Goal: Task Accomplishment & Management: Manage account settings

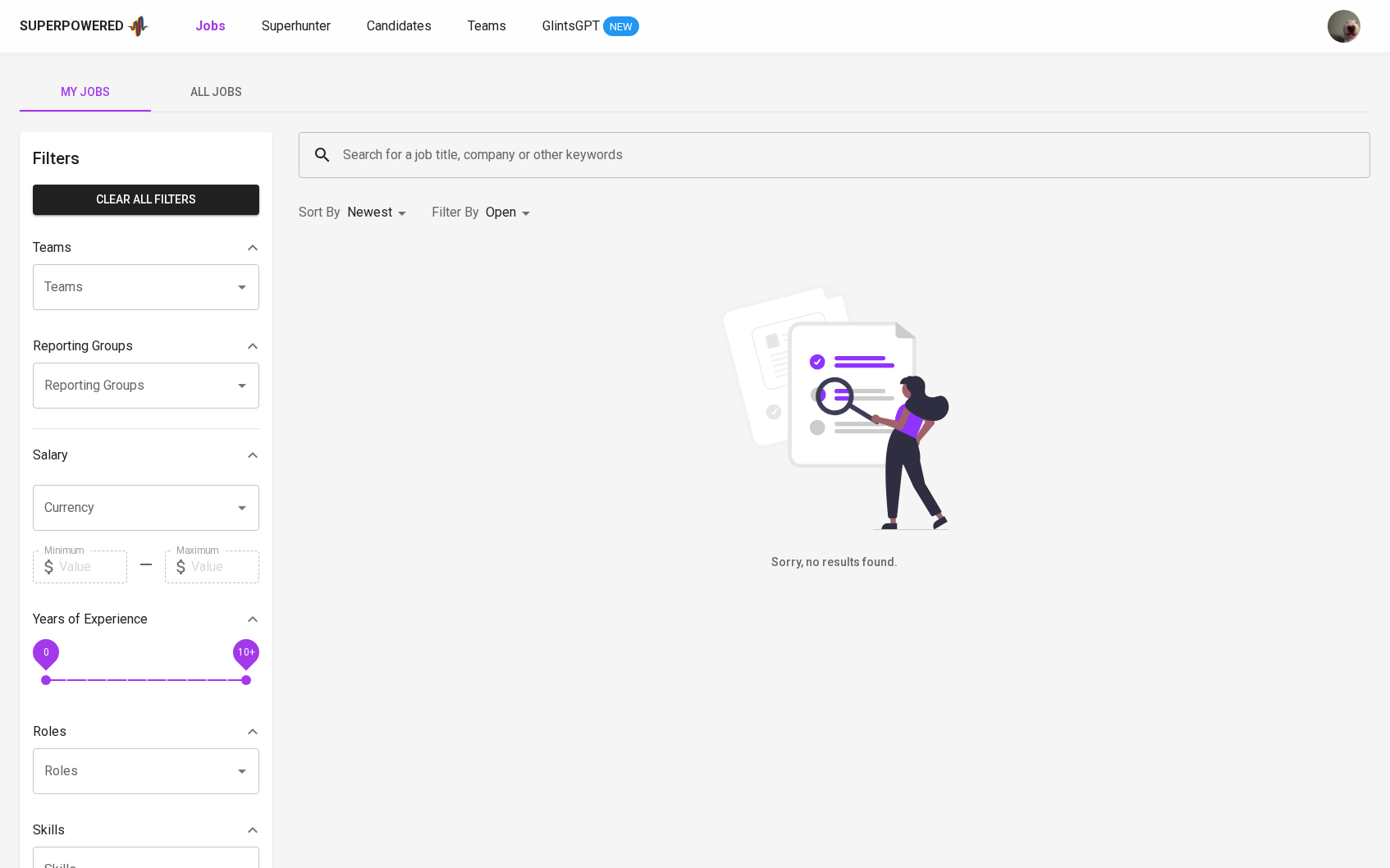
click at [233, 84] on span "All Jobs" at bounding box center [217, 92] width 111 height 21
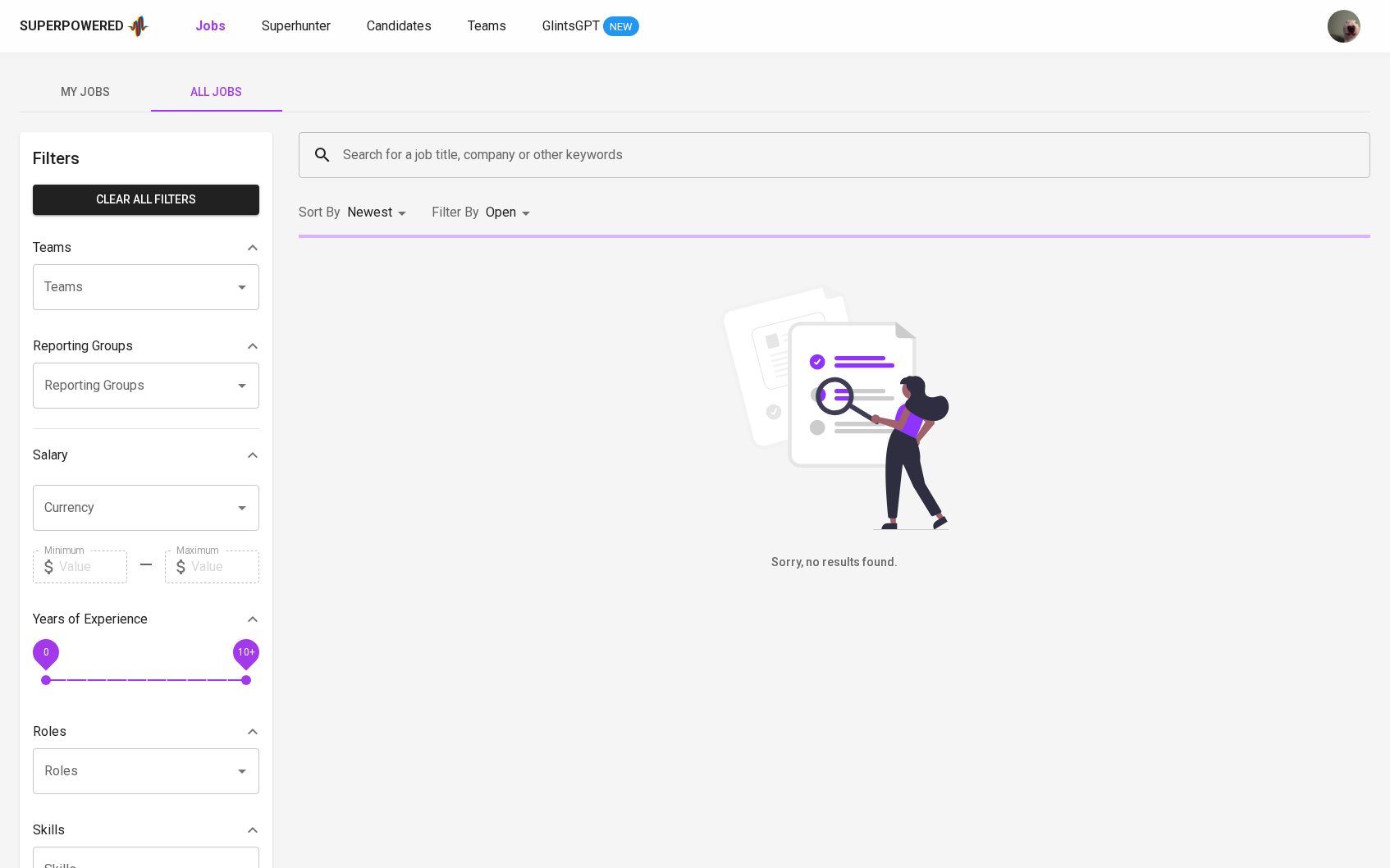
click at [264, 45] on div "Superpowered Jobs Superhunter Candidates Teams GlintsGPT NEW" at bounding box center [695, 26] width 1390 height 53
click at [274, 28] on span "Superhunter" at bounding box center [295, 26] width 69 height 16
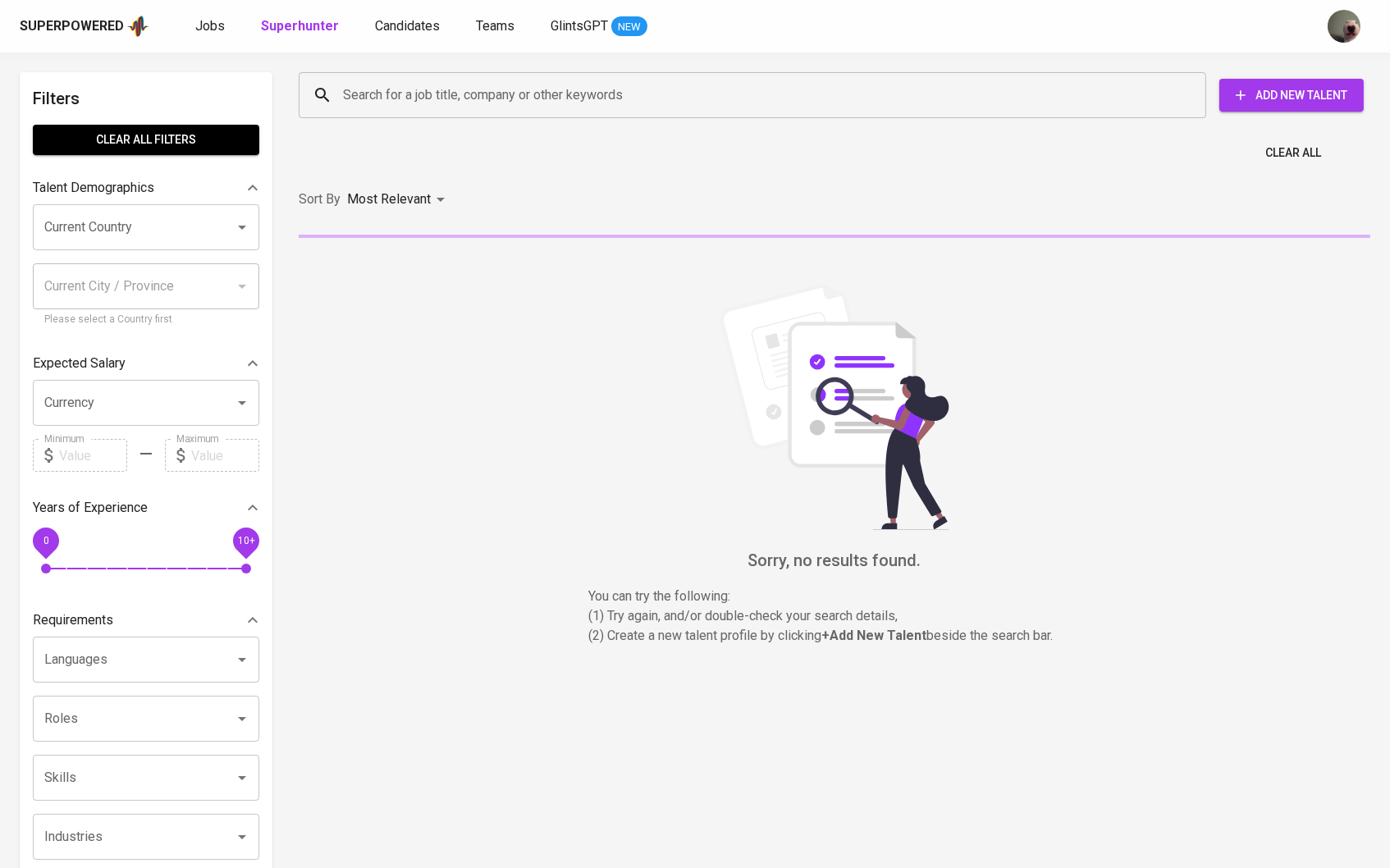
click at [385, 105] on input "Search for a job title, company or other keywords" at bounding box center [756, 94] width 836 height 31
paste input "sosmed.jefrihutama@gmail.com"
type input "sosmed.jefrihutama@gmail.com"
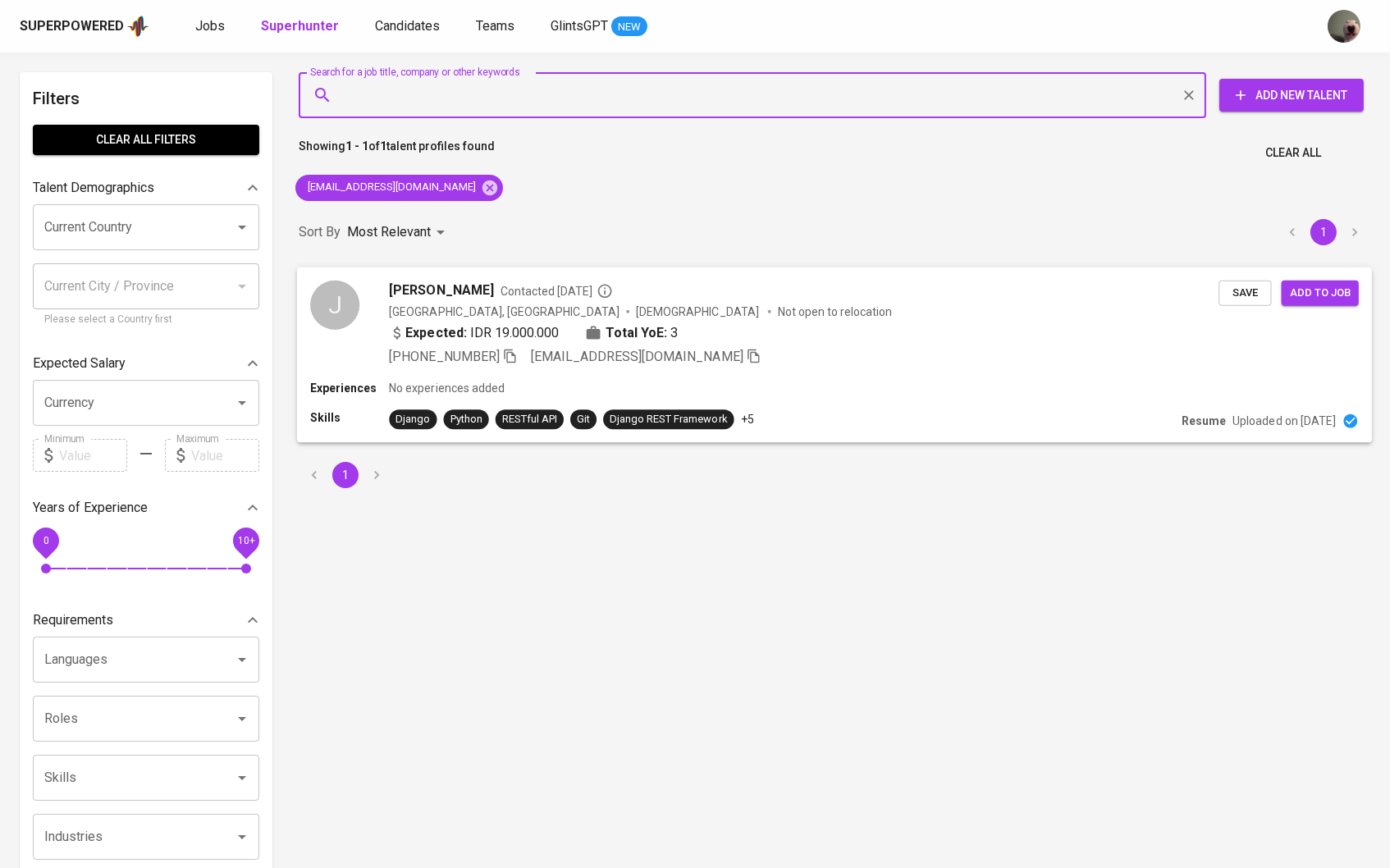
click at [460, 292] on span "Jefri Hutama Arbi" at bounding box center [440, 290] width 104 height 20
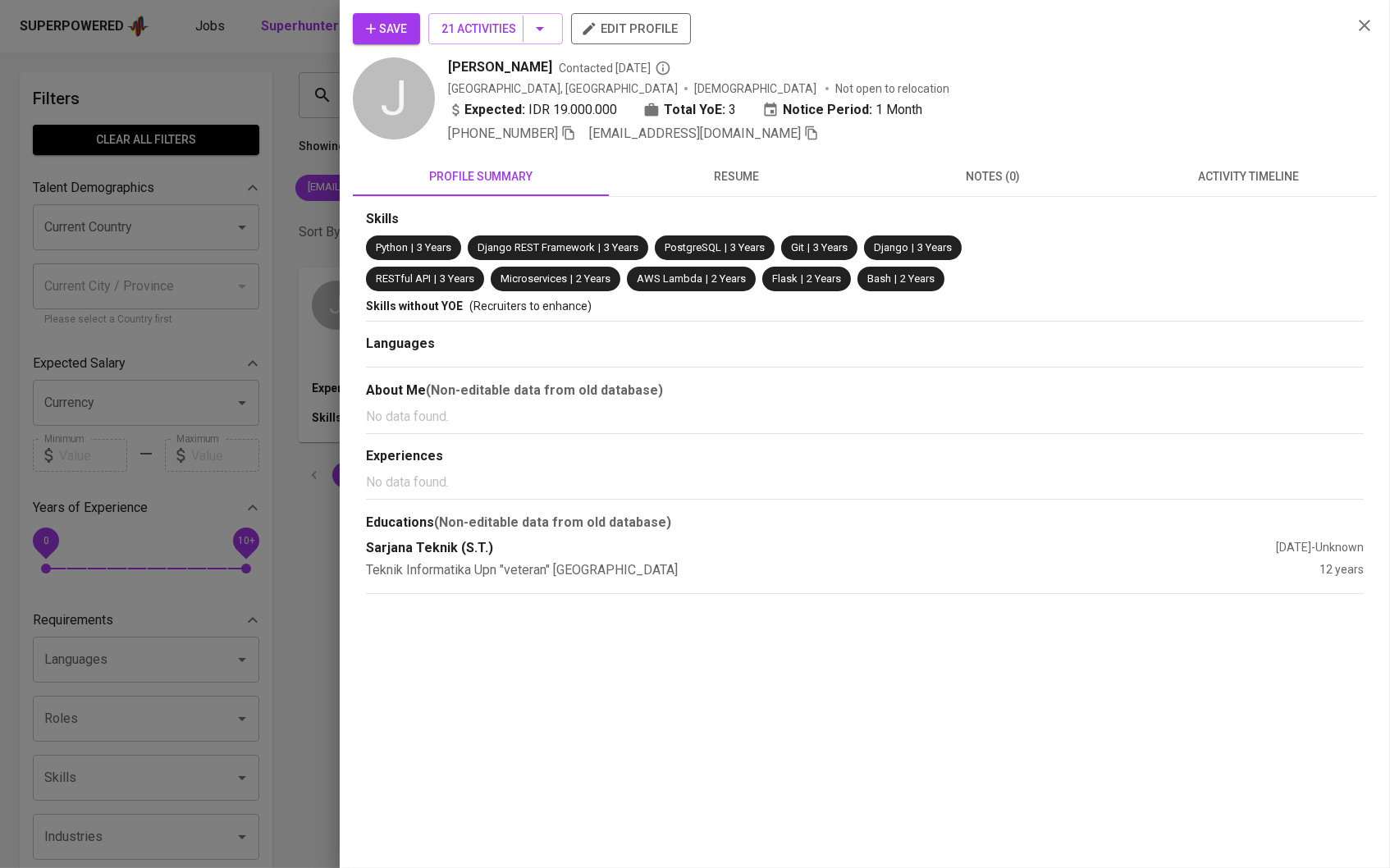
click at [412, 26] on button "Save" at bounding box center [386, 28] width 68 height 31
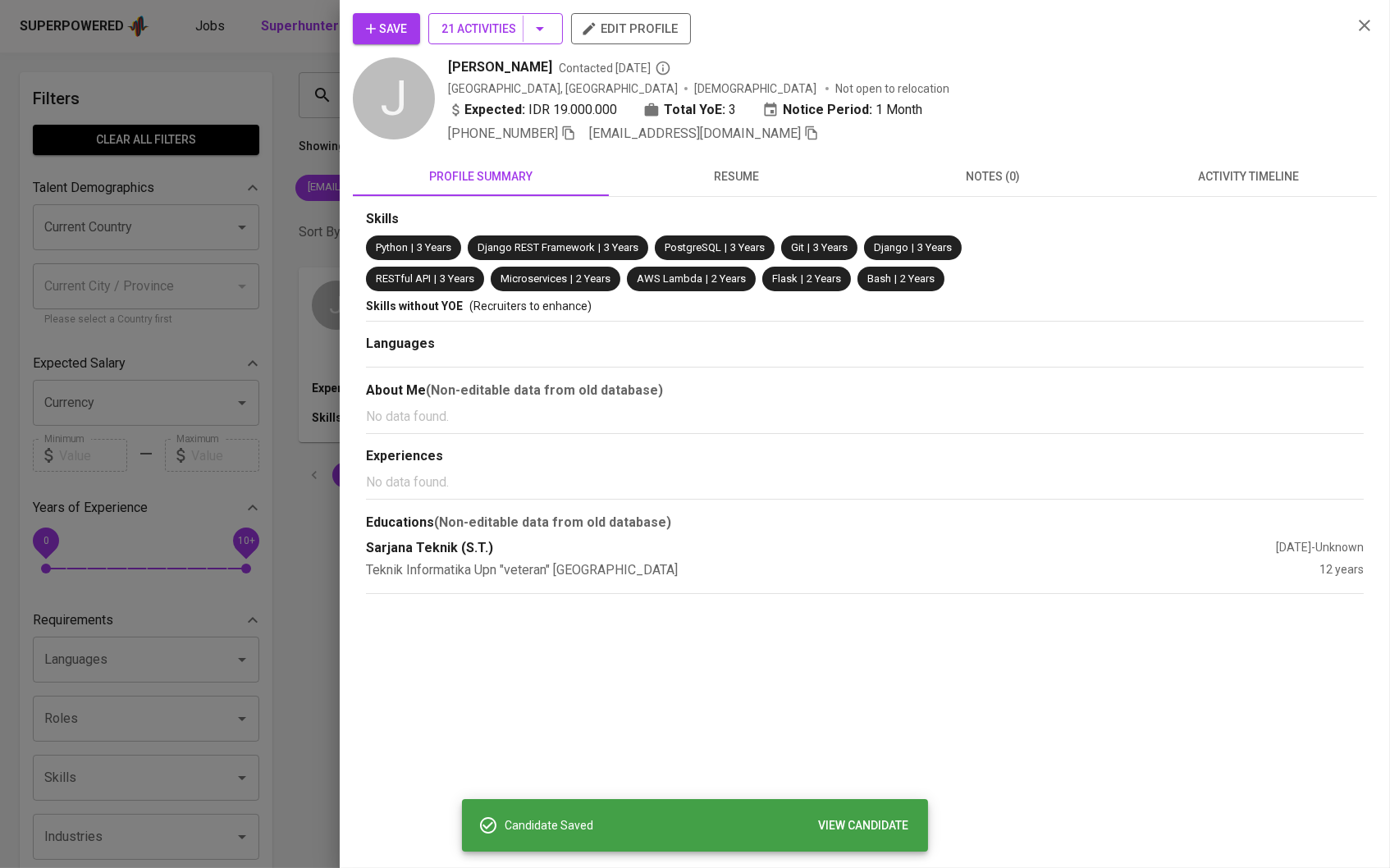
click at [544, 20] on icon "button" at bounding box center [541, 29] width 20 height 20
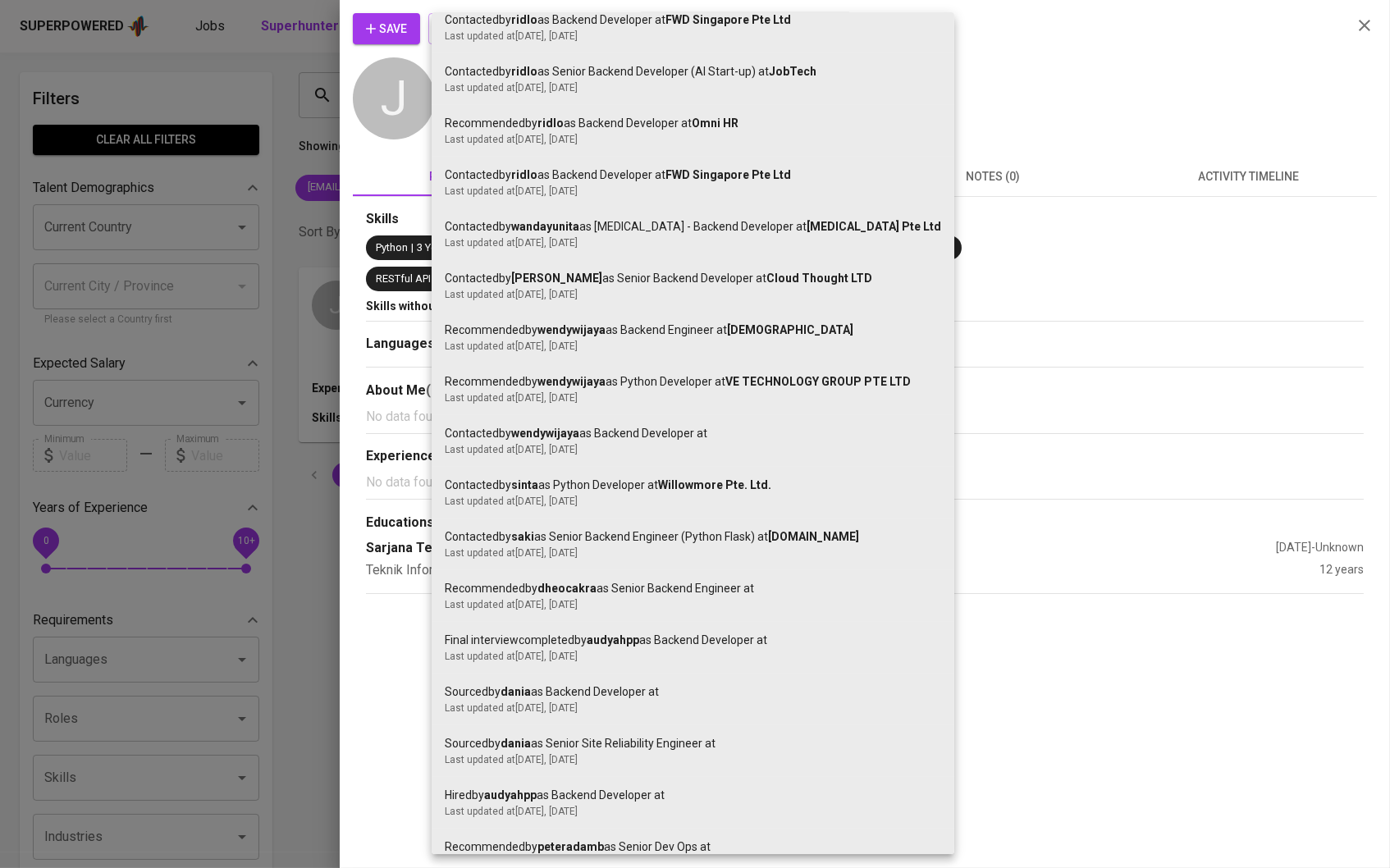
scroll to position [297, 0]
click at [1080, 174] on div at bounding box center [695, 434] width 1390 height 868
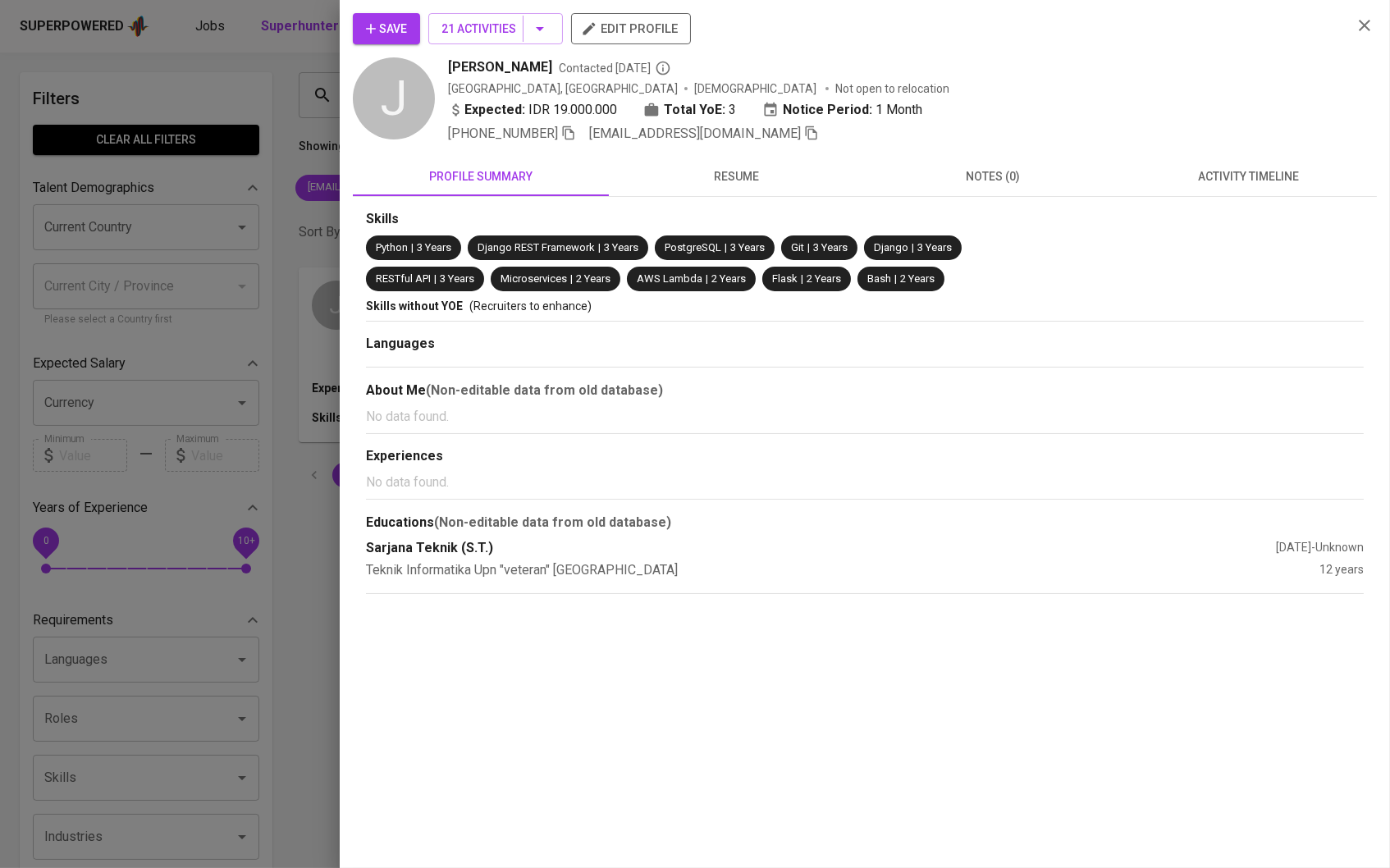
click at [293, 90] on div at bounding box center [695, 434] width 1390 height 868
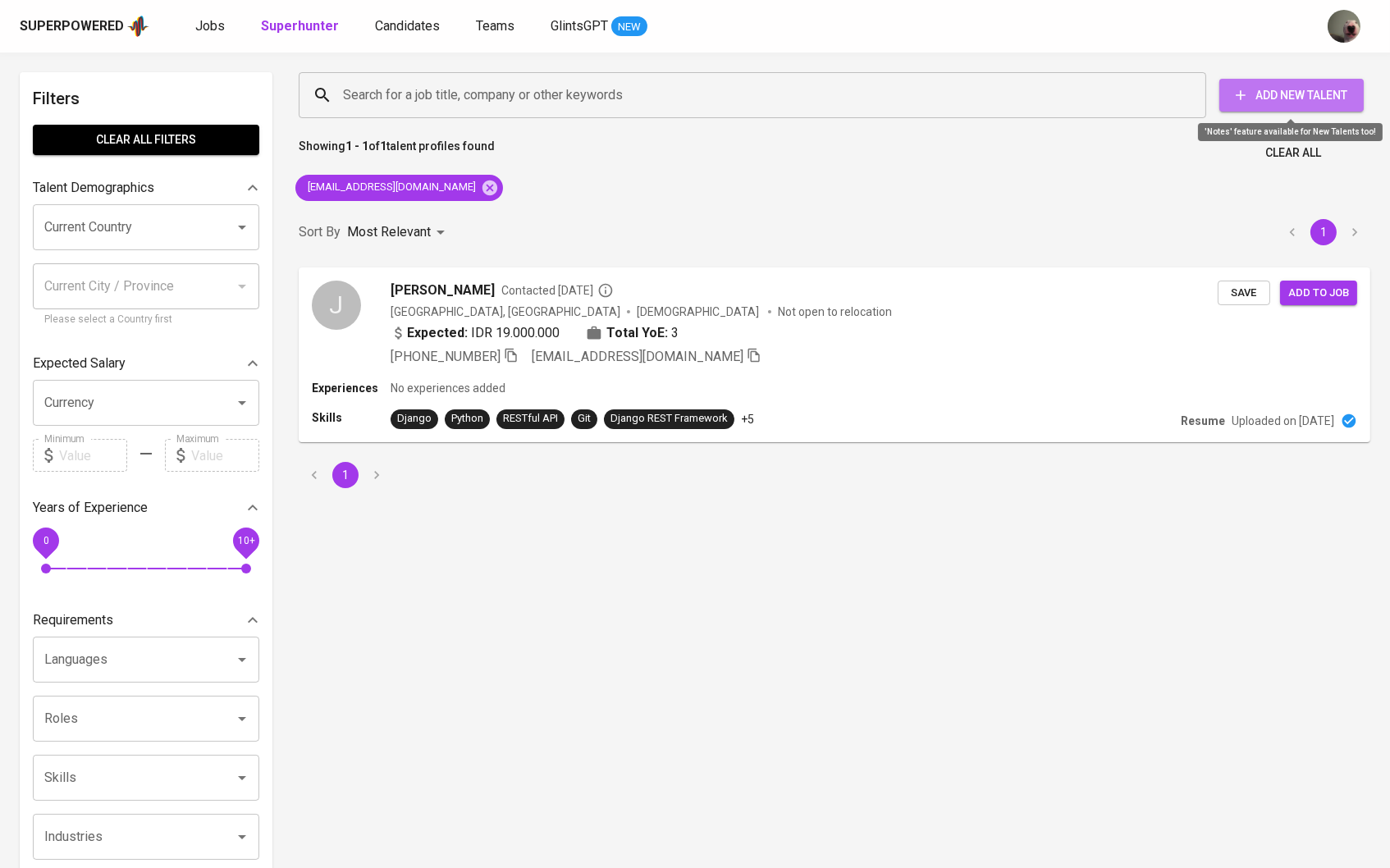
click at [1294, 85] on span "Add New Talent" at bounding box center [1291, 95] width 118 height 21
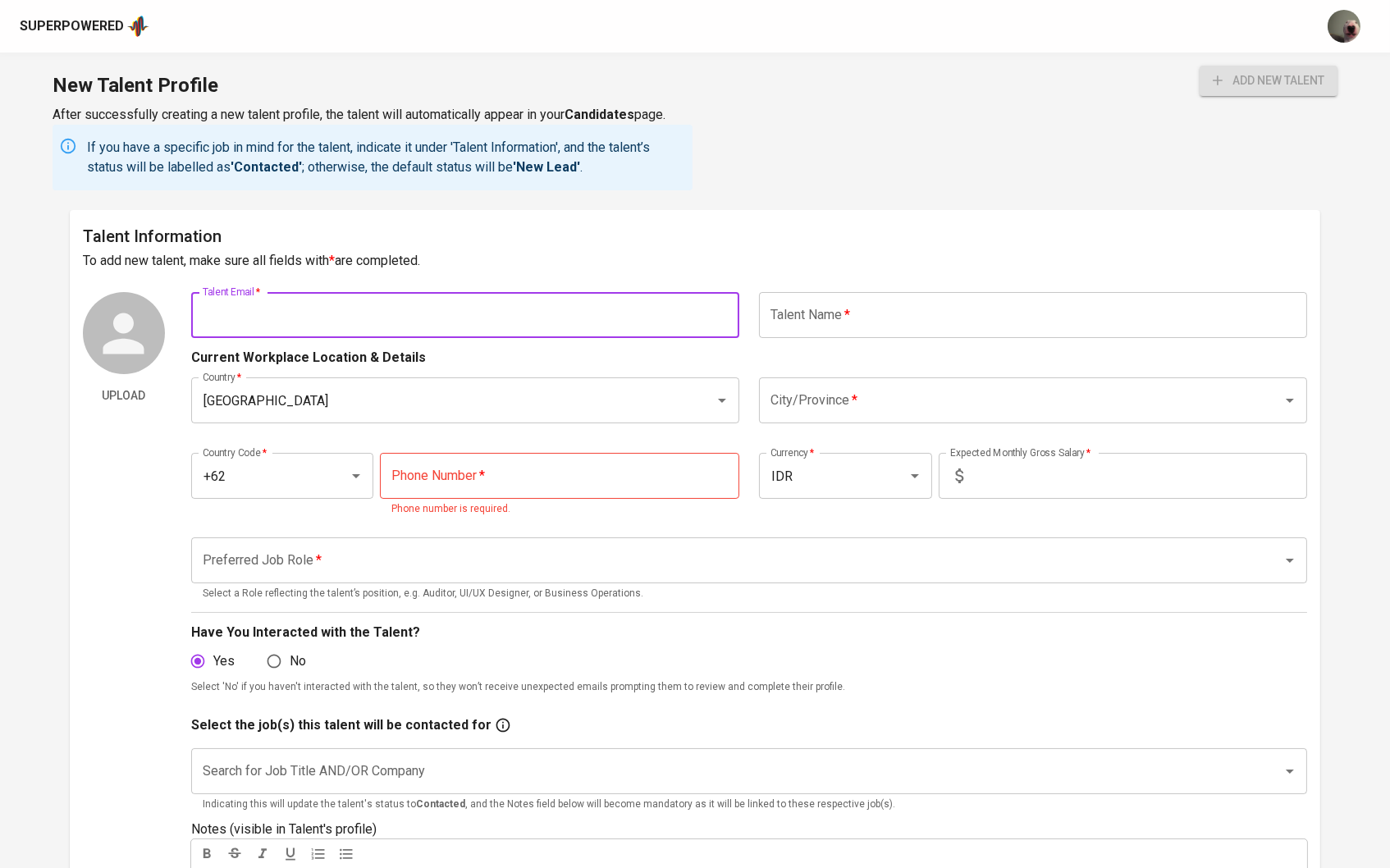
paste input "christo.bayu@gmail.co"
type input "christo.bayu@gmail.co"
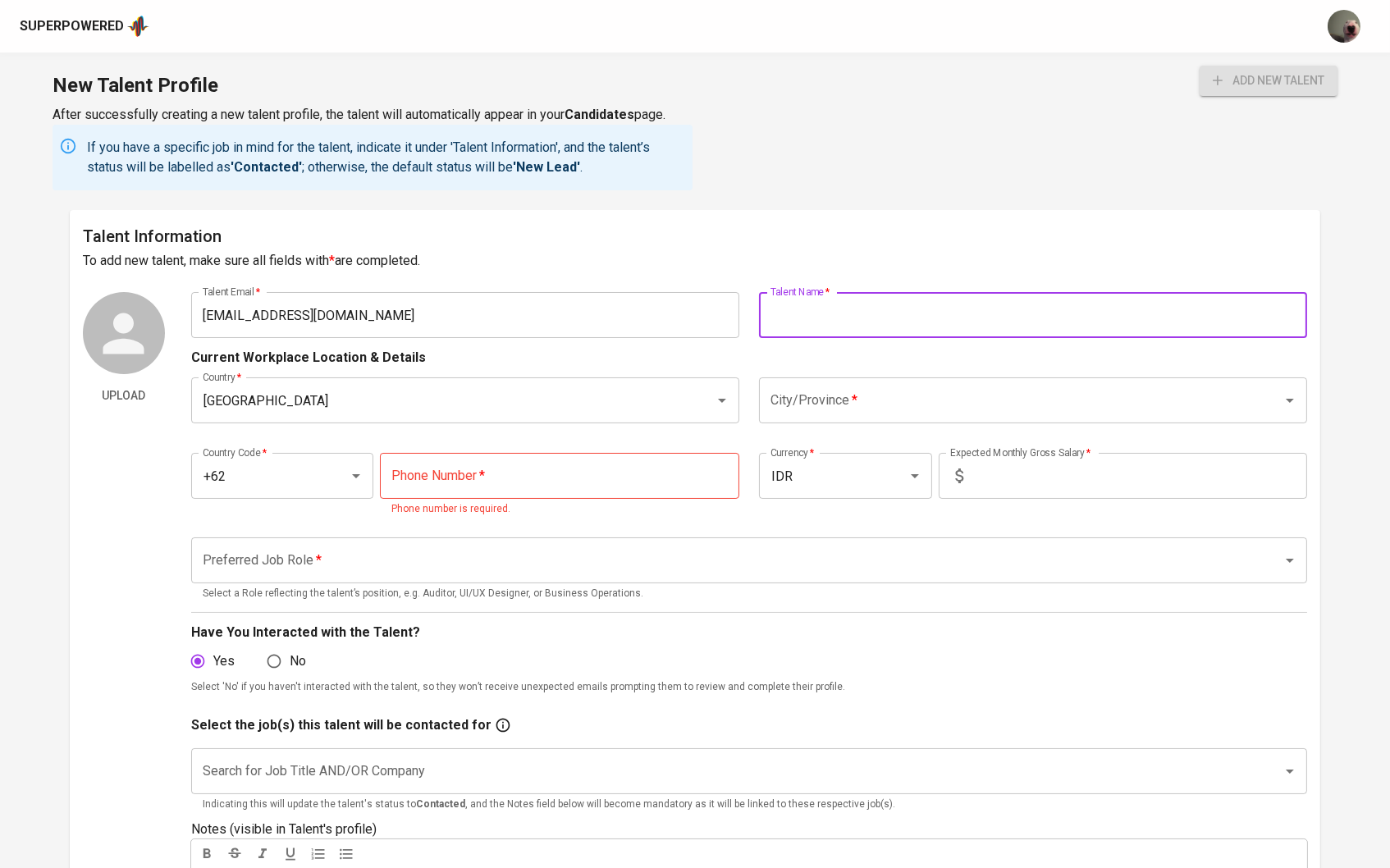
click at [816, 313] on input "text" at bounding box center [1033, 315] width 548 height 46
paste input "Christoforus Bayu Setyoirianto Wibowo"
type input "Christoforus Bayu Setyoirianto Wibowo"
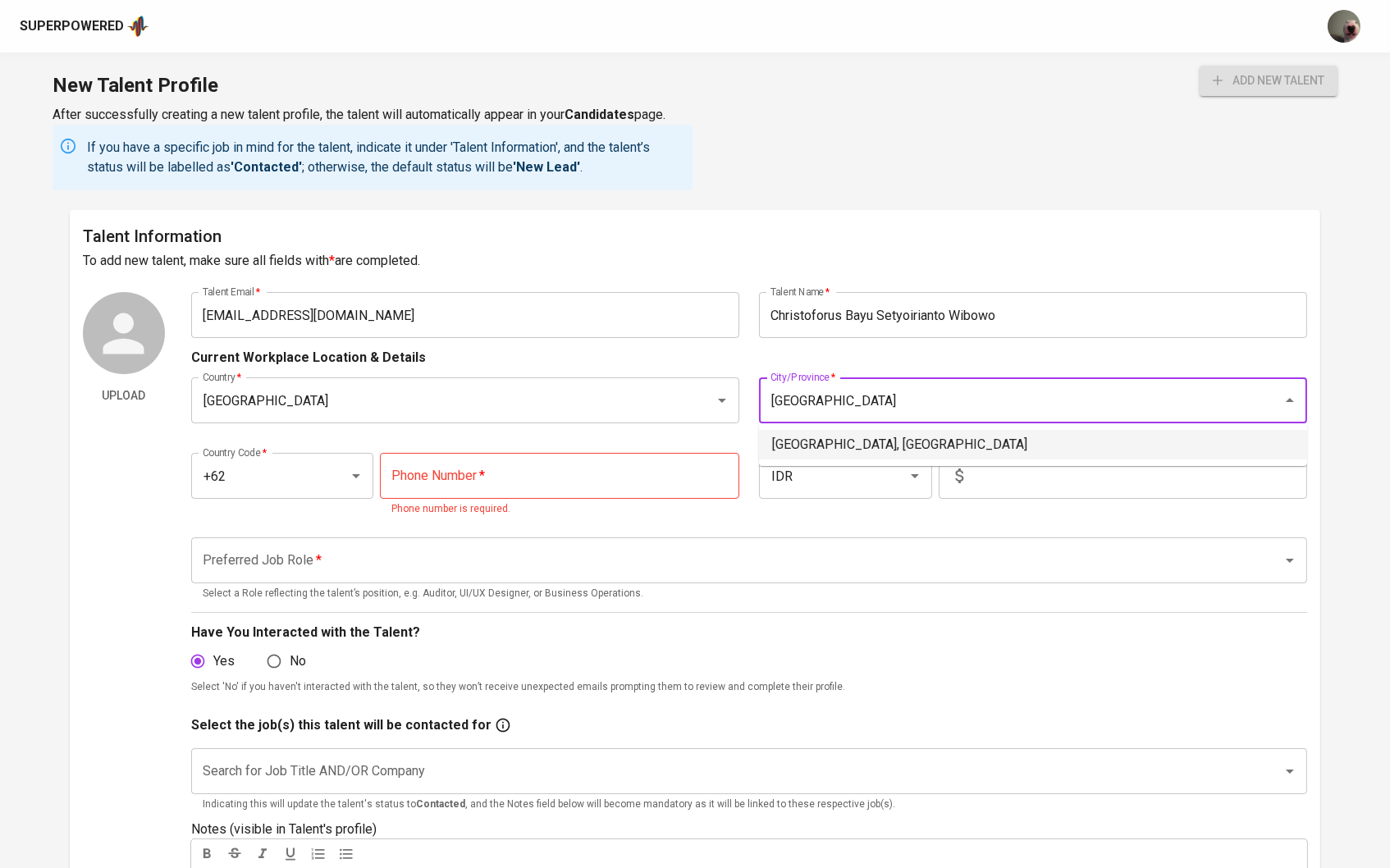
click at [852, 451] on li "Denpasar, Bali" at bounding box center [1033, 445] width 548 height 30
type input "Denpasar, Bali"
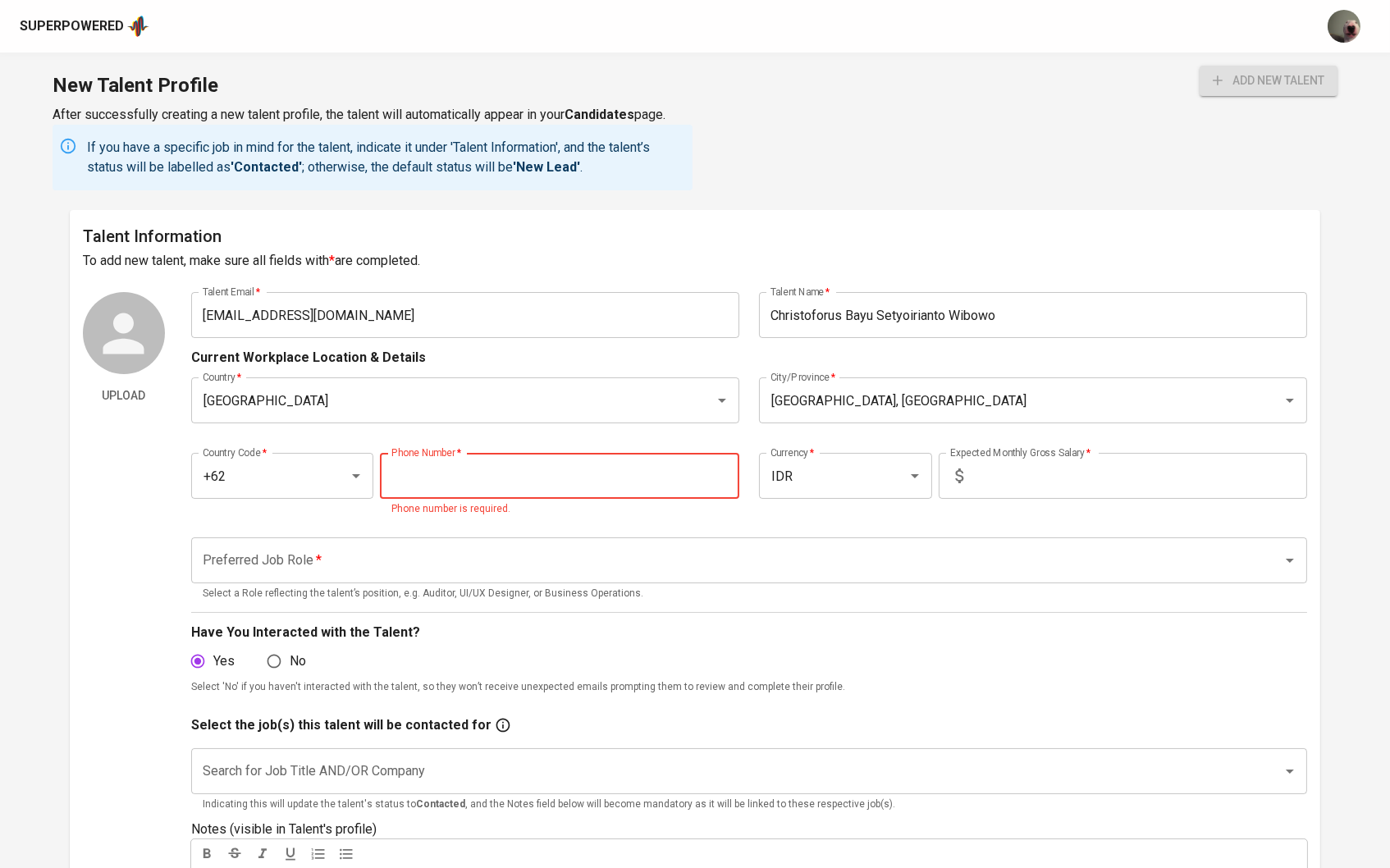
click at [620, 466] on input "tel" at bounding box center [559, 476] width 360 height 46
paste input "817-0364-2397"
type input "817-0364-2397"
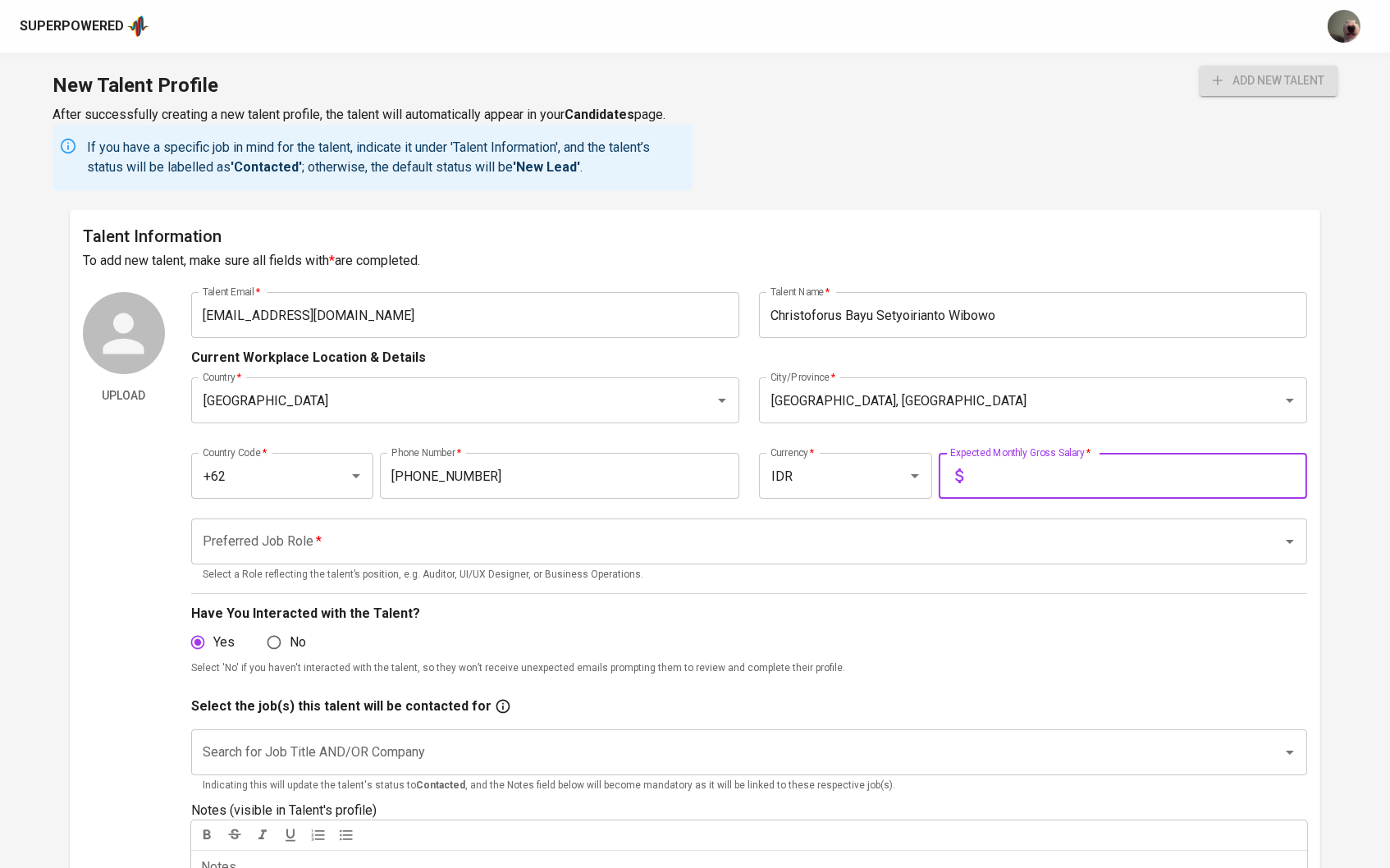
click at [1035, 473] on input "text" at bounding box center [1139, 476] width 338 height 46
type input "17.000.000"
click at [819, 555] on div "Preferred Job Role *" at bounding box center [749, 541] width 1117 height 46
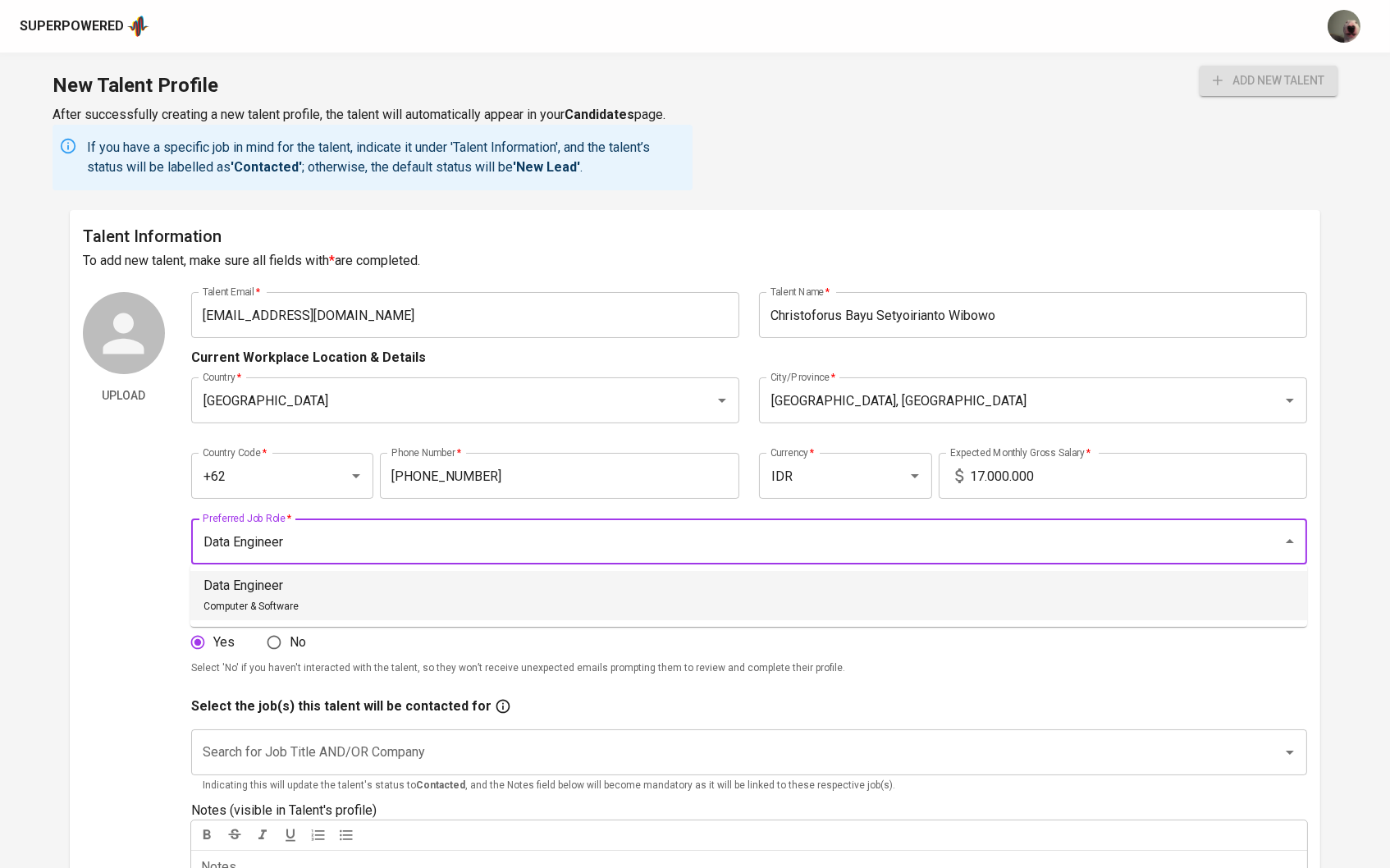
click at [325, 593] on li "Data Engineer Computer & Software" at bounding box center [749, 596] width 1117 height 50
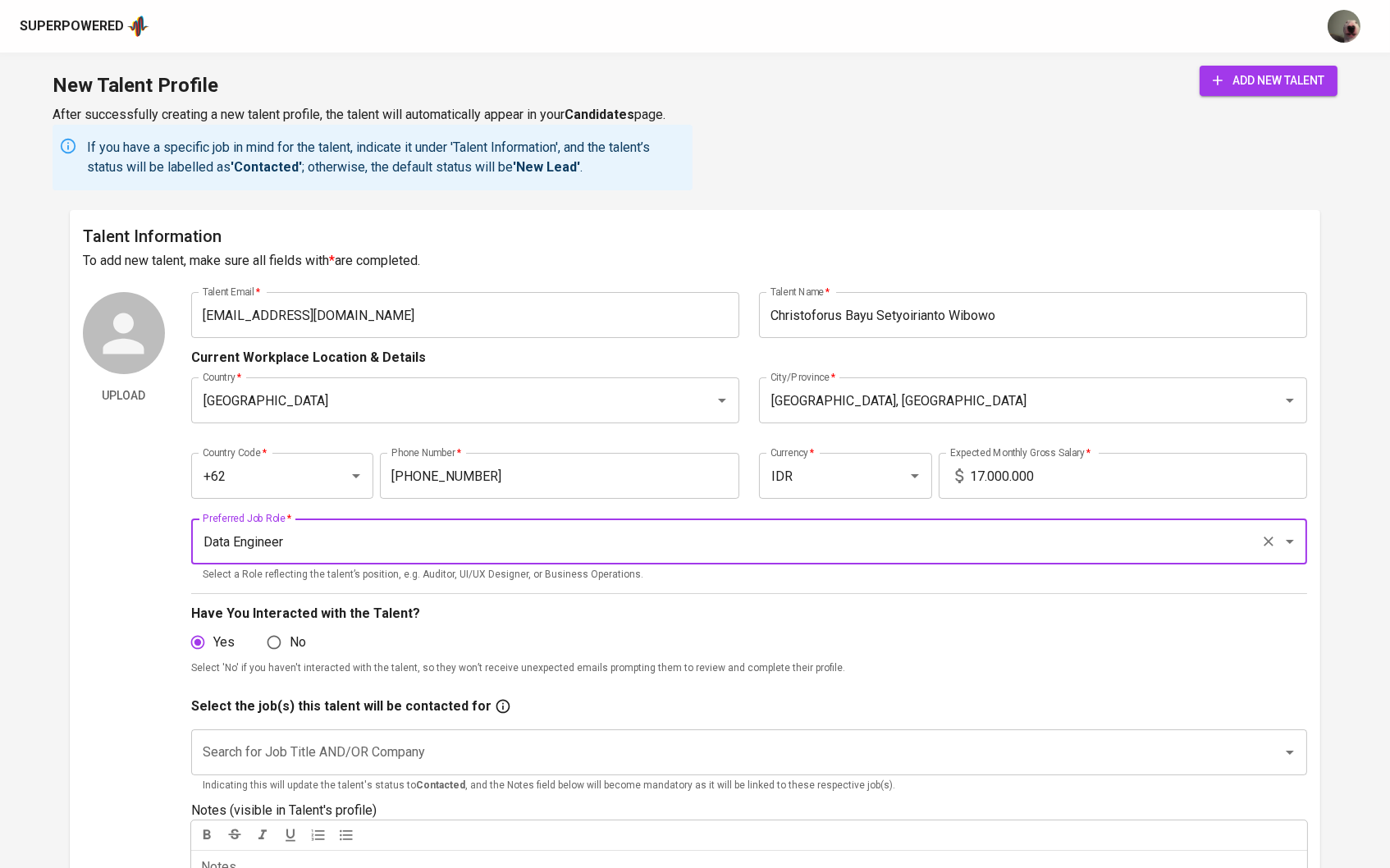
type input "Data Engineer"
click at [288, 642] on input "No" at bounding box center [273, 642] width 31 height 31
radio input "true"
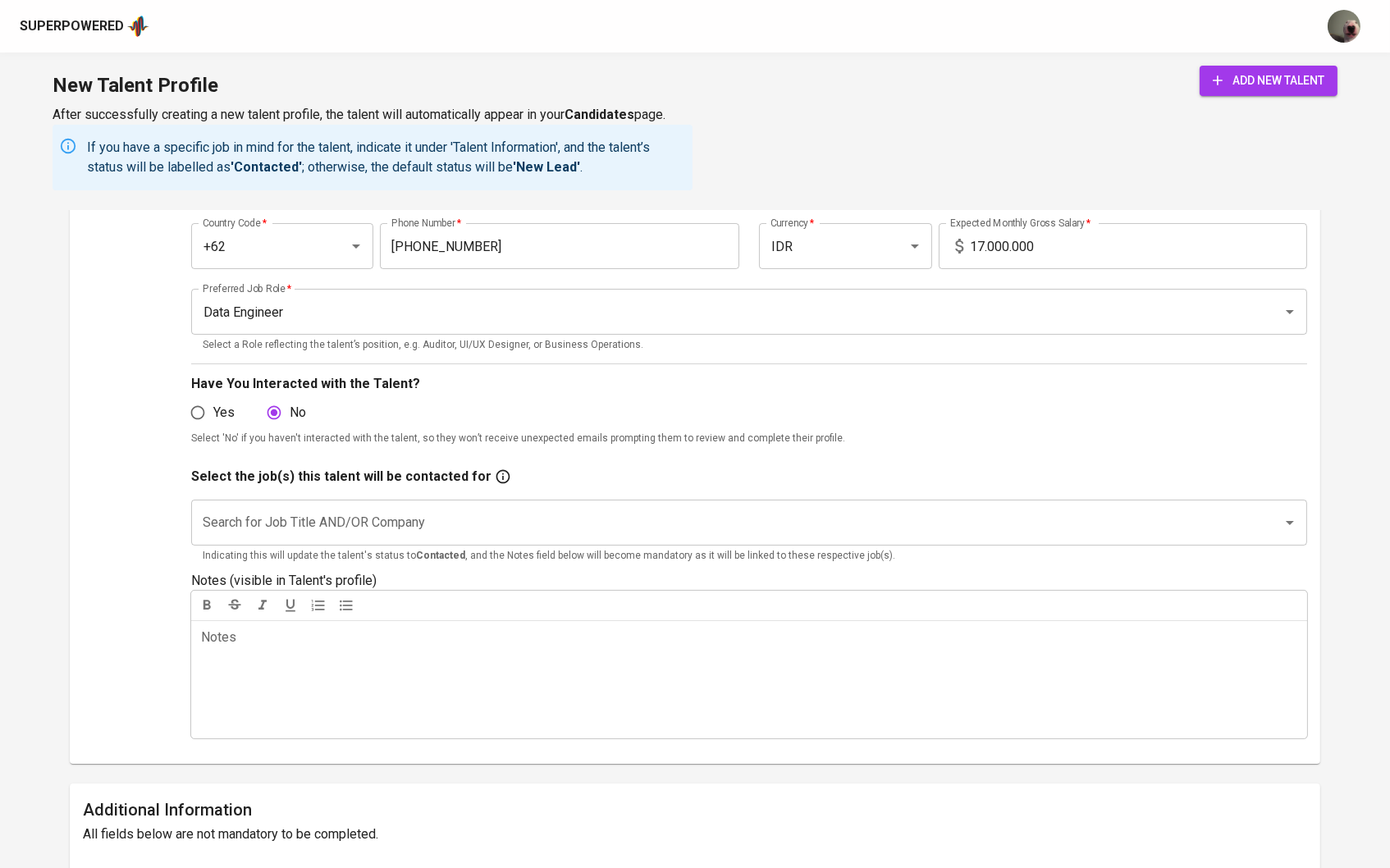
scroll to position [233, 0]
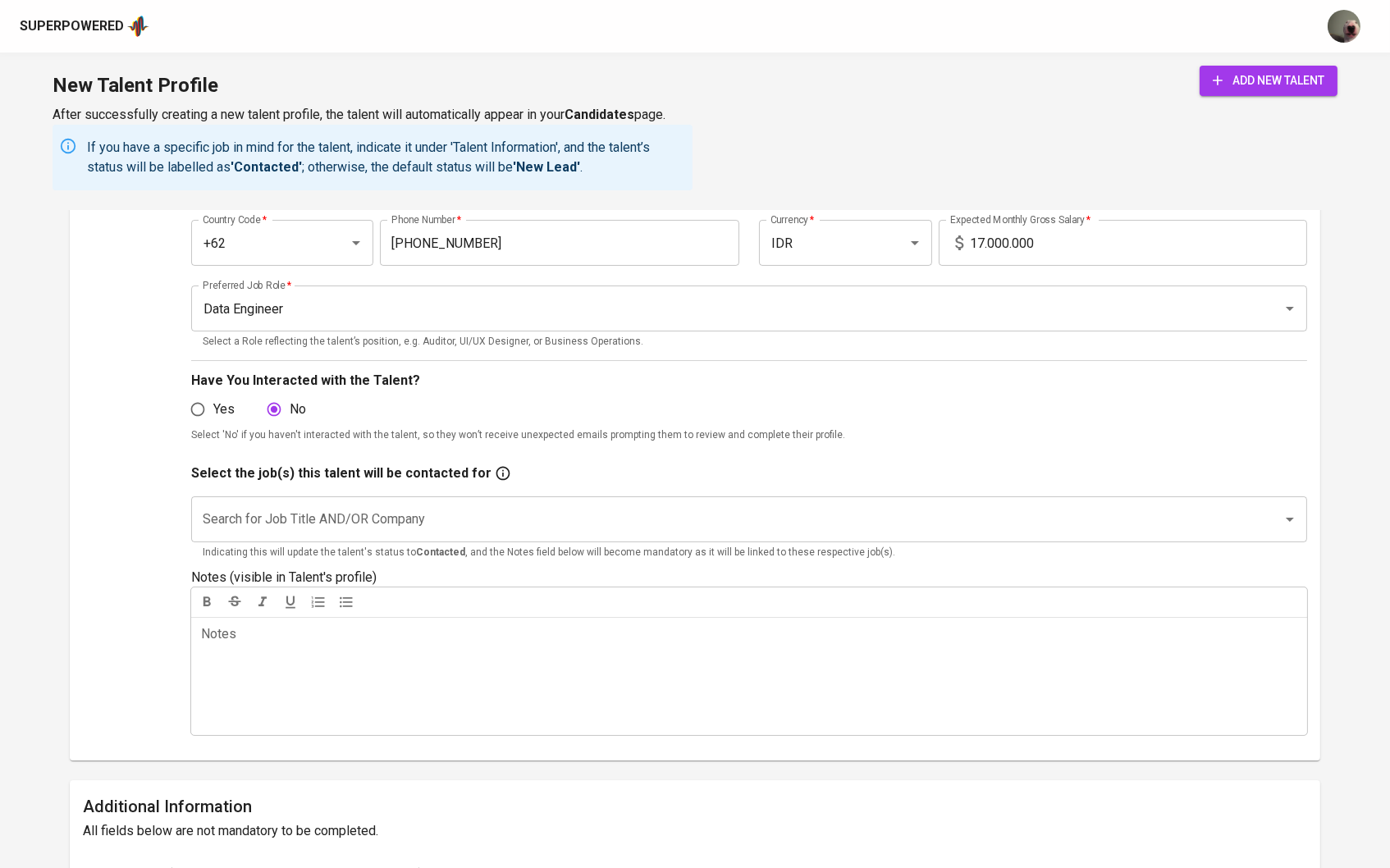
click at [307, 534] on div "Search for Job Title AND/OR Company" at bounding box center [749, 519] width 1117 height 46
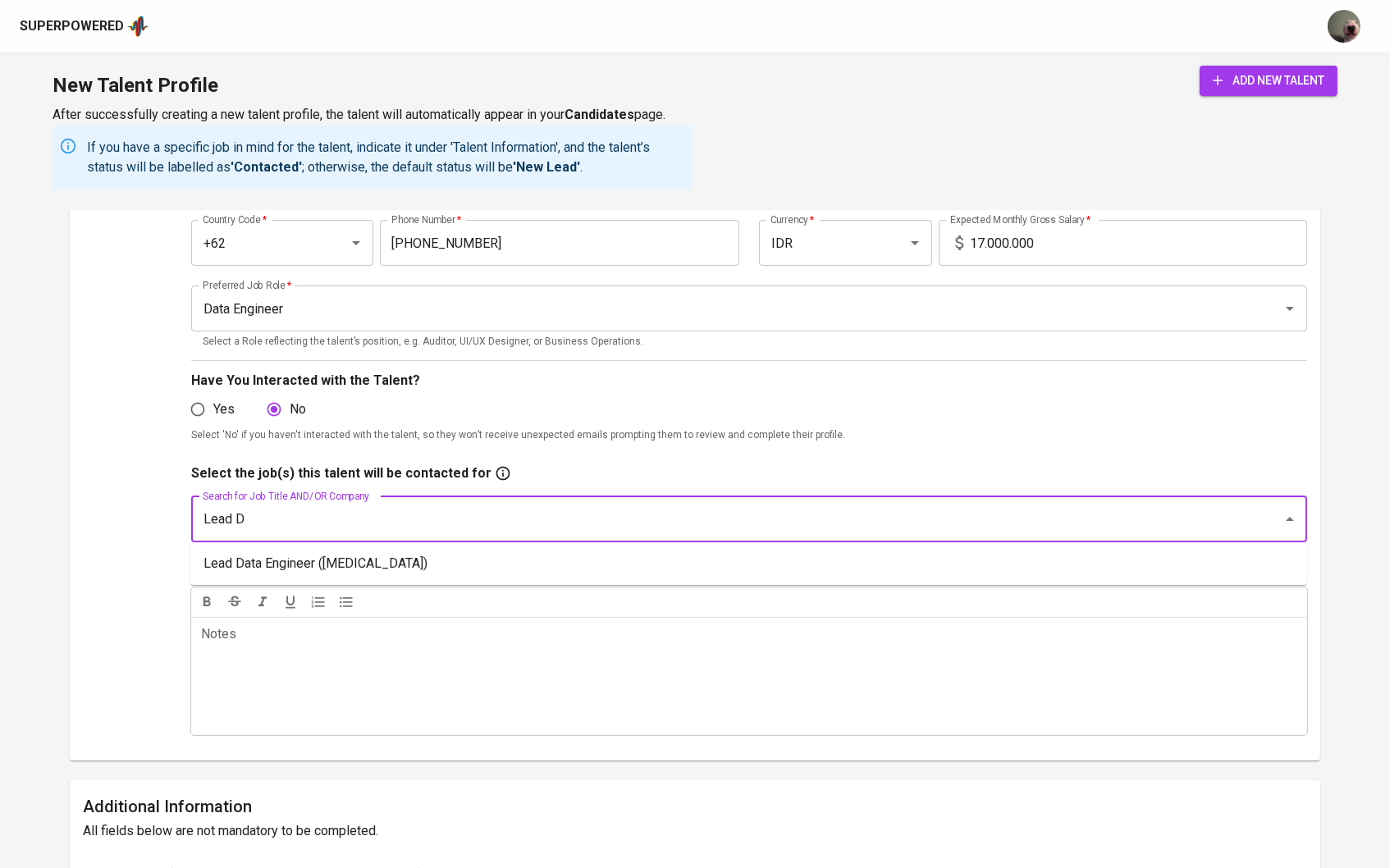
type input "Lead Da"
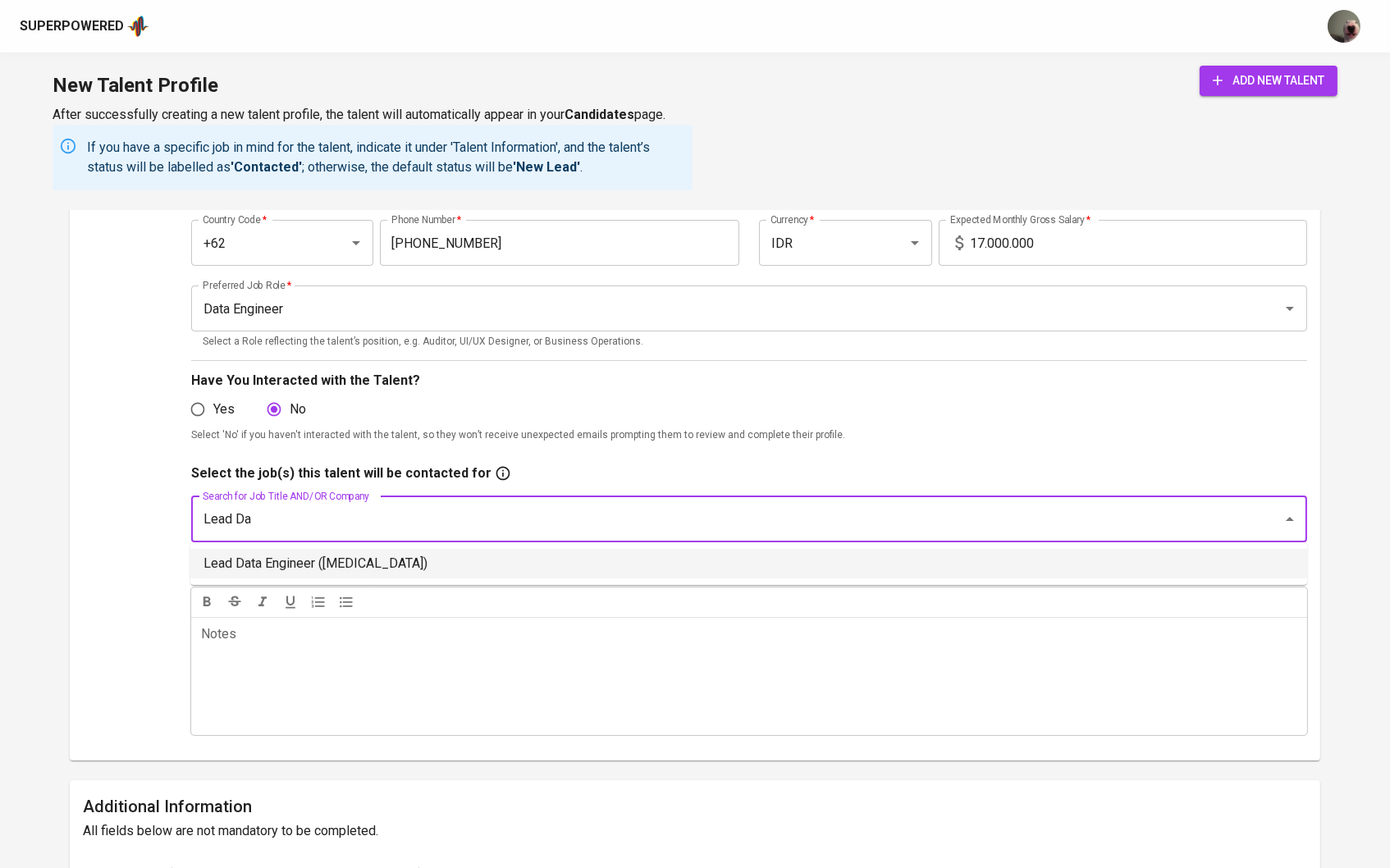
click at [291, 572] on li "Lead Data Engineer (Meridia)" at bounding box center [749, 564] width 1117 height 30
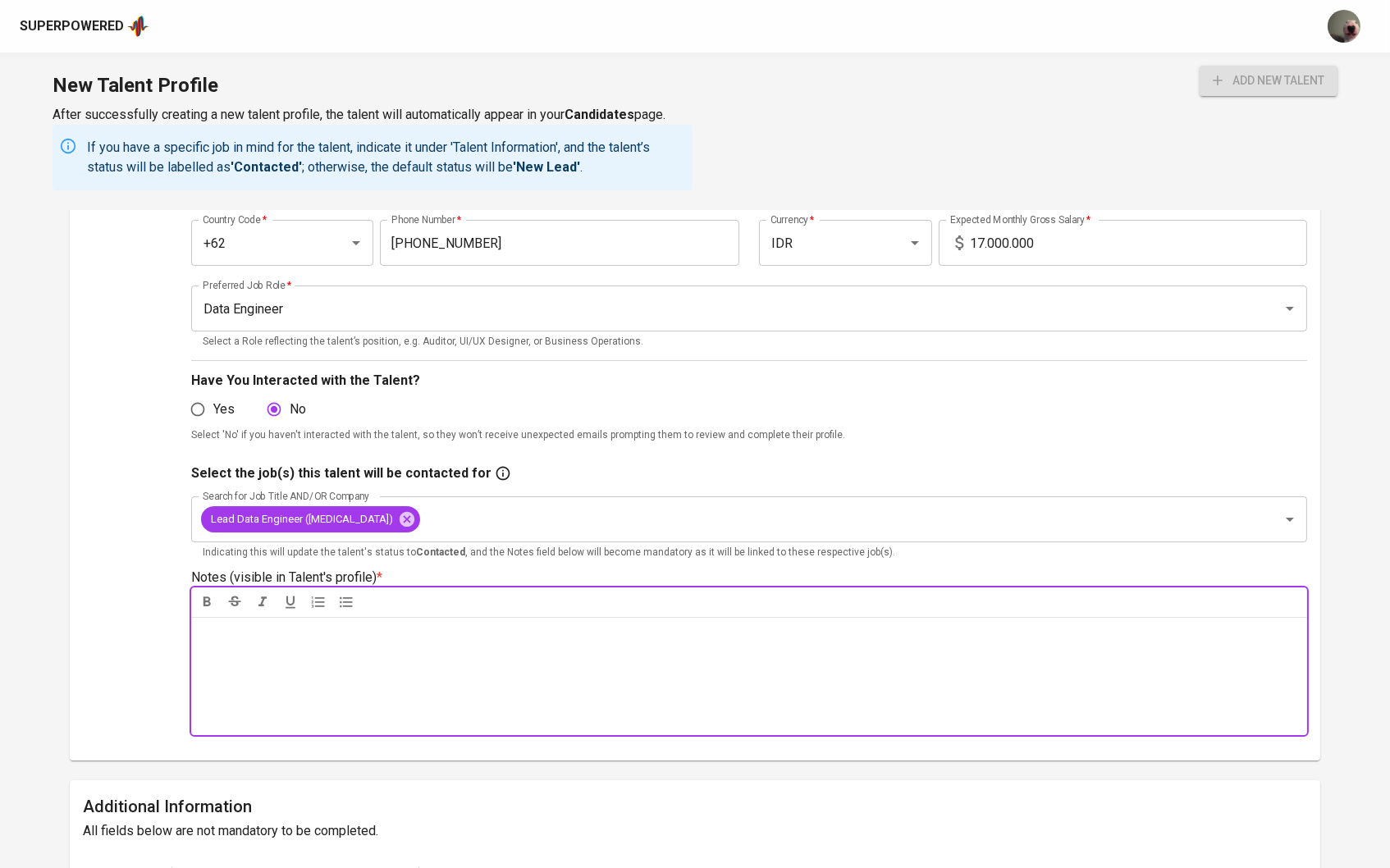
click at [269, 650] on div "Notes * ﻿" at bounding box center [749, 675] width 1117 height 118
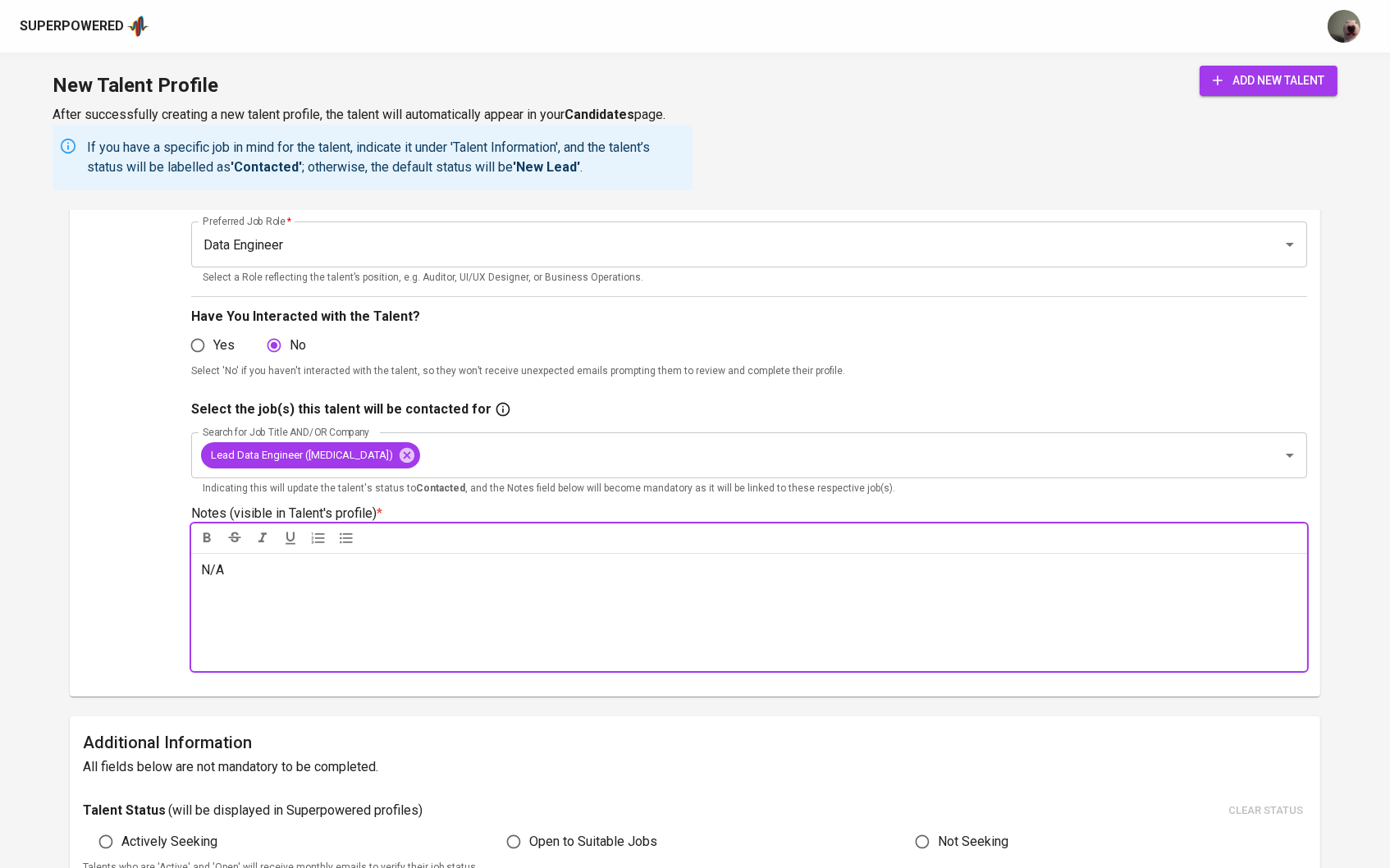
scroll to position [7, 0]
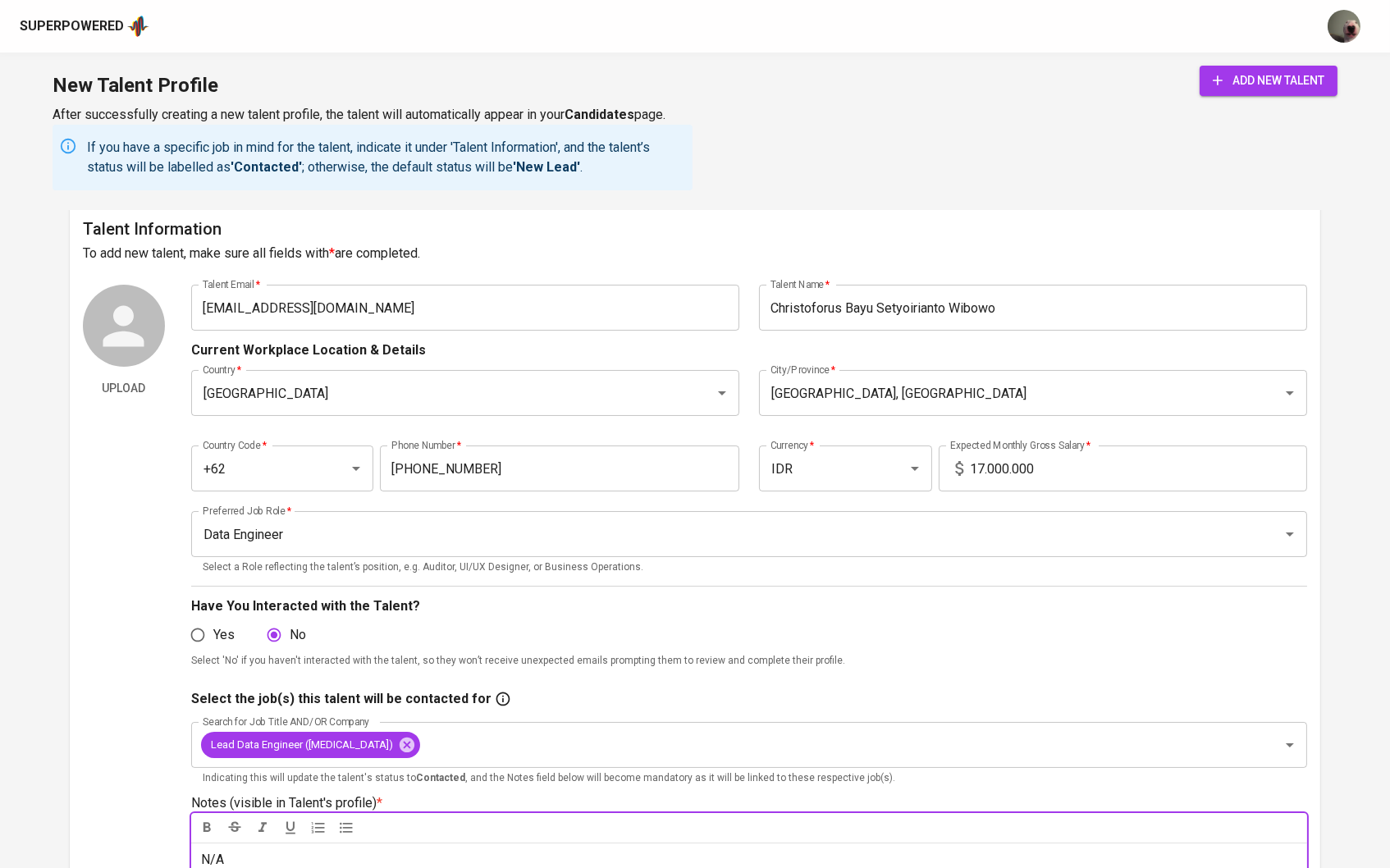
click at [1226, 69] on button "add new talent" at bounding box center [1268, 80] width 138 height 31
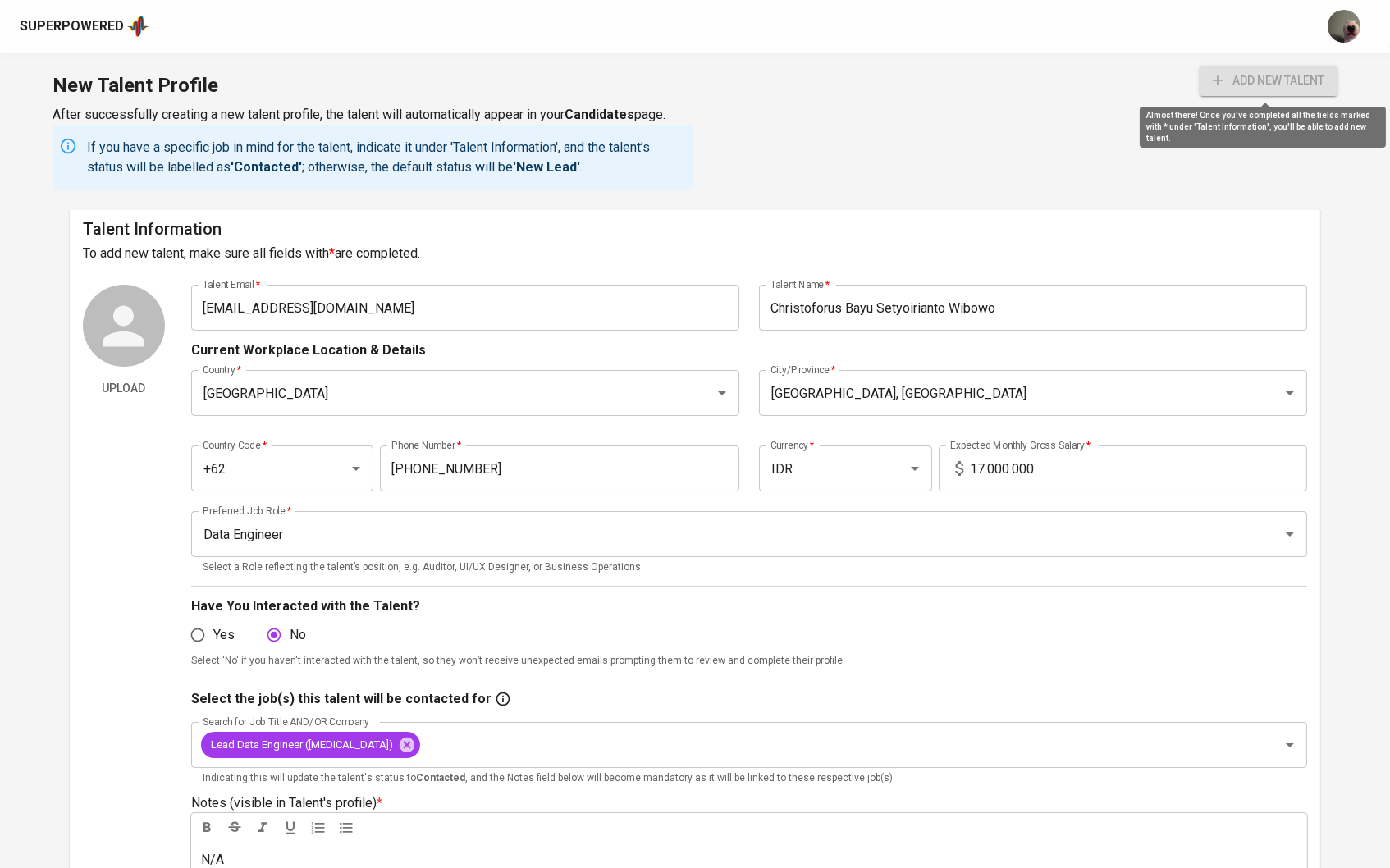
radio input "true"
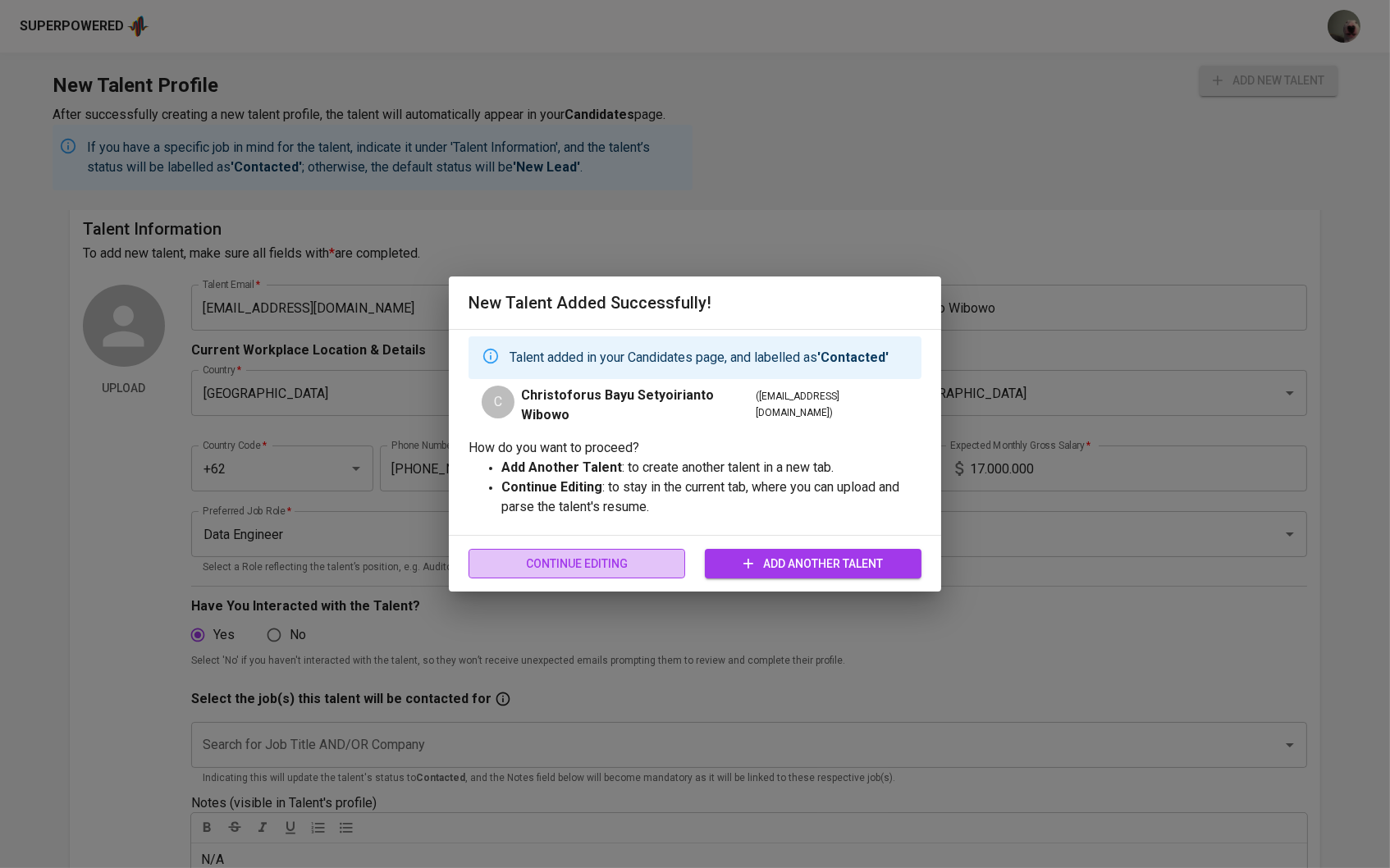
click at [669, 553] on span "Continue Editing" at bounding box center [577, 563] width 191 height 21
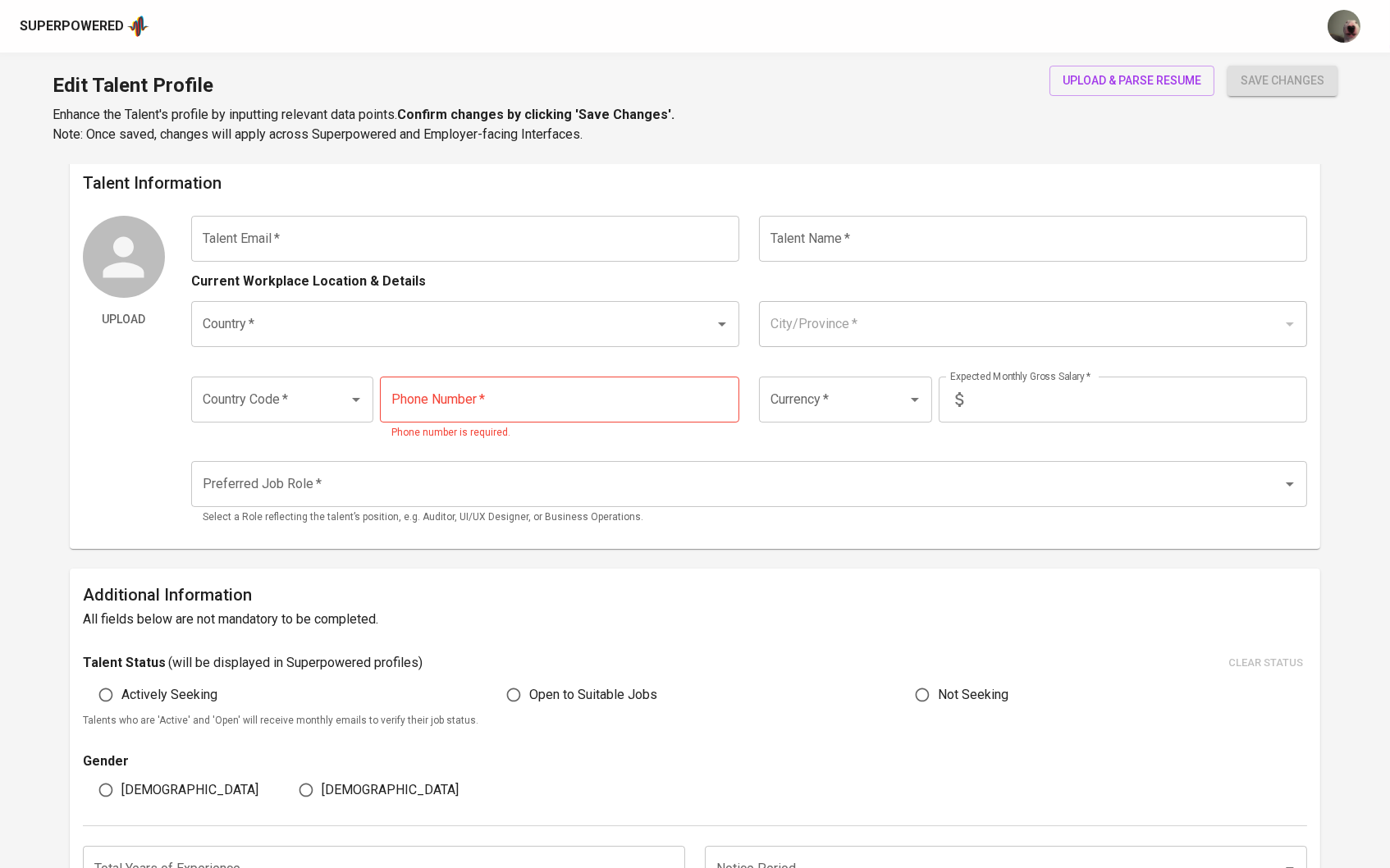
type input "christo.bayu@gmail.co"
type input "Christoforus Bayu Setyoirianto Wibowo"
type input "Indonesia"
type input "Denpasar, Bali"
type input "+62"
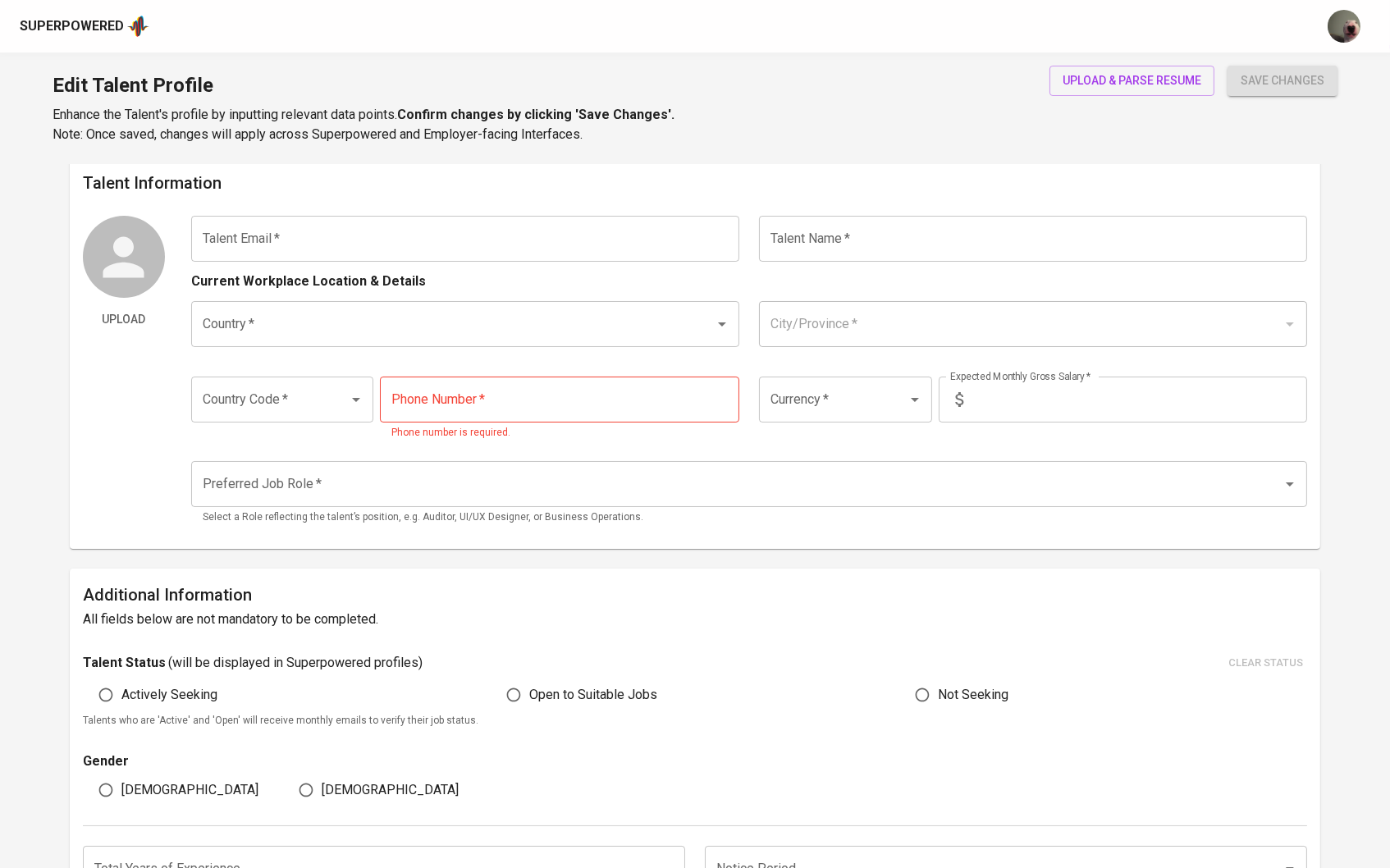
type input "817-0364-2397"
type input "IDR"
type input "Data Engineer"
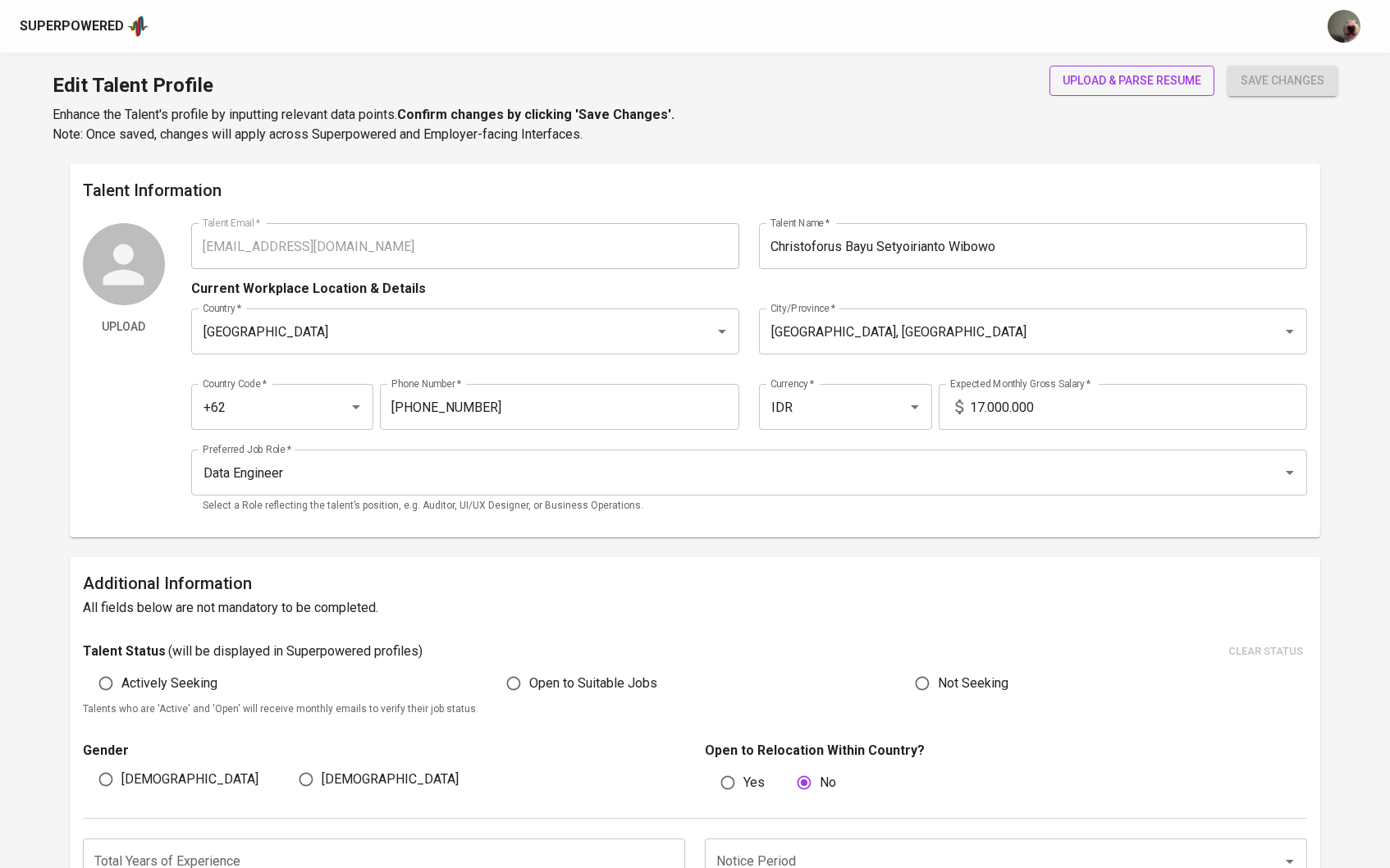
scroll to position [-1, 0]
click at [1105, 96] on div "upload & parse resume" at bounding box center [1132, 104] width 165 height 78
click at [1093, 77] on span "upload & parse resume" at bounding box center [1133, 80] width 139 height 21
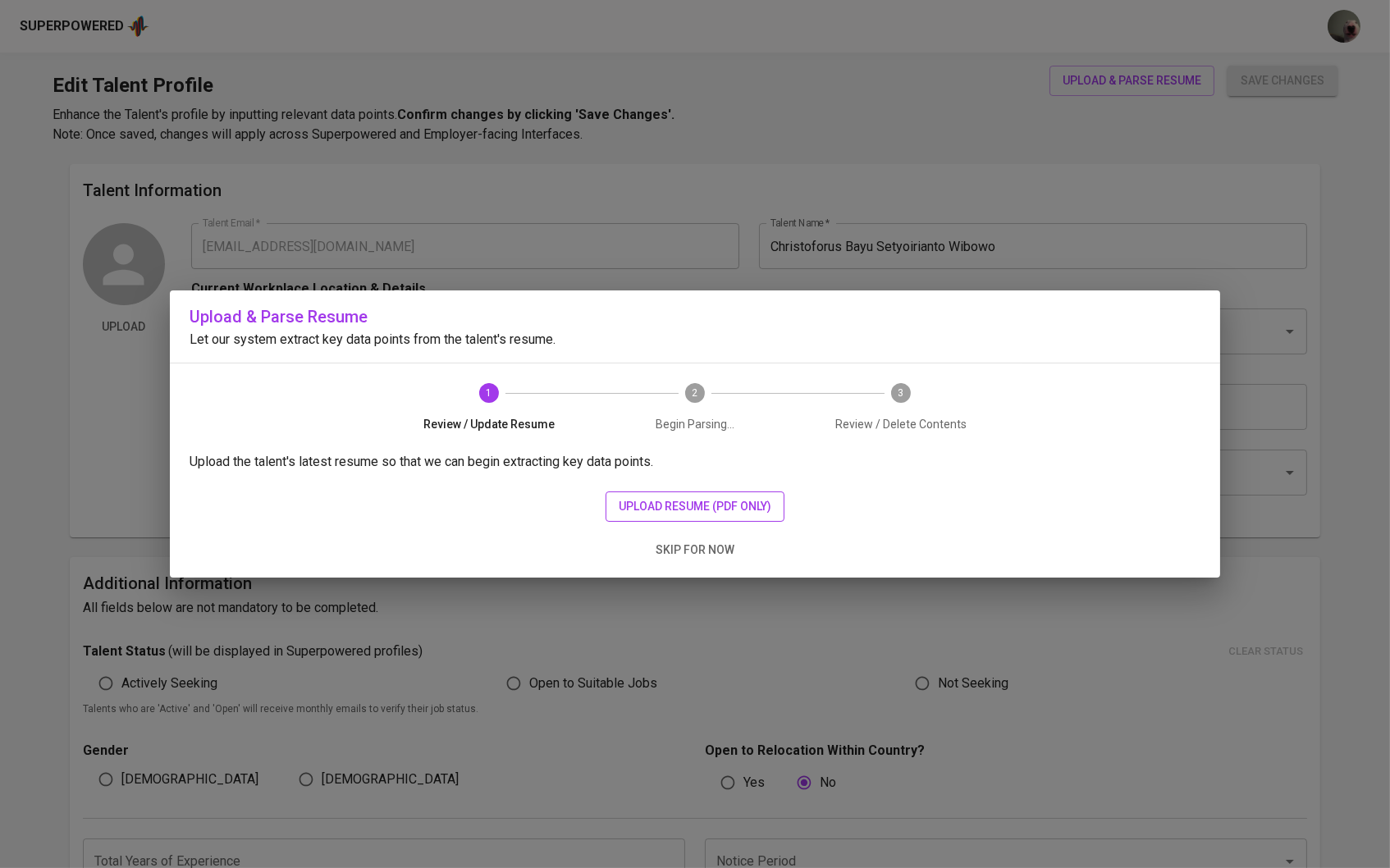
click at [665, 505] on span "upload resume (pdf only)" at bounding box center [695, 506] width 153 height 21
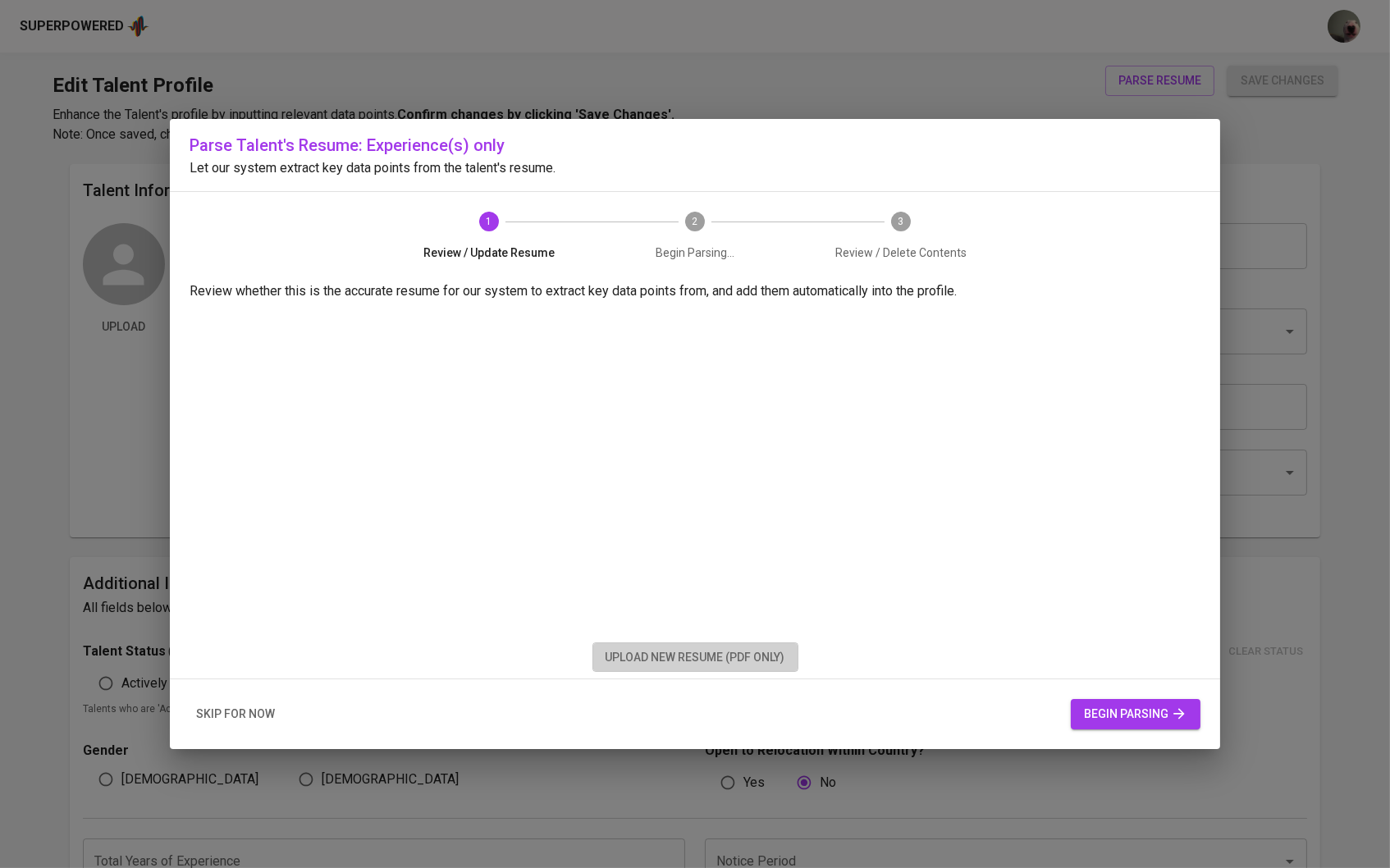
click at [674, 662] on span "upload new resume (pdf only)" at bounding box center [695, 657] width 180 height 21
click at [1101, 701] on button "begin parsing" at bounding box center [1136, 714] width 129 height 31
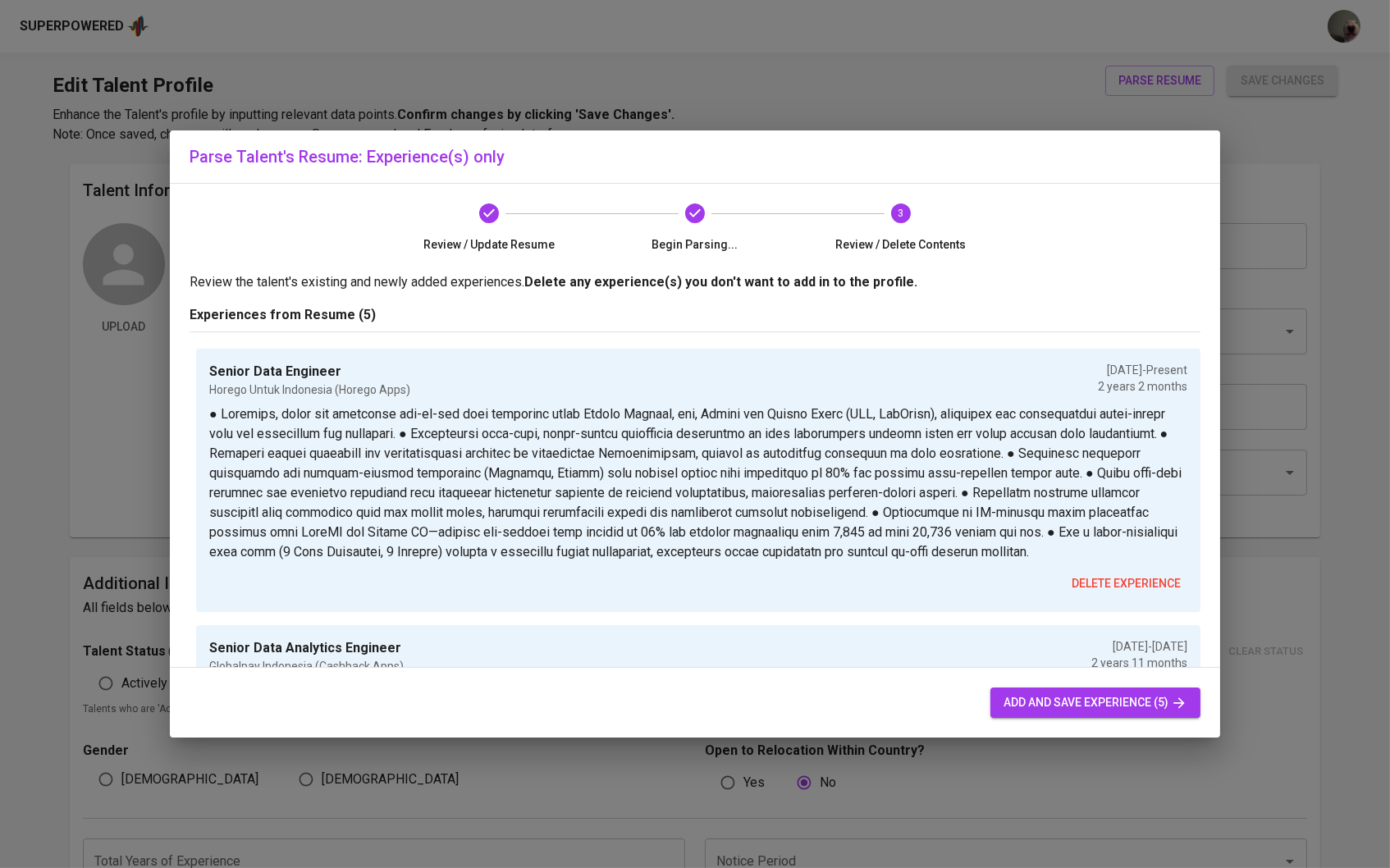
click at [1029, 711] on span "add and save experience (5)" at bounding box center [1095, 702] width 184 height 21
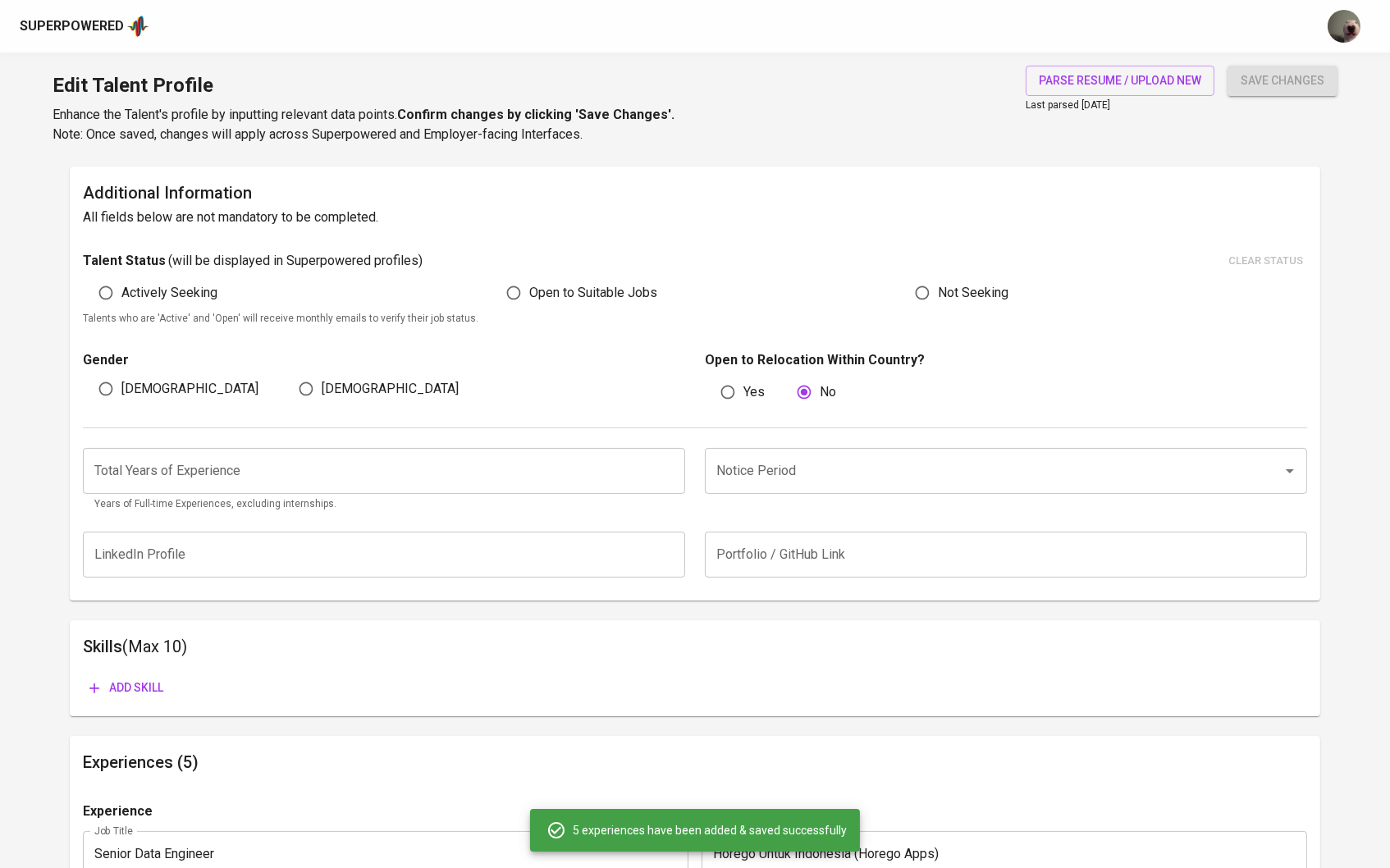
scroll to position [387, 0]
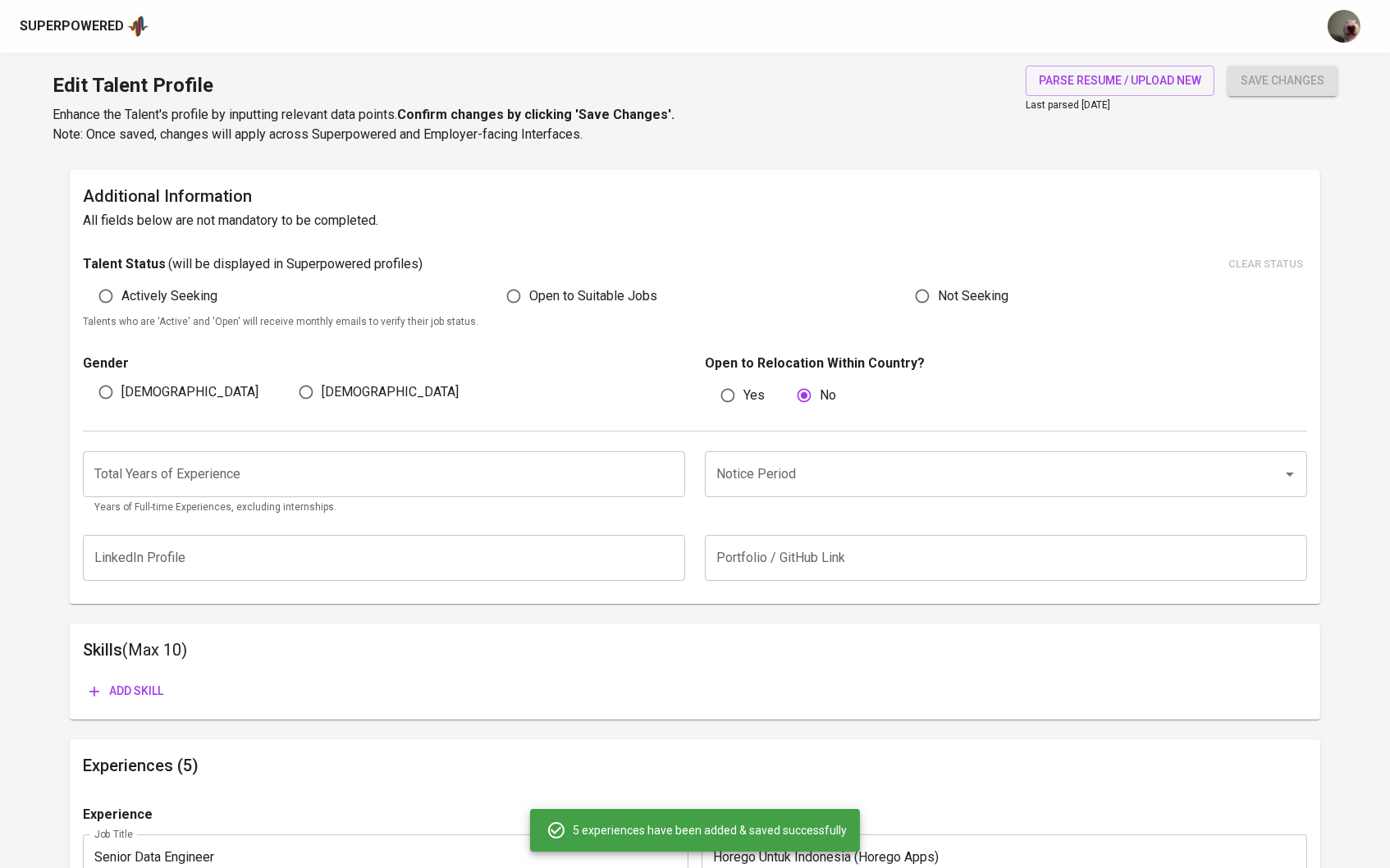
click at [534, 469] on input "number" at bounding box center [384, 474] width 602 height 46
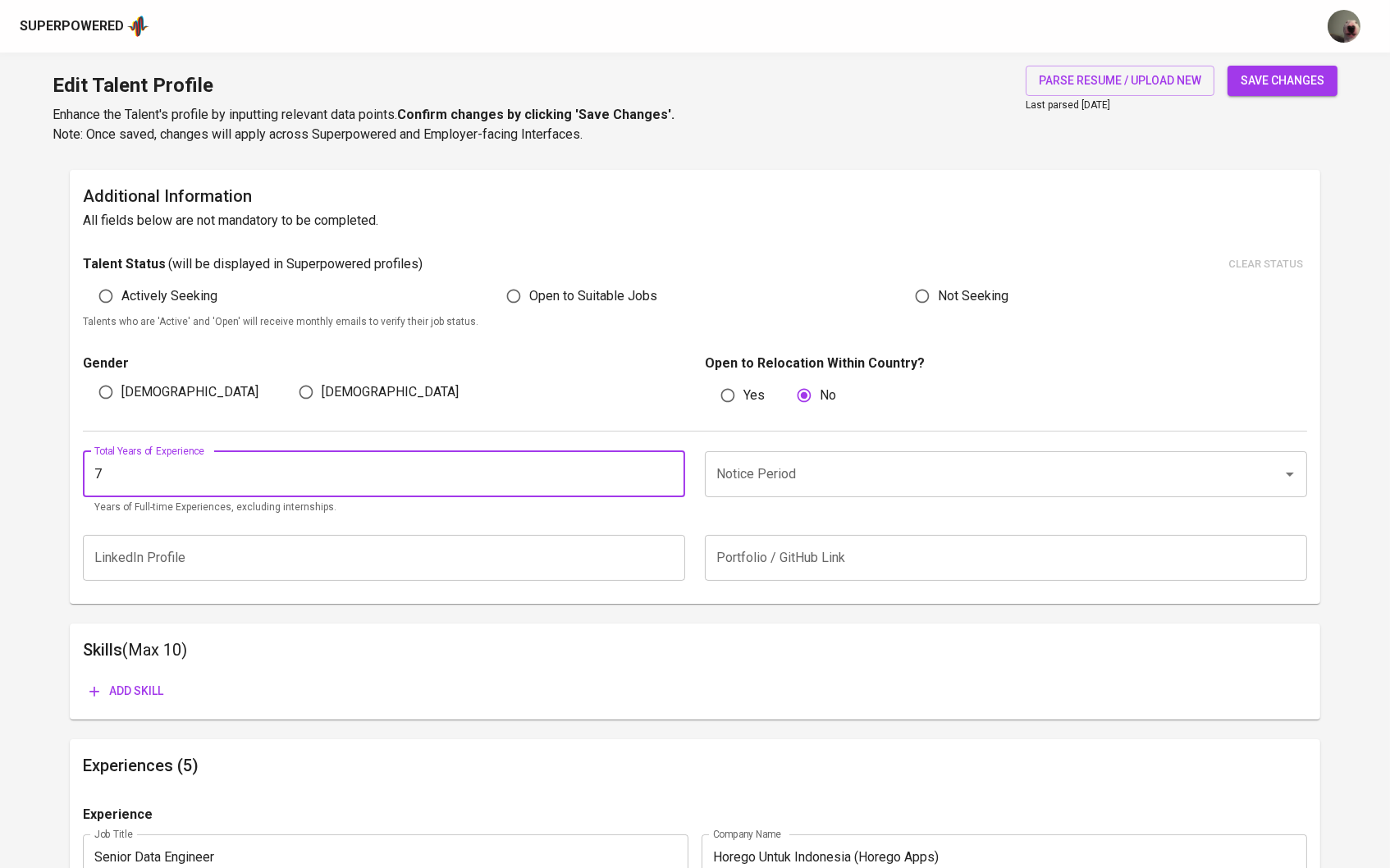
type input "7"
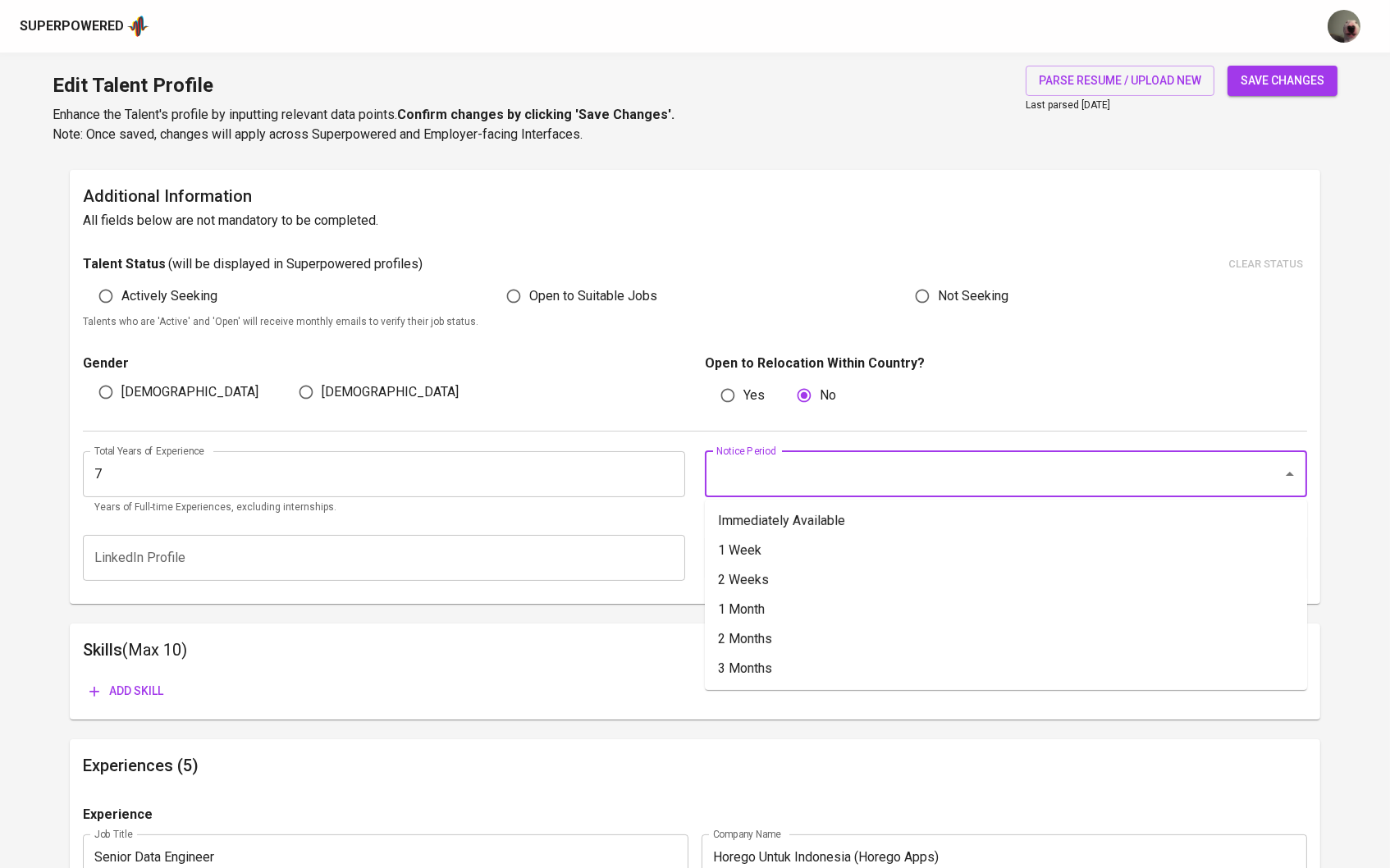
click at [721, 459] on input "Notice Period" at bounding box center [983, 474] width 541 height 31
click at [735, 511] on li "Immediately Available" at bounding box center [1005, 521] width 602 height 30
type input "Immediately Available"
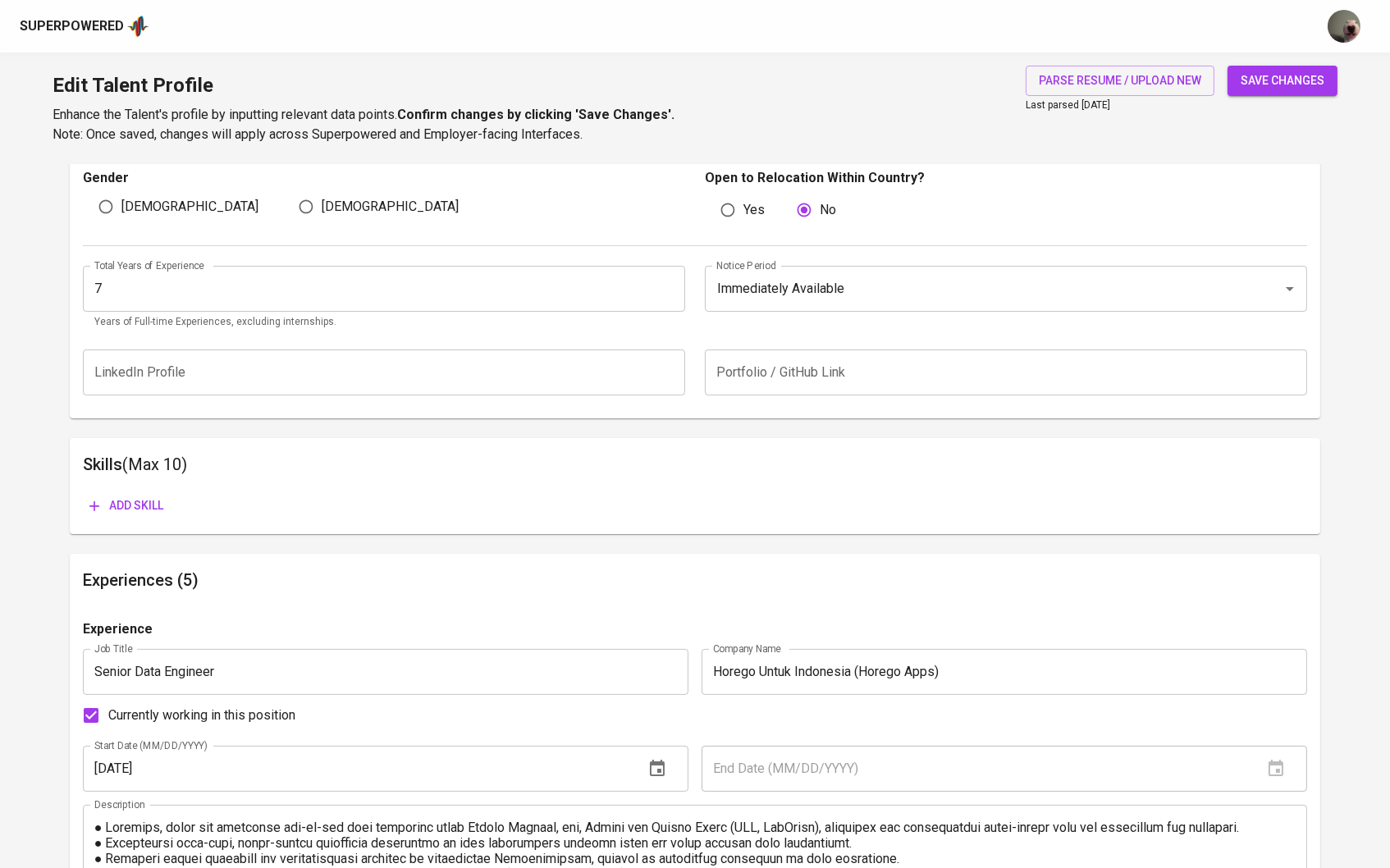
scroll to position [599, 0]
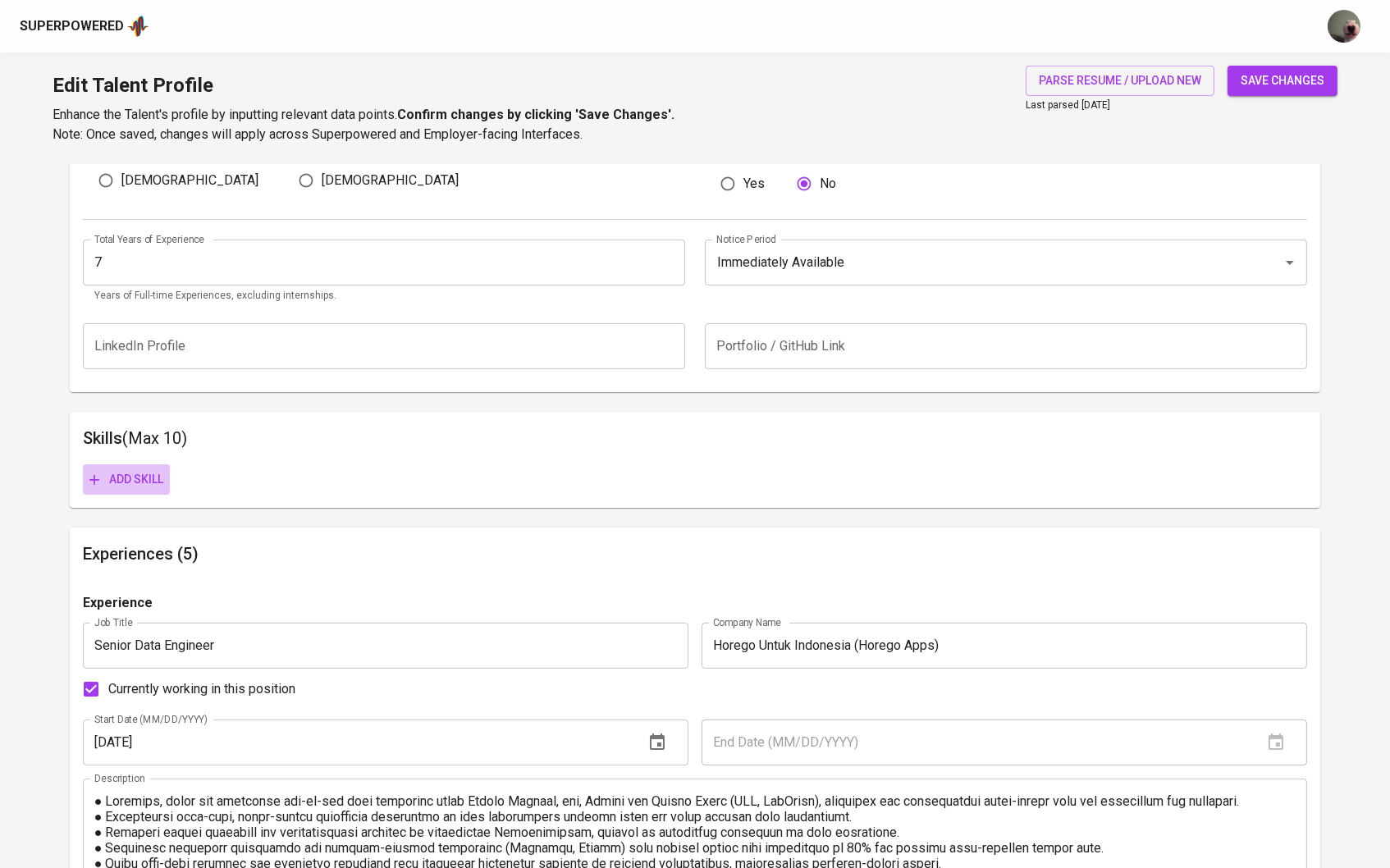
click at [134, 474] on span "Add skill" at bounding box center [126, 479] width 74 height 21
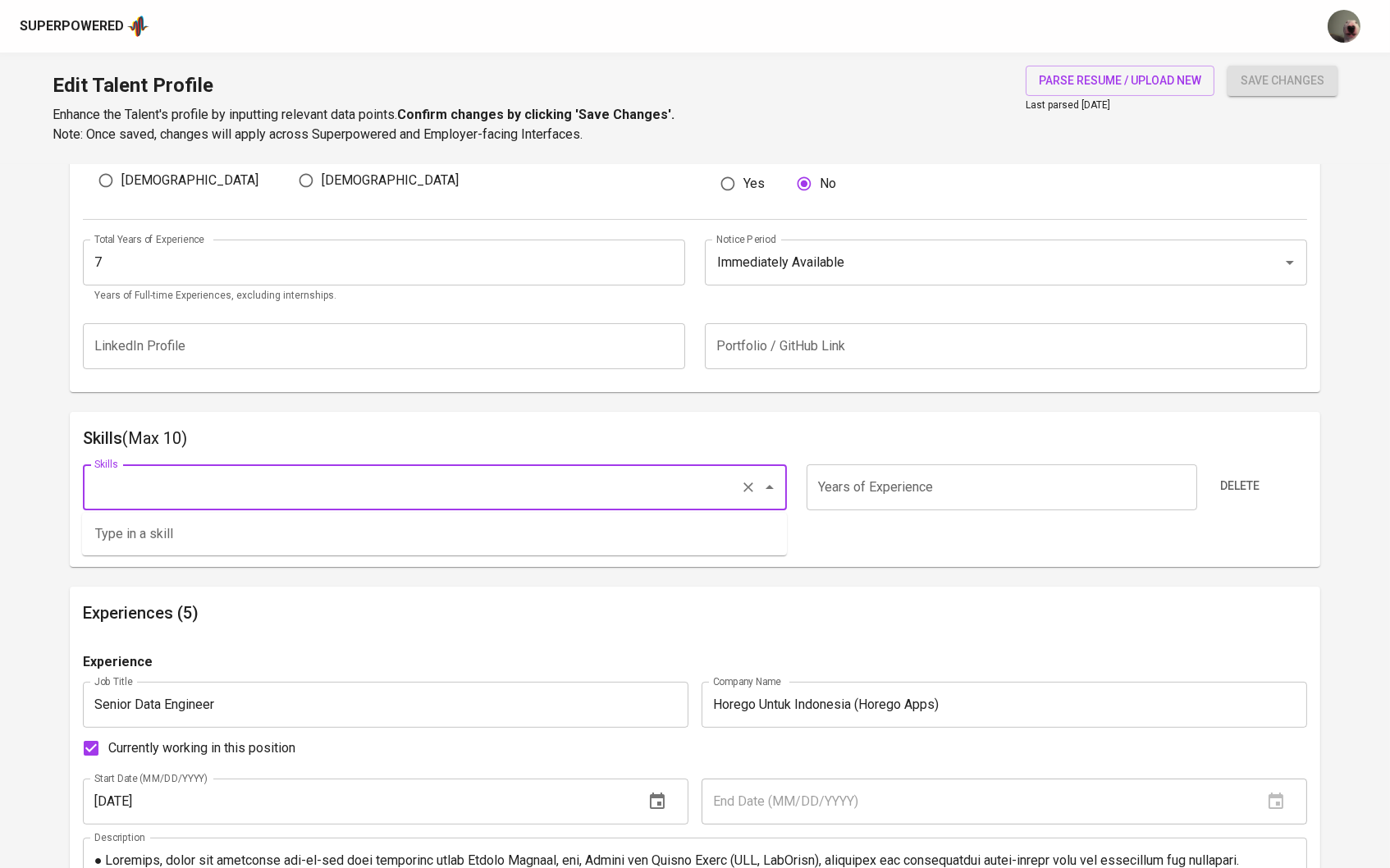
click at [223, 493] on input "Skills" at bounding box center [412, 487] width 644 height 31
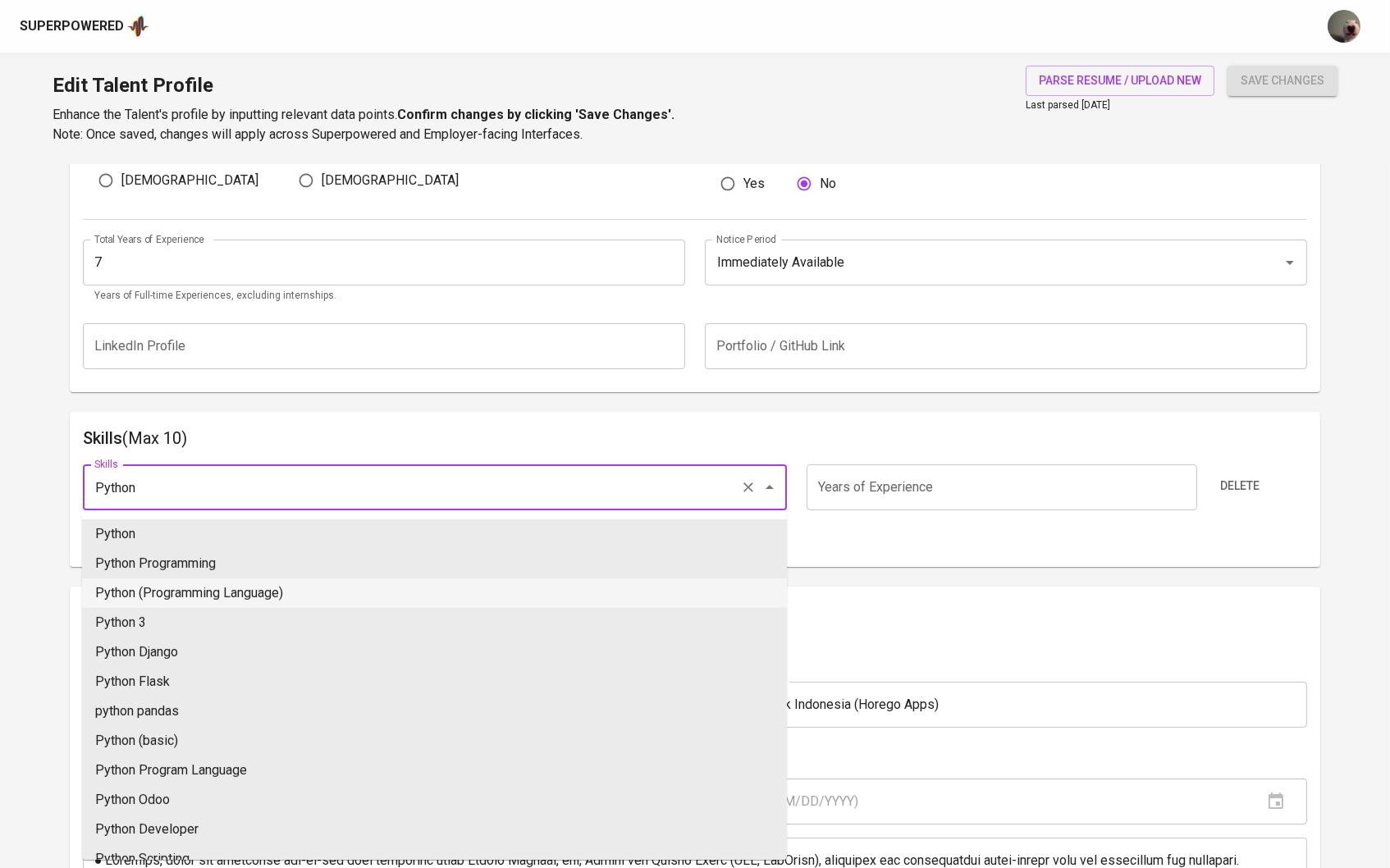
click at [205, 589] on li "Python (Programming Language)" at bounding box center [434, 593] width 704 height 30
type input "Python (Programming Language)"
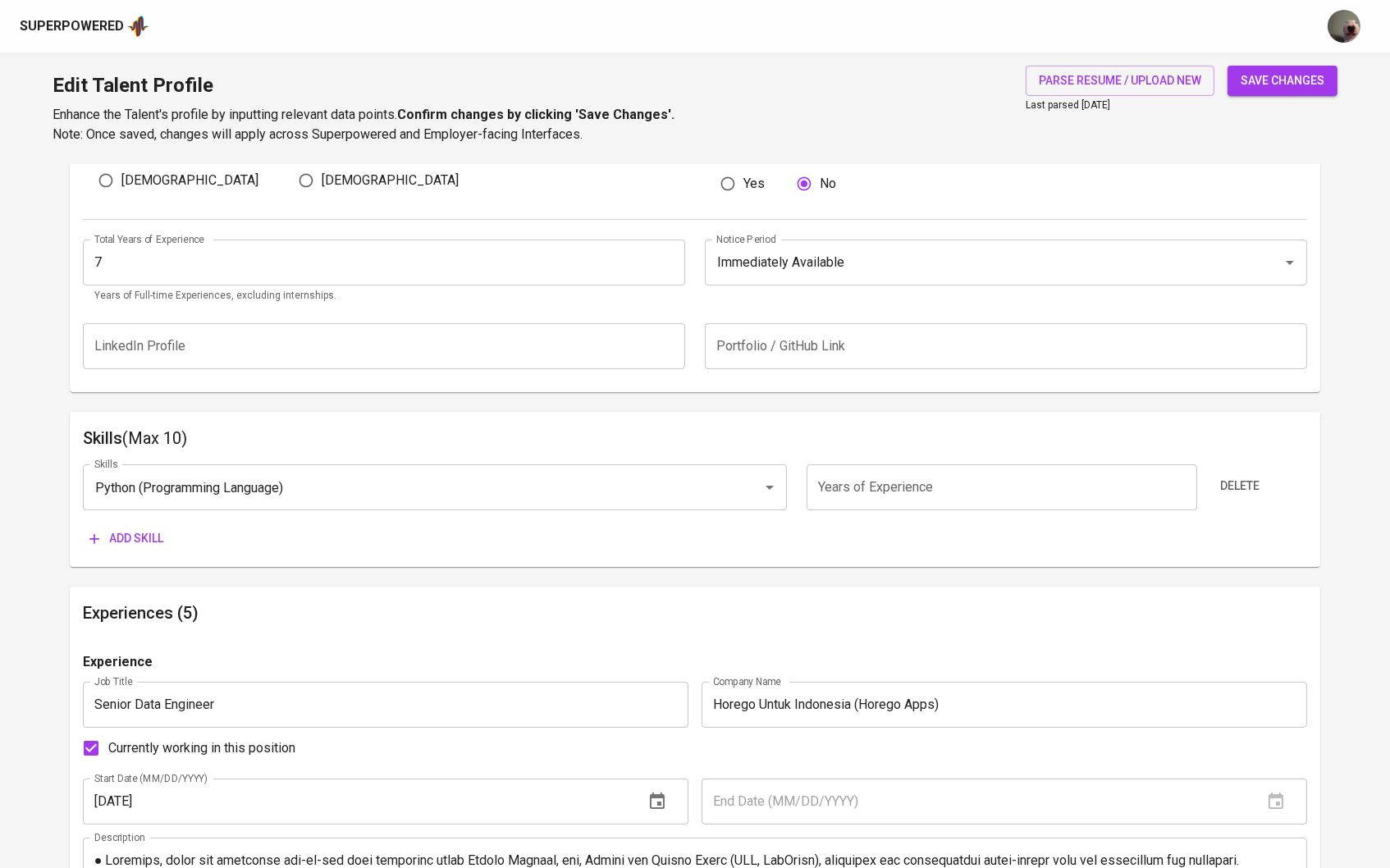
click at [119, 531] on span "Add skill" at bounding box center [126, 538] width 74 height 21
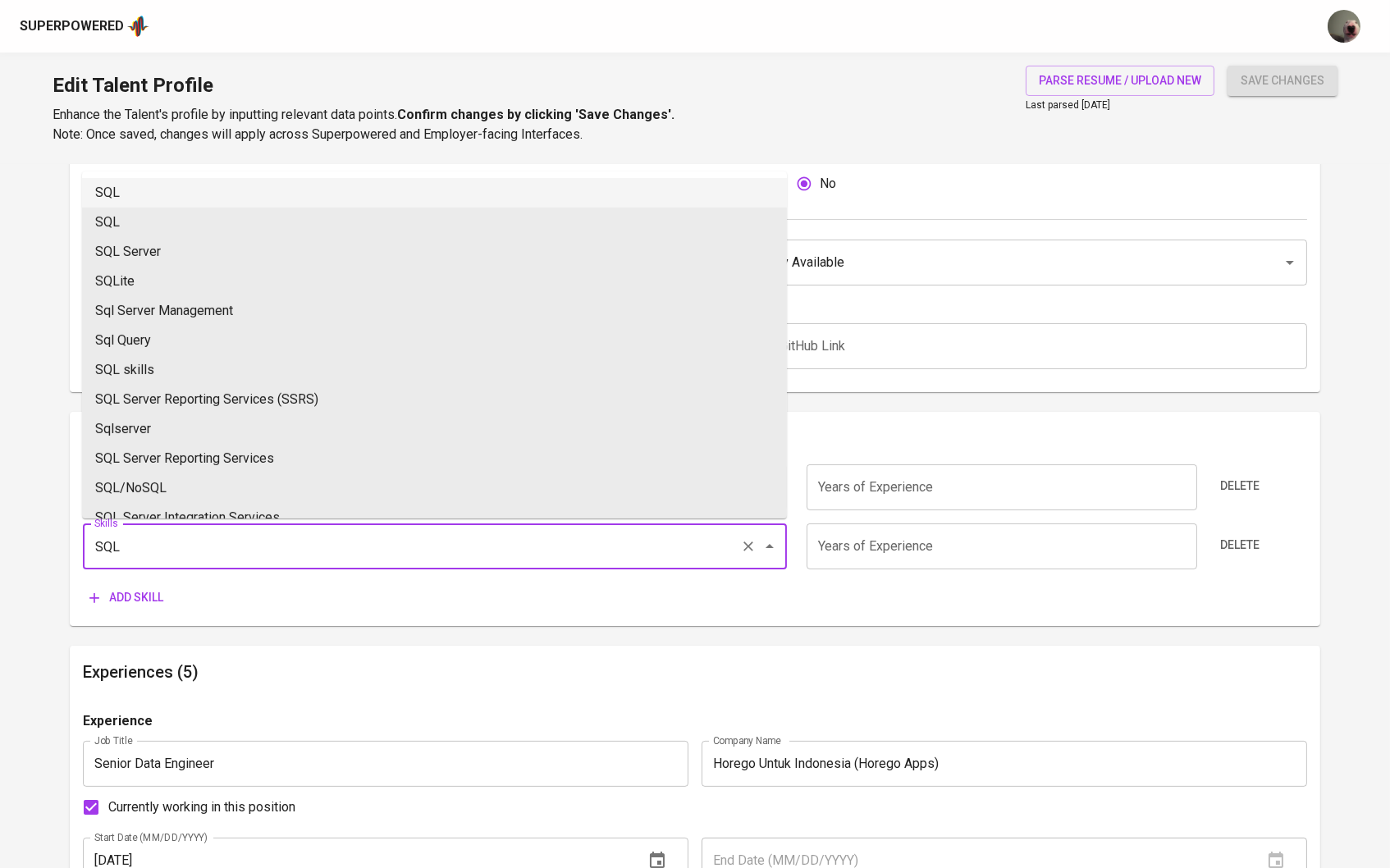
click at [171, 195] on li "SQL" at bounding box center [434, 193] width 704 height 30
type input "SQL"
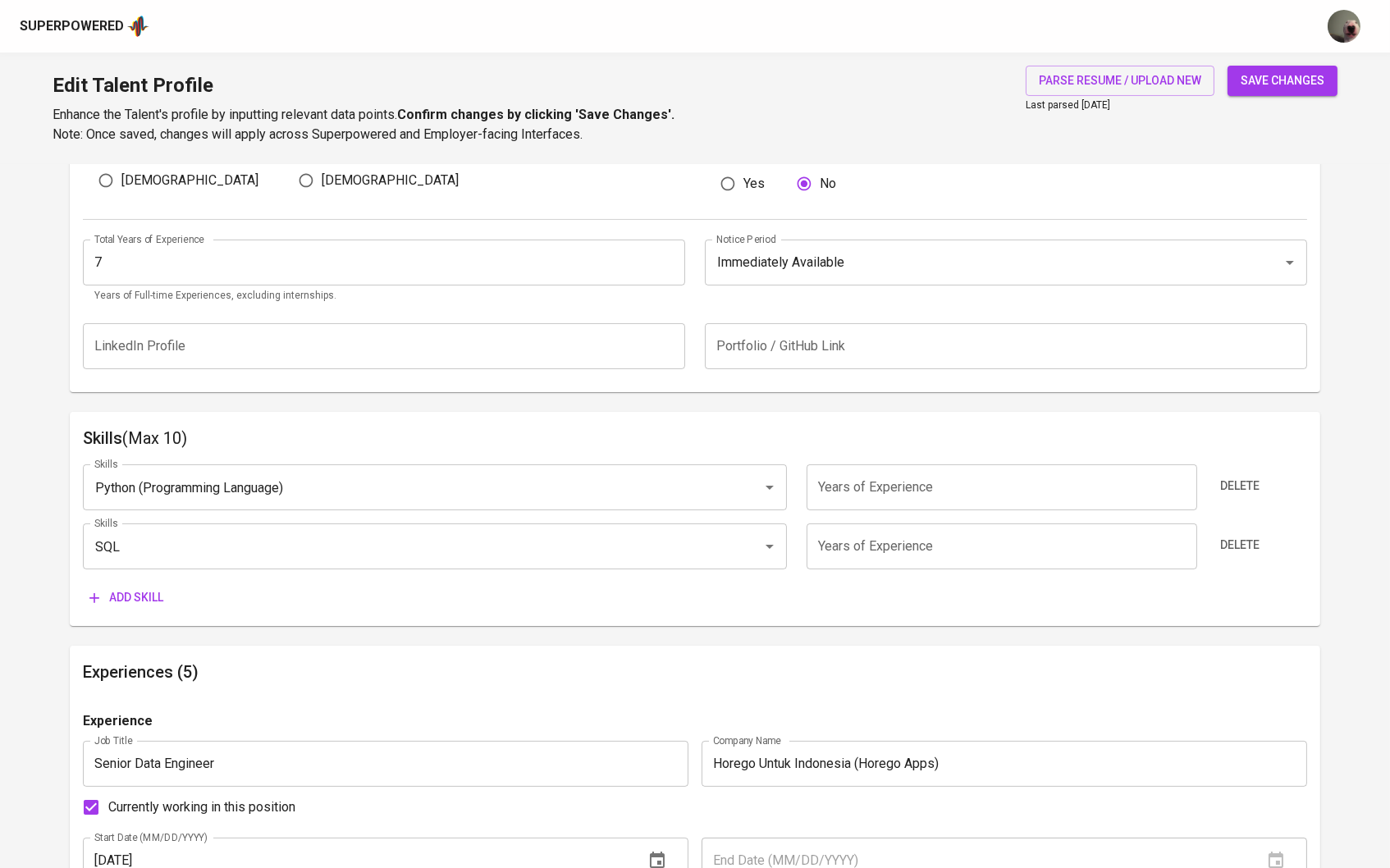
click at [119, 597] on span "Add skill" at bounding box center [126, 597] width 74 height 21
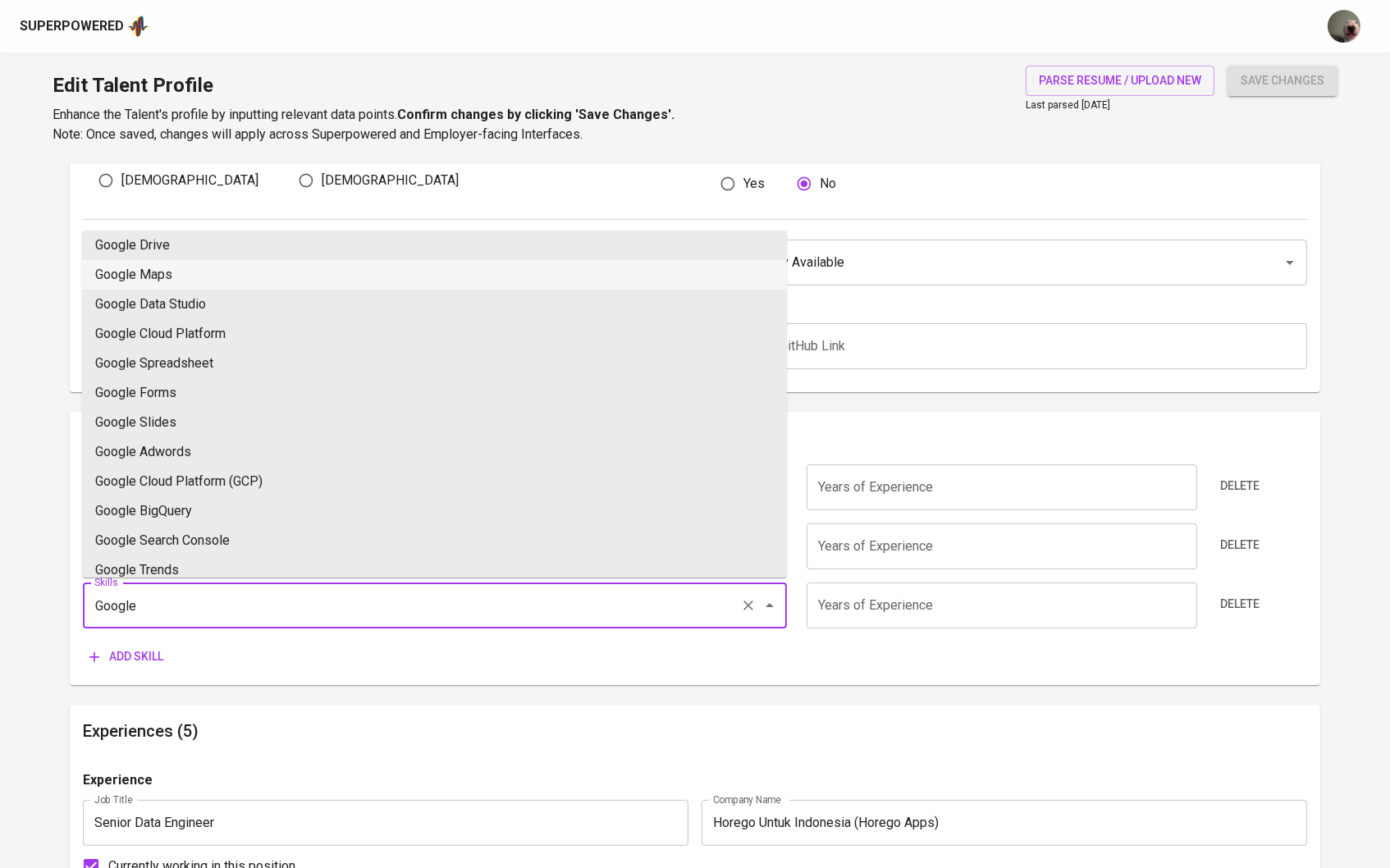
scroll to position [155, 0]
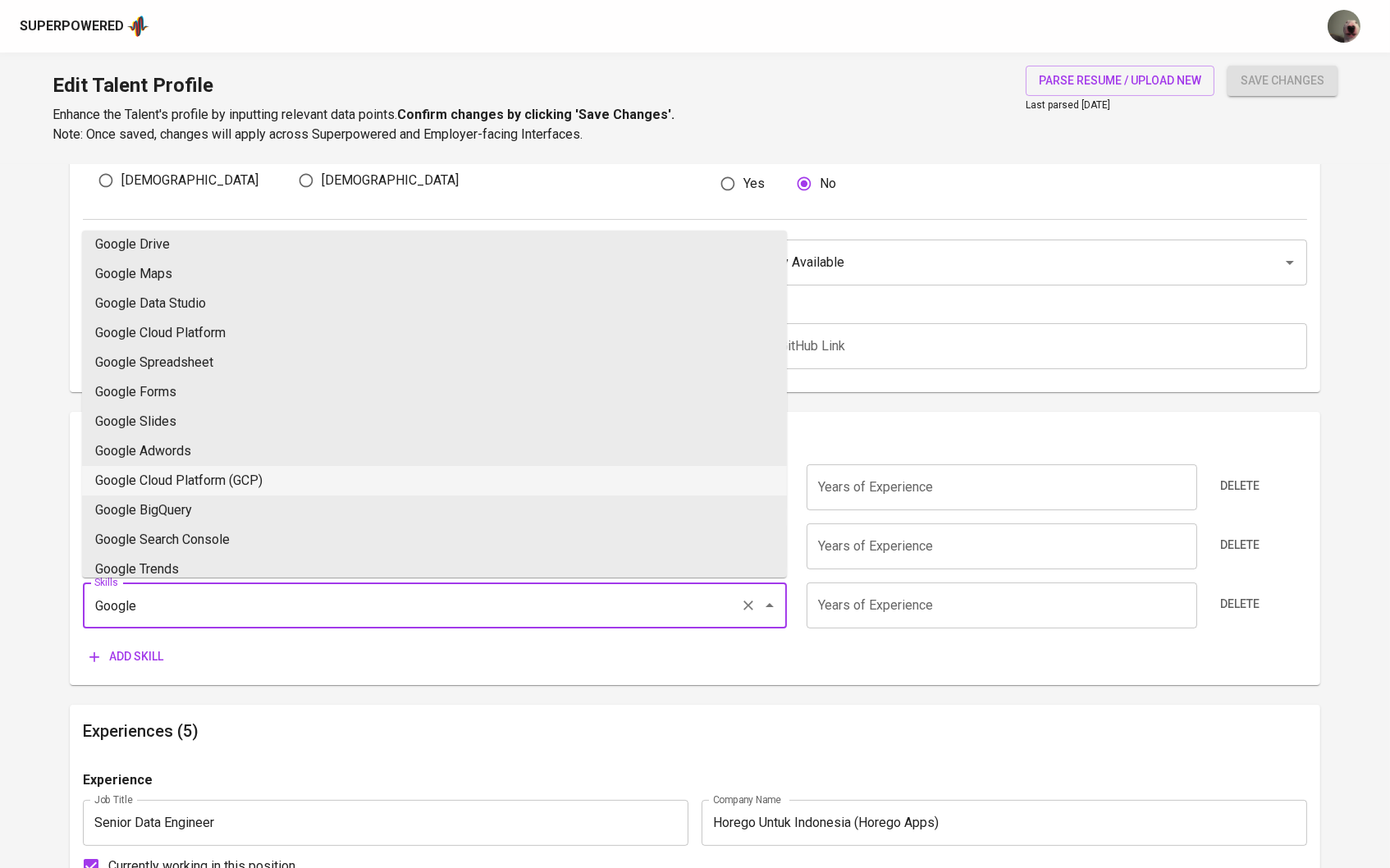
click at [184, 472] on li "Google Cloud Platform (GCP)" at bounding box center [434, 481] width 704 height 30
type input "Google Cloud Platform (GCP)"
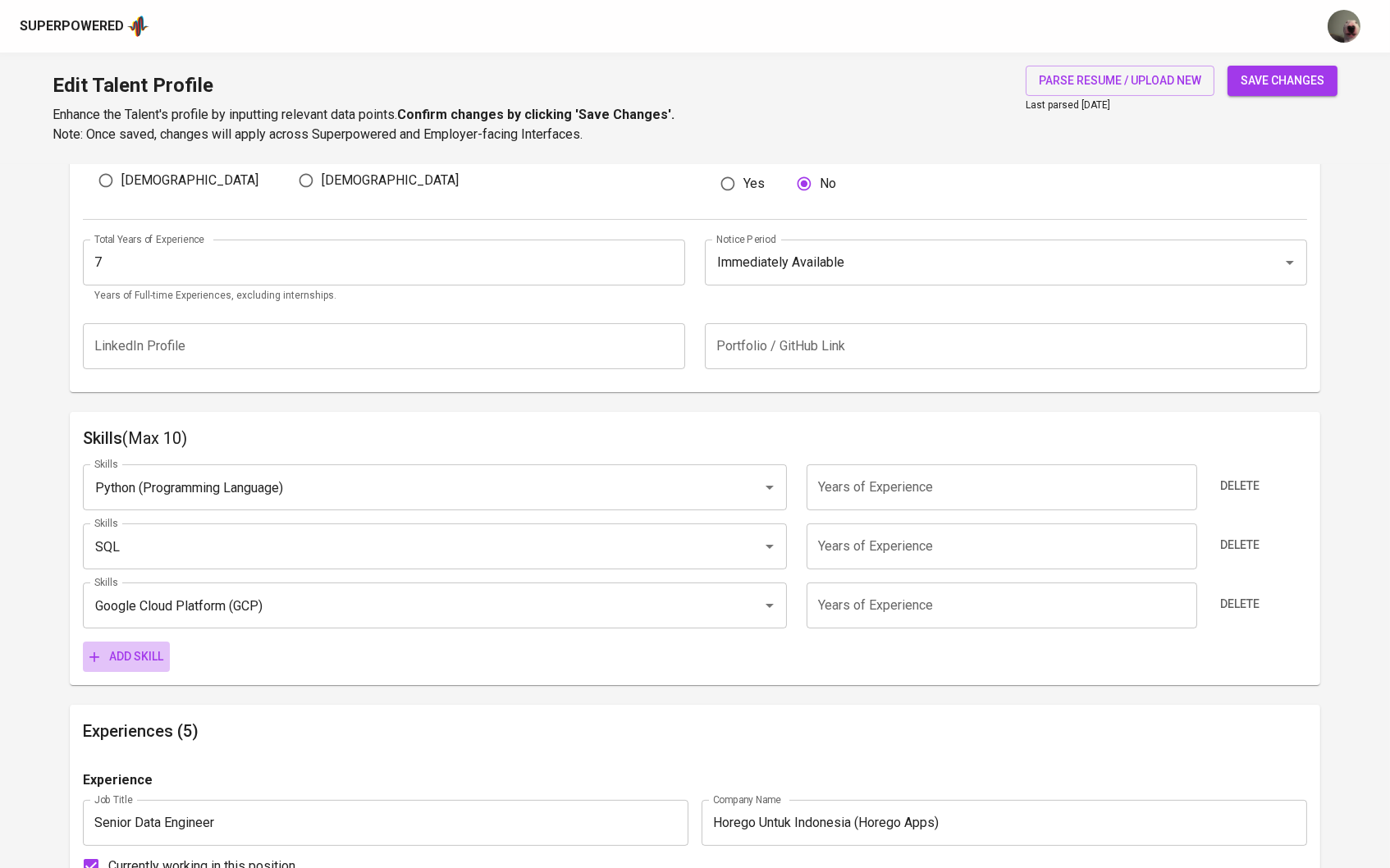
click at [152, 649] on span "Add skill" at bounding box center [126, 656] width 74 height 21
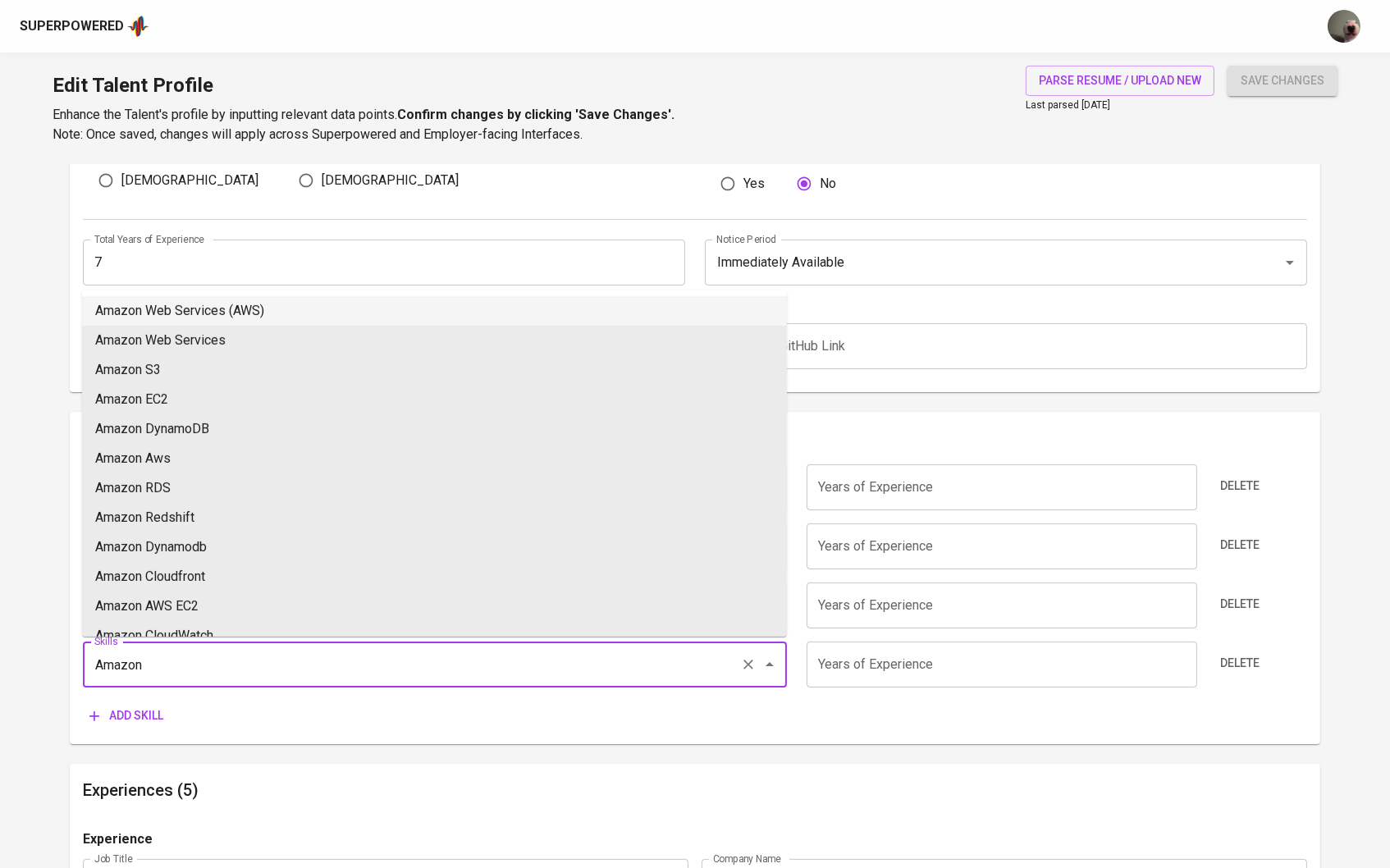
click at [180, 313] on li "Amazon Web Services (AWS)" at bounding box center [434, 311] width 704 height 30
type input "Amazon Web Services (AWS)"
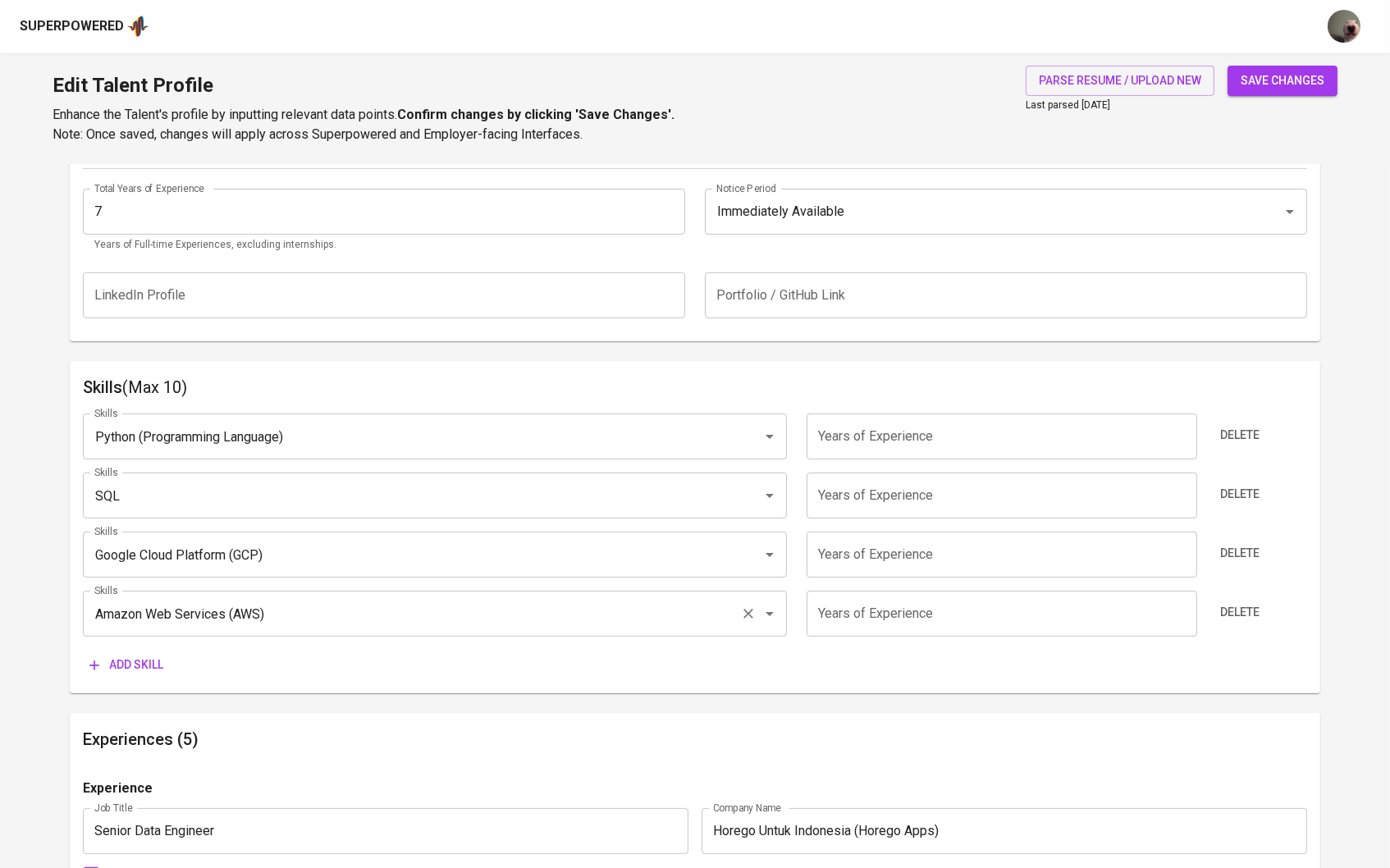
scroll to position [723, 0]
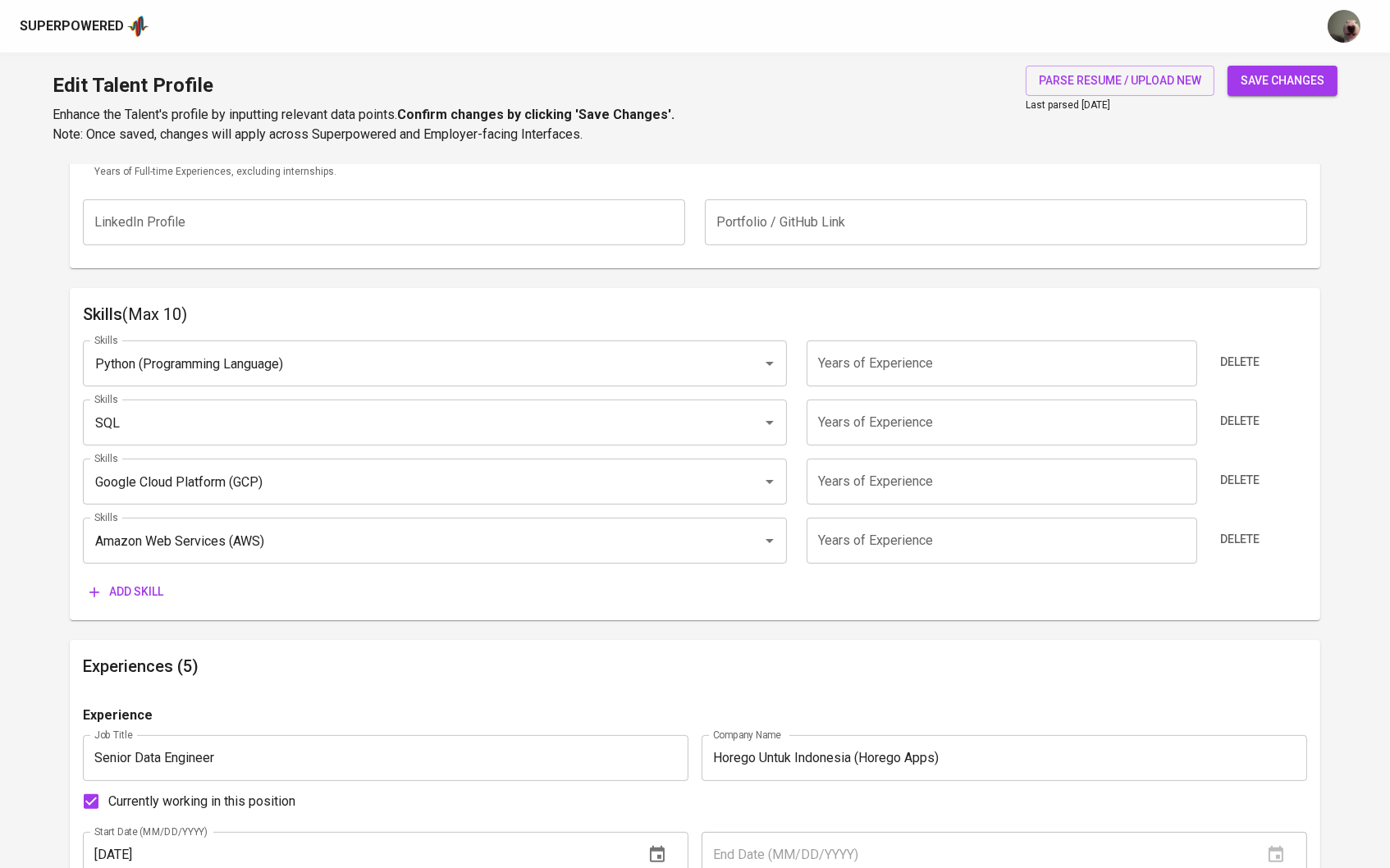
click at [147, 610] on div "Skills (Max 10) Skills Python (Programming Language) Skills Years of Experience…" at bounding box center [695, 454] width 1251 height 332
click at [147, 595] on span "Add skill" at bounding box center [126, 592] width 74 height 21
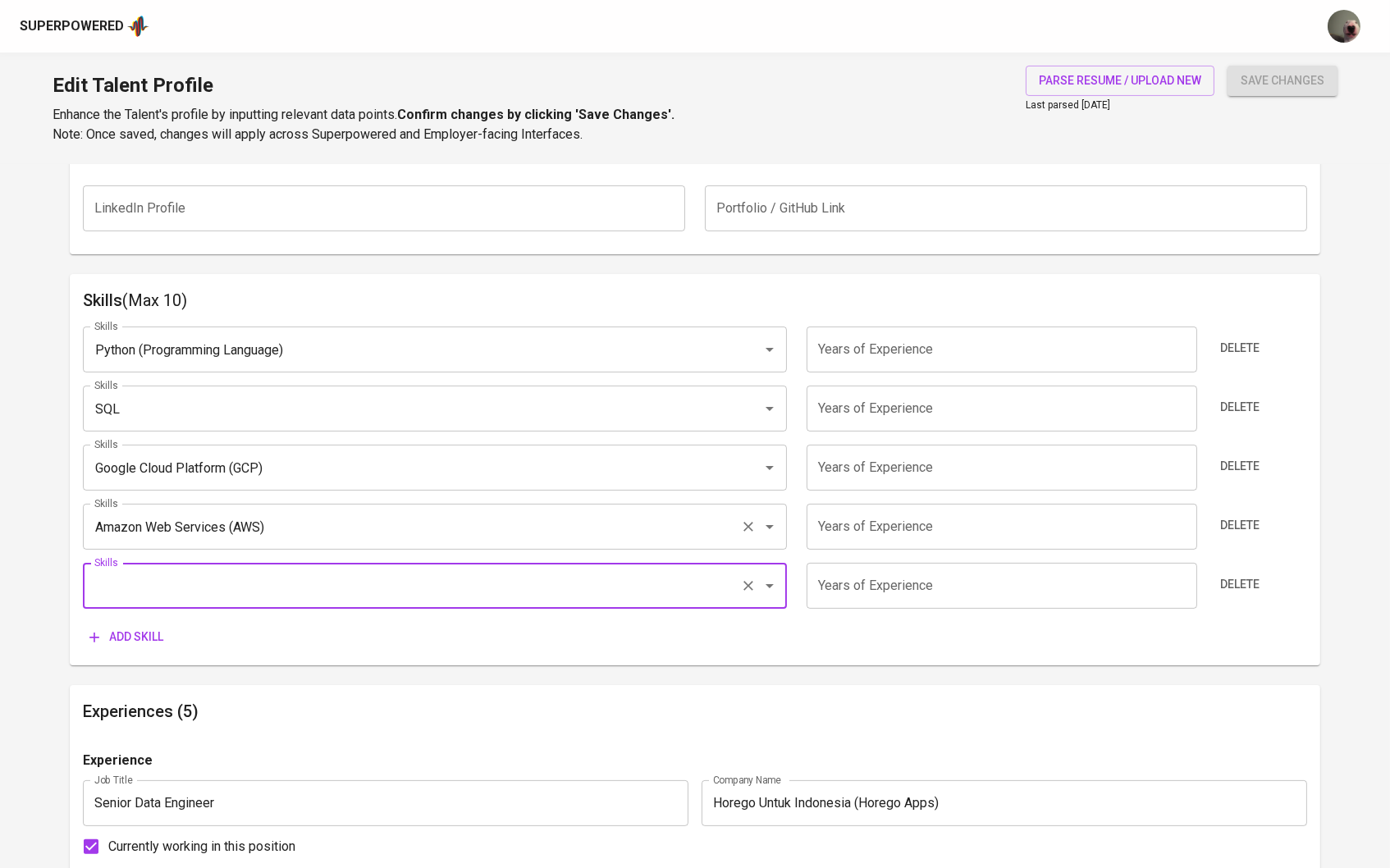
scroll to position [739, 0]
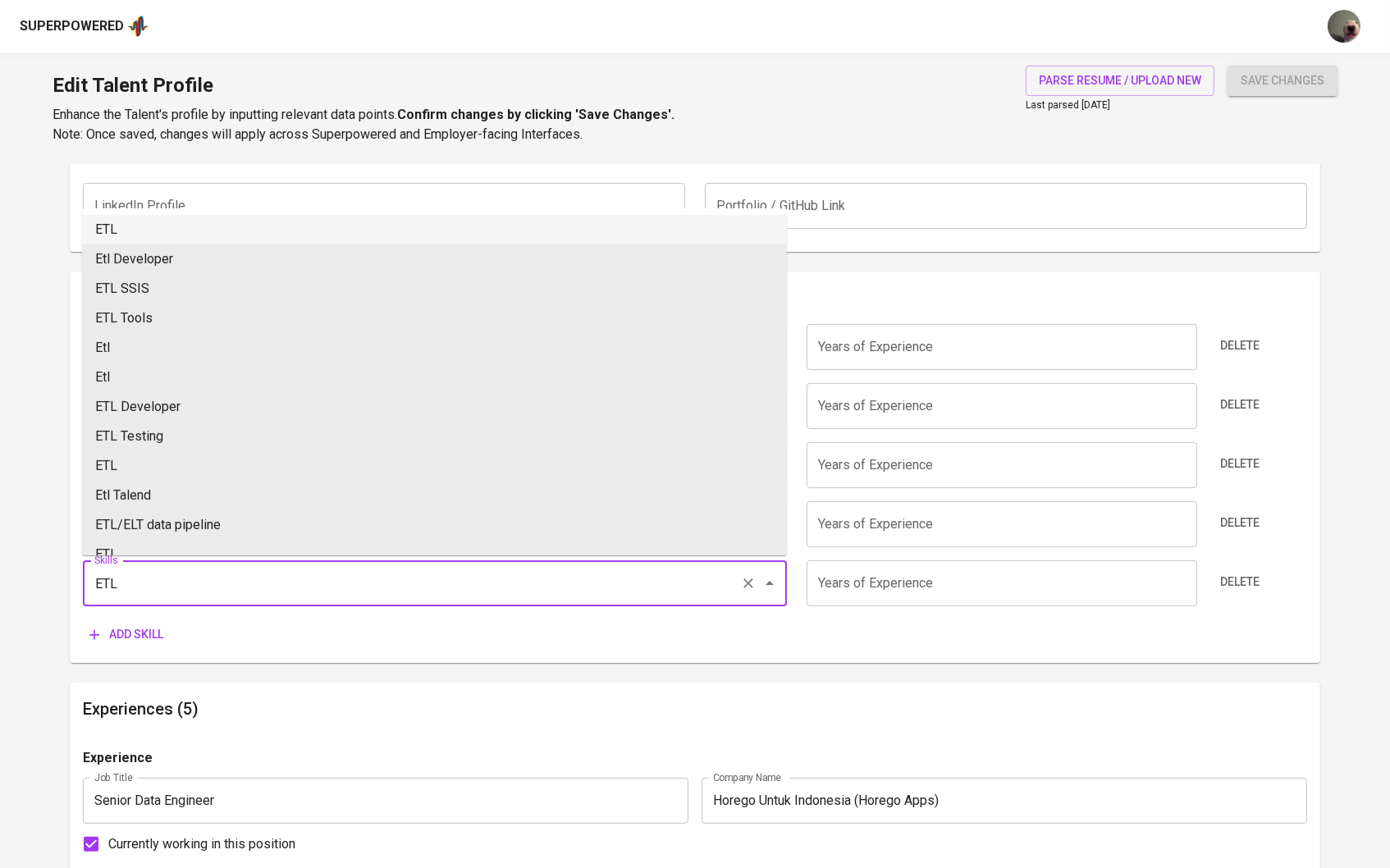
click at [187, 223] on li "ETL" at bounding box center [434, 229] width 704 height 30
type input "ETL"
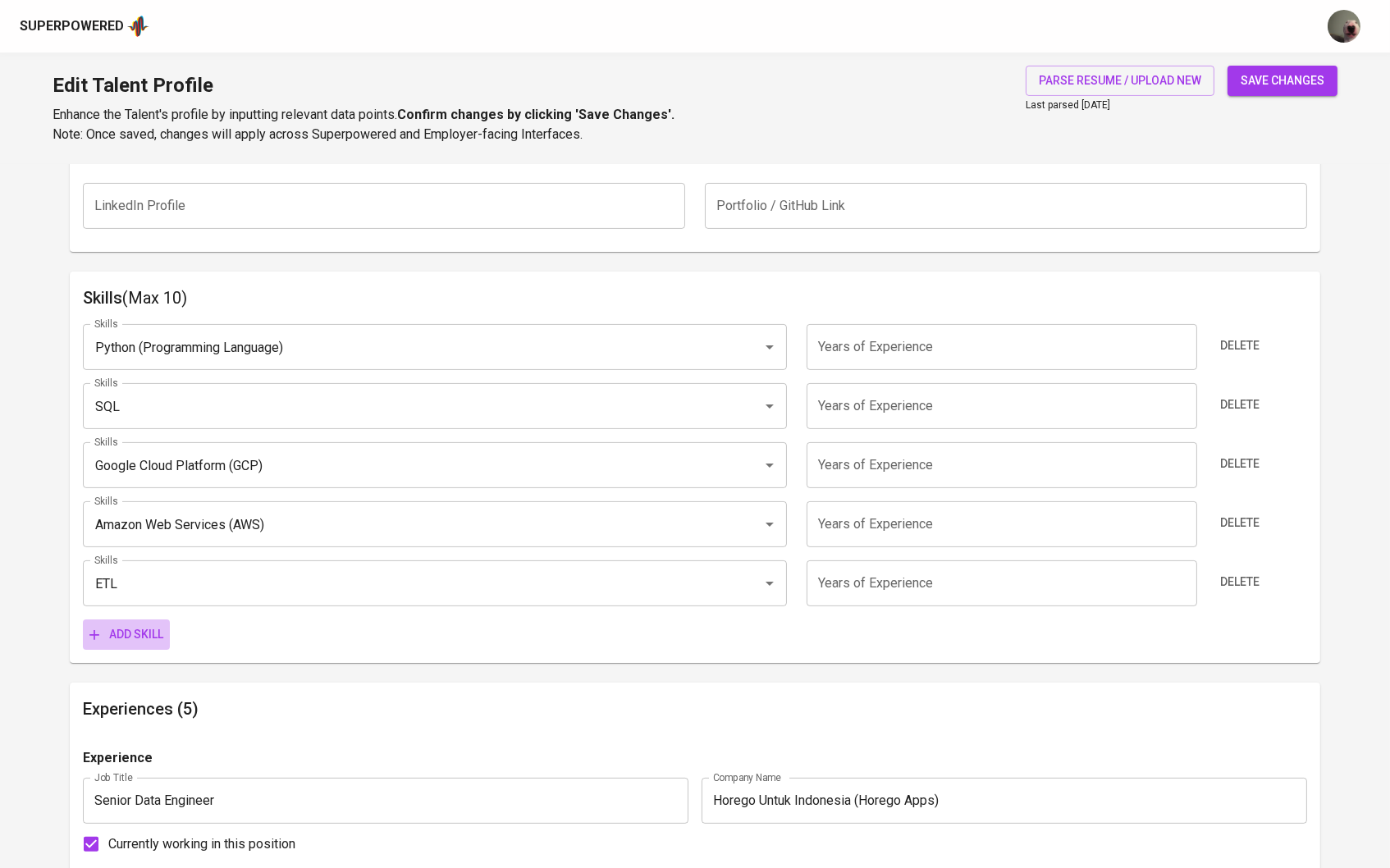
click at [129, 625] on span "Add skill" at bounding box center [126, 635] width 74 height 21
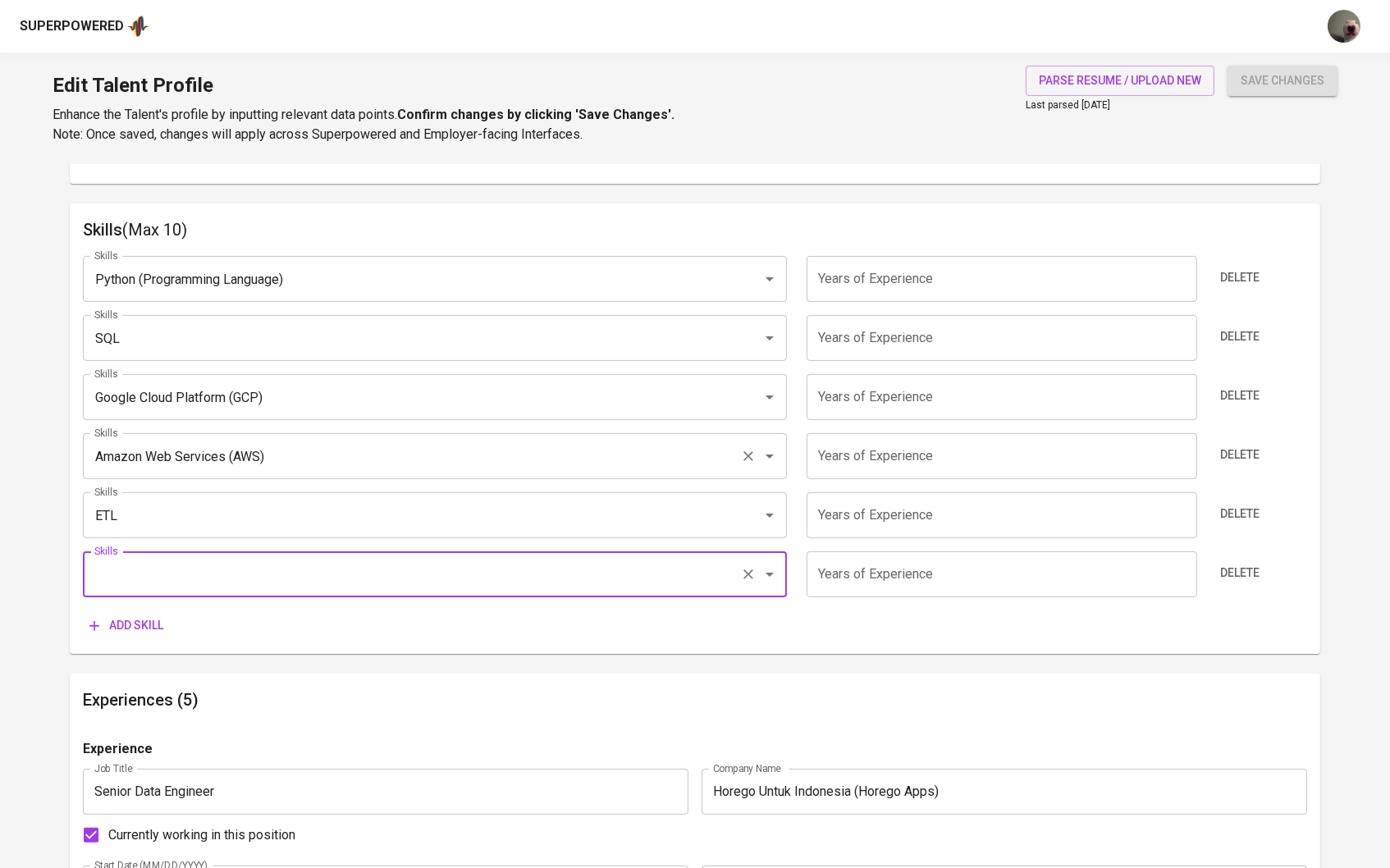
scroll to position [810, 0]
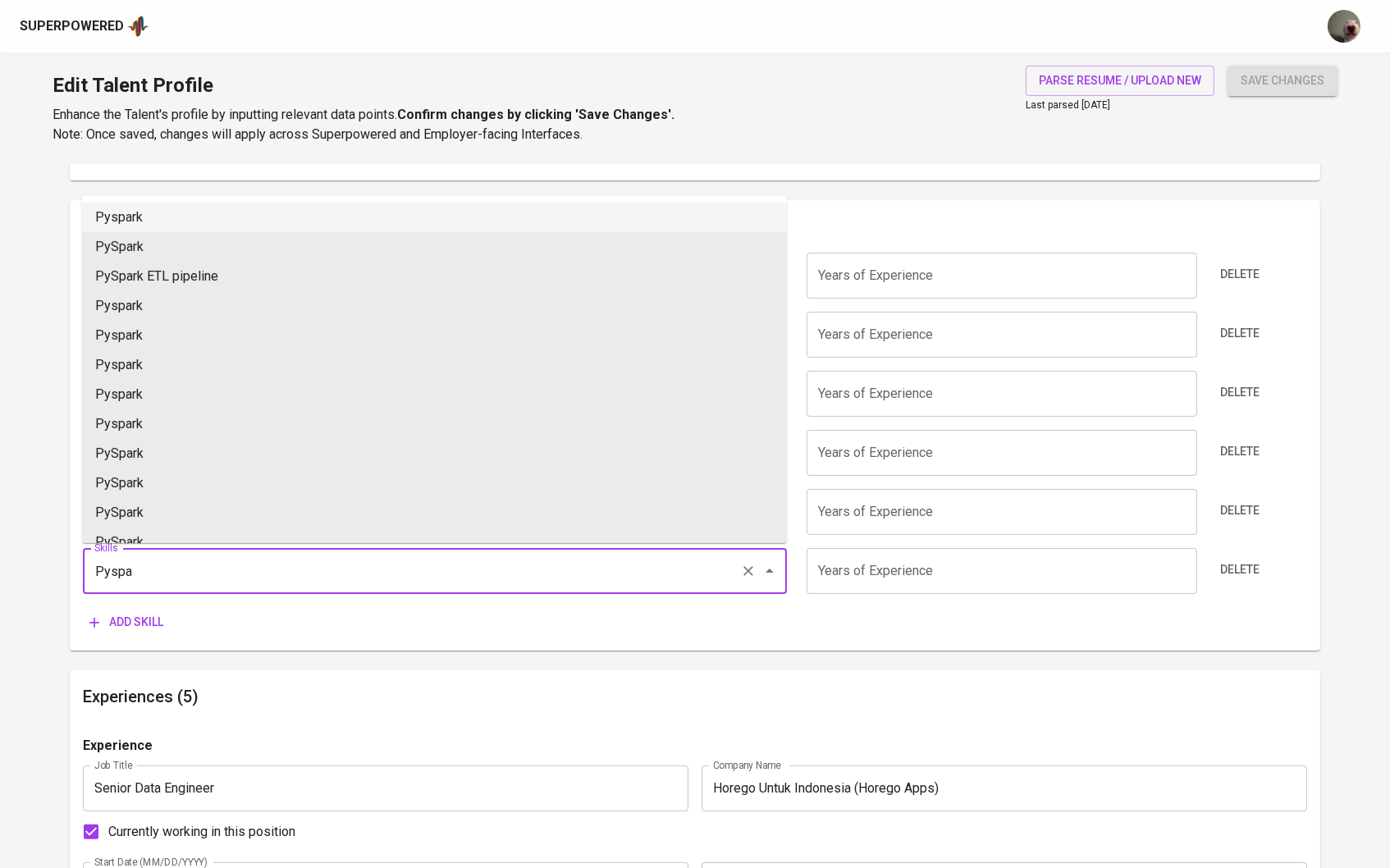
click at [364, 226] on li "Pyspark" at bounding box center [434, 217] width 704 height 30
type input "Pyspark"
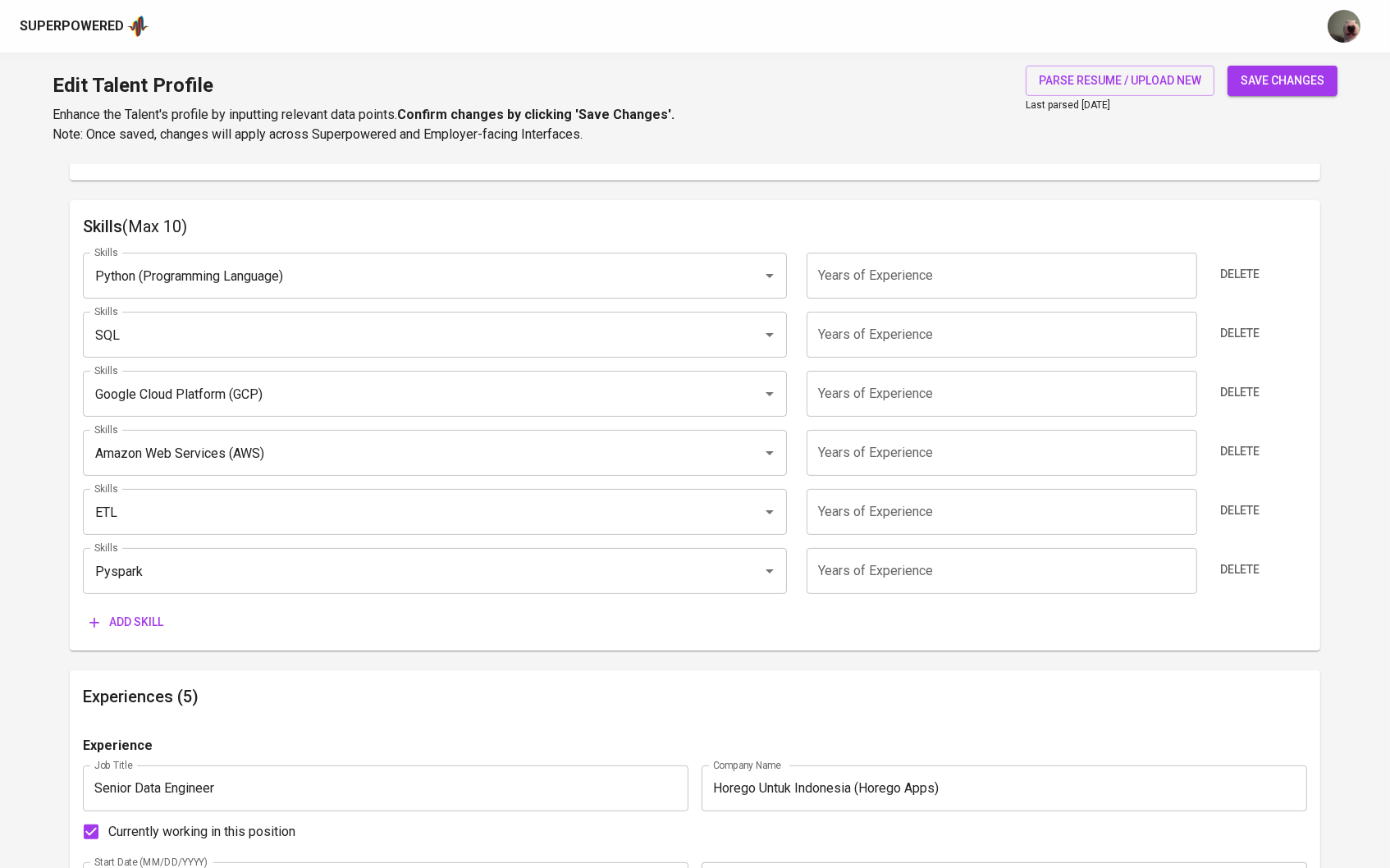
click at [145, 626] on span "Add skill" at bounding box center [126, 622] width 74 height 21
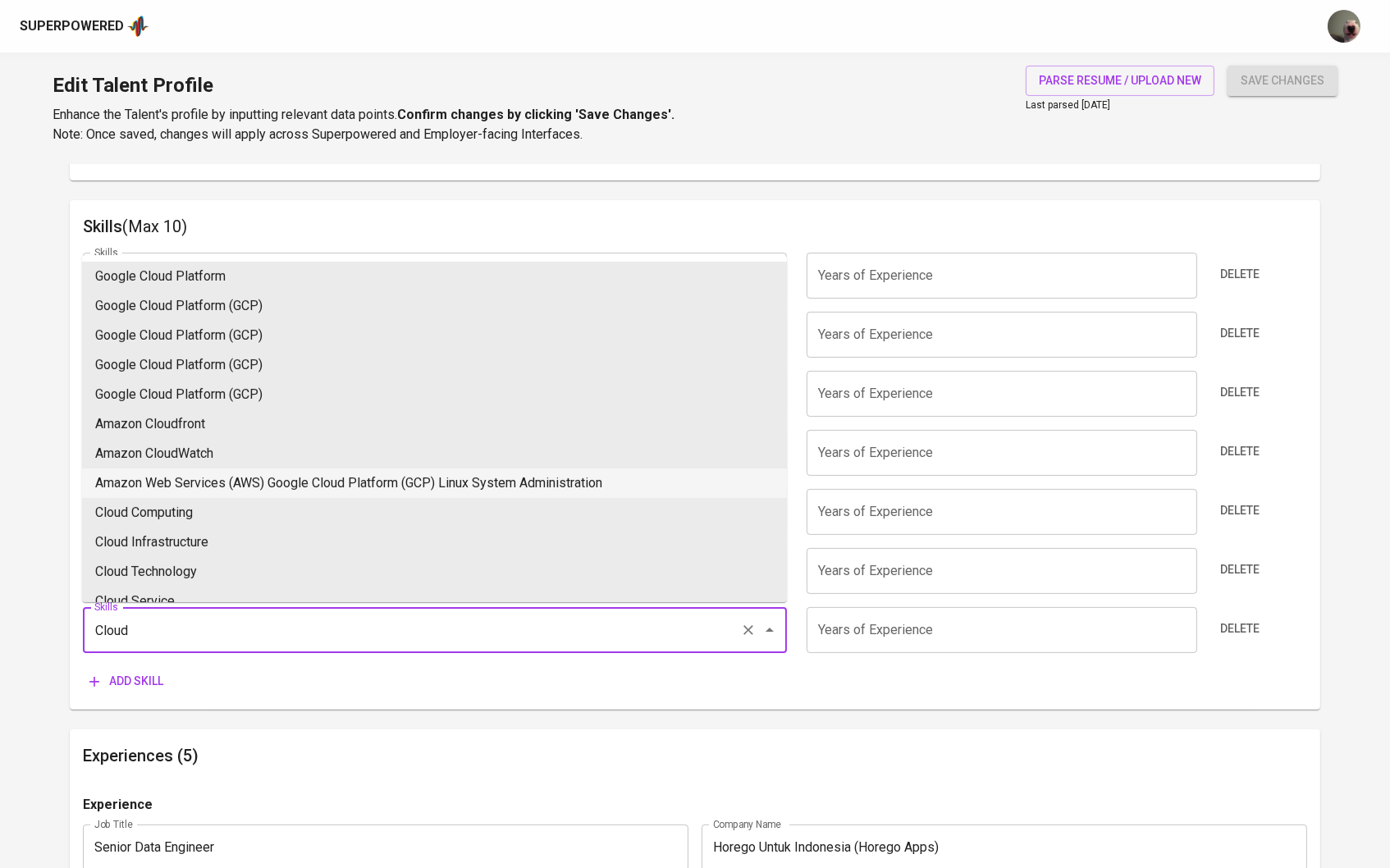
scroll to position [0, 0]
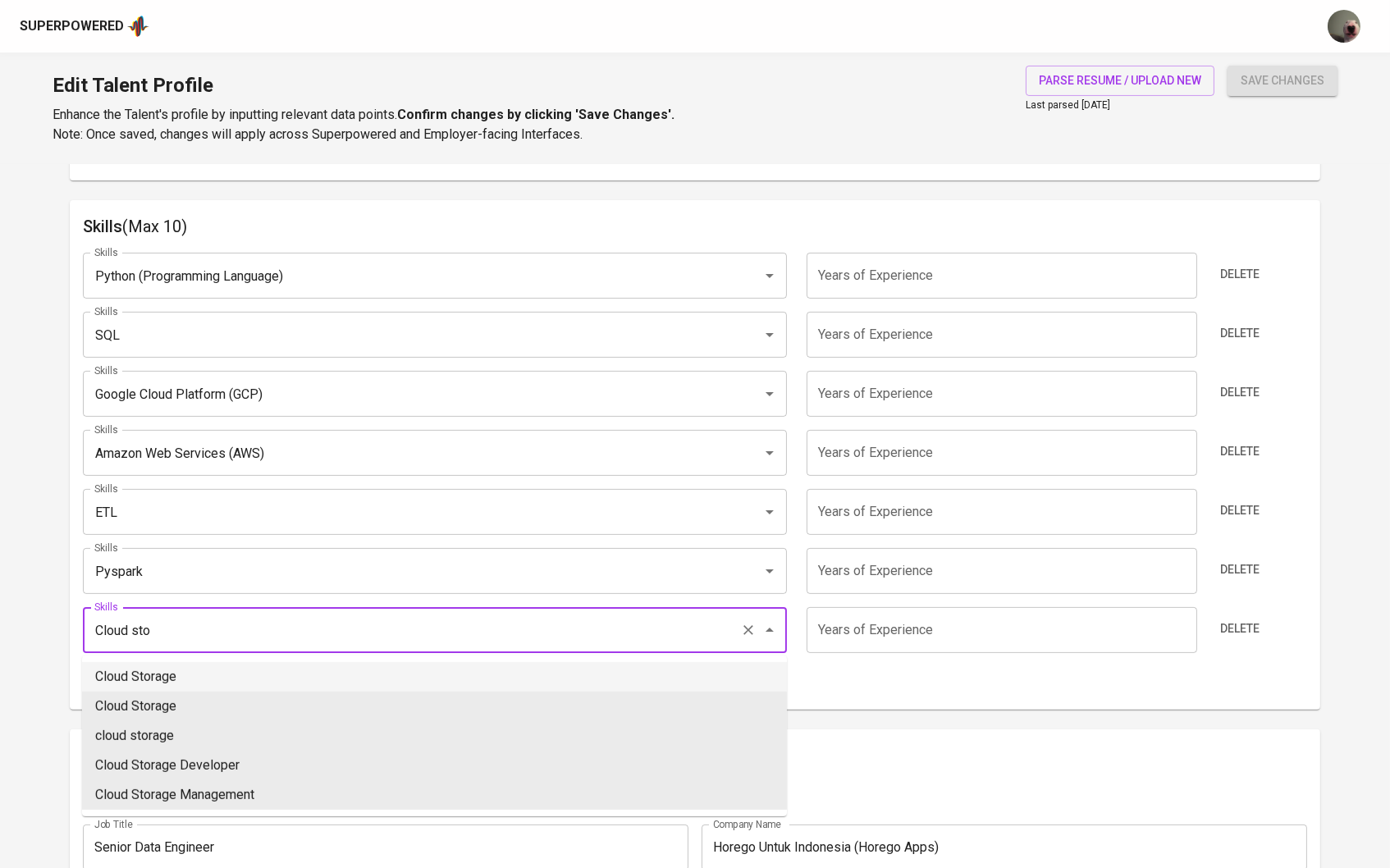
click at [176, 664] on li "Cloud Storage" at bounding box center [434, 676] width 704 height 30
type input "Cloud Storage"
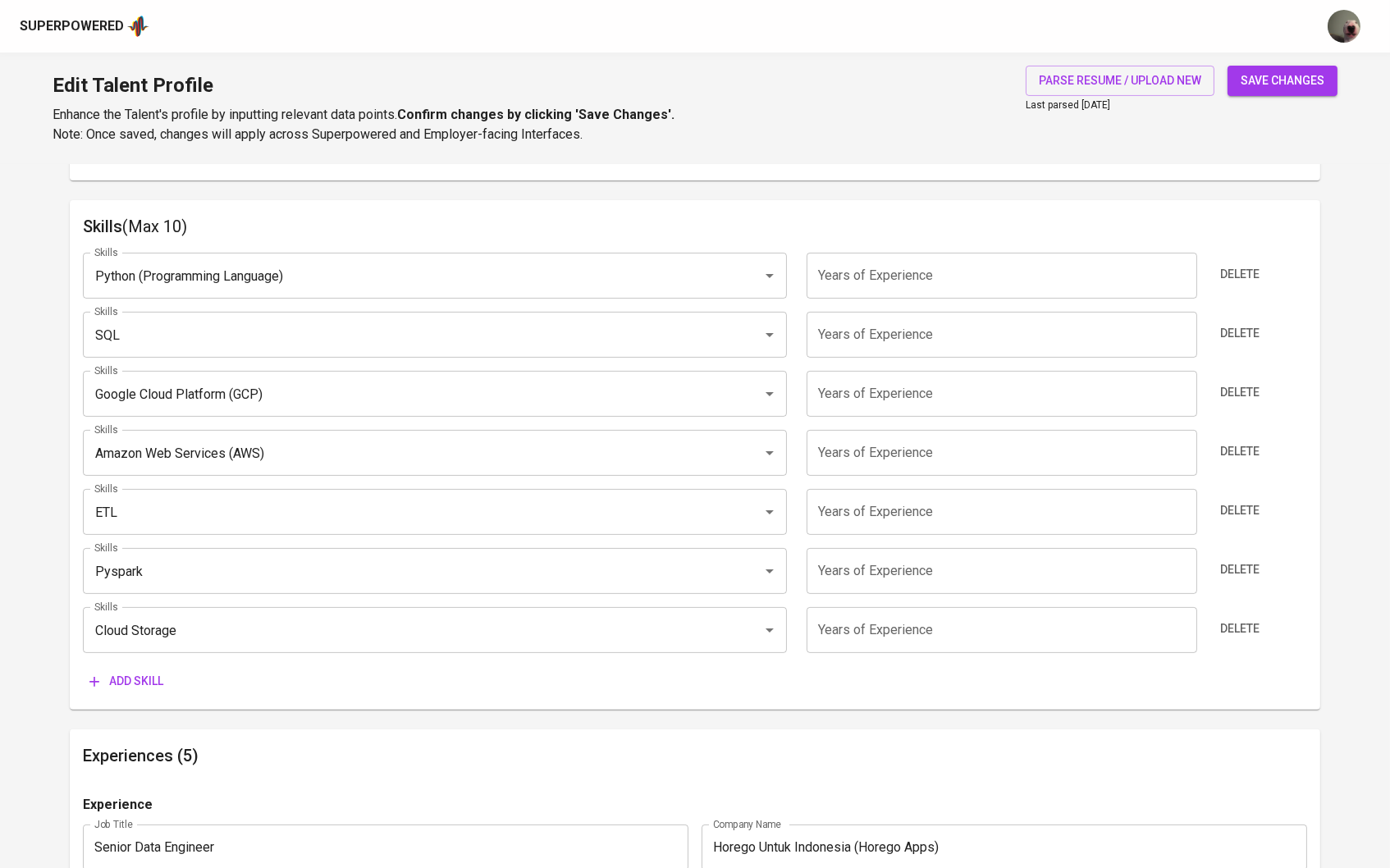
click at [135, 666] on button "Add skill" at bounding box center [126, 681] width 87 height 31
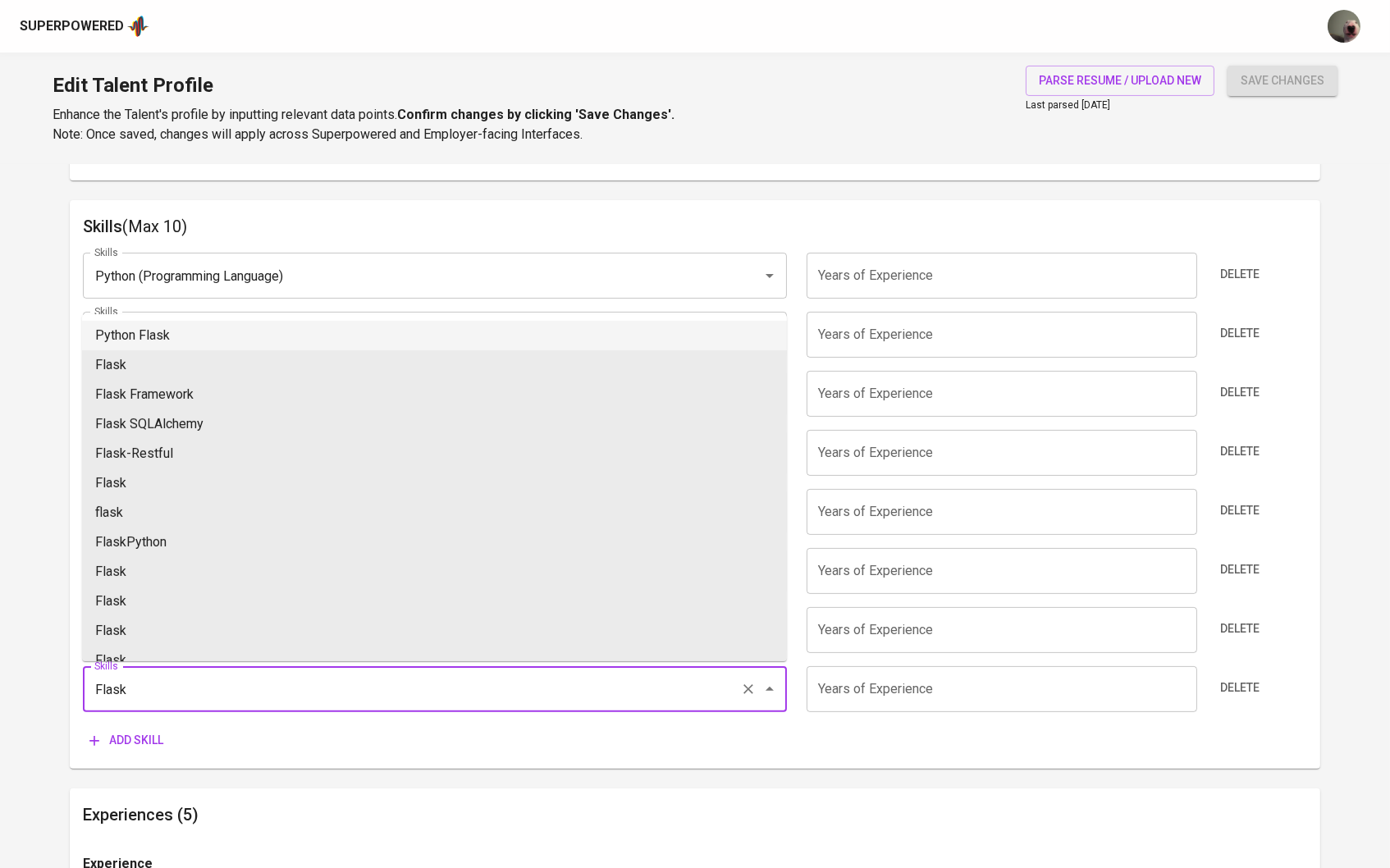
click at [205, 346] on li "Python Flask" at bounding box center [434, 336] width 704 height 30
type input "Python Flask"
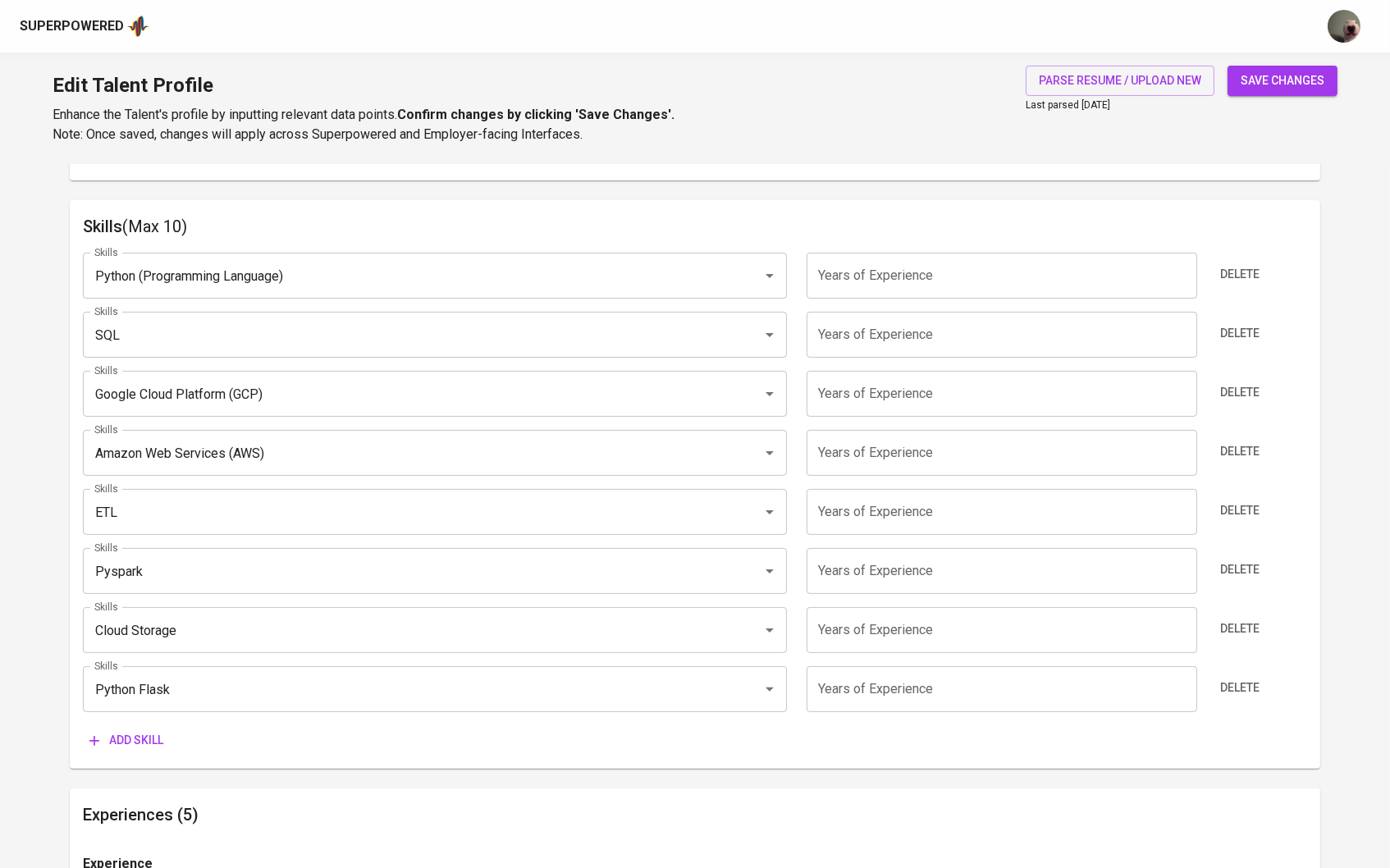
click at [125, 739] on span "Add skill" at bounding box center [126, 740] width 74 height 21
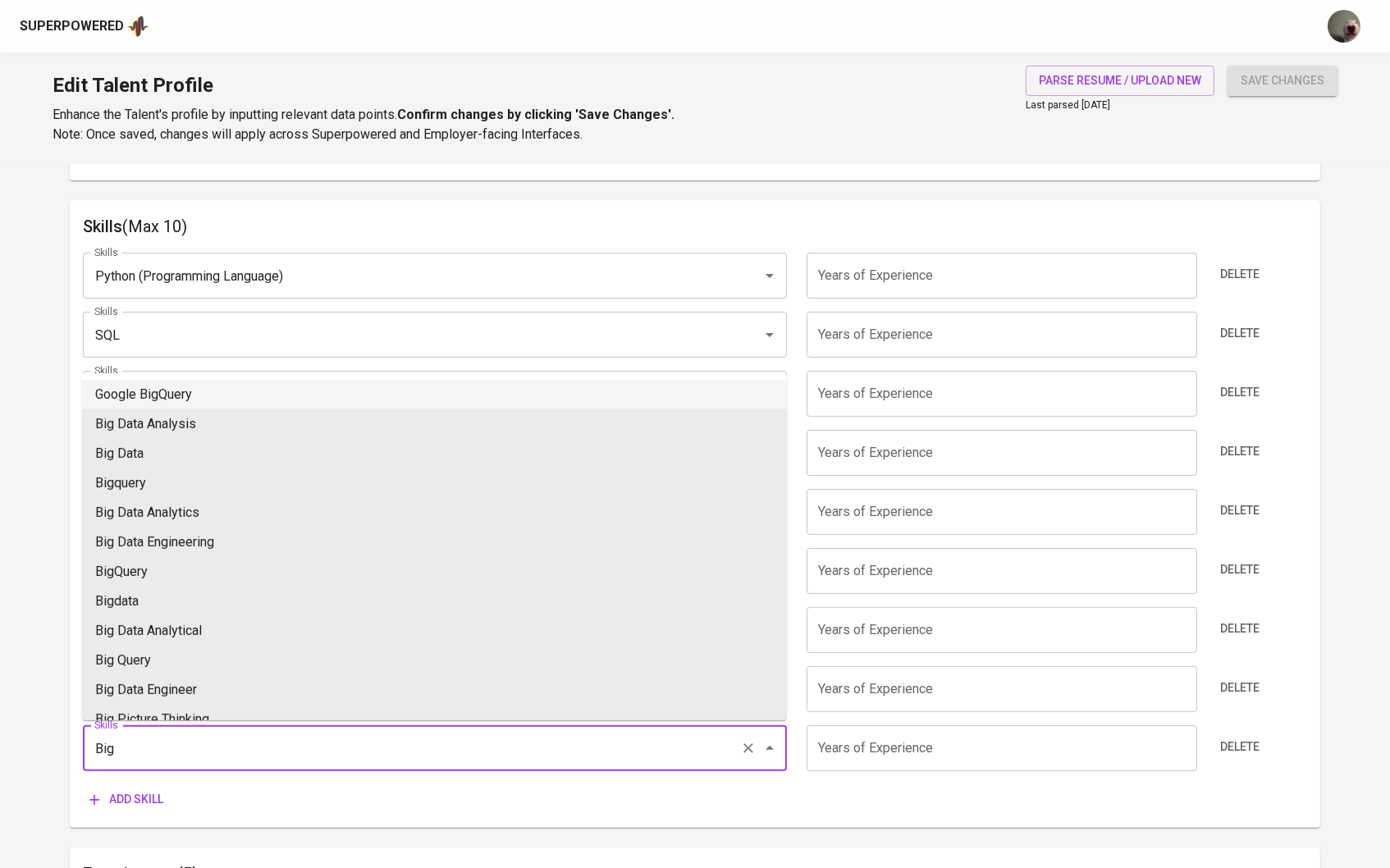
click at [186, 395] on li "Google BigQuery" at bounding box center [434, 394] width 704 height 30
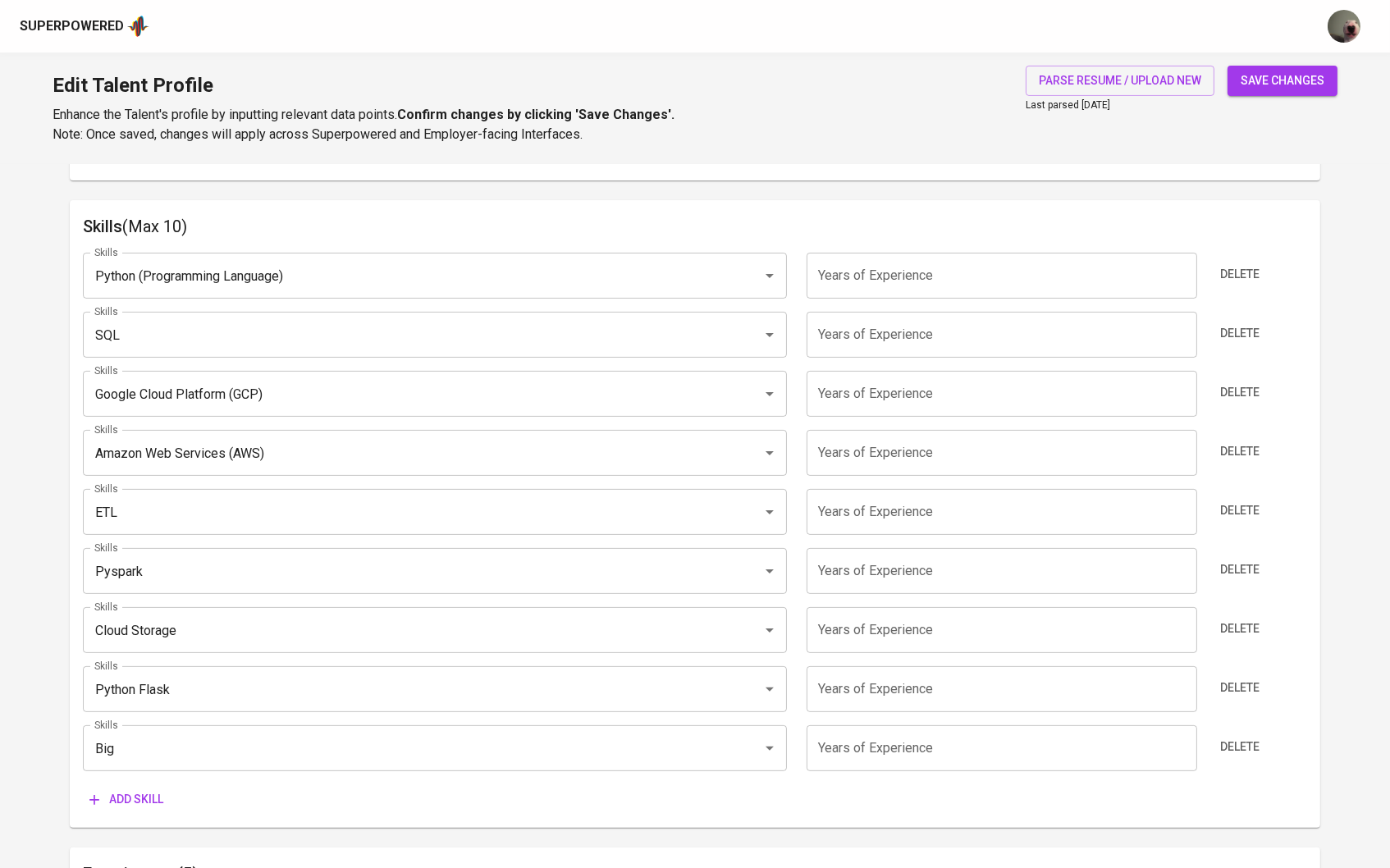
type input "Google BigQuery"
click at [868, 282] on input "number" at bounding box center [1002, 275] width 390 height 46
type input "7"
click at [882, 312] on input "number" at bounding box center [1002, 335] width 390 height 46
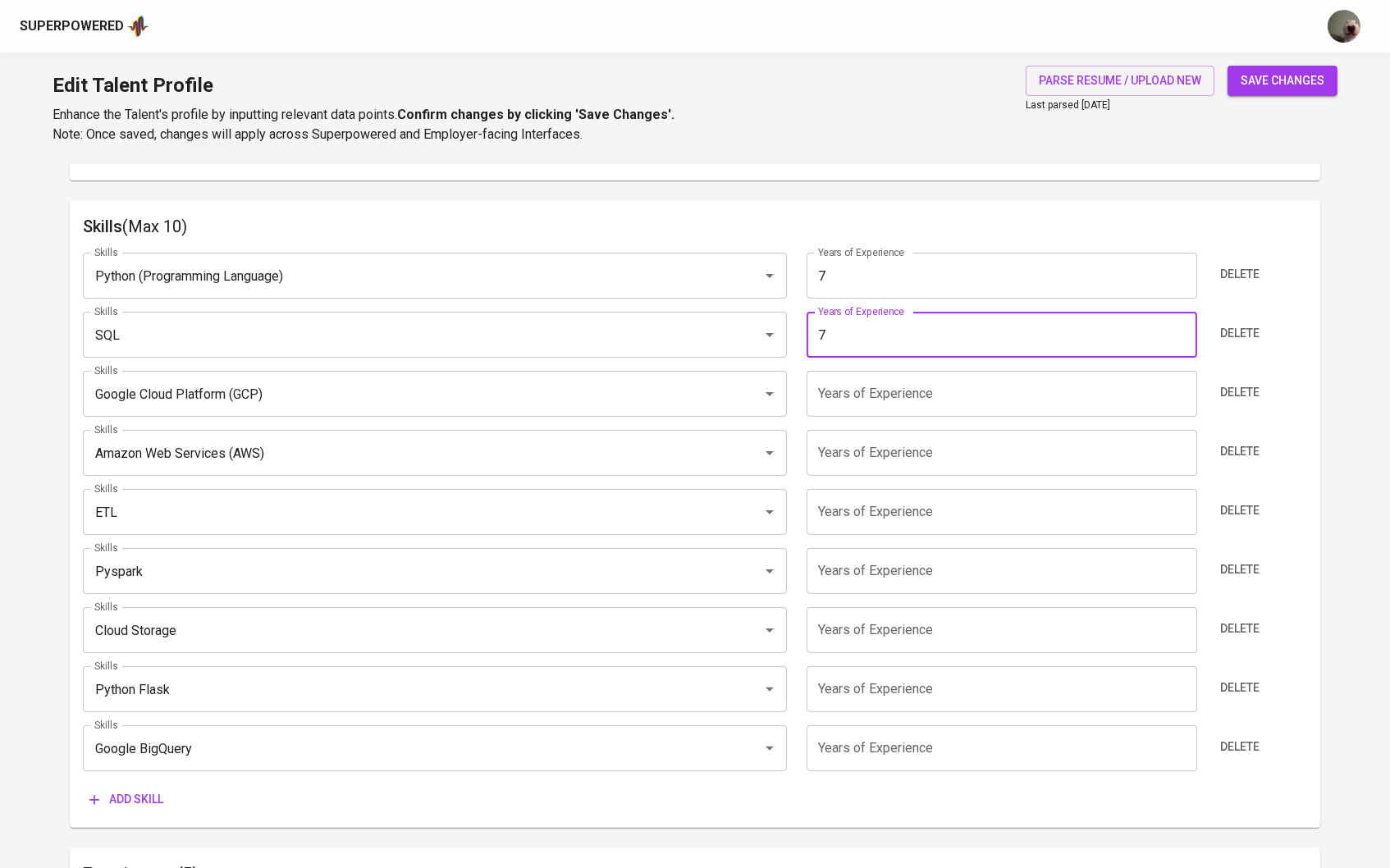
type input "7"
click at [882, 389] on input "7" at bounding box center [1002, 393] width 390 height 46
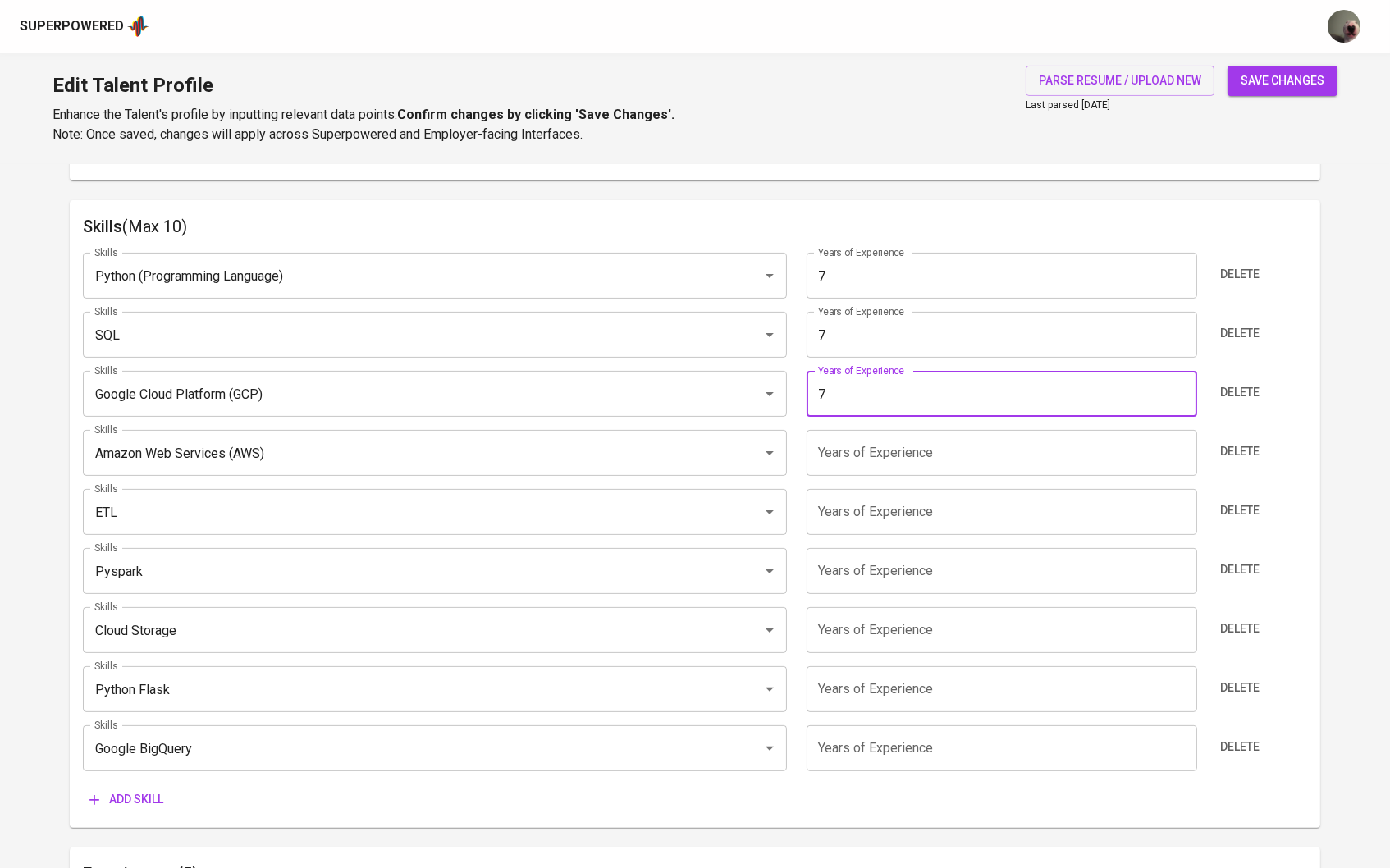
type input "7"
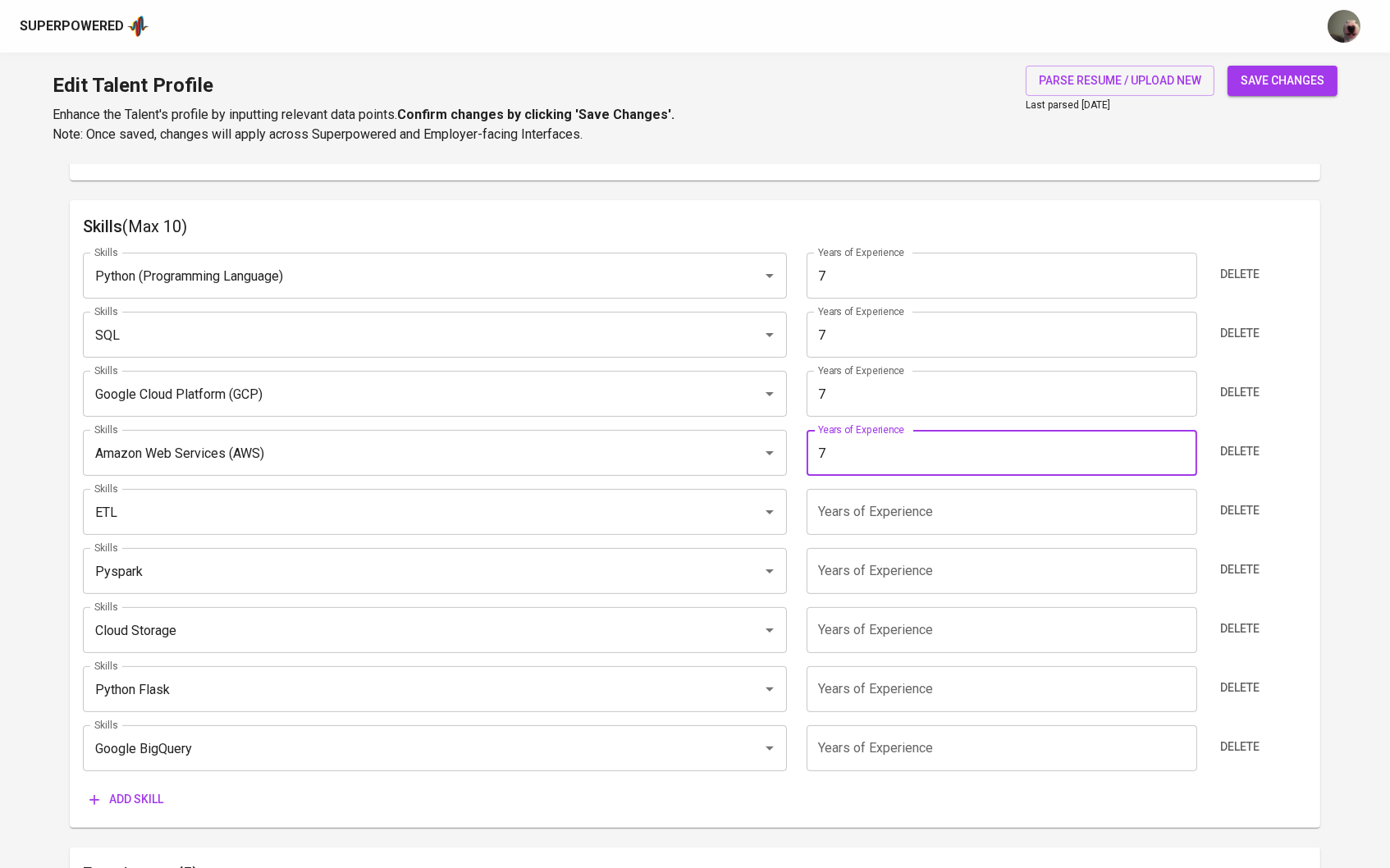
click at [883, 453] on input "7" at bounding box center [1002, 453] width 390 height 46
type input "7"
click at [884, 523] on input "7" at bounding box center [1002, 511] width 390 height 46
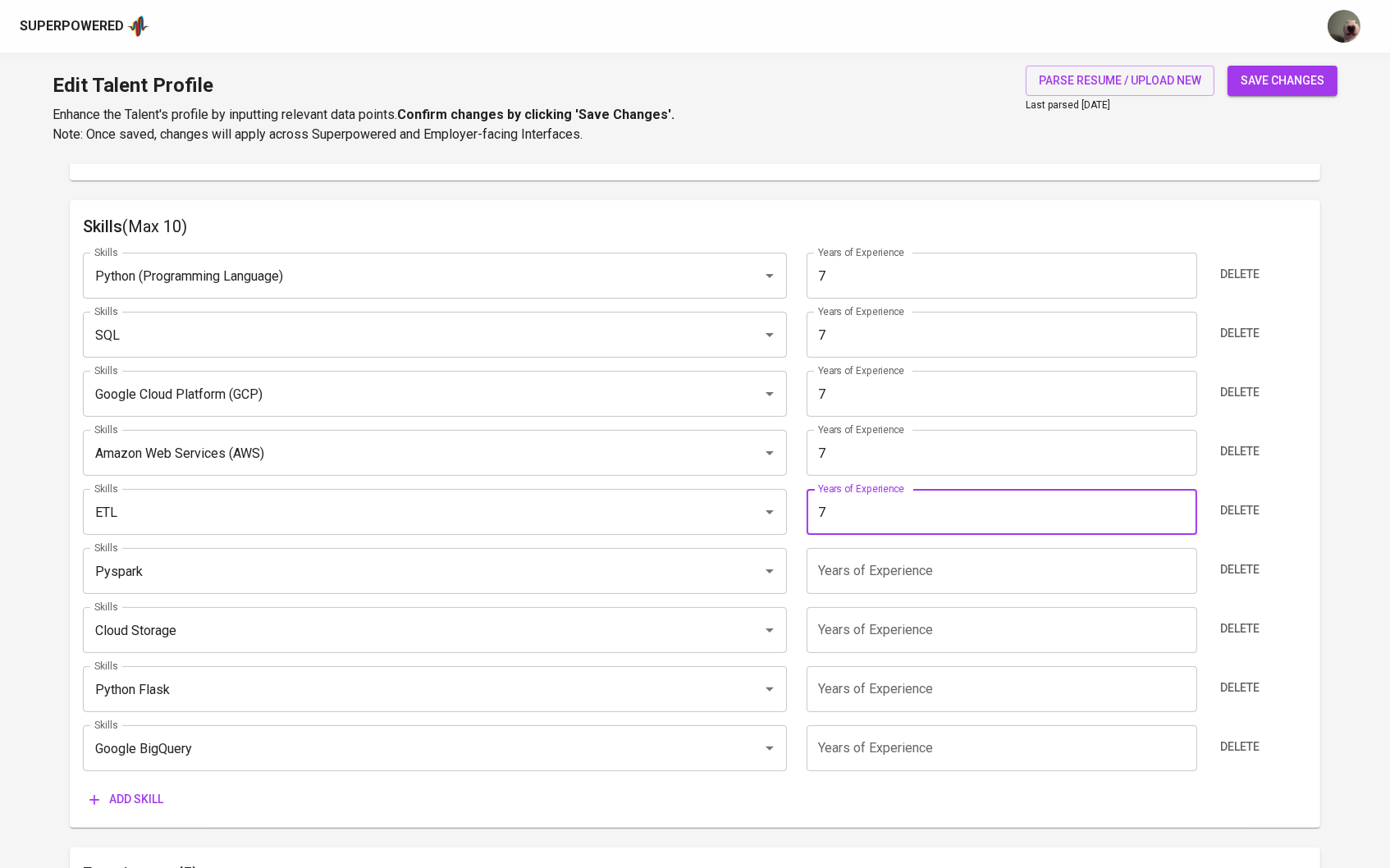
type input "7"
click at [888, 588] on input "7" at bounding box center [1002, 571] width 390 height 46
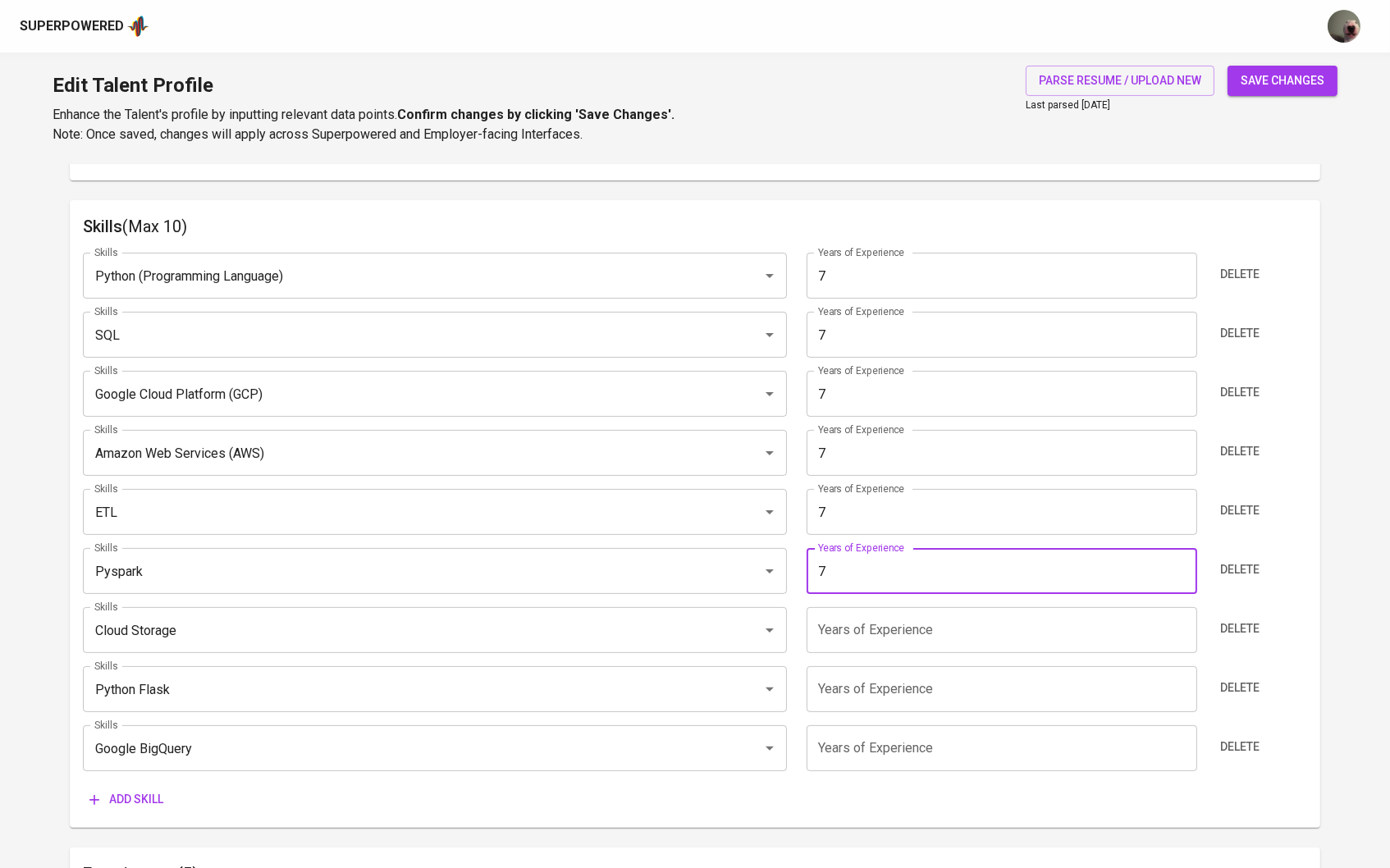
type input "7"
click at [888, 610] on input "7" at bounding box center [1002, 630] width 390 height 46
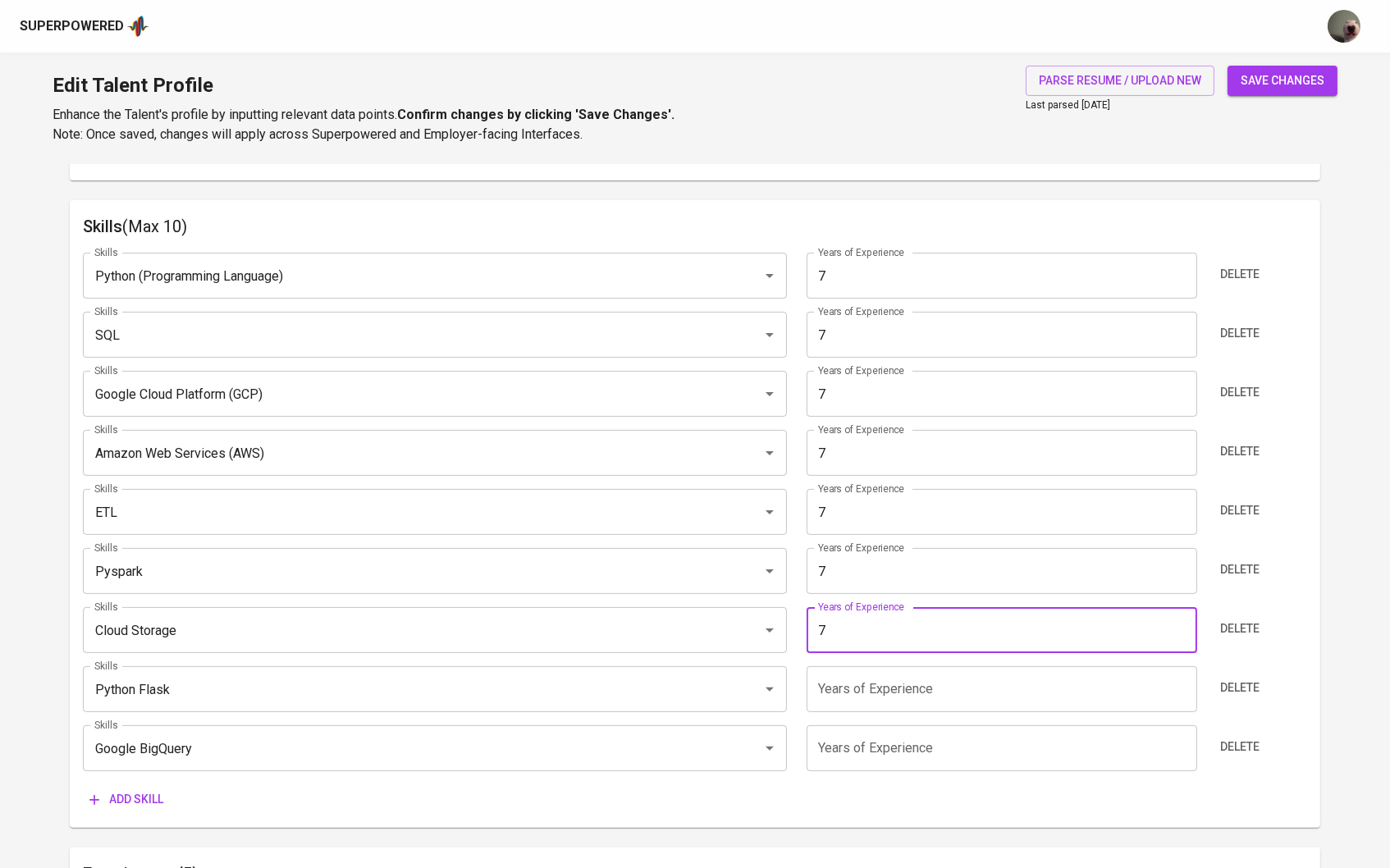
type input "7"
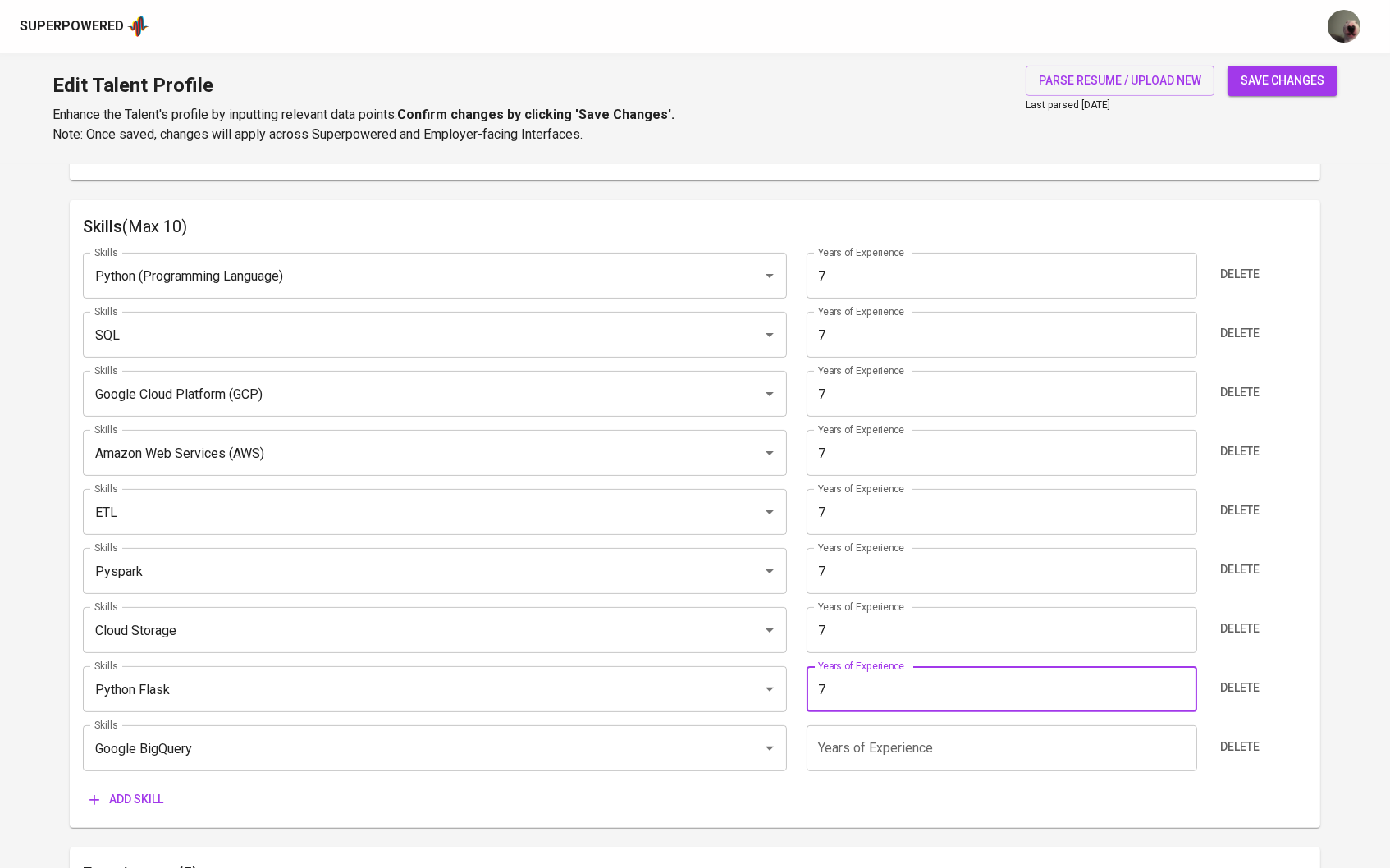
click at [888, 686] on input "7" at bounding box center [1002, 689] width 390 height 46
type input "7"
click at [890, 725] on input "7" at bounding box center [1002, 748] width 390 height 46
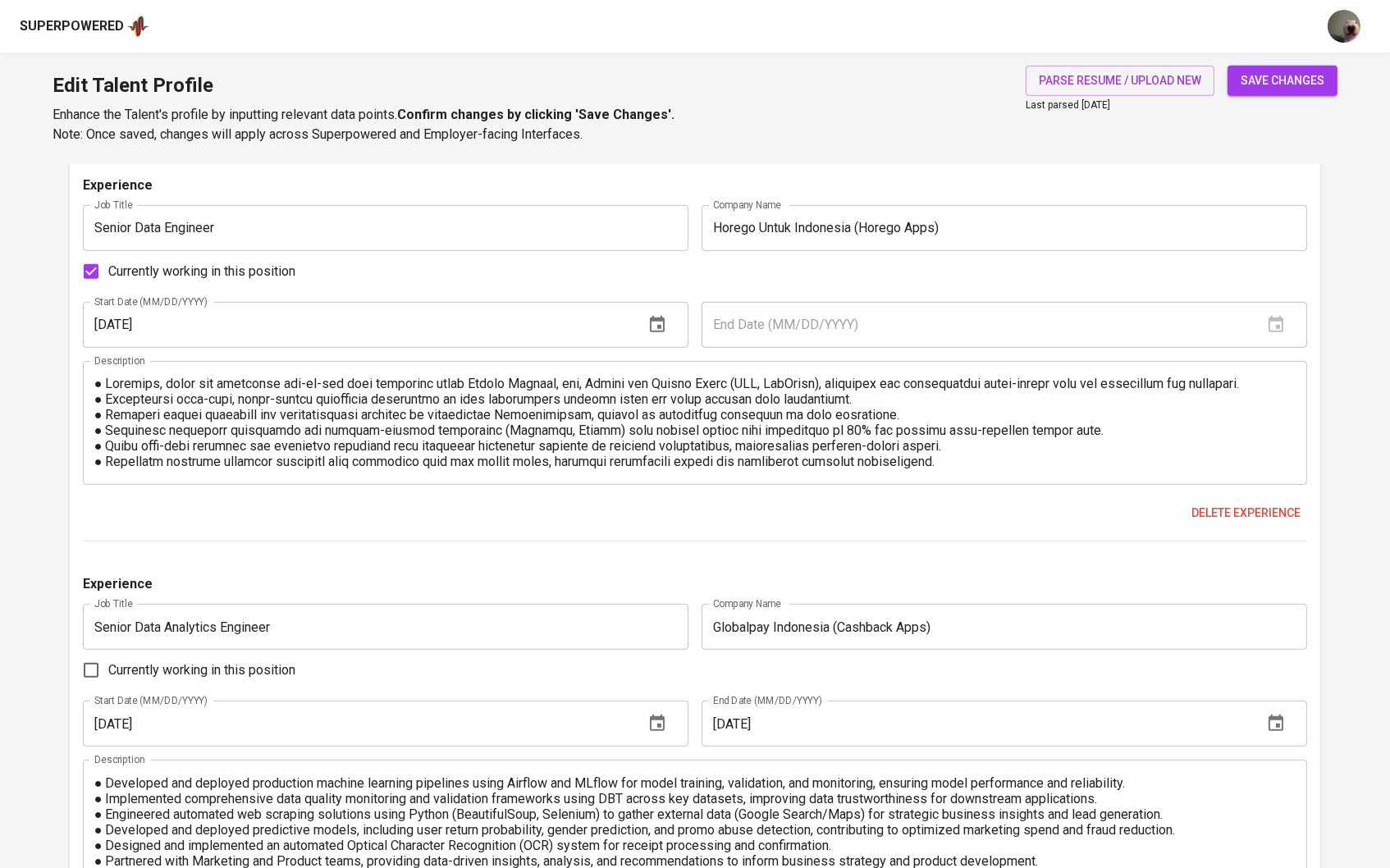
scroll to position [1457, 0]
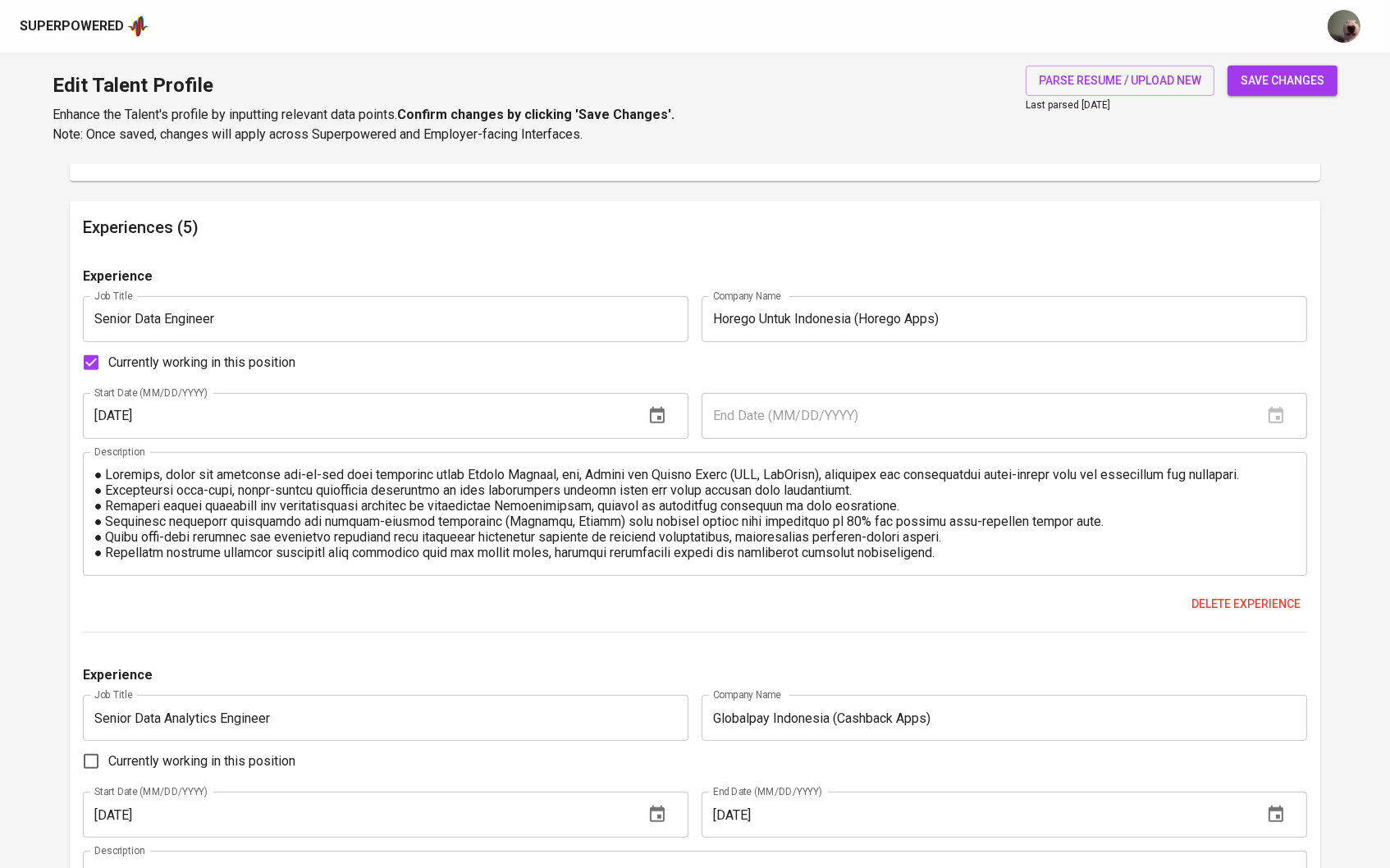
type input "7"
click at [95, 478] on textarea at bounding box center [695, 513] width 1202 height 93
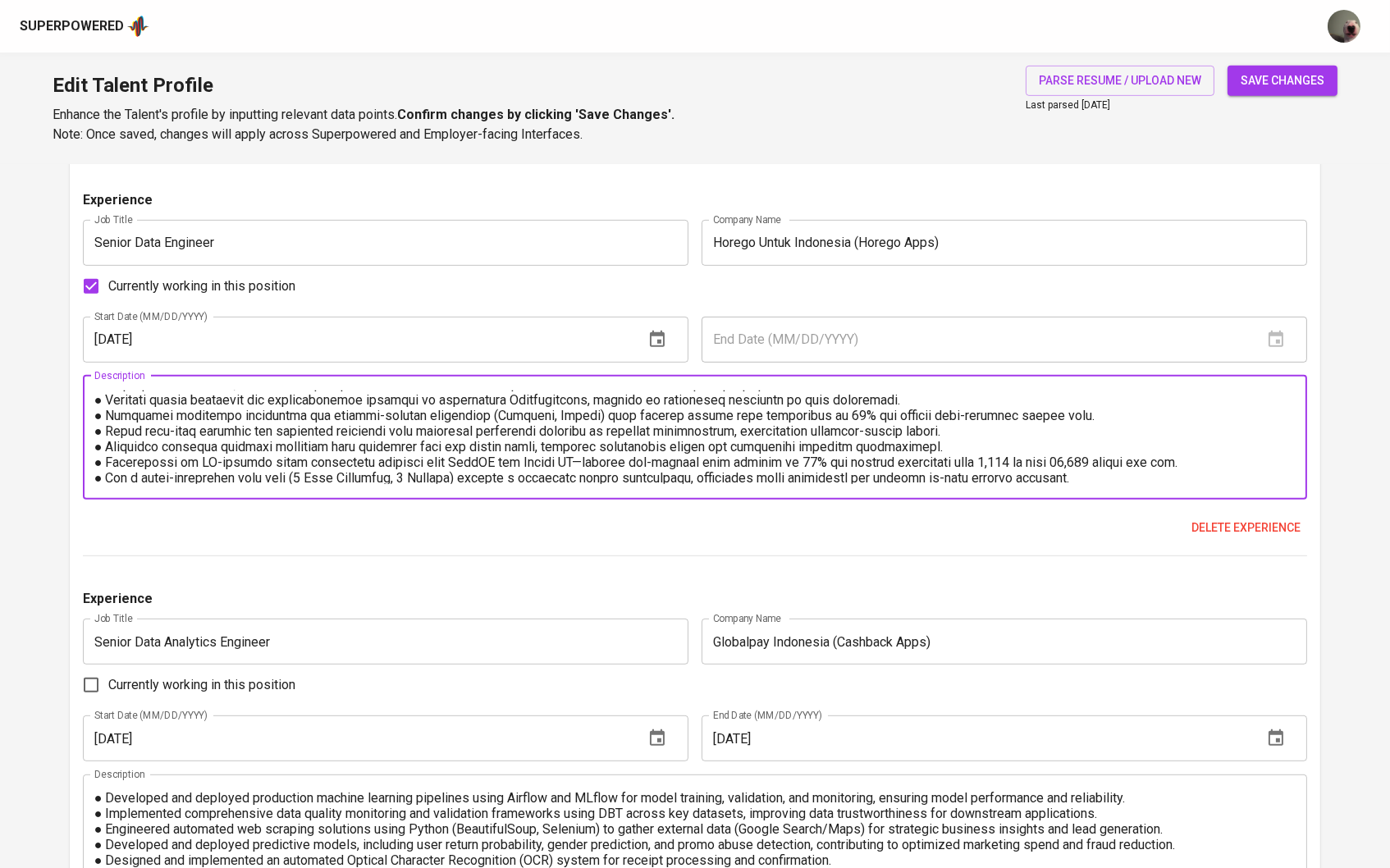
scroll to position [1698, 0]
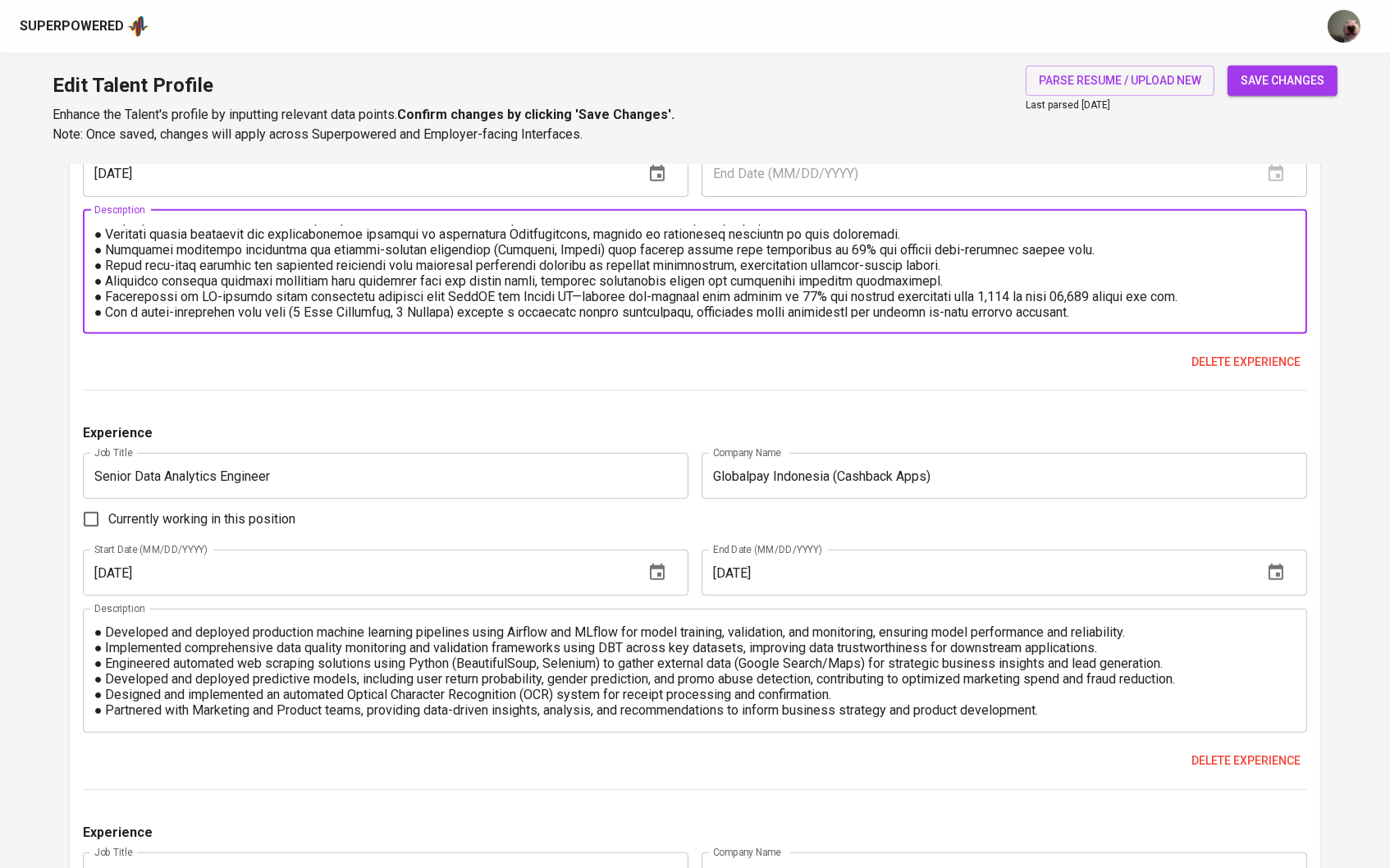
type textarea "Responsibilities: ● Designed, built and optimized end-to-end data pipelines usi…"
click at [102, 637] on textarea "● Developed and deployed production machine learning pipelines using Airflow an…" at bounding box center [695, 671] width 1202 height 93
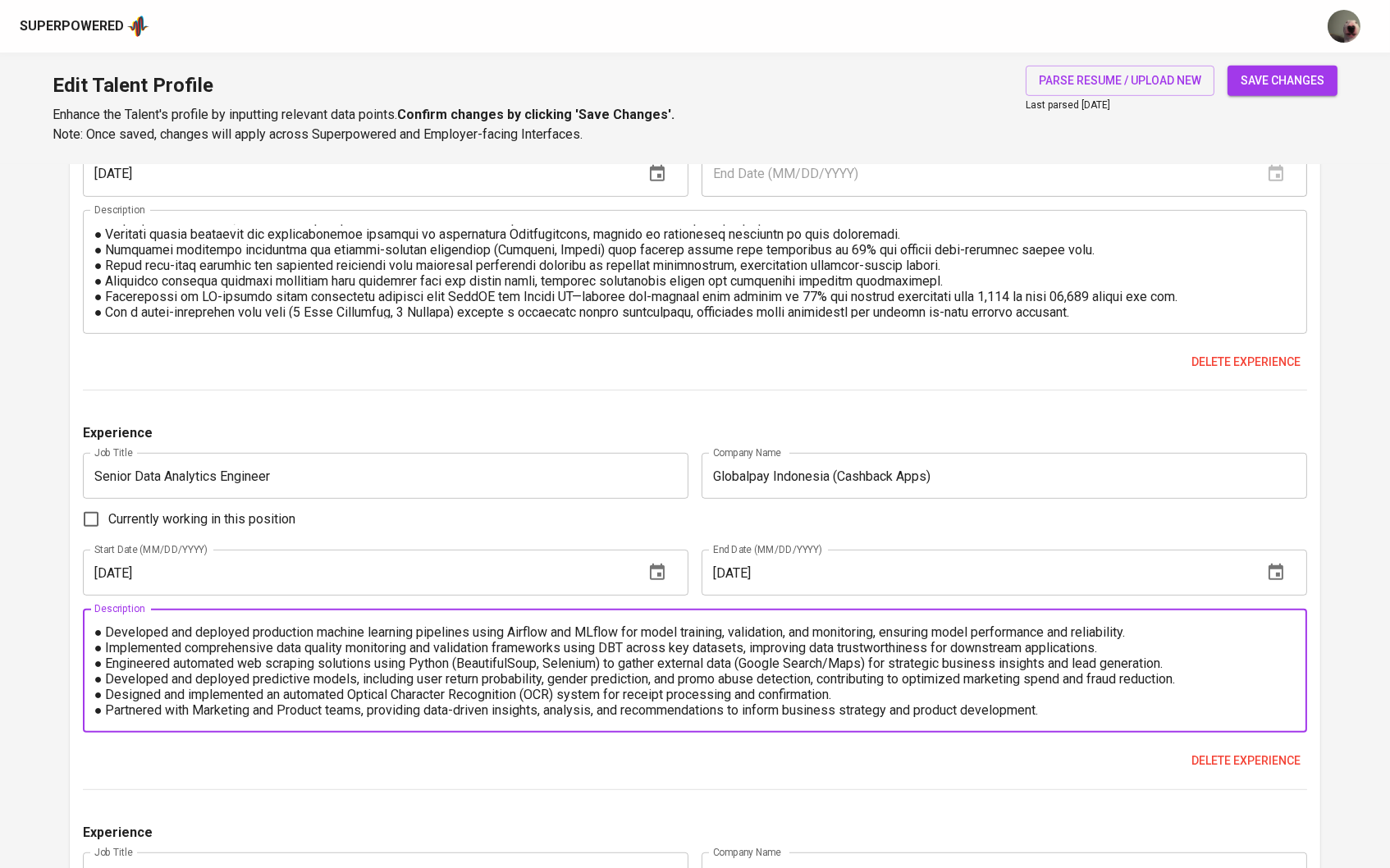
paste textarea "Responsibilities:"
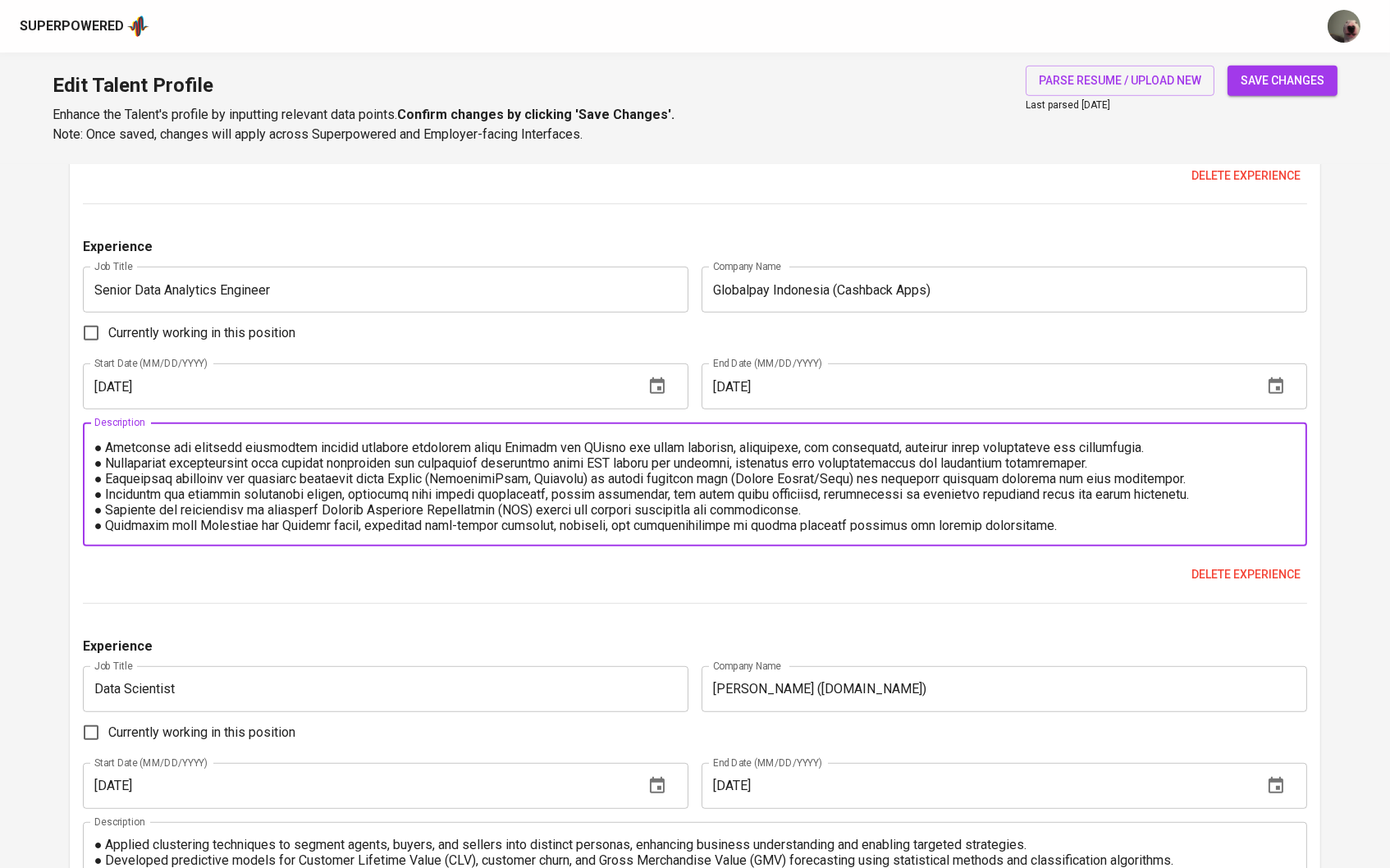
scroll to position [1994, 0]
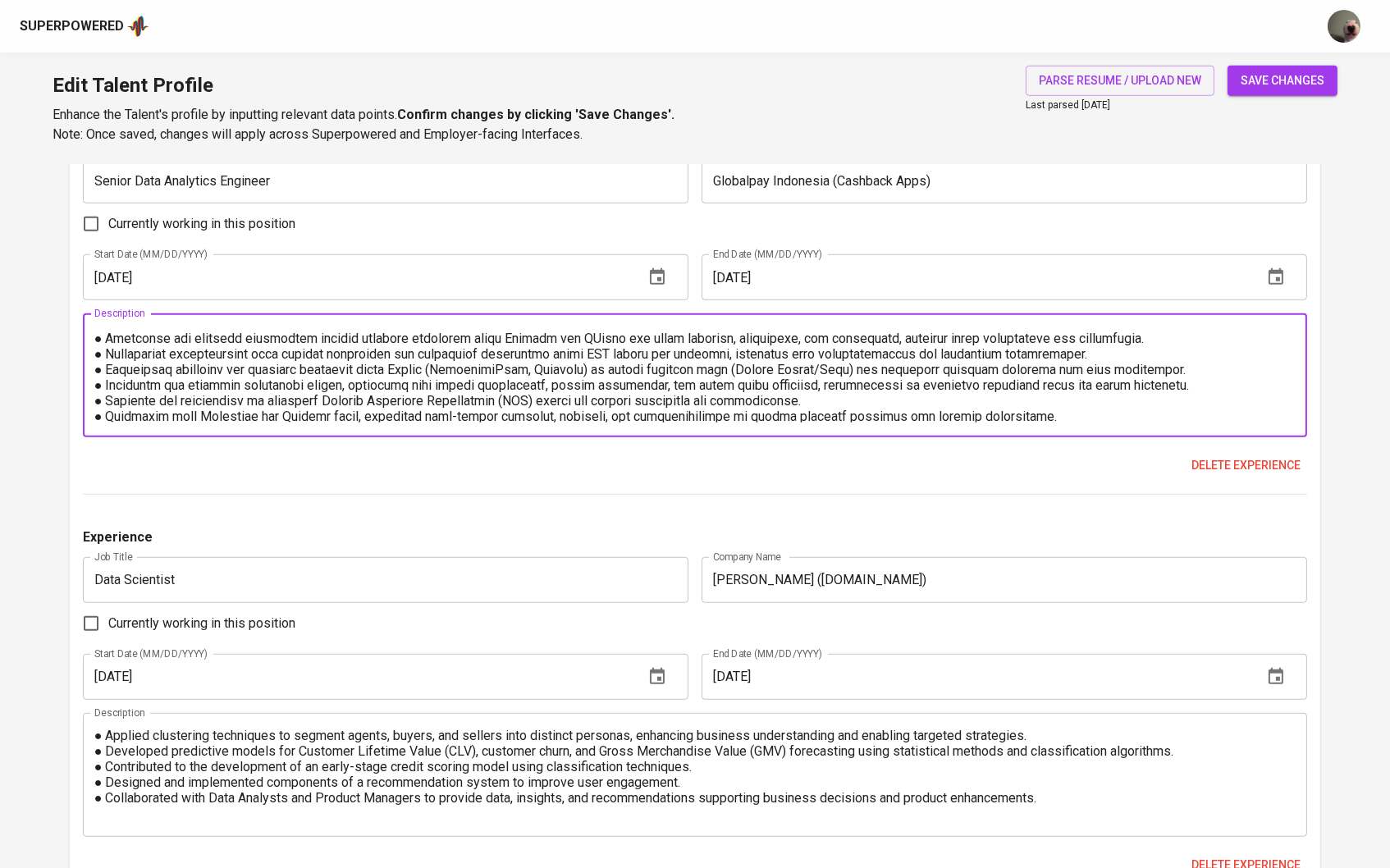
type textarea "Responsibilities: ● Developed and deployed production machine learning pipeline…"
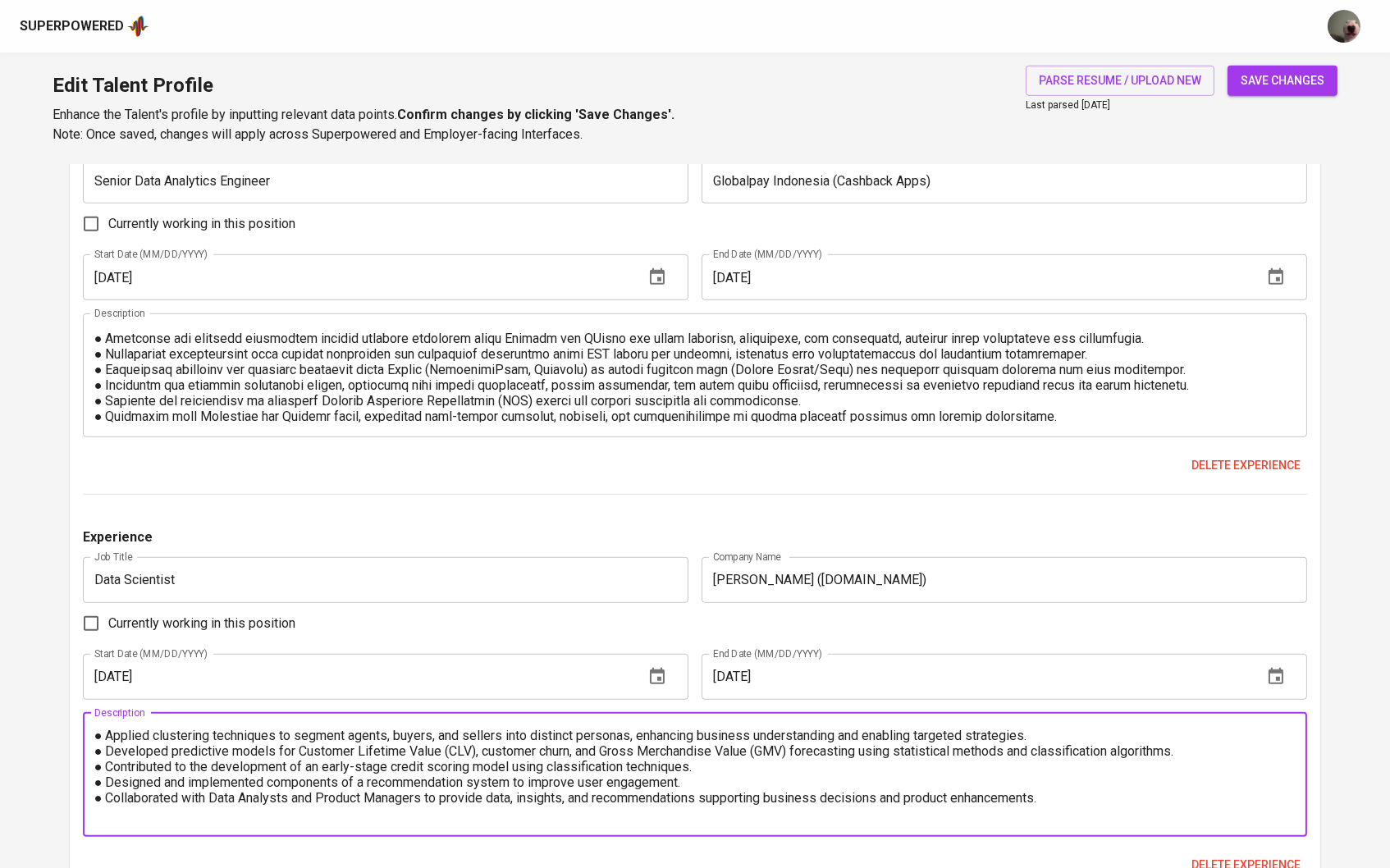
click at [97, 742] on textarea "● Applied clustering techniques to segment agents, buyers, and sellers into dis…" at bounding box center [695, 775] width 1202 height 93
paste textarea "Responsibilities:"
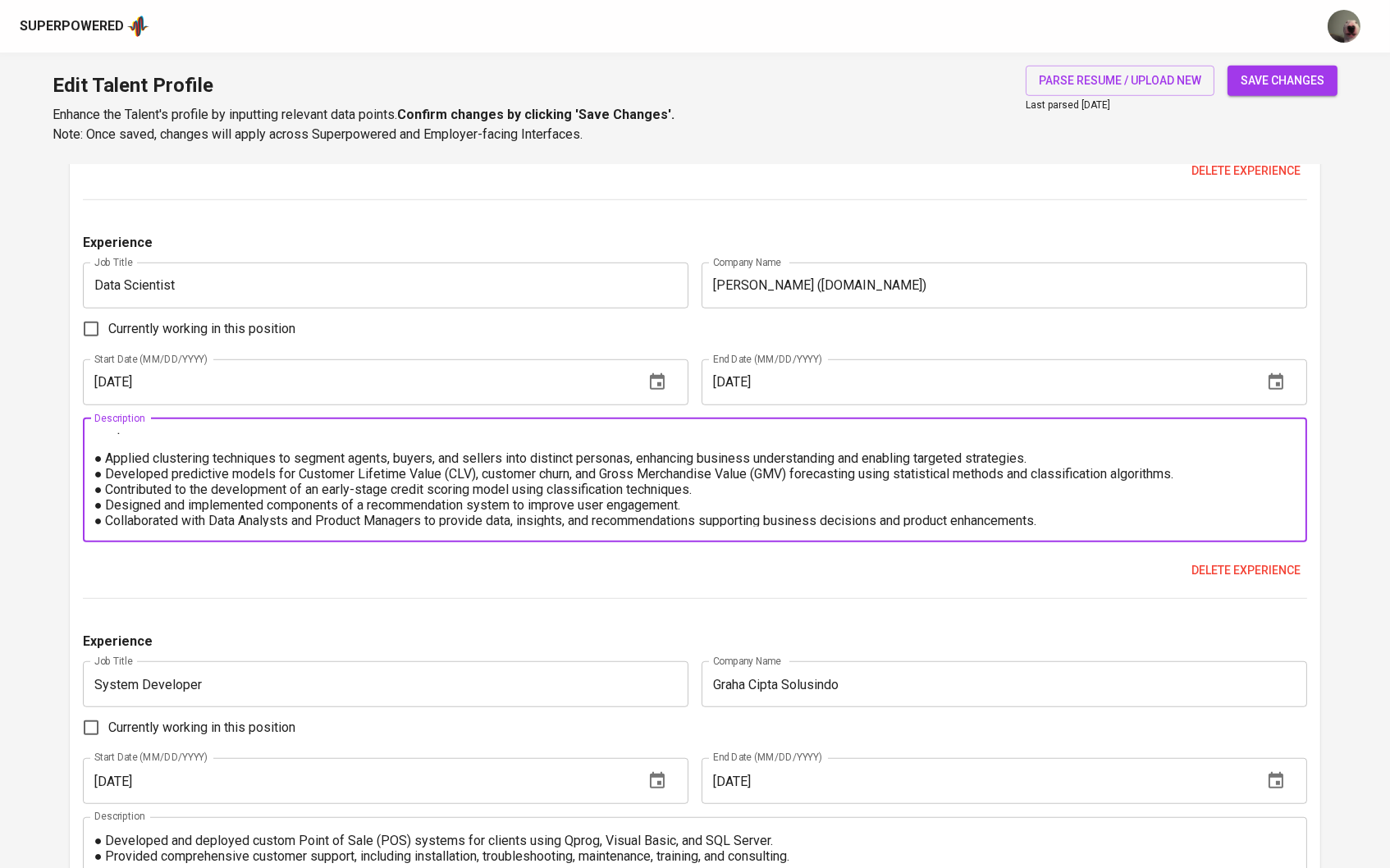
scroll to position [2341, 0]
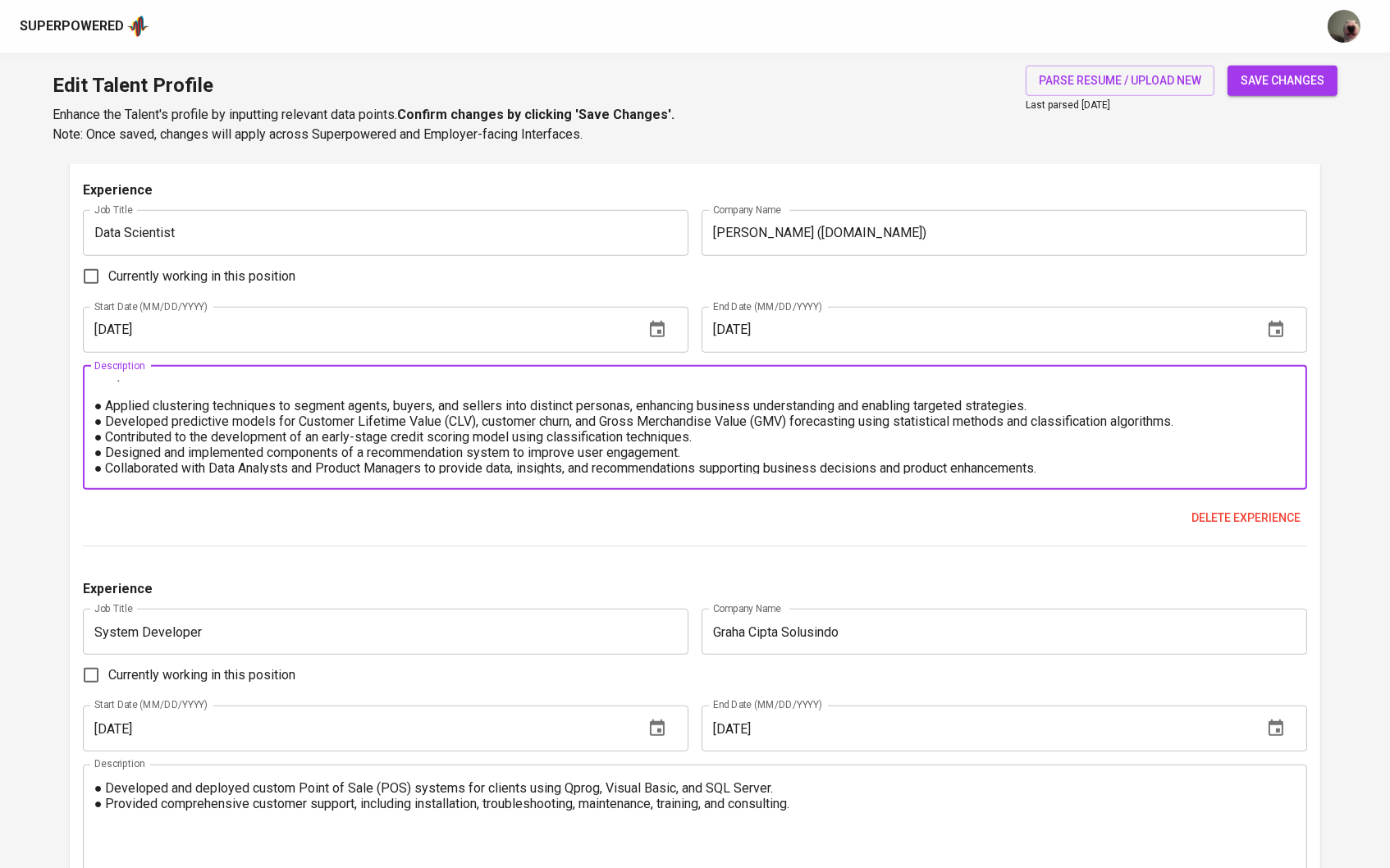
type textarea "Responsibilities: ● Applied clustering techniques to segment agents, buyers, an…"
click at [97, 786] on textarea "● Developed and deployed custom Point of Sale (POS) systems for clients using Q…" at bounding box center [695, 826] width 1202 height 93
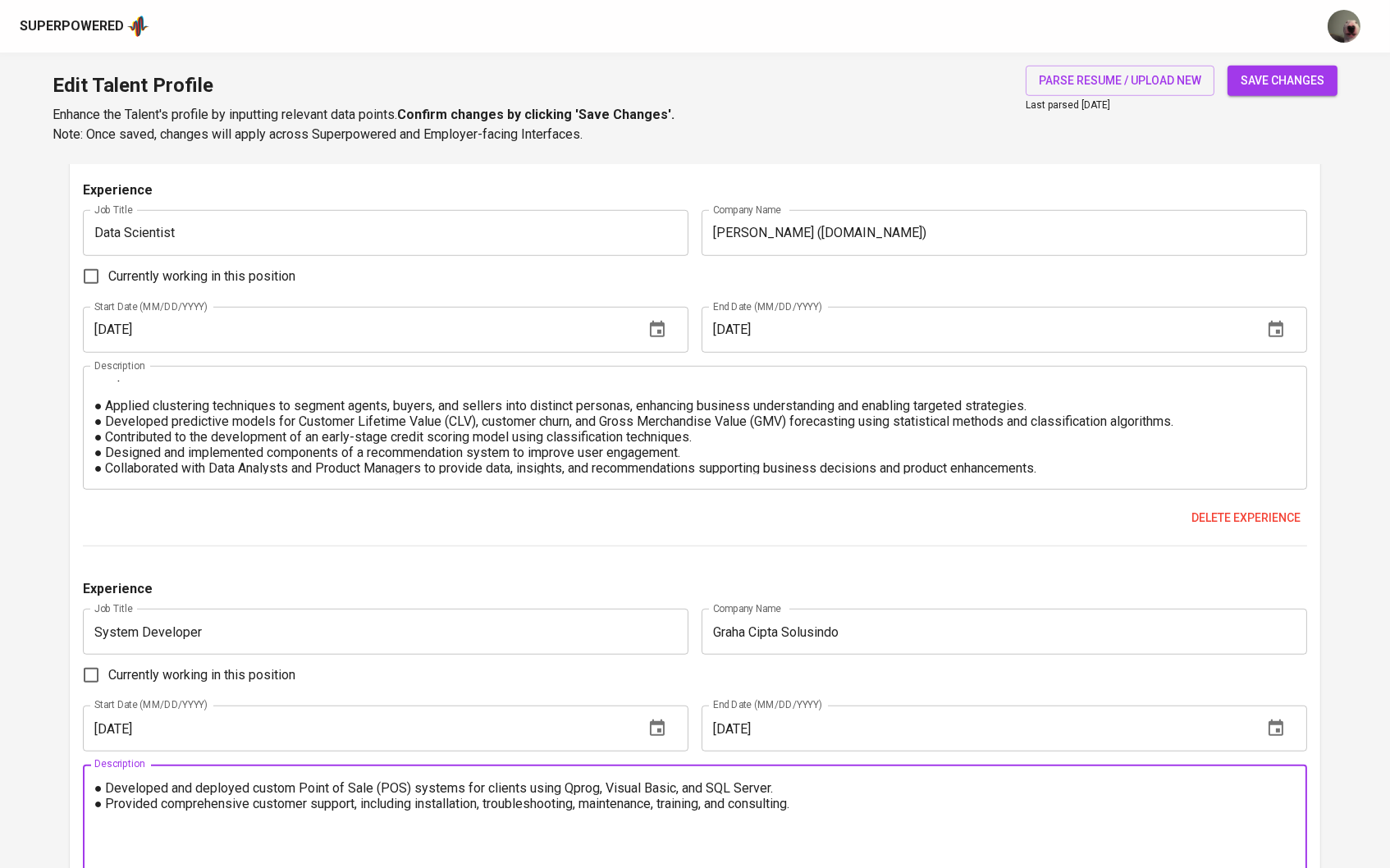
click at [101, 796] on textarea "● Developed and deployed custom Point of Sale (POS) systems for clients using Q…" at bounding box center [695, 826] width 1202 height 93
paste textarea "Responsibilities:"
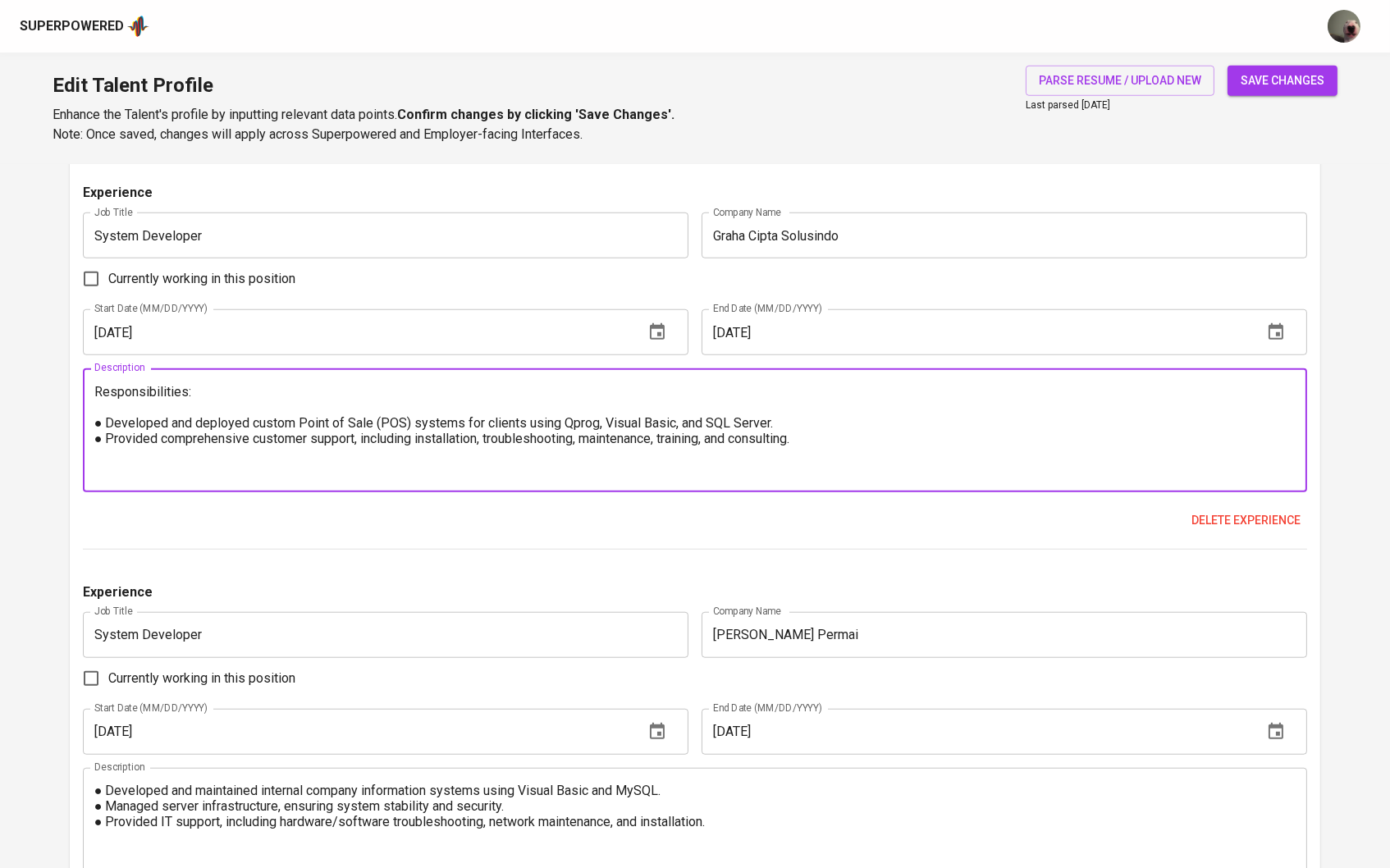
scroll to position [2738, 0]
type textarea "Responsibilities: ● Developed and deployed custom Point of Sale (POS) systems f…"
click at [100, 809] on textarea "● Developed and maintained internal company information systems using Visual Ba…" at bounding box center [695, 828] width 1202 height 93
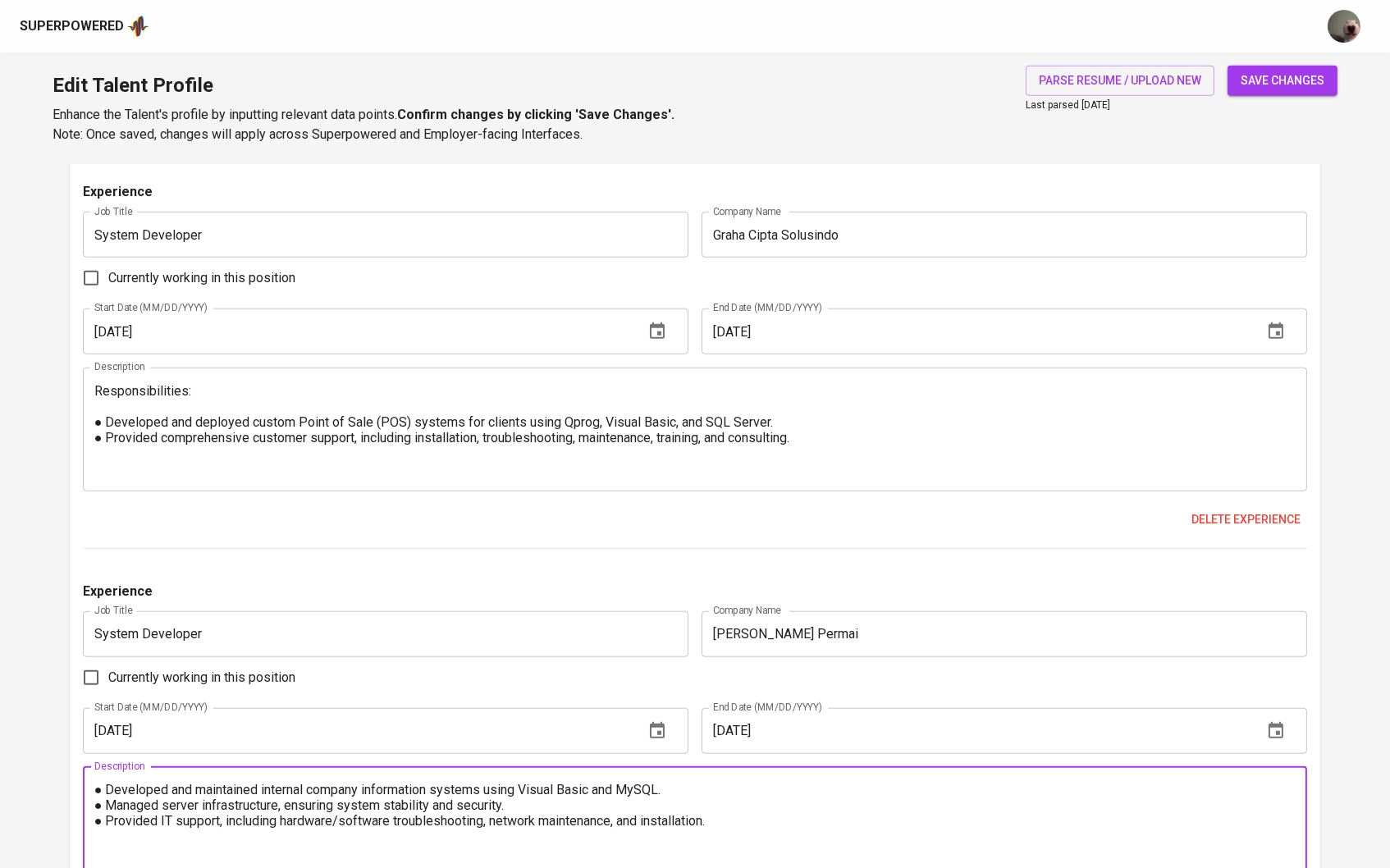
click at [97, 800] on textarea "● Developed and maintained internal company information systems using Visual Ba…" at bounding box center [695, 828] width 1202 height 93
paste textarea "Responsibilities:"
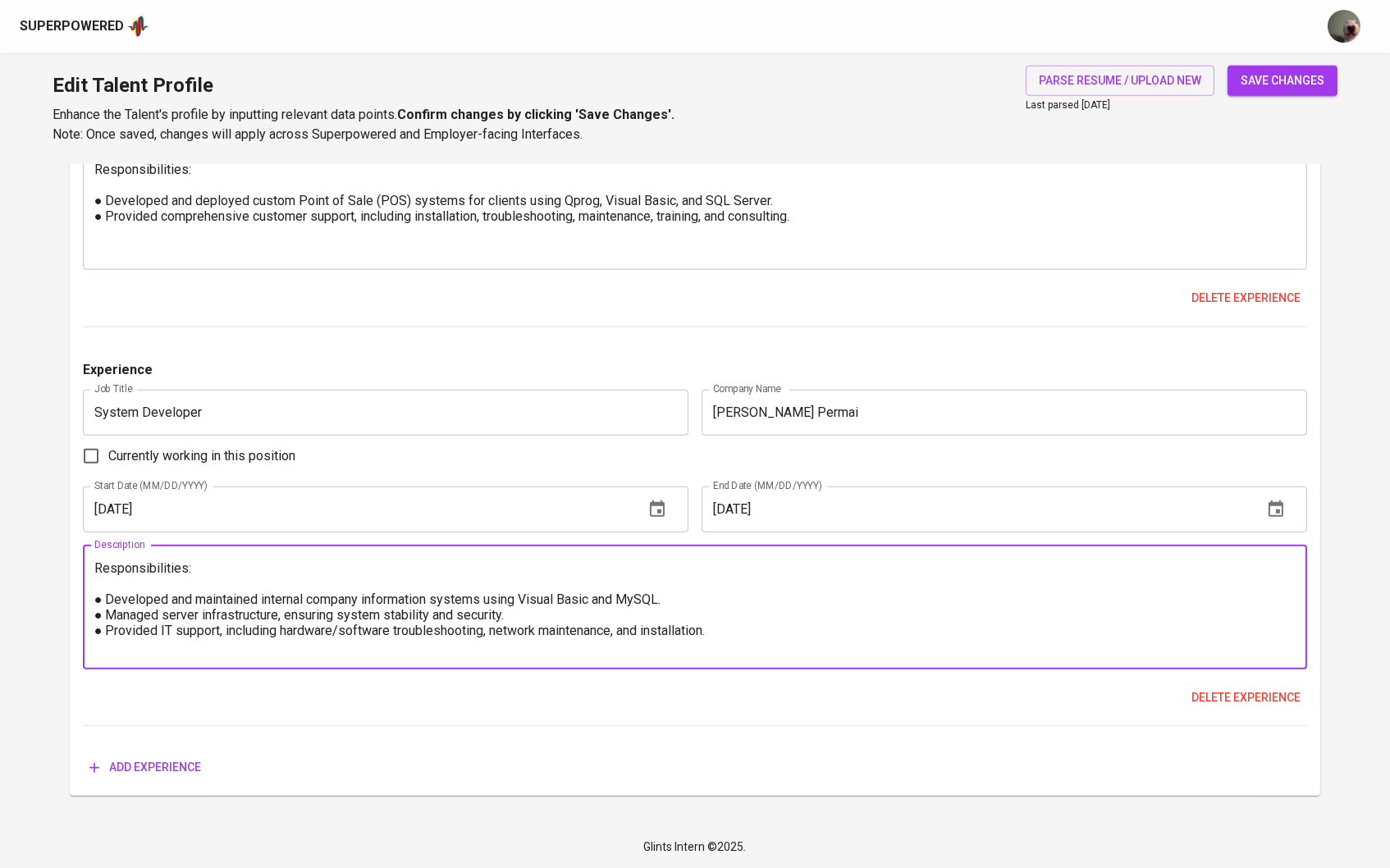
scroll to position [2966, 0]
type textarea "Responsibilities: ● Developed and maintained internal company information syste…"
click at [1256, 86] on span "save changes" at bounding box center [1283, 80] width 83 height 21
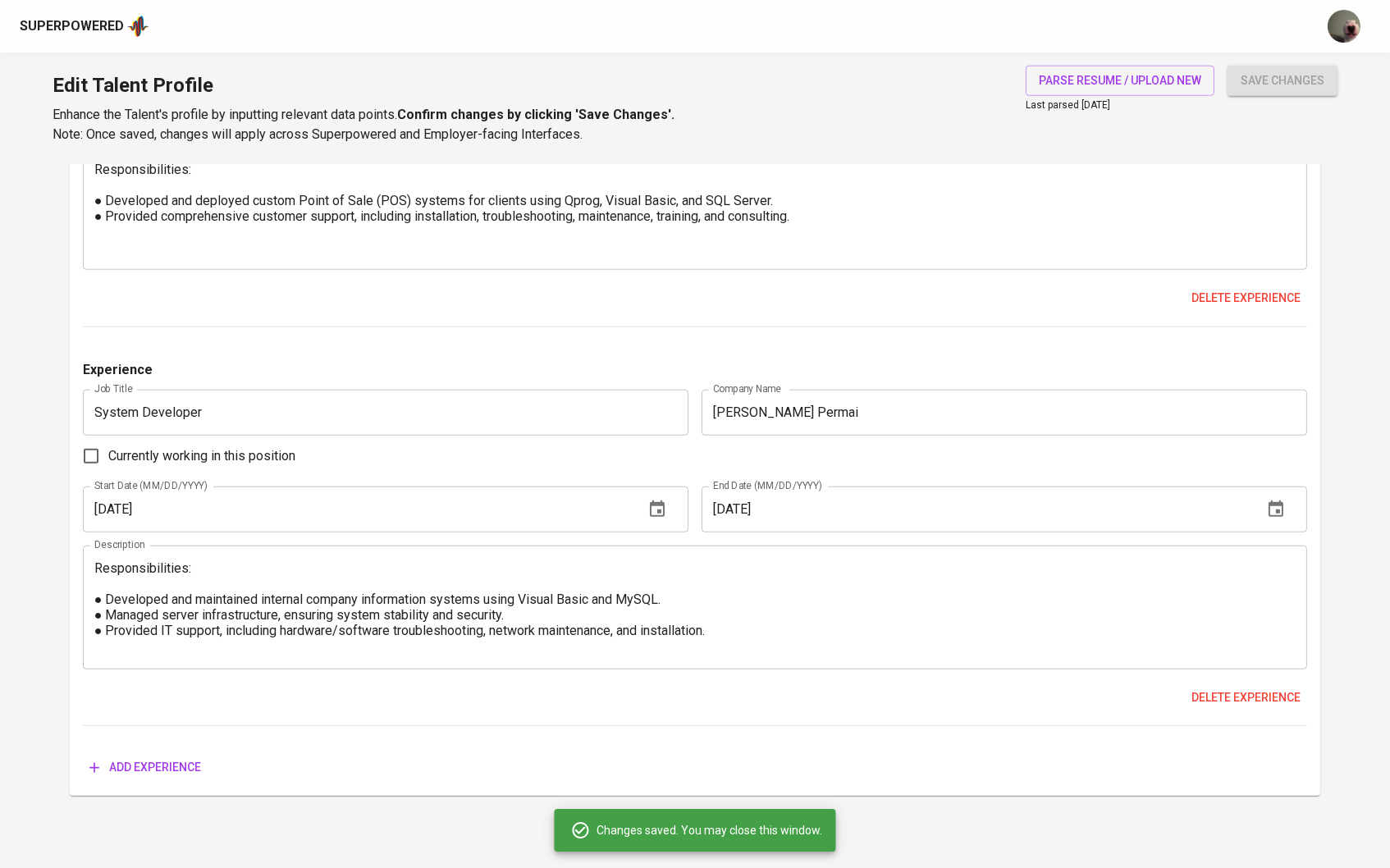
type input "Google BigQuery"
type input "Python"
type input "Cloud Storage"
type input "PySpark"
type input "Extract, Transform, Load (ETL)"
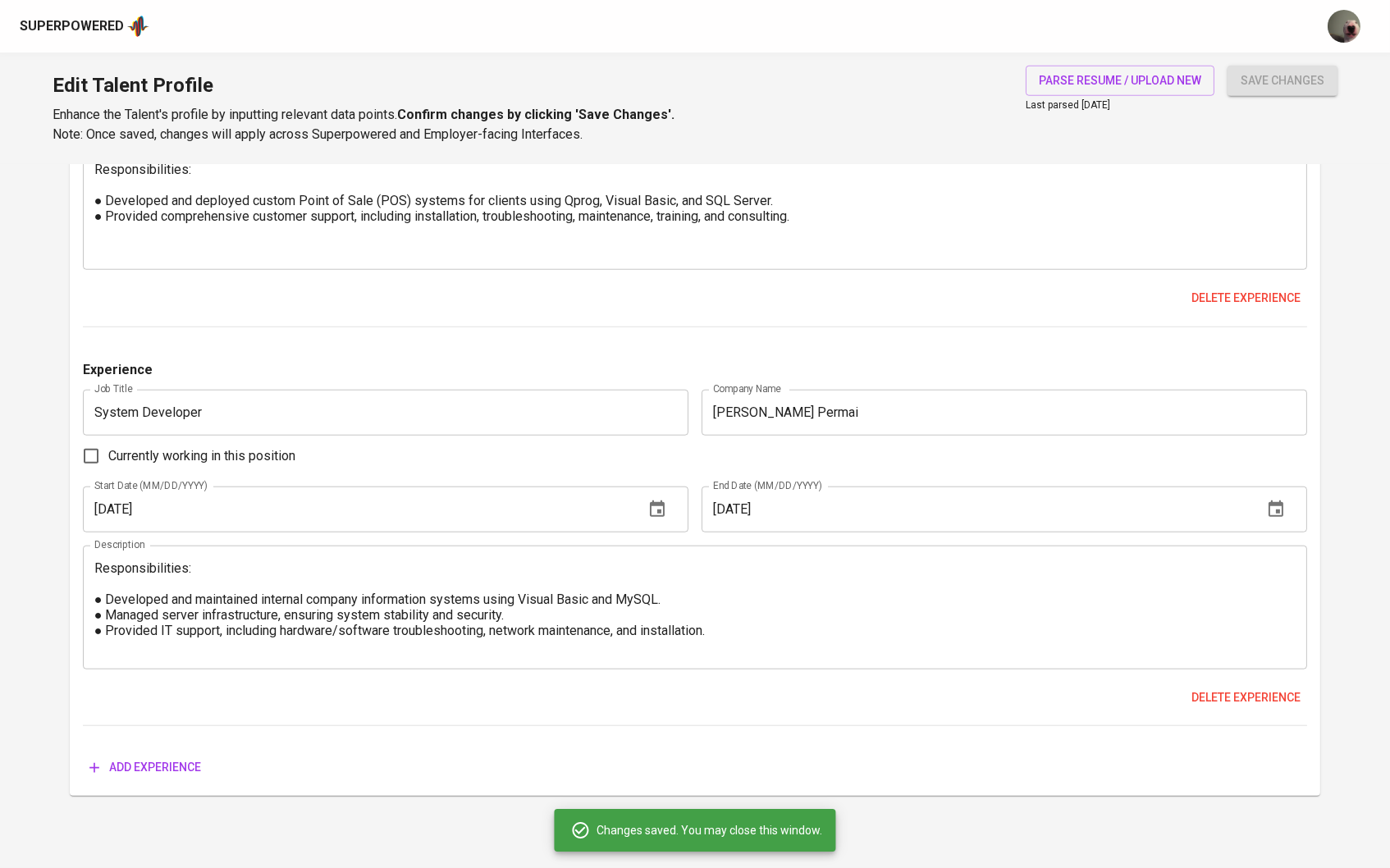
type input "Amazon Web Services (AWS)"
type input "Google Cloud Platform (GCP)"
type input "SQL"
type input "Python (Programming Language)"
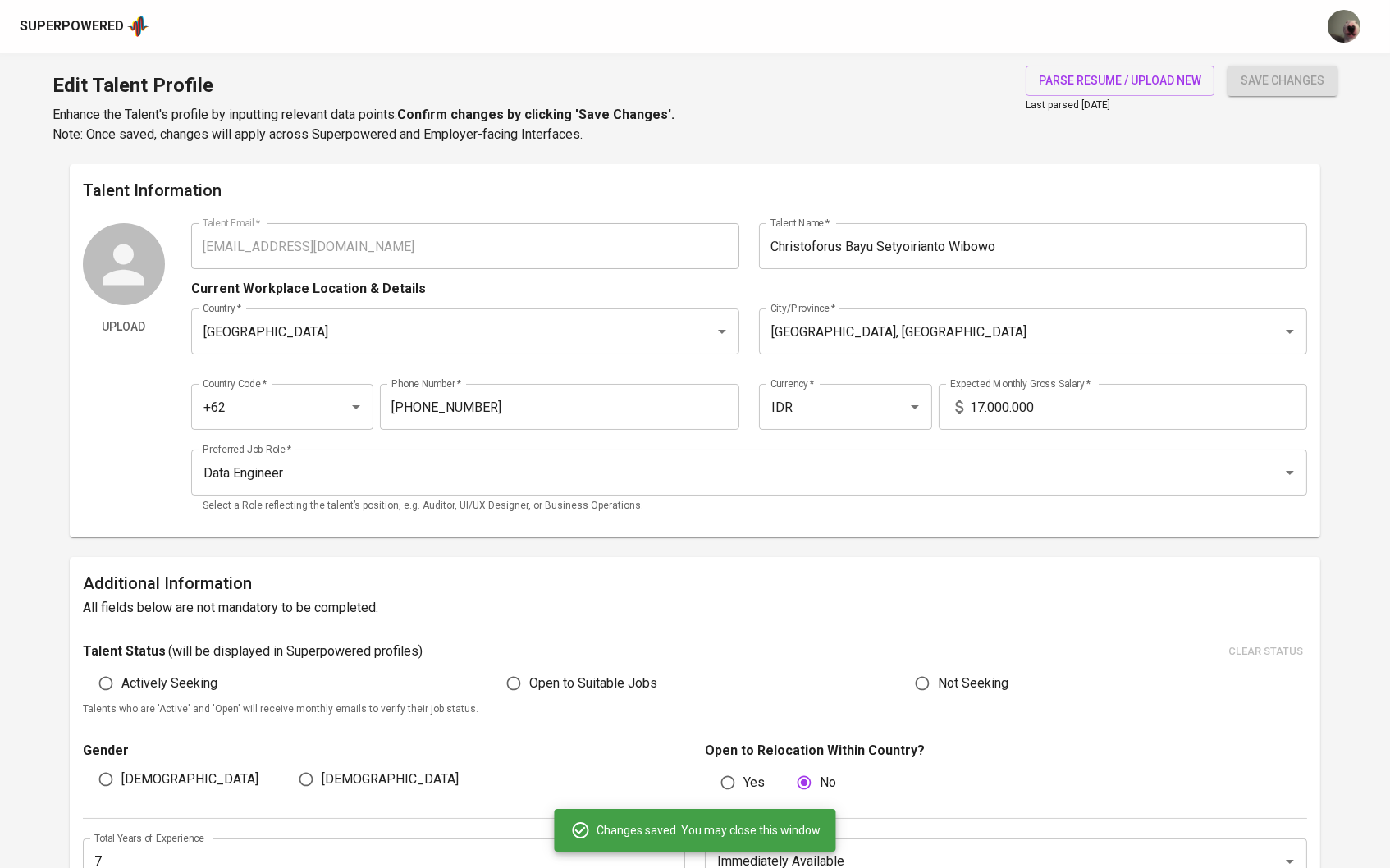
scroll to position [0, 0]
click at [150, 233] on div "Upload Talent Email   * christo.bayu@gmail.co Talent Email * Talent Name   * Ch…" at bounding box center [695, 373] width 1225 height 301
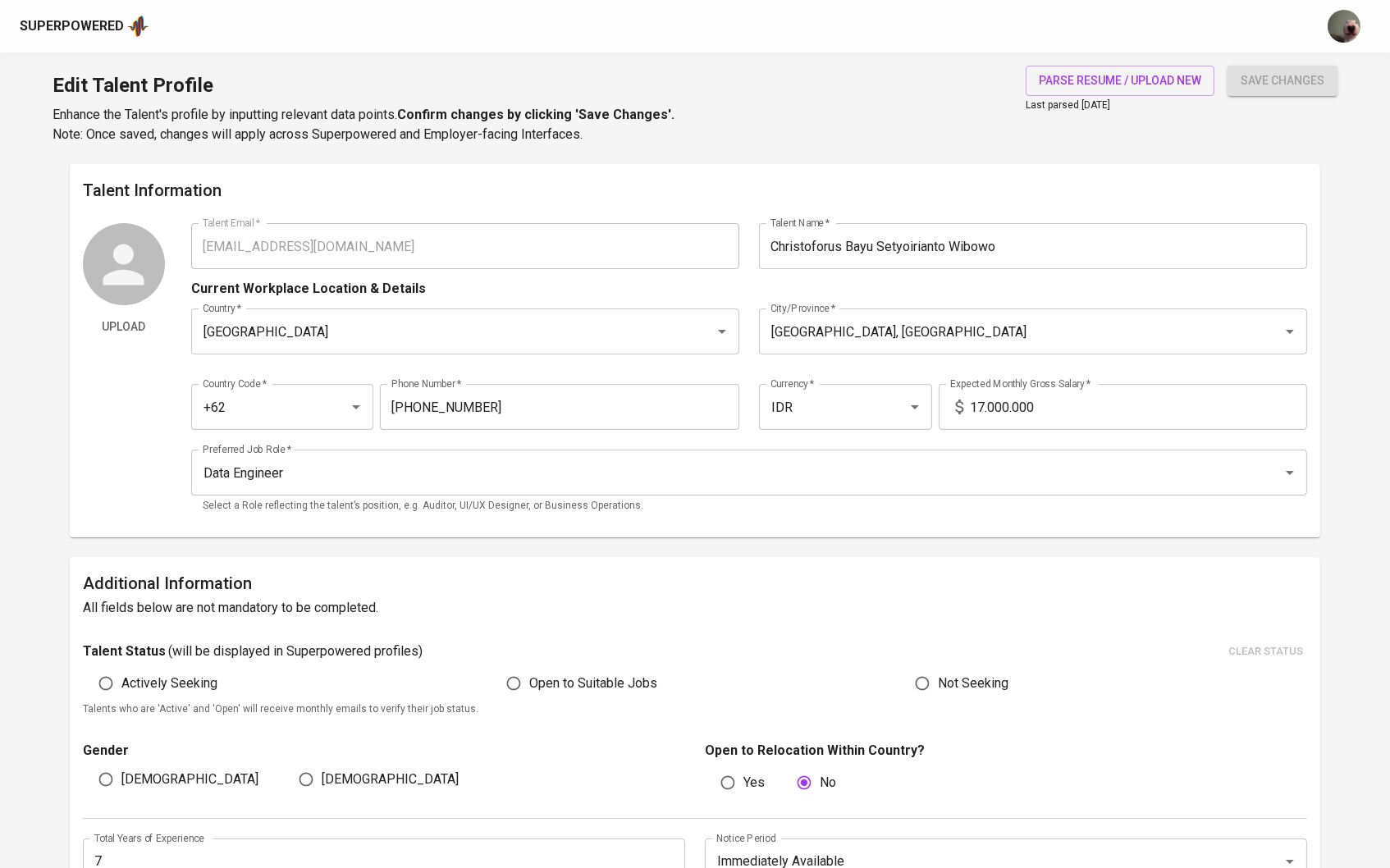
click at [120, 21] on div "Superpowered" at bounding box center [72, 26] width 104 height 19
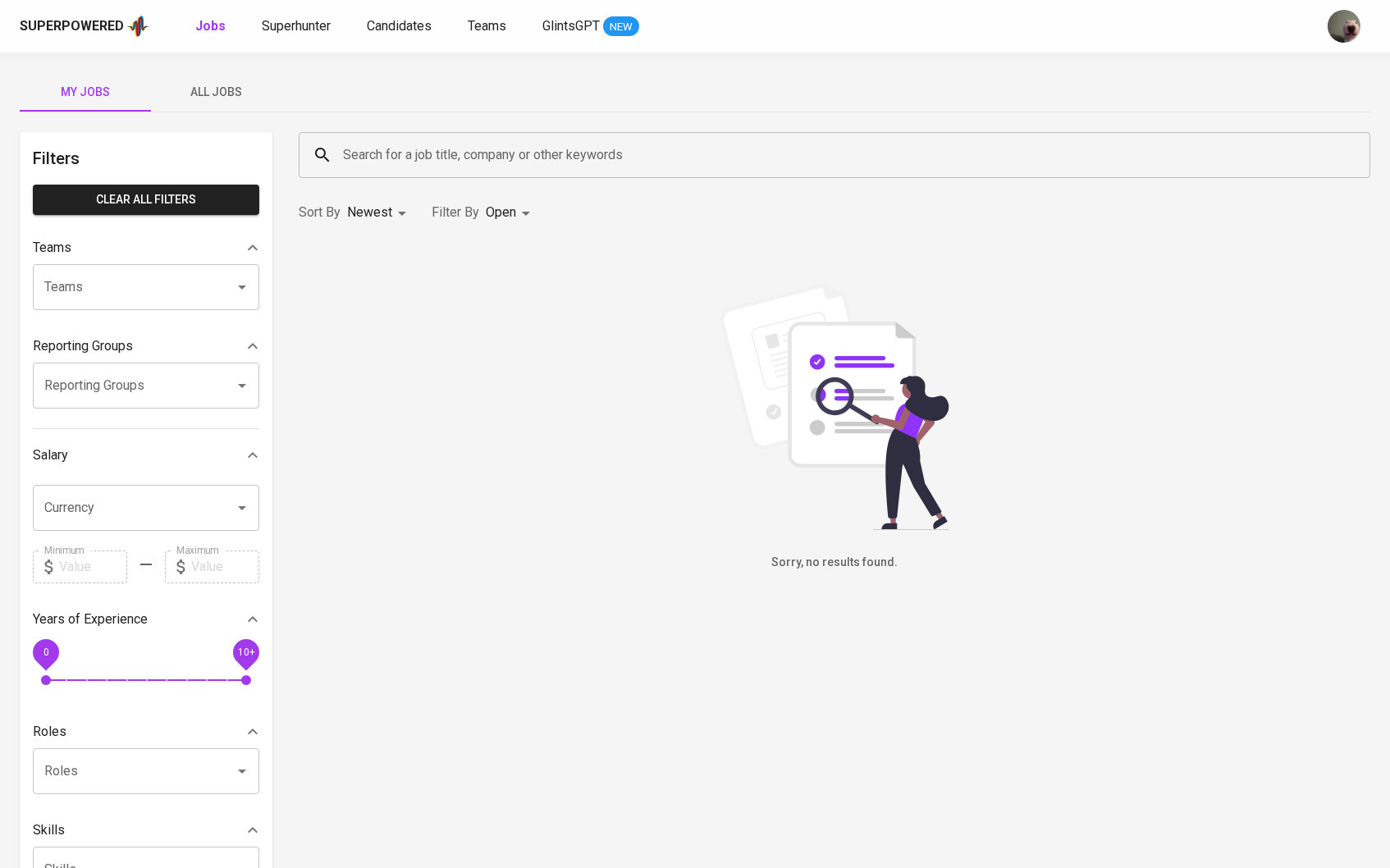
click at [120, 21] on div "Superpowered" at bounding box center [72, 26] width 104 height 19
click at [221, 84] on span "All Jobs" at bounding box center [217, 92] width 111 height 21
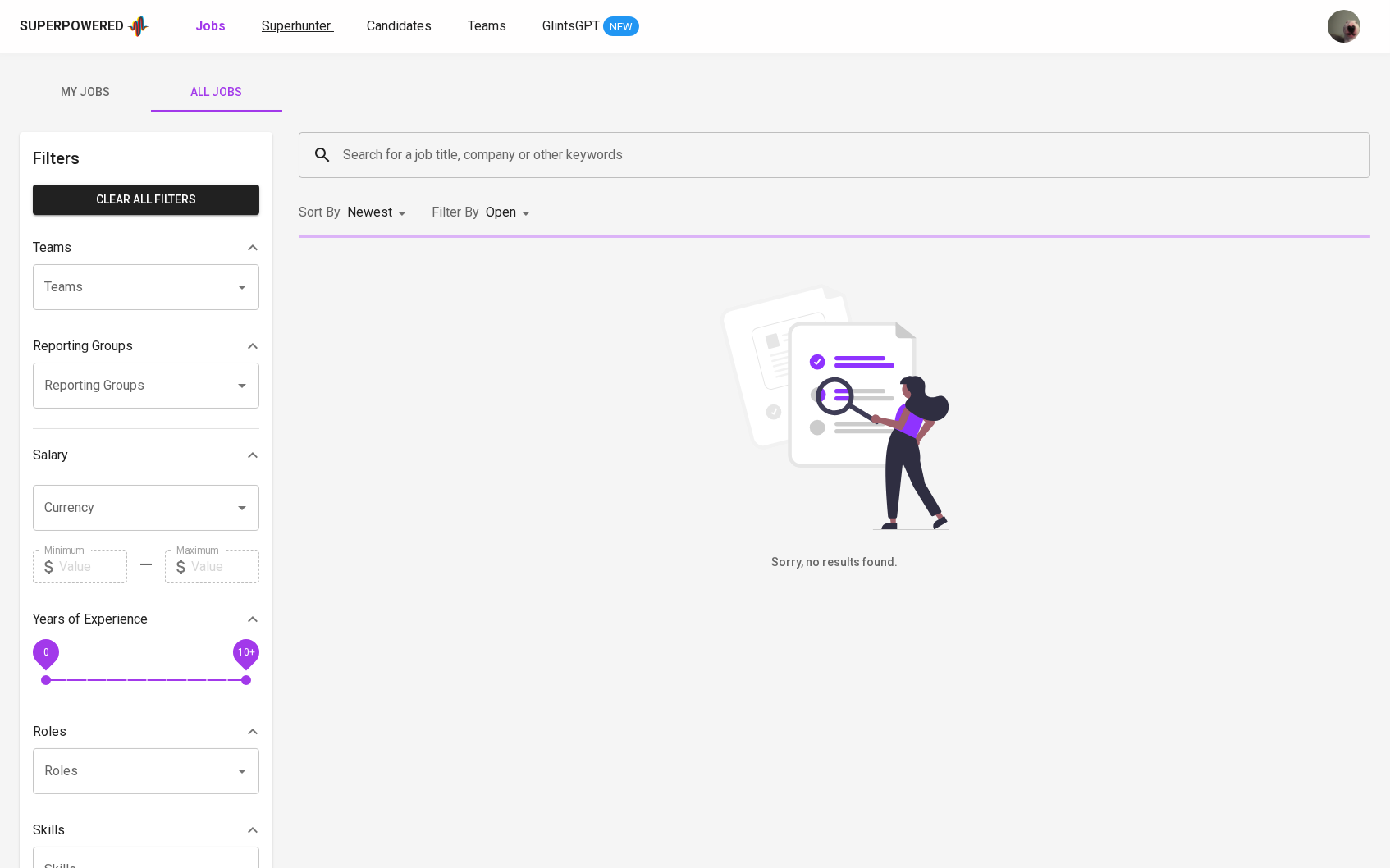
click at [296, 24] on span "Superhunter" at bounding box center [295, 26] width 69 height 16
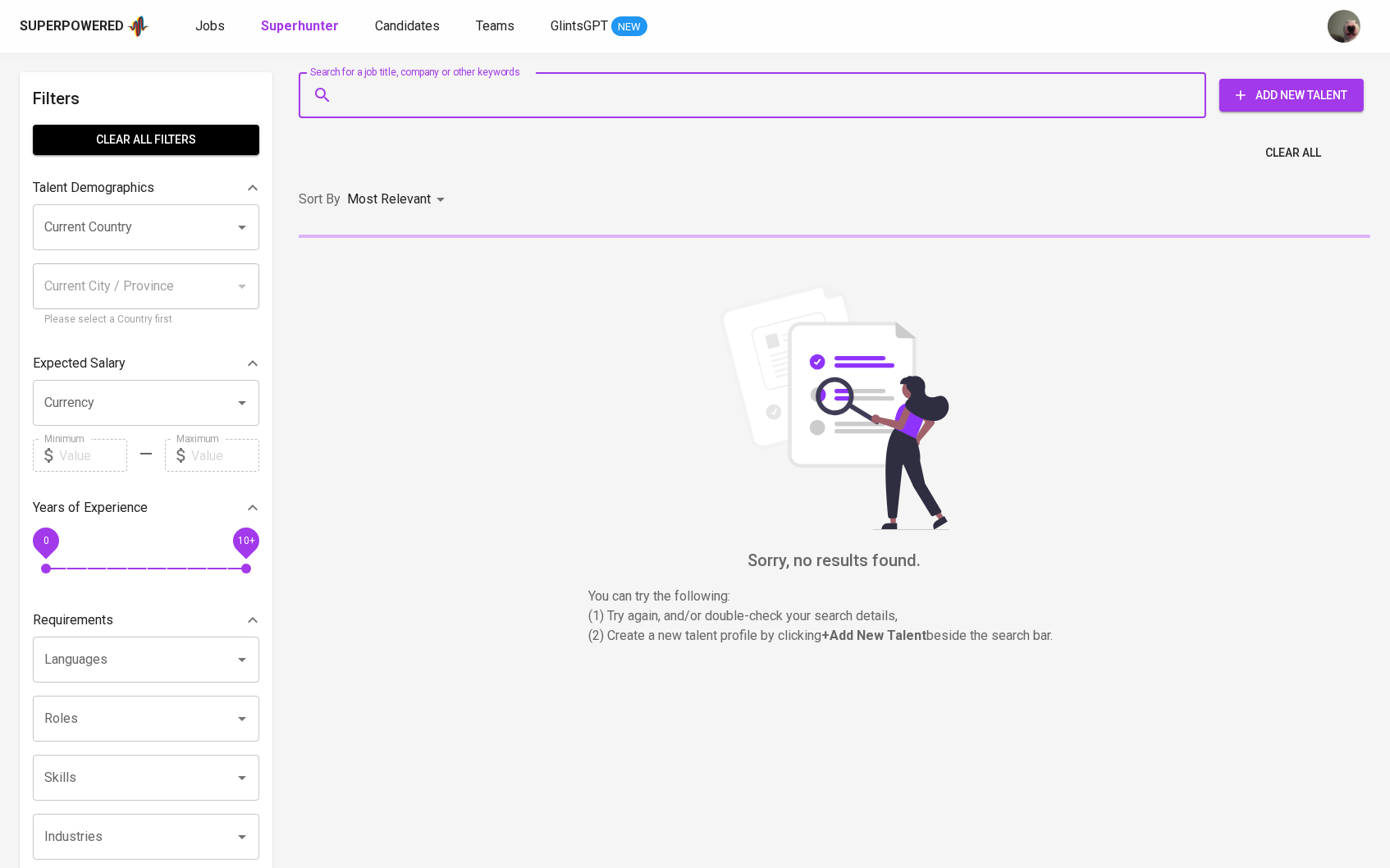
click at [386, 108] on input "Search for a job title, company or other keywords" at bounding box center [756, 94] width 836 height 31
paste input "christo.bayu@gmail.co"
type input "christo.bayu@gmail.co"
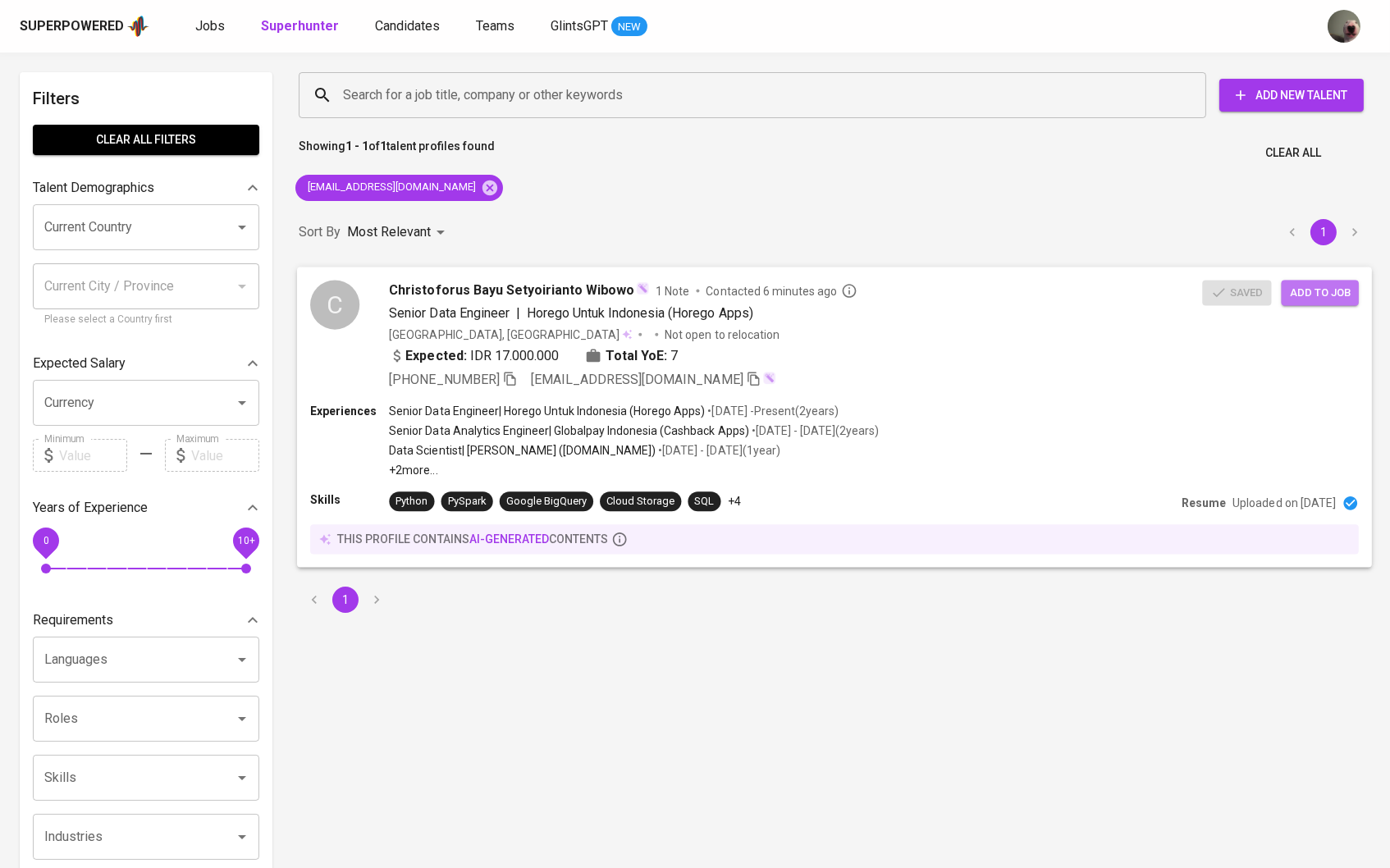
click at [1333, 302] on button "Add to job" at bounding box center [1320, 293] width 77 height 26
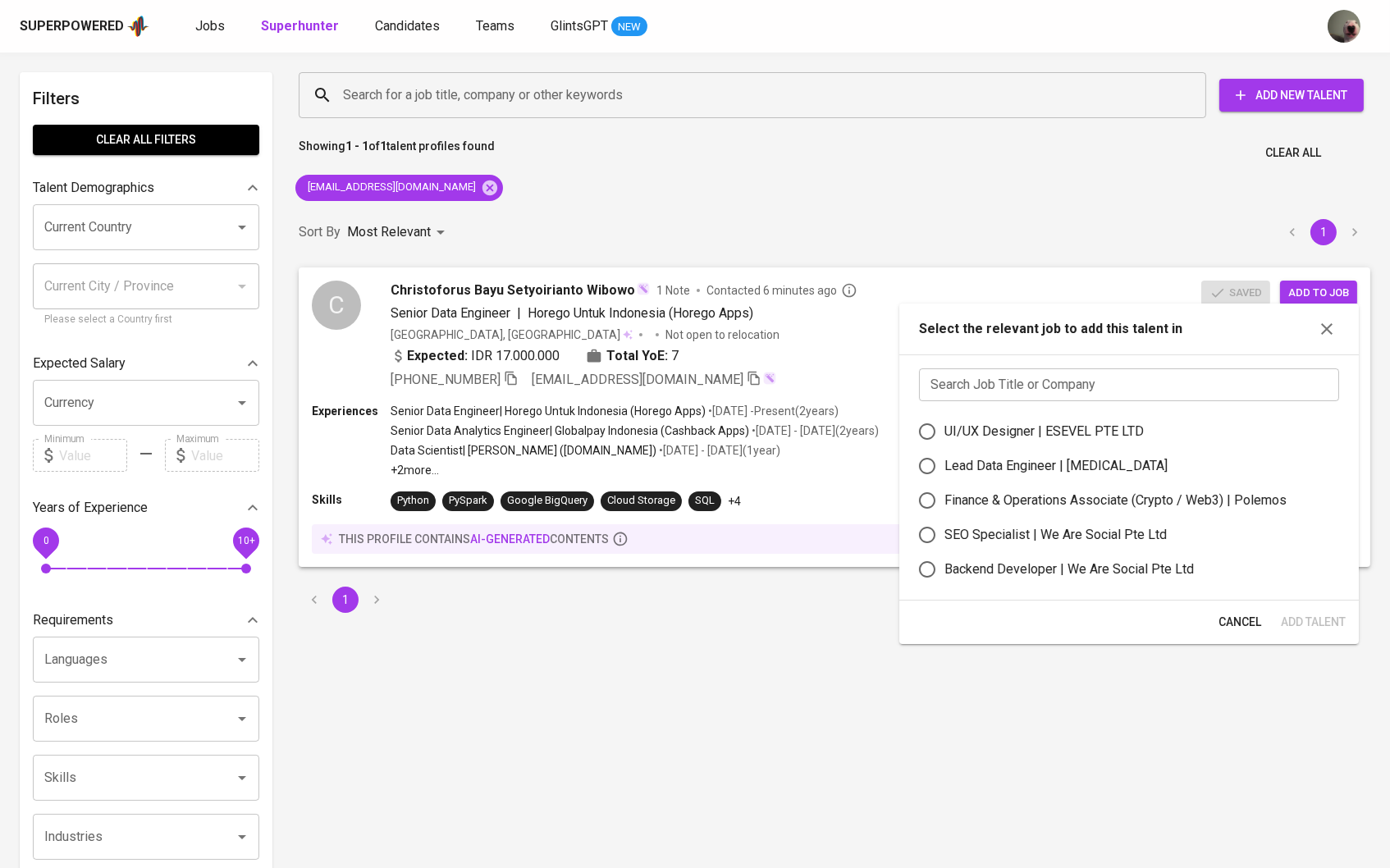
click at [1023, 483] on label "Lead Data Engineer | [MEDICAL_DATA]" at bounding box center [1118, 466] width 416 height 35
click at [945, 483] on input "Lead Data Engineer | [MEDICAL_DATA]" at bounding box center [927, 466] width 35 height 35
radio input "true"
click at [1295, 629] on span "Add Talent" at bounding box center [1313, 622] width 65 height 21
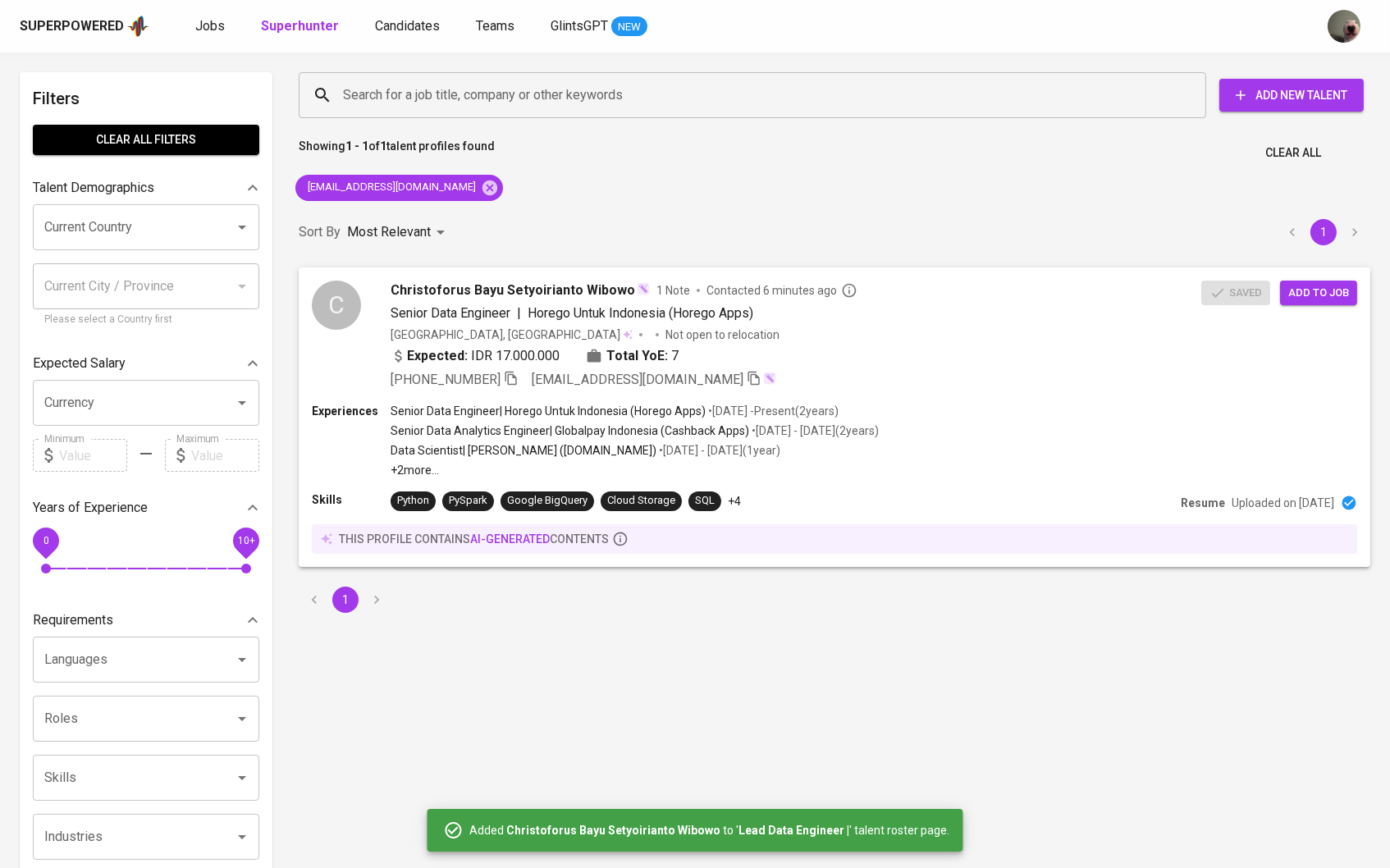
click at [224, 37] on div "Superpowered Jobs Superhunter Candidates Teams GlintsGPT NEW" at bounding box center [669, 26] width 1299 height 25
click at [203, 24] on span "Jobs" at bounding box center [211, 26] width 30 height 16
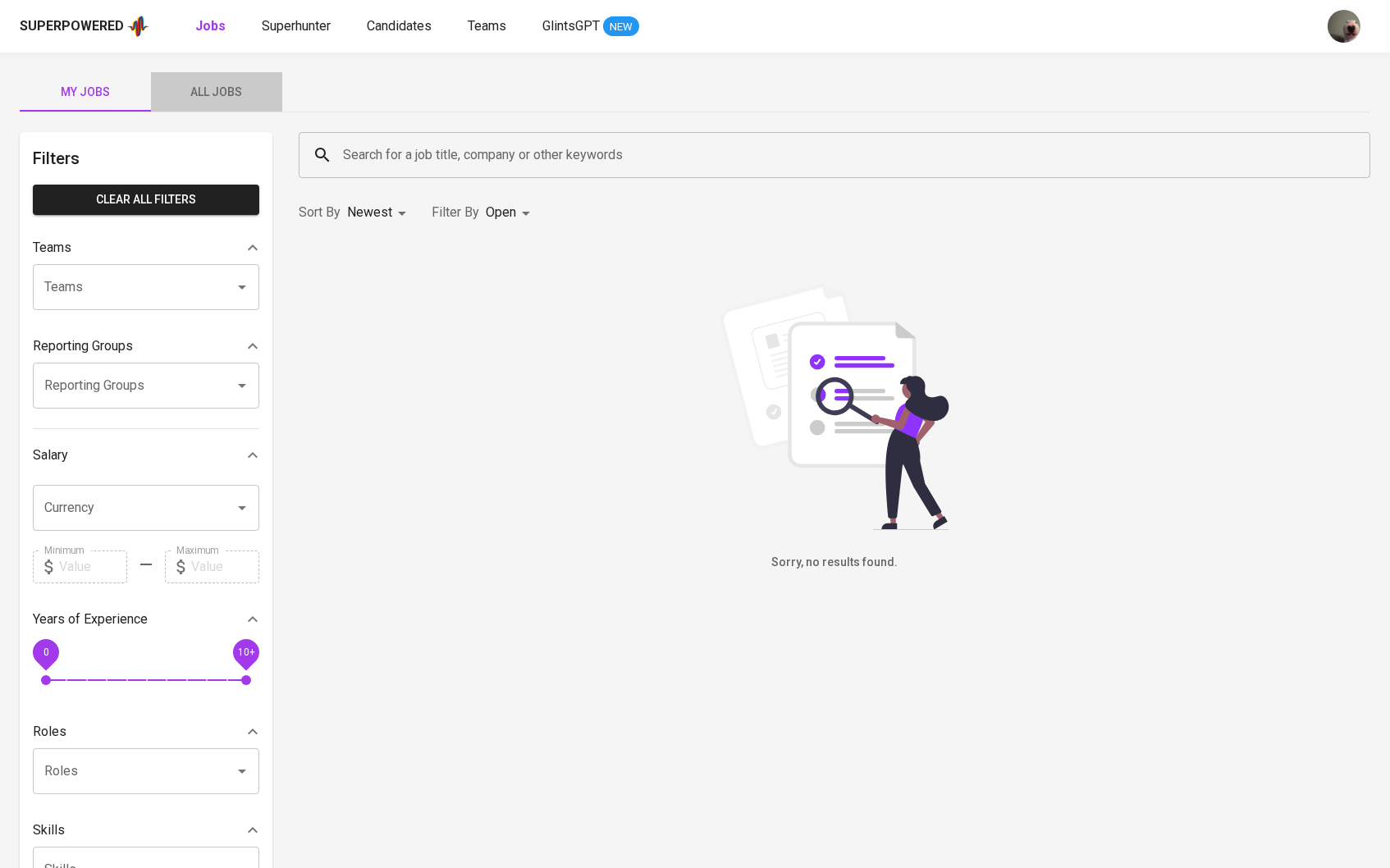
click at [242, 108] on button "All Jobs" at bounding box center [217, 92] width 131 height 40
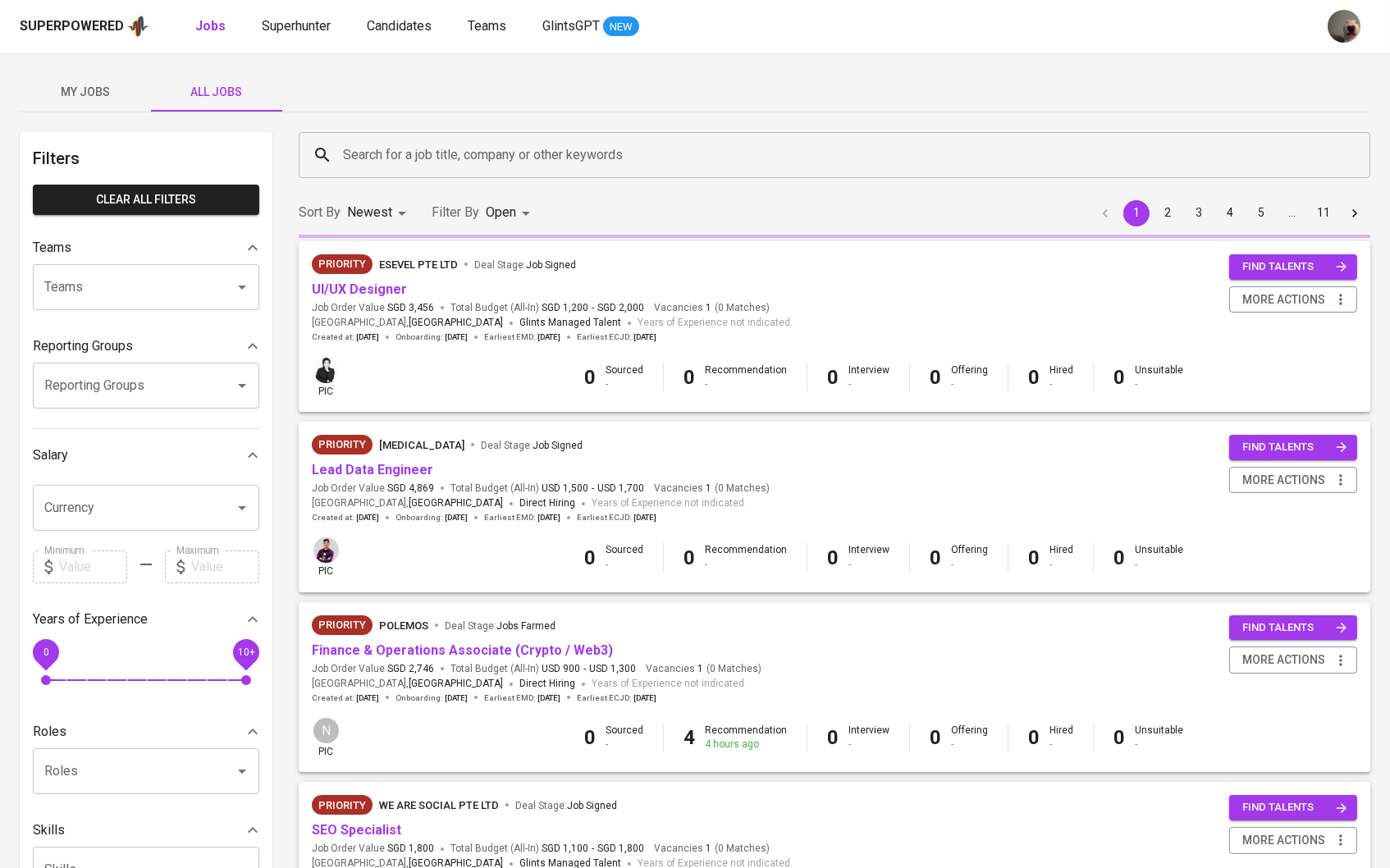
click at [358, 455] on div "Priority Meridia Deal Stage : Job Signed" at bounding box center [541, 448] width 458 height 26
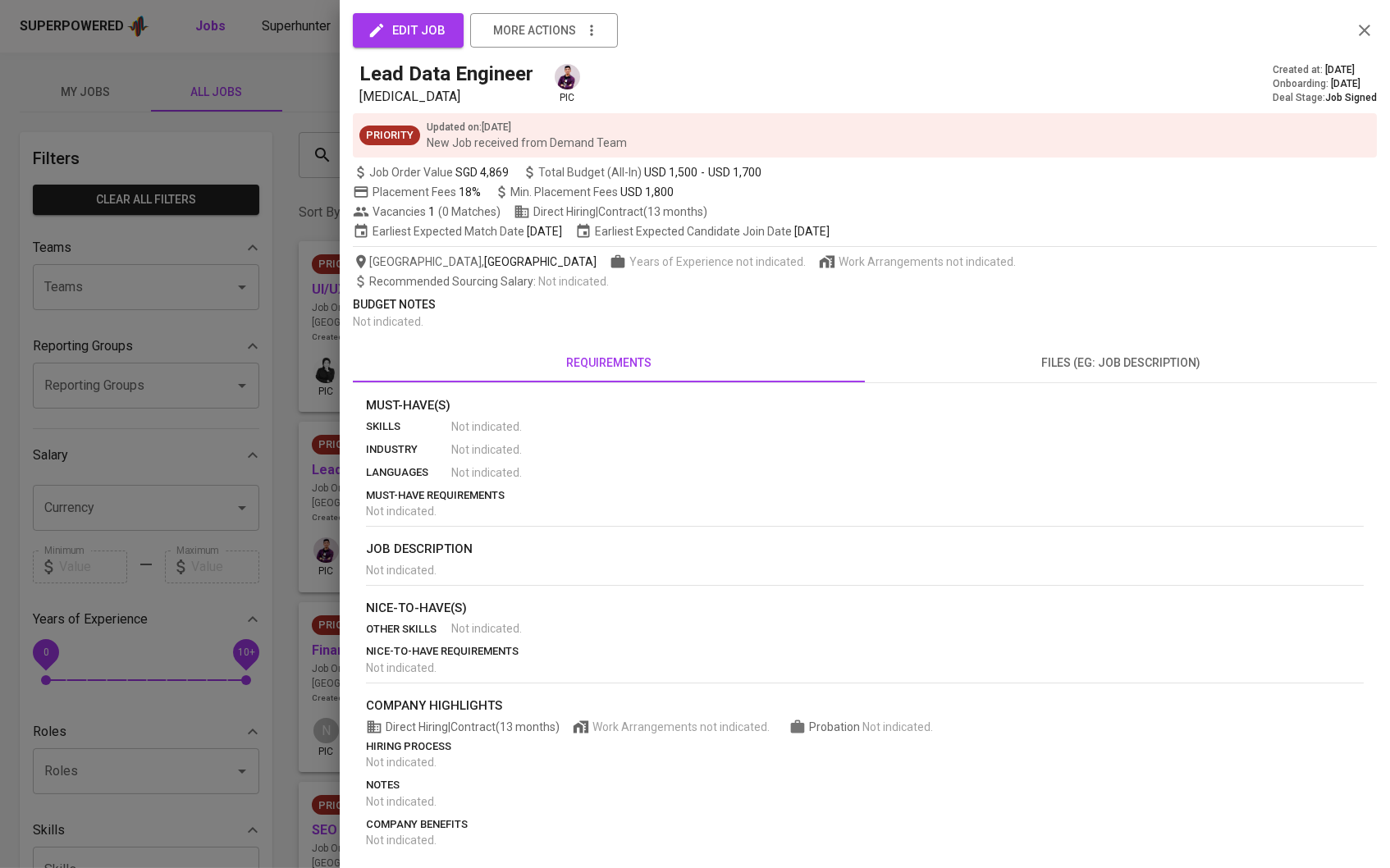
click at [386, 469] on div at bounding box center [695, 434] width 1390 height 868
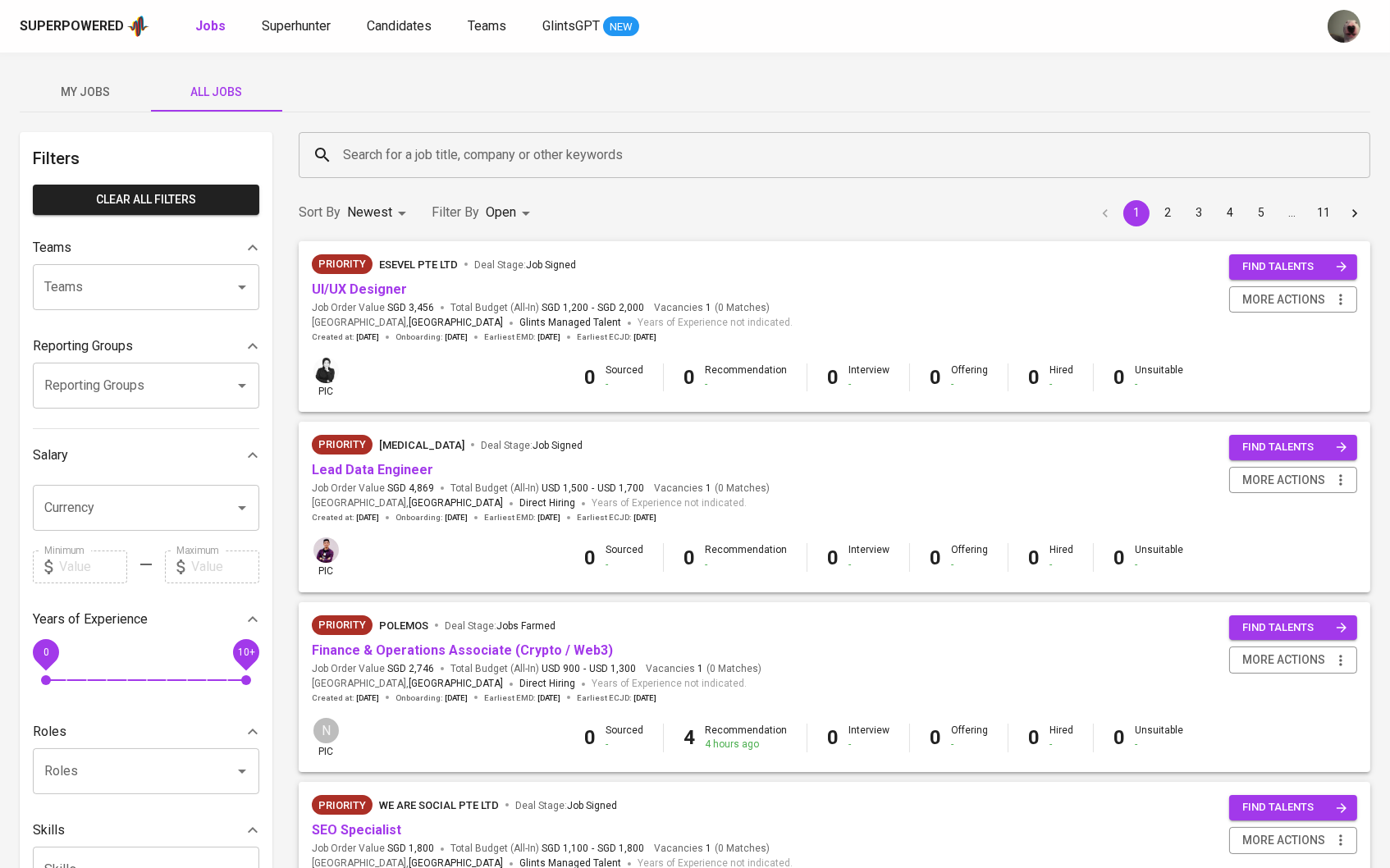
click at [385, 457] on div "Priority Meridia Deal Stage : Job Signed" at bounding box center [541, 448] width 458 height 26
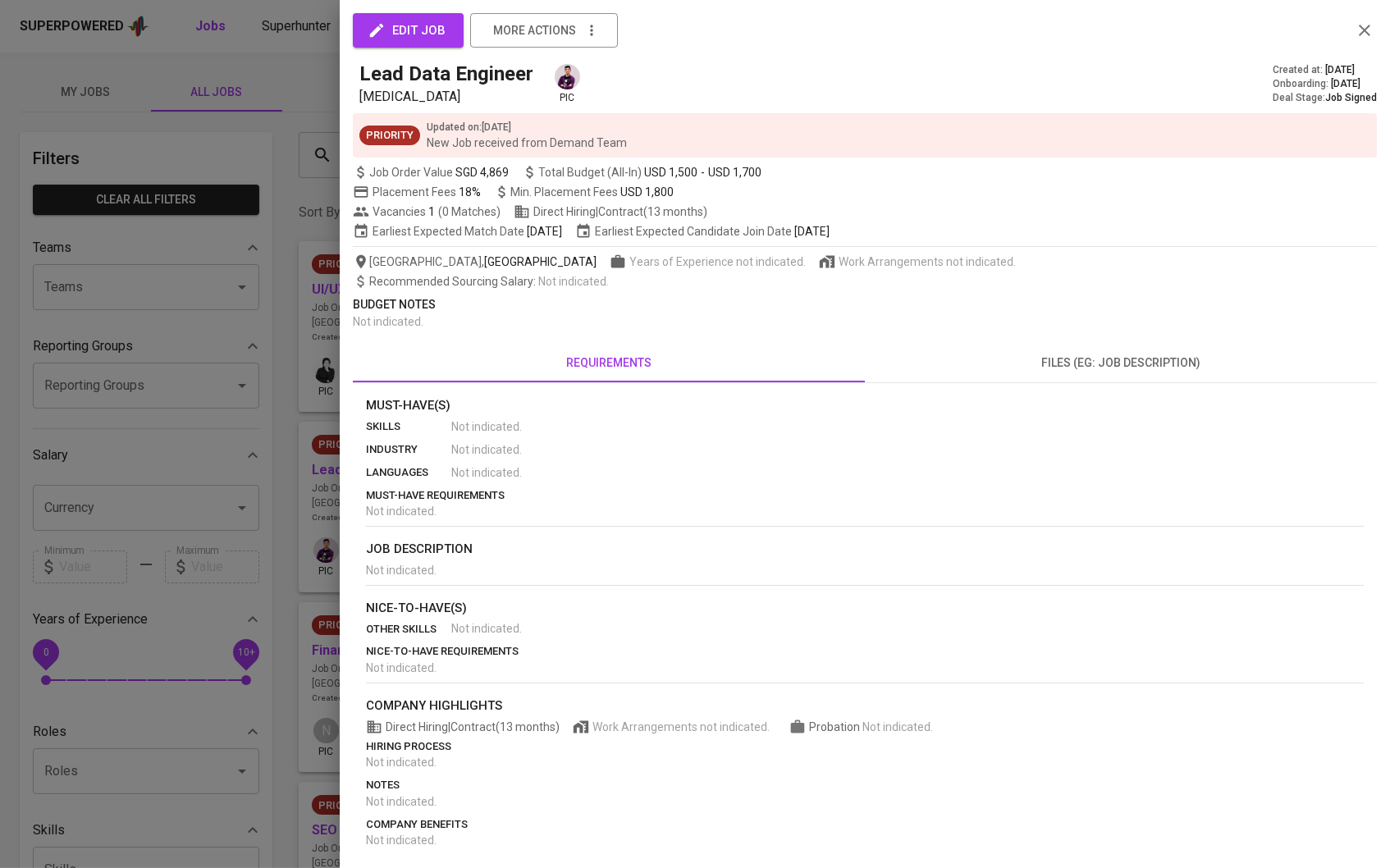
click at [385, 462] on div at bounding box center [695, 434] width 1390 height 868
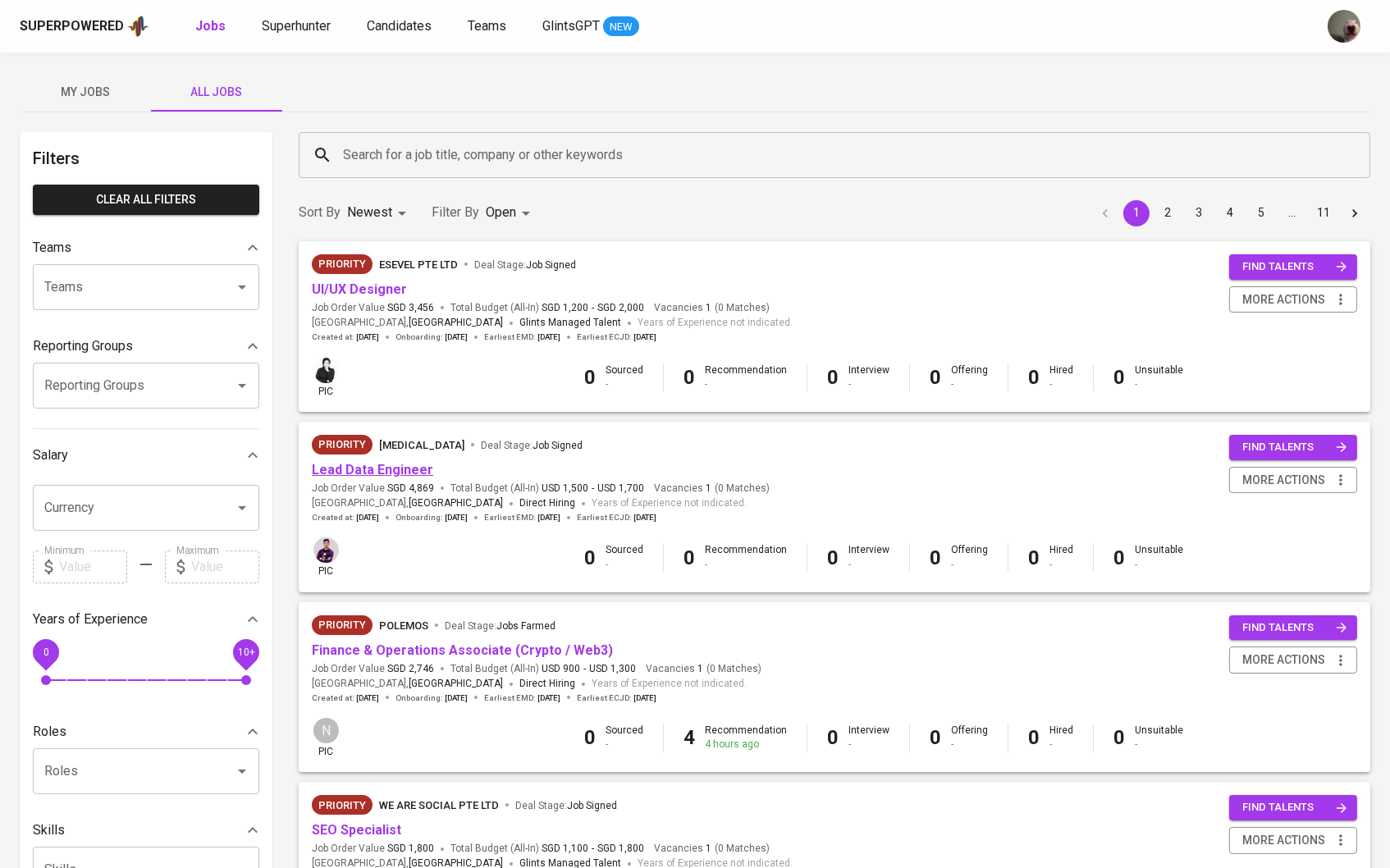
click at [388, 473] on link "Lead Data Engineer" at bounding box center [373, 470] width 121 height 16
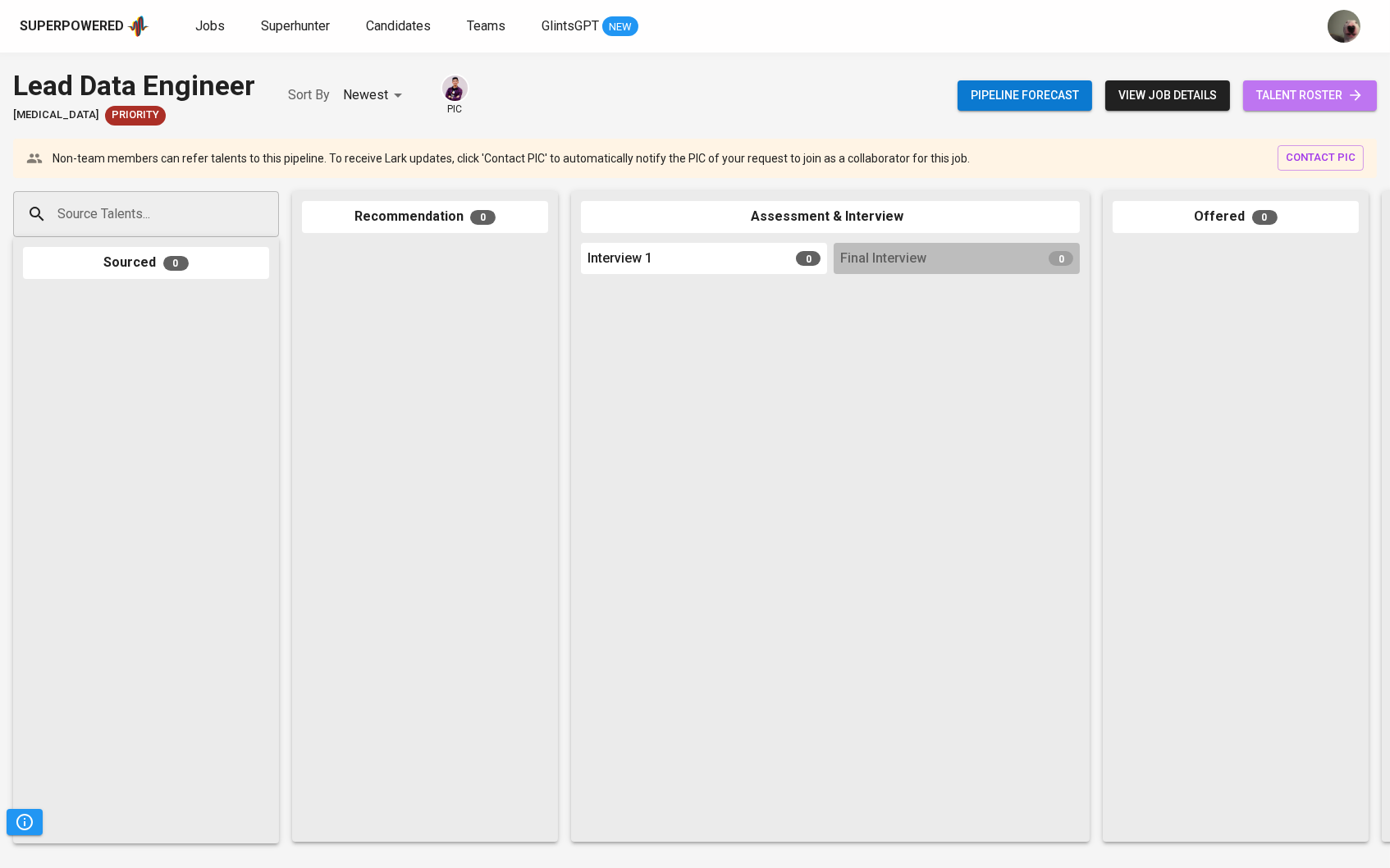
click at [1309, 93] on span "talent roster" at bounding box center [1310, 95] width 107 height 21
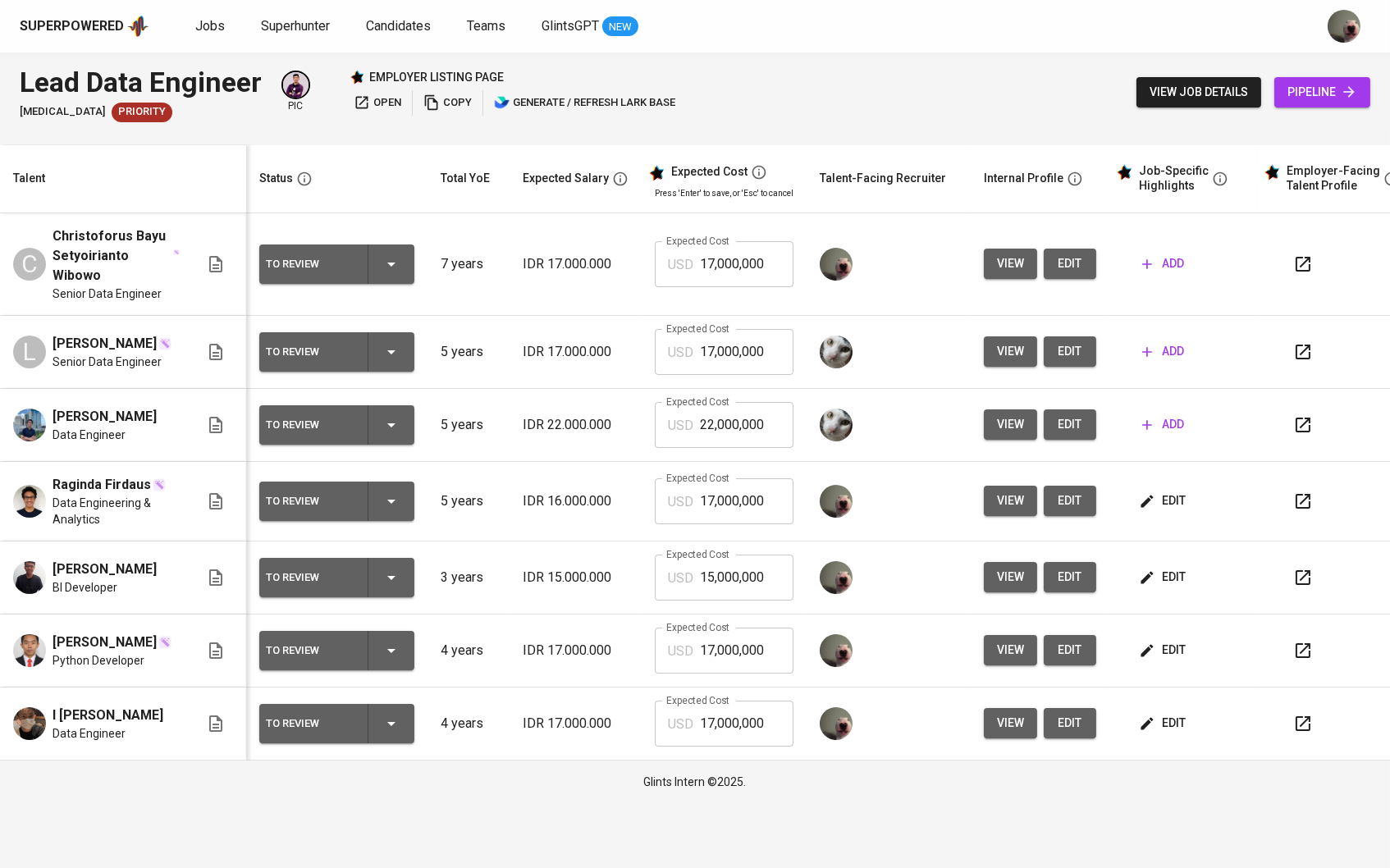
click at [1063, 263] on span "edit" at bounding box center [1070, 263] width 26 height 21
click at [1156, 256] on icon "button" at bounding box center [1147, 264] width 17 height 17
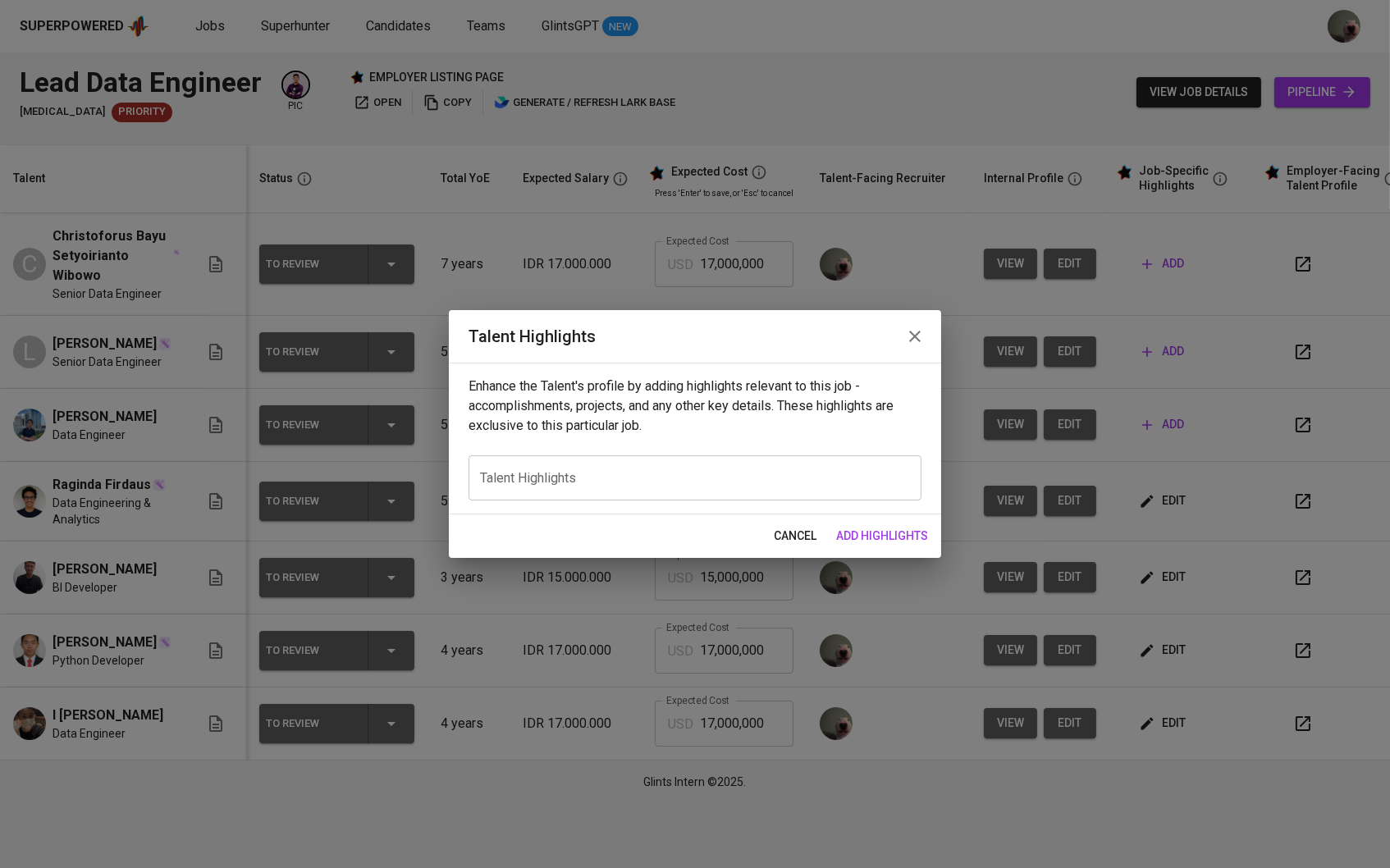
click at [625, 480] on textarea at bounding box center [695, 478] width 430 height 15
paste textarea "Christoforus Bayu Setyoirianto Wibowo Senior Data Engineer with 7+ years of exp…"
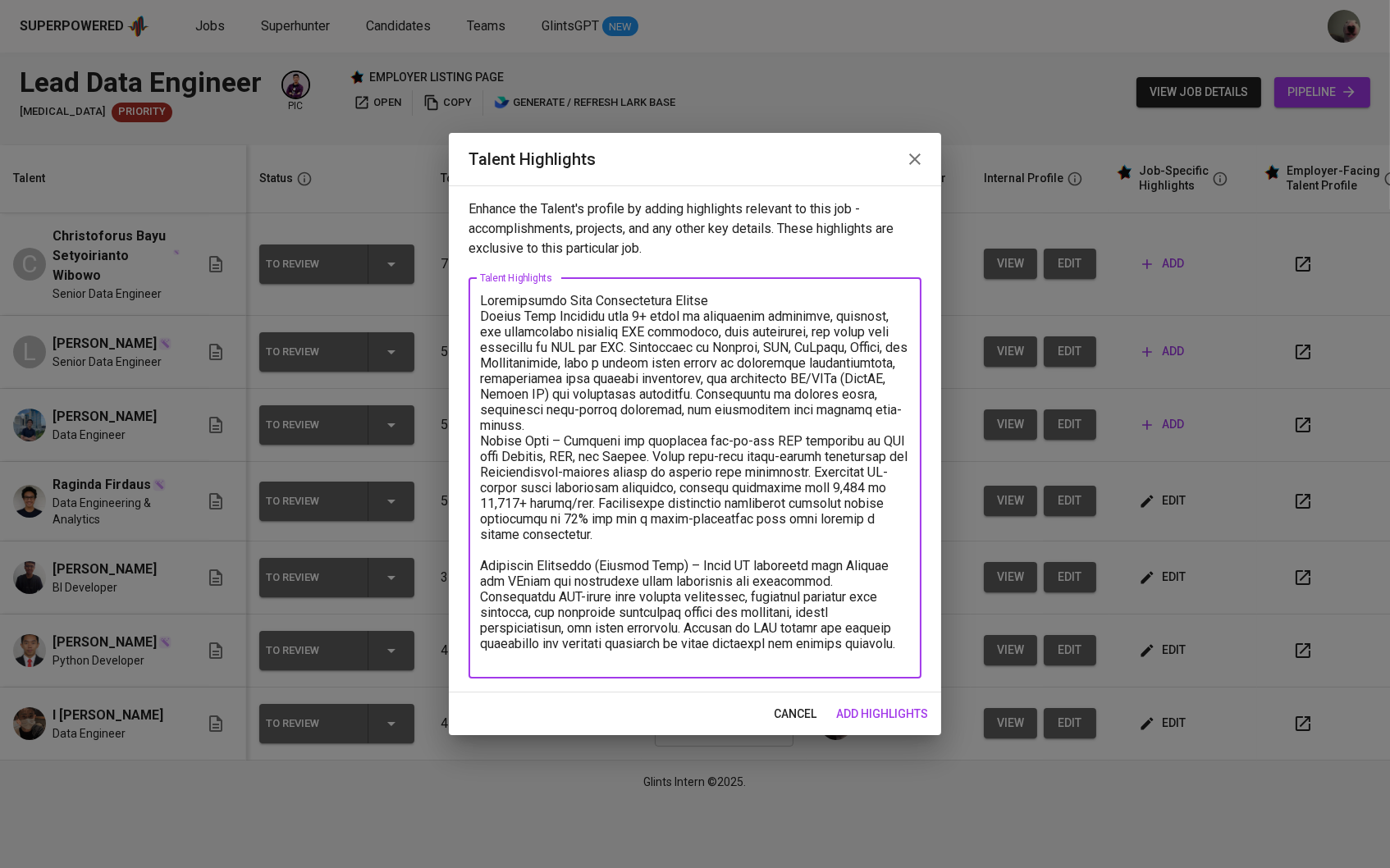
scroll to position [1, 0]
click at [486, 307] on textarea at bounding box center [695, 478] width 430 height 369
click at [483, 311] on textarea at bounding box center [695, 478] width 430 height 369
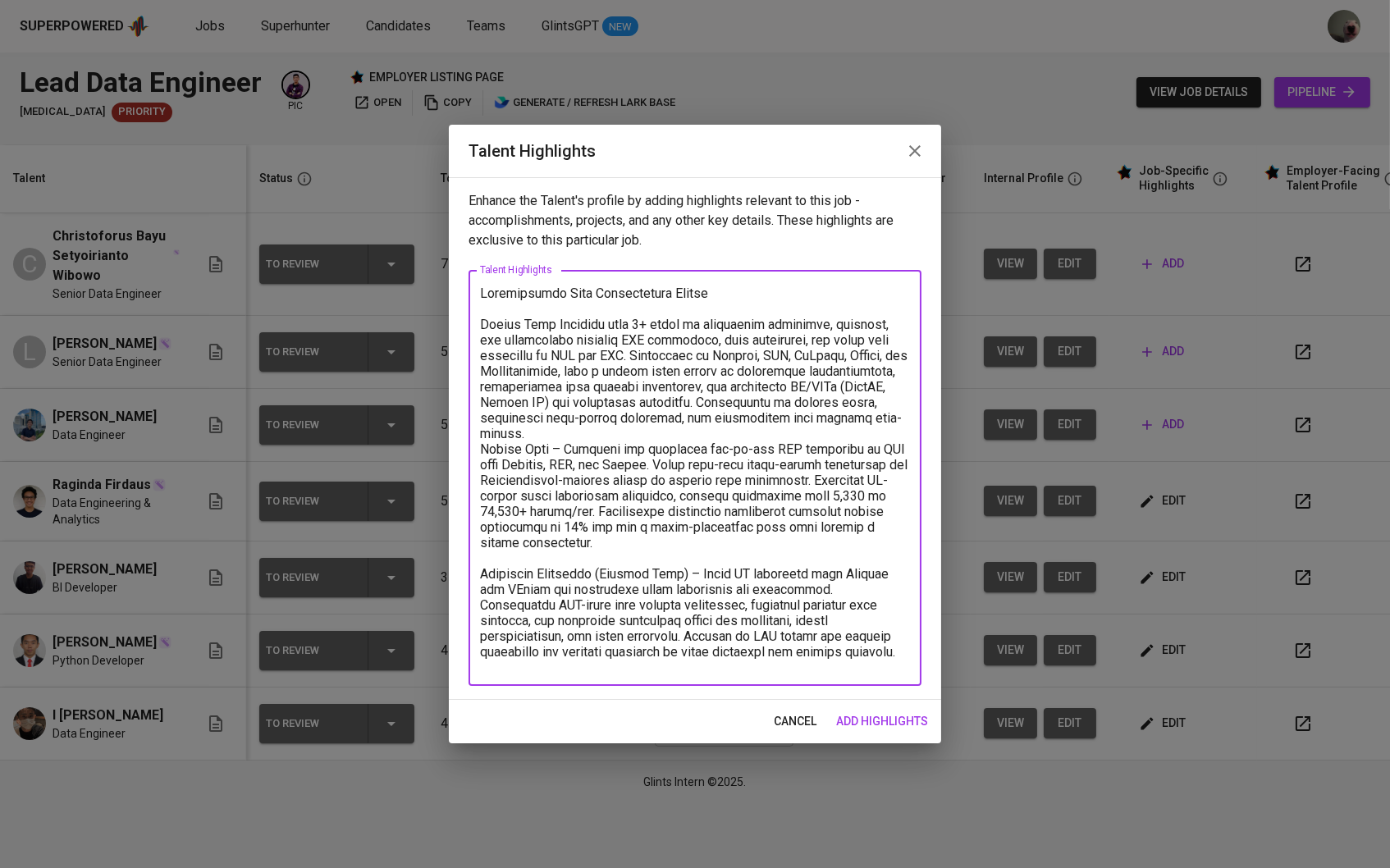
scroll to position [0, 0]
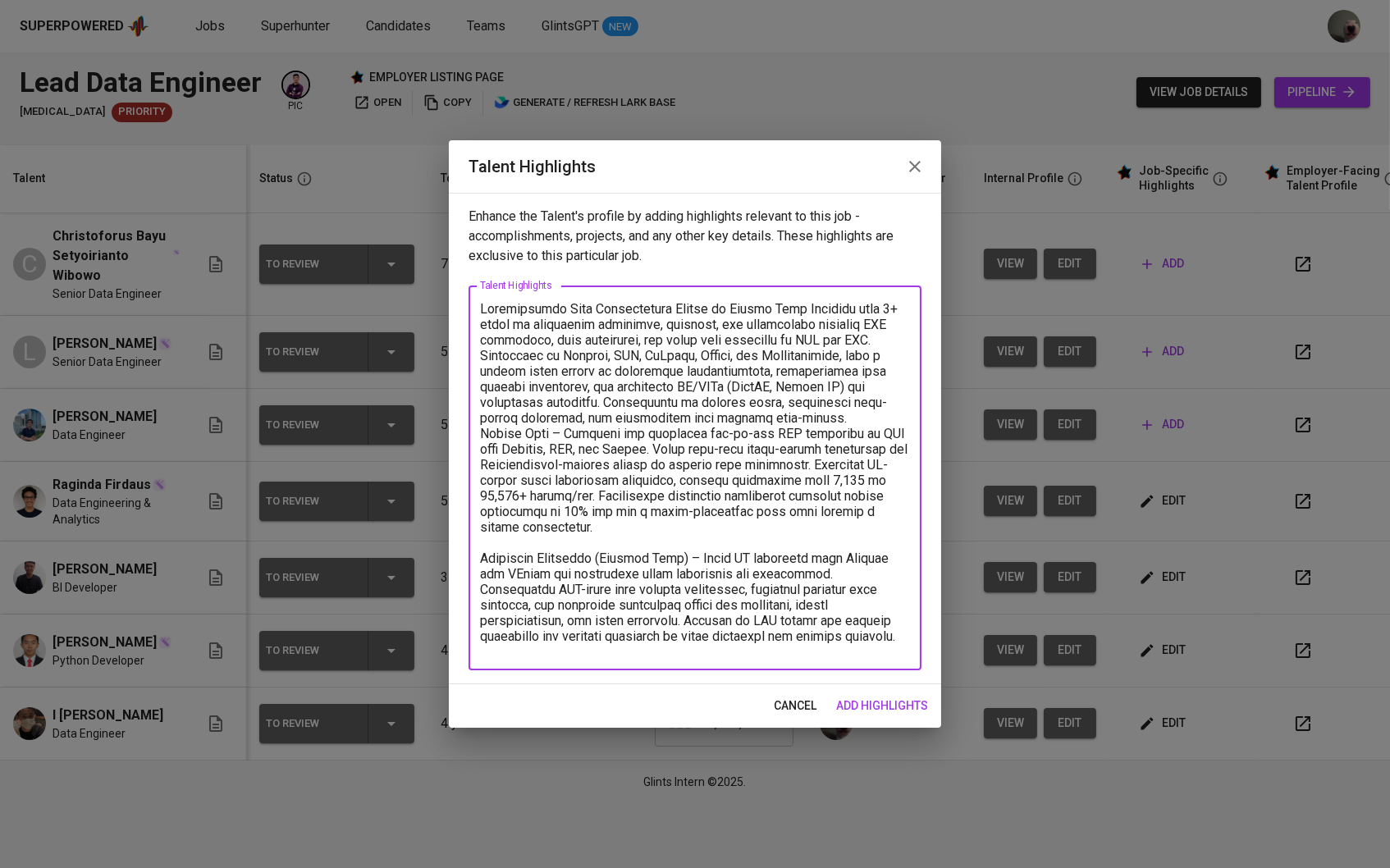
drag, startPoint x: 704, startPoint y: 313, endPoint x: 582, endPoint y: 305, distance: 122.3
click at [582, 305] on textarea at bounding box center [695, 478] width 430 height 355
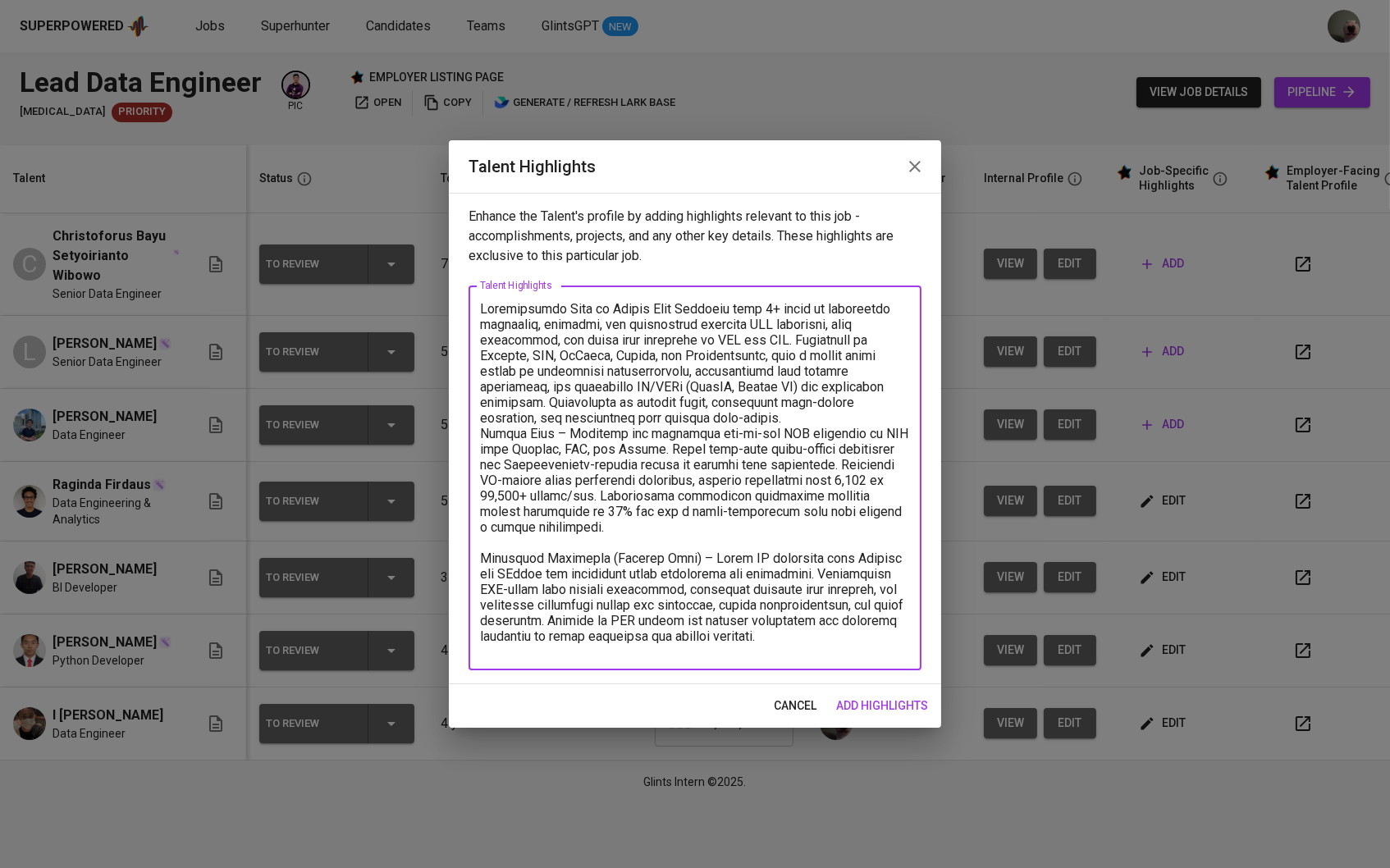
click at [555, 313] on textarea at bounding box center [695, 478] width 430 height 355
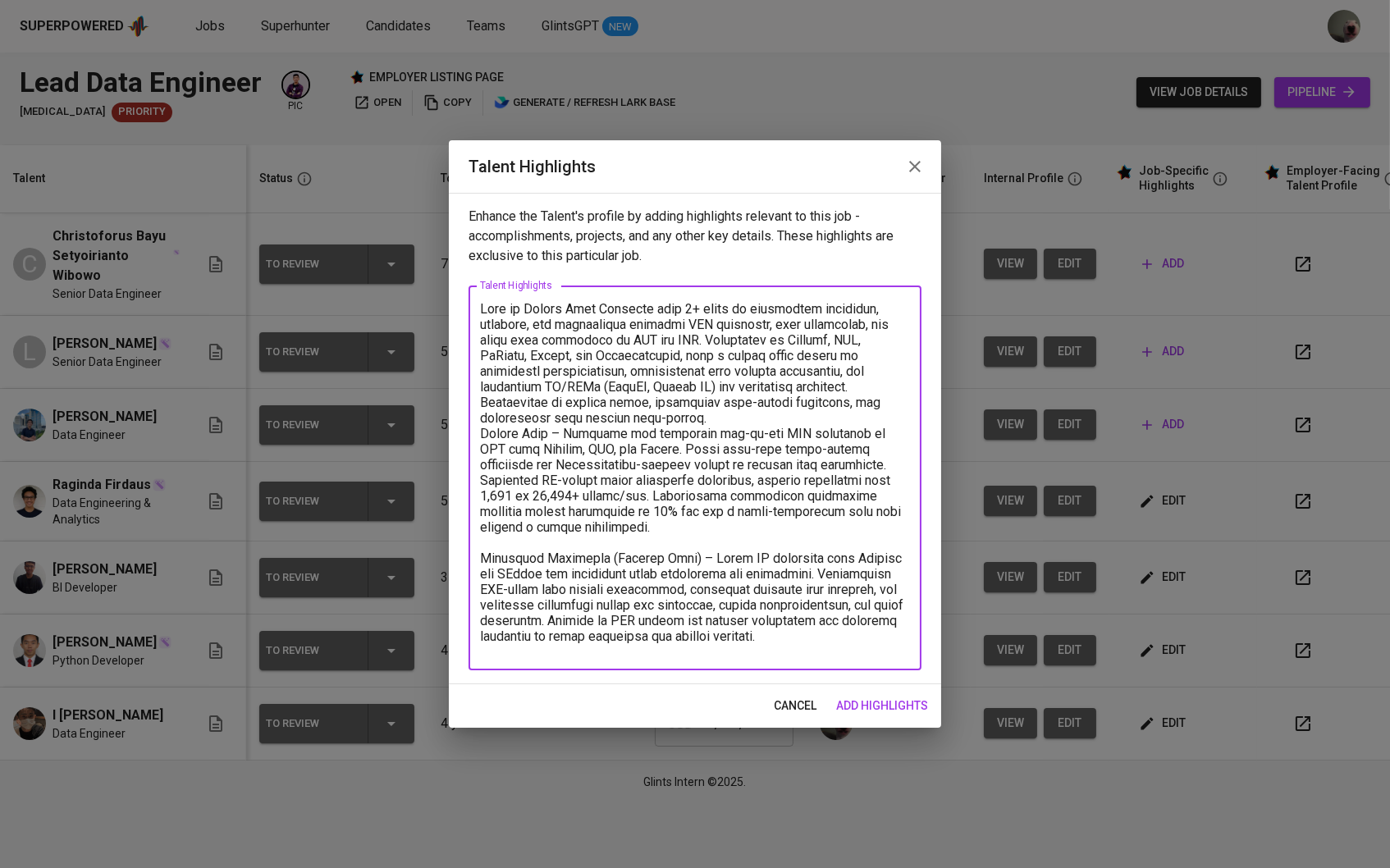
drag, startPoint x: 708, startPoint y: 338, endPoint x: 780, endPoint y: 383, distance: 84.9
click at [780, 383] on textarea at bounding box center [695, 478] width 430 height 355
click at [643, 412] on textarea at bounding box center [695, 478] width 430 height 355
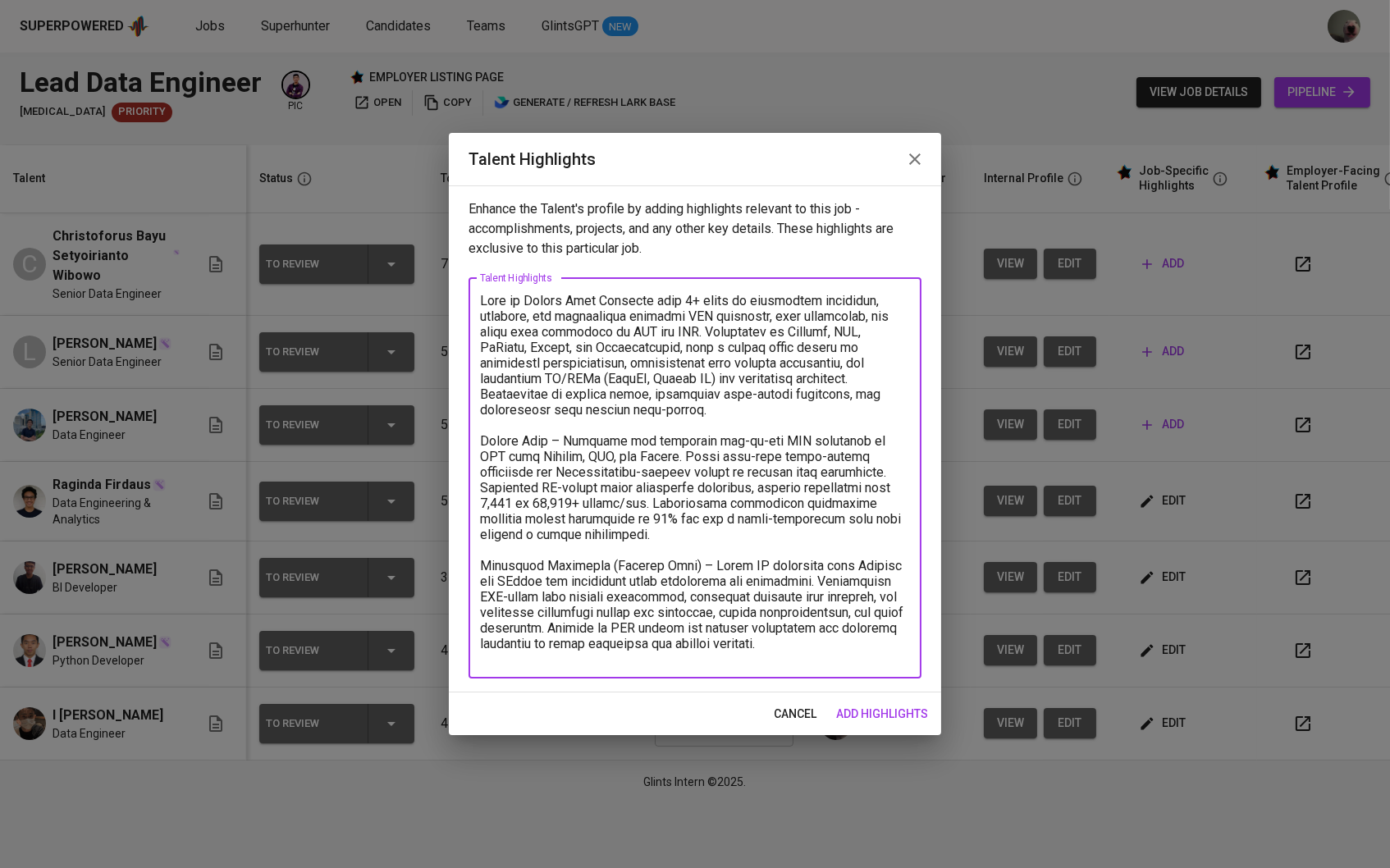
click at [489, 446] on textarea at bounding box center [695, 478] width 430 height 369
click at [480, 563] on textarea at bounding box center [695, 478] width 430 height 369
click at [480, 294] on textarea at bounding box center [695, 478] width 430 height 369
click at [566, 658] on textarea at bounding box center [695, 478] width 430 height 369
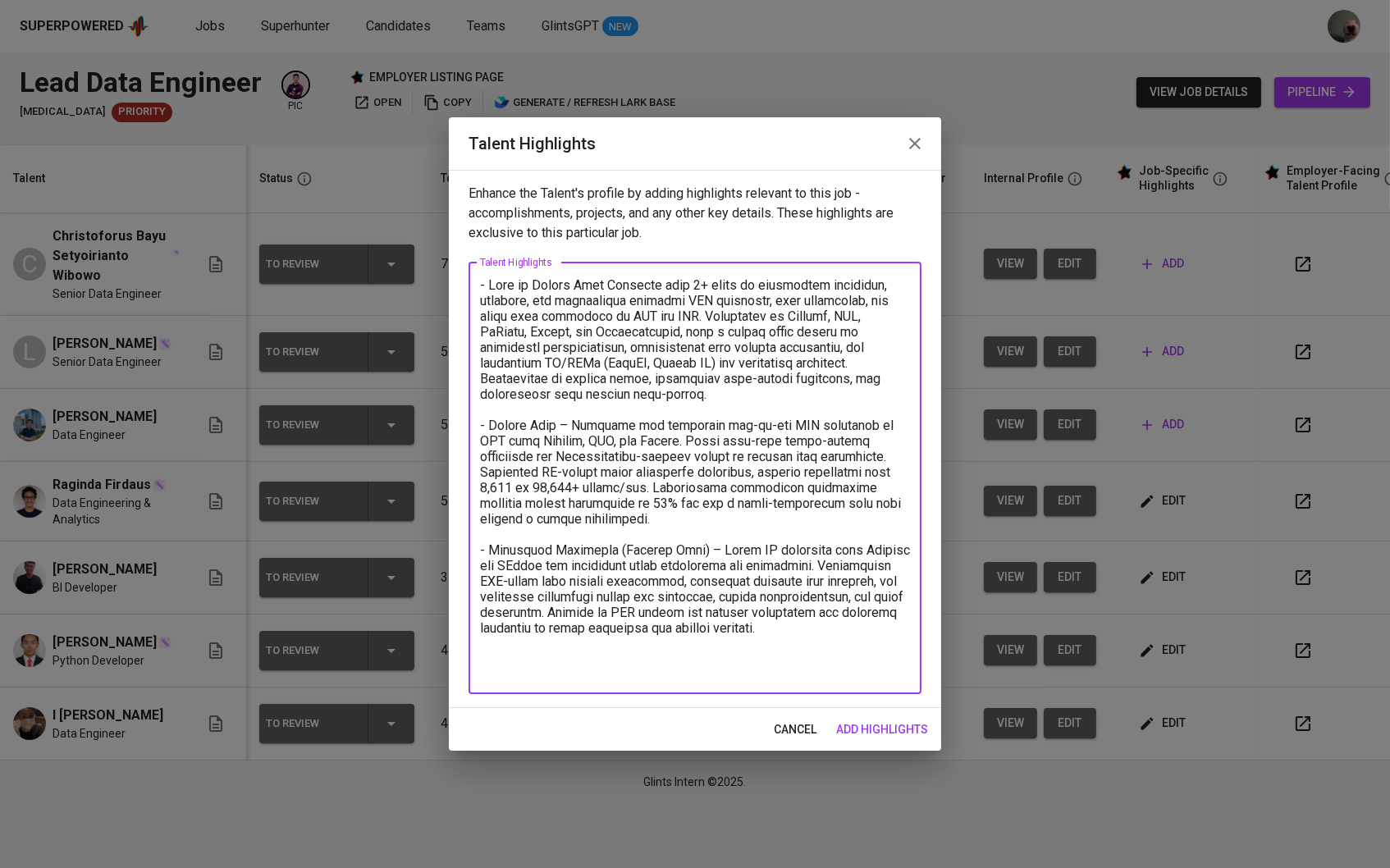
type textarea "- Bayu is Senior Data Engineer with 7+ years of experience designing, building,…"
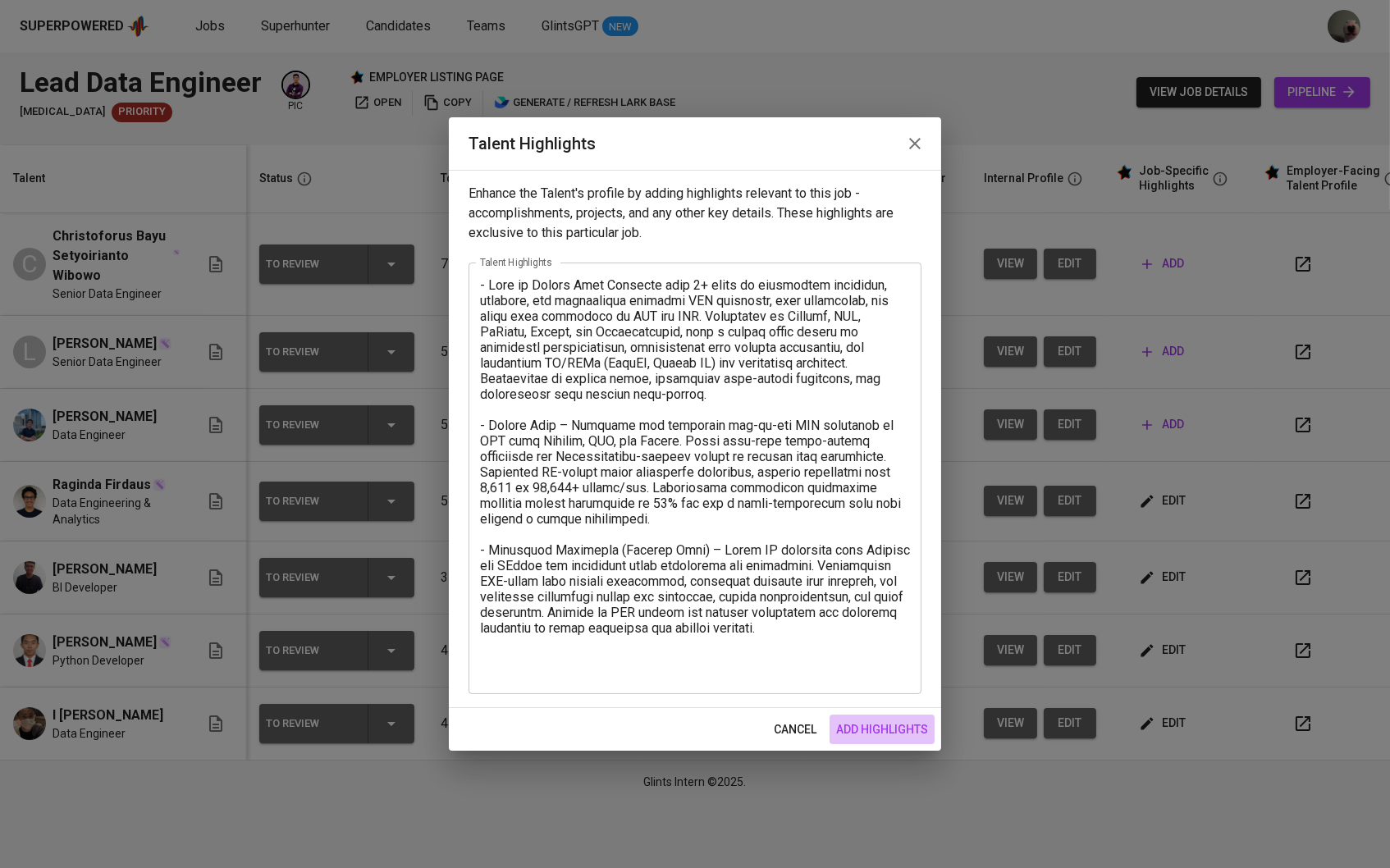
click at [900, 741] on button "add highlights" at bounding box center [882, 729] width 105 height 31
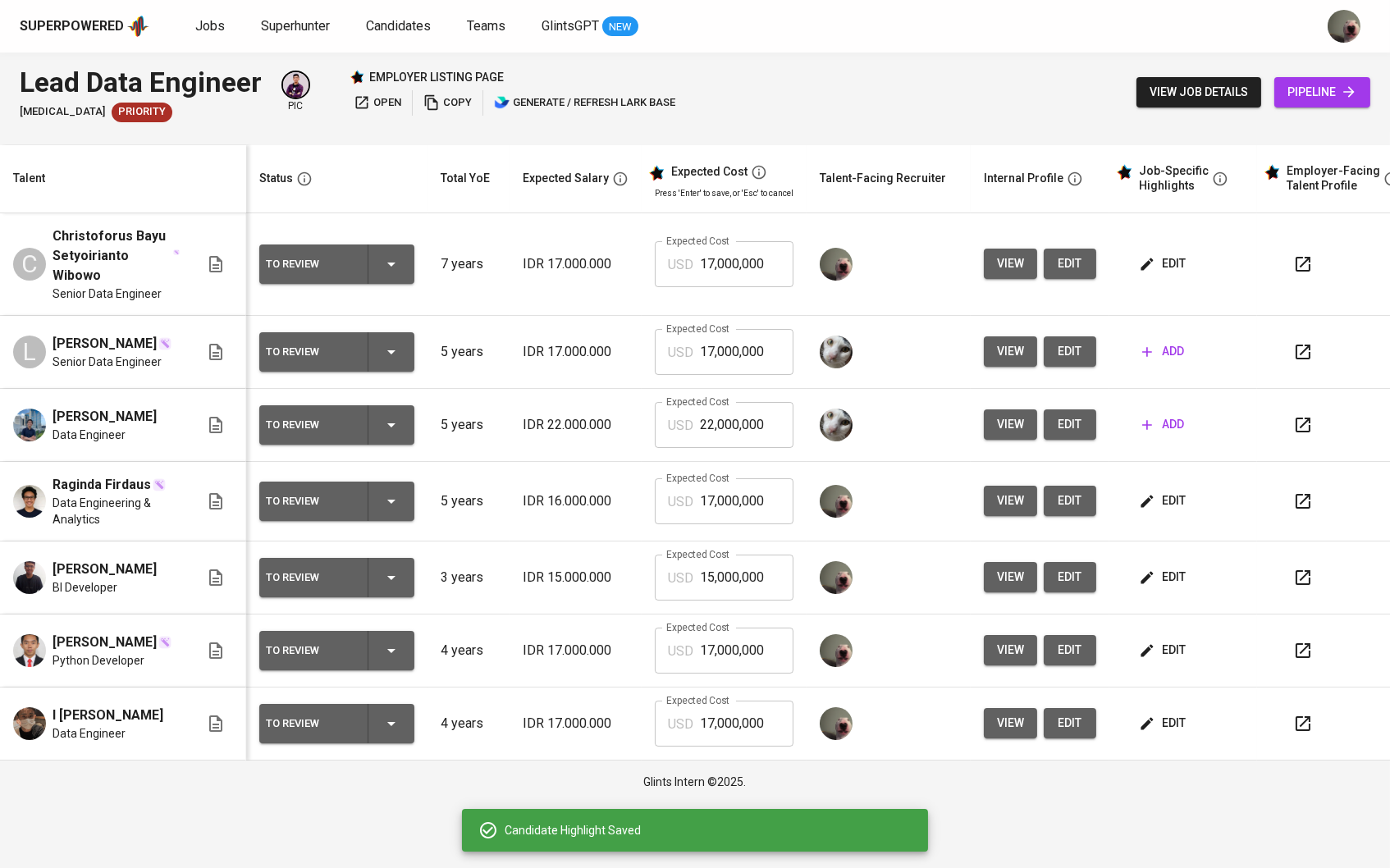
click at [1184, 502] on span "edit" at bounding box center [1164, 501] width 44 height 21
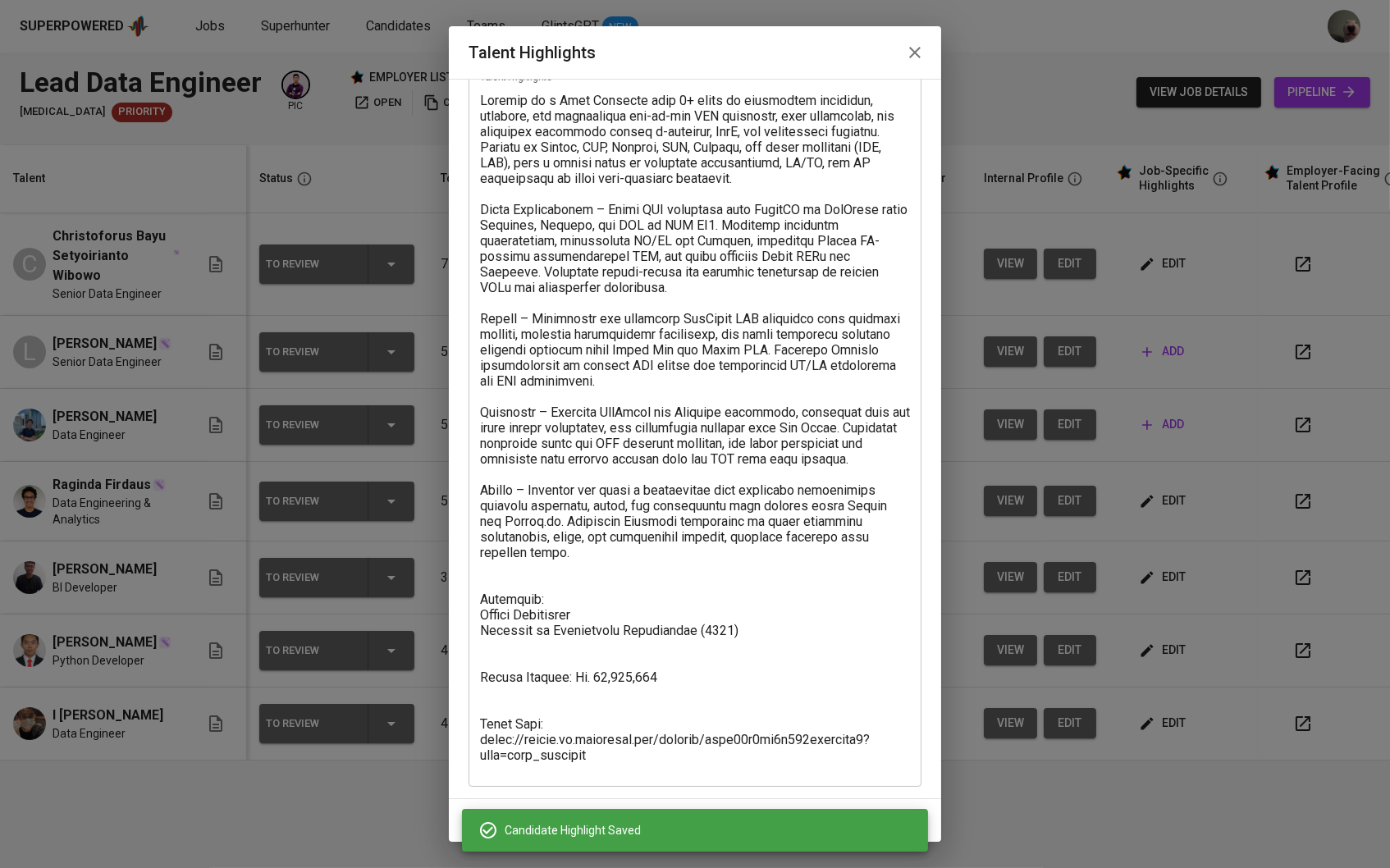
scroll to position [93, 0]
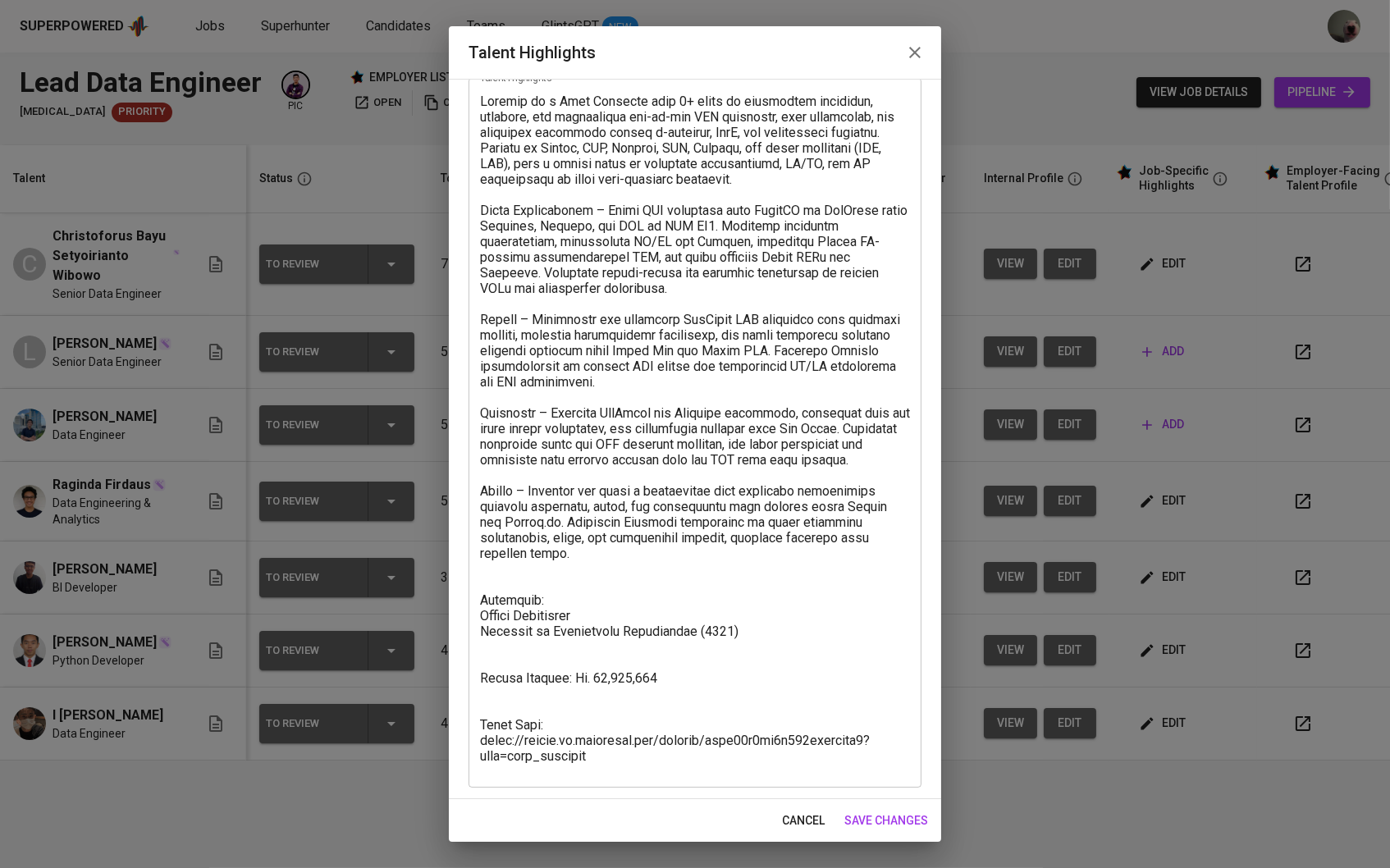
drag, startPoint x: 477, startPoint y: 604, endPoint x: 550, endPoint y: 754, distance: 166.8
click at [550, 754] on div "x Talent Highlights" at bounding box center [695, 432] width 453 height 709
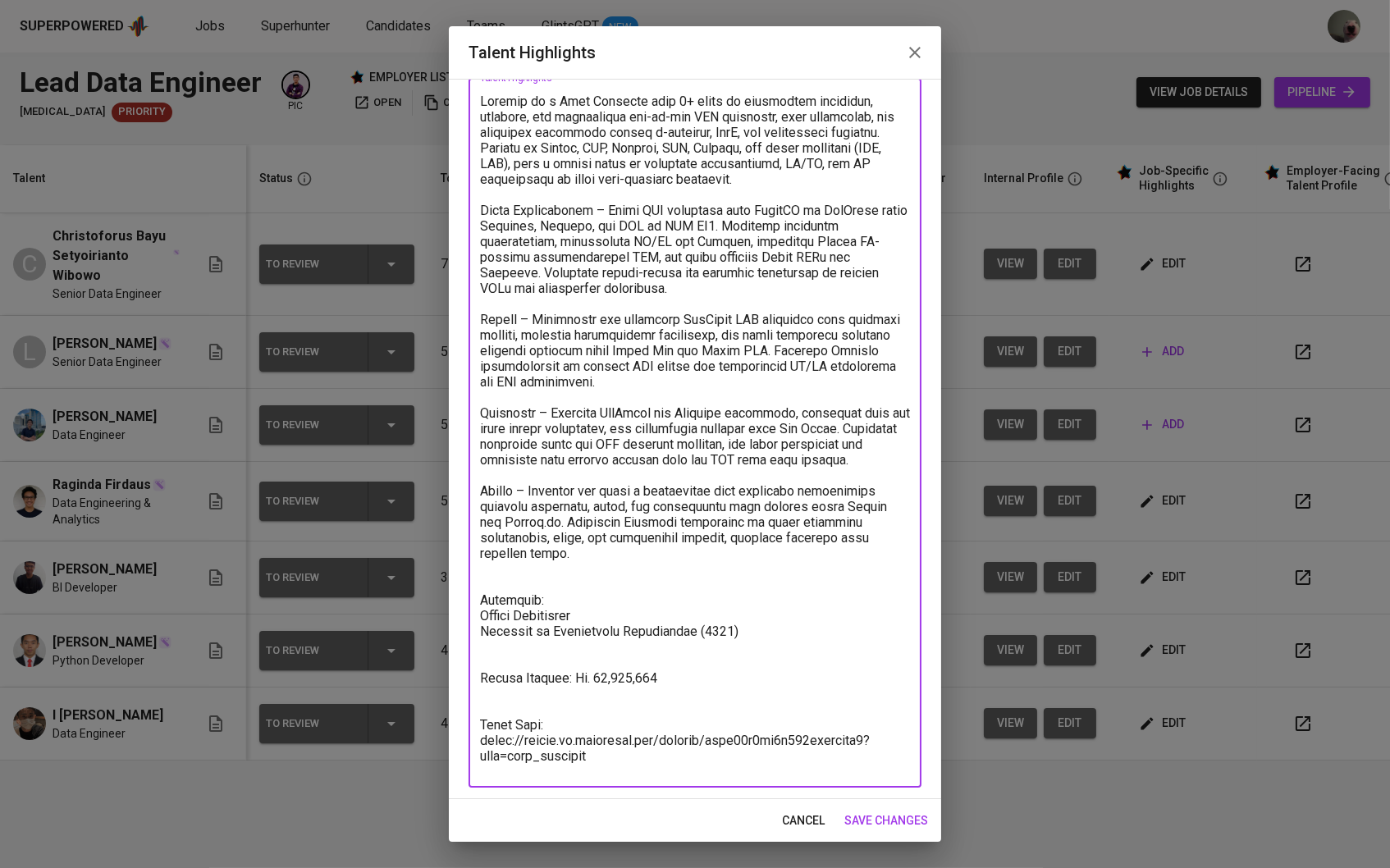
drag, startPoint x: 603, startPoint y: 770, endPoint x: 471, endPoint y: 606, distance: 210.5
click at [471, 606] on div "x Talent Highlights" at bounding box center [695, 432] width 453 height 709
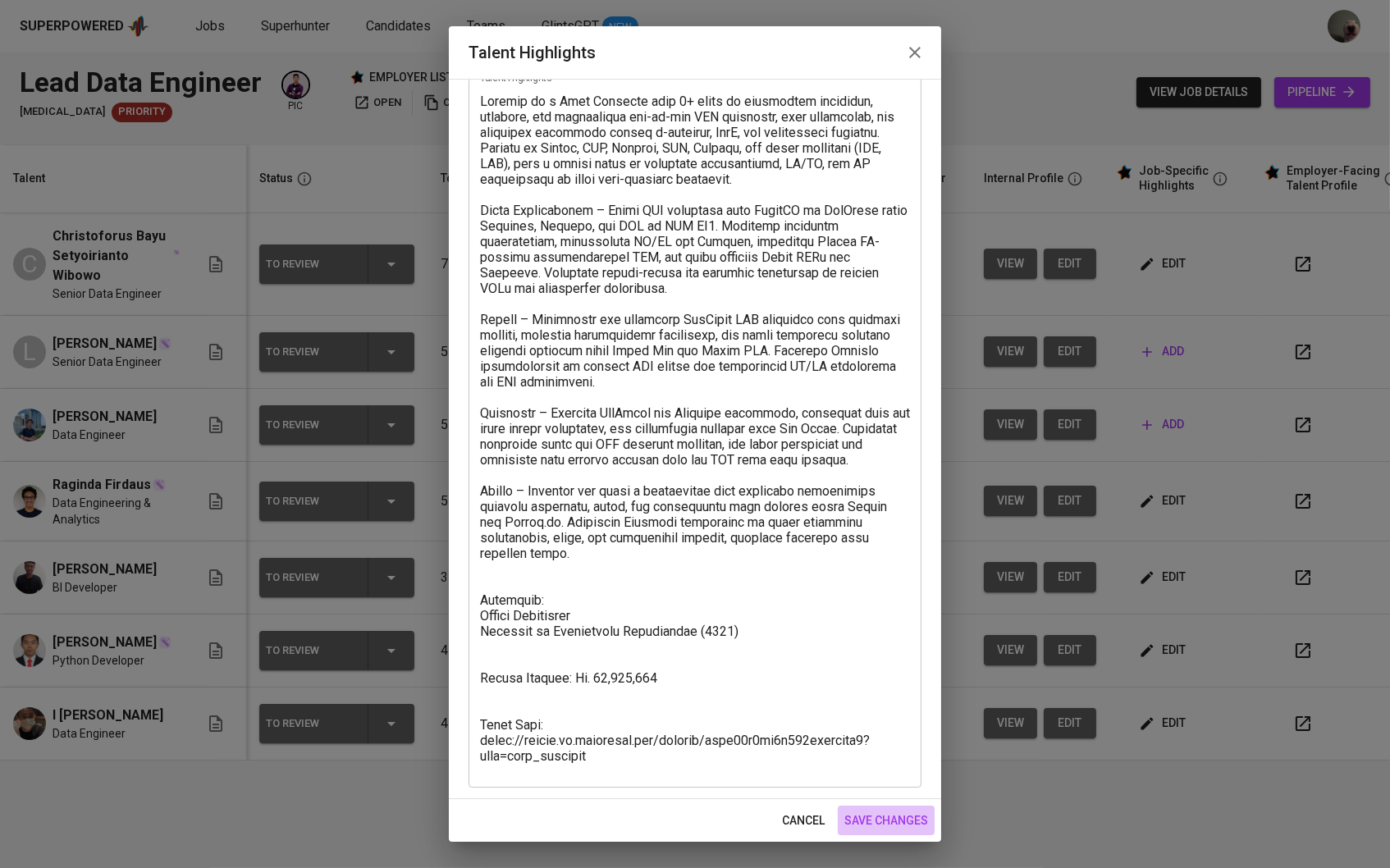
click at [892, 806] on button "save changes" at bounding box center [885, 820] width 96 height 31
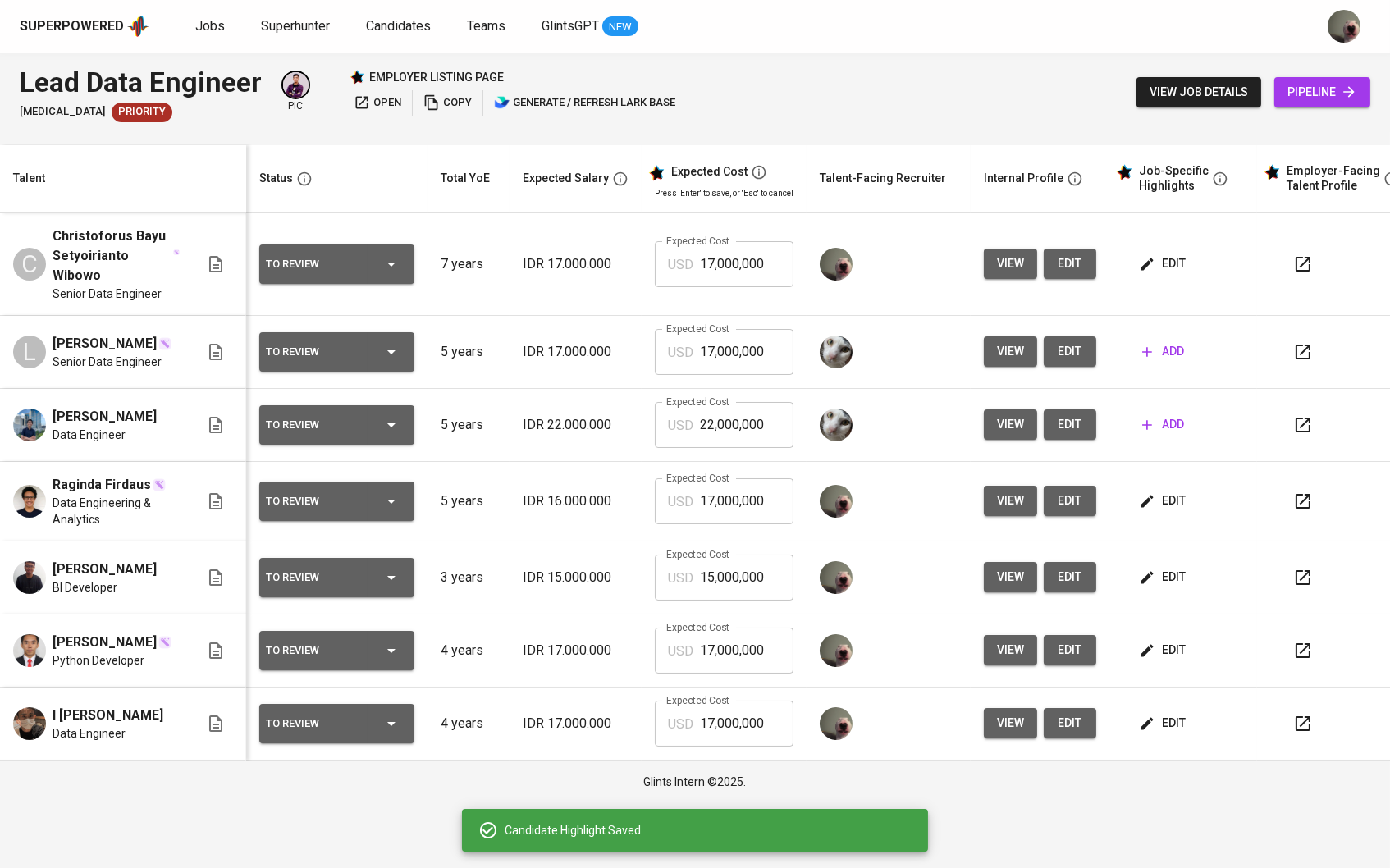
click at [1168, 253] on button "edit" at bounding box center [1163, 263] width 57 height 31
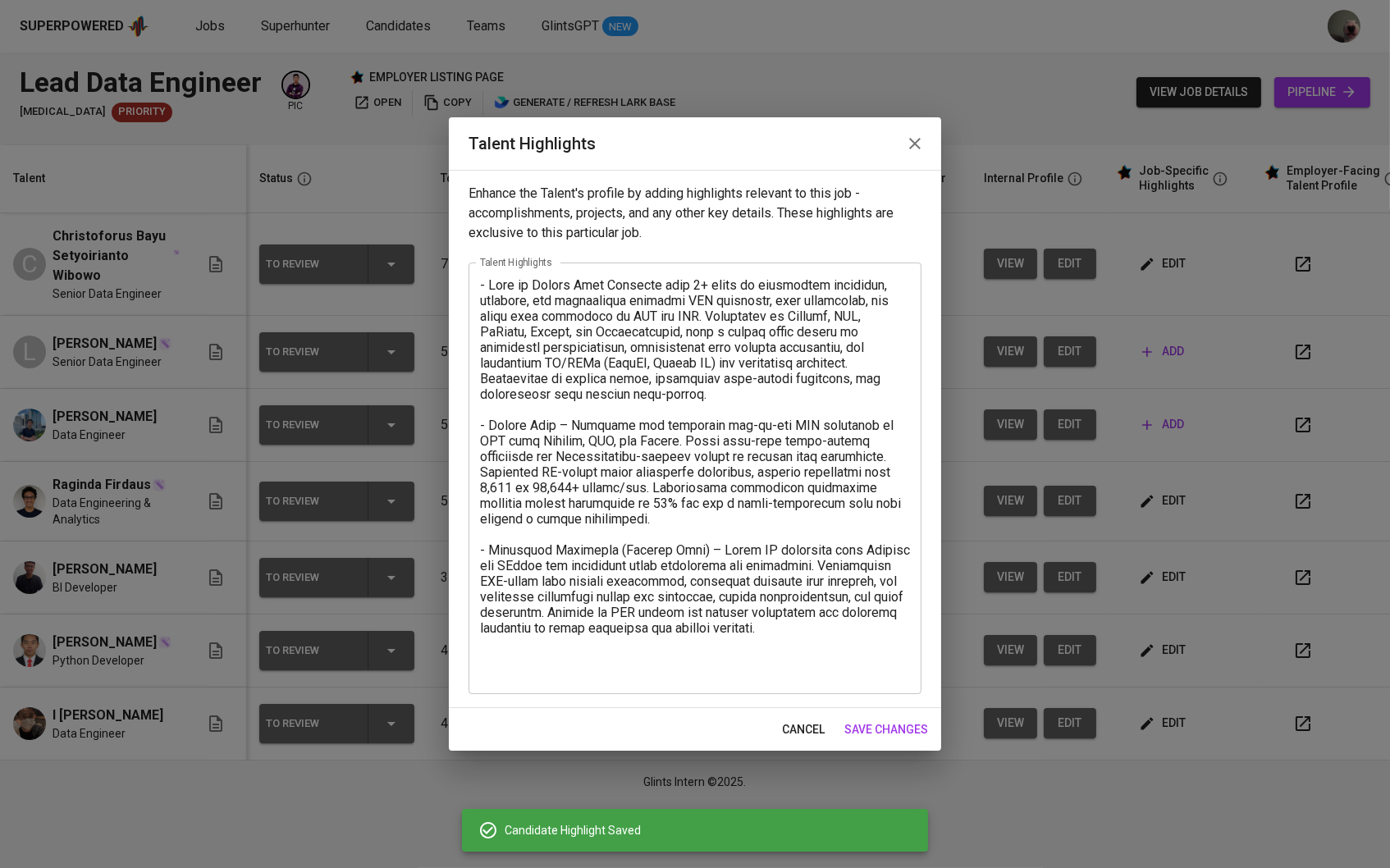
click at [549, 665] on textarea at bounding box center [695, 478] width 430 height 401
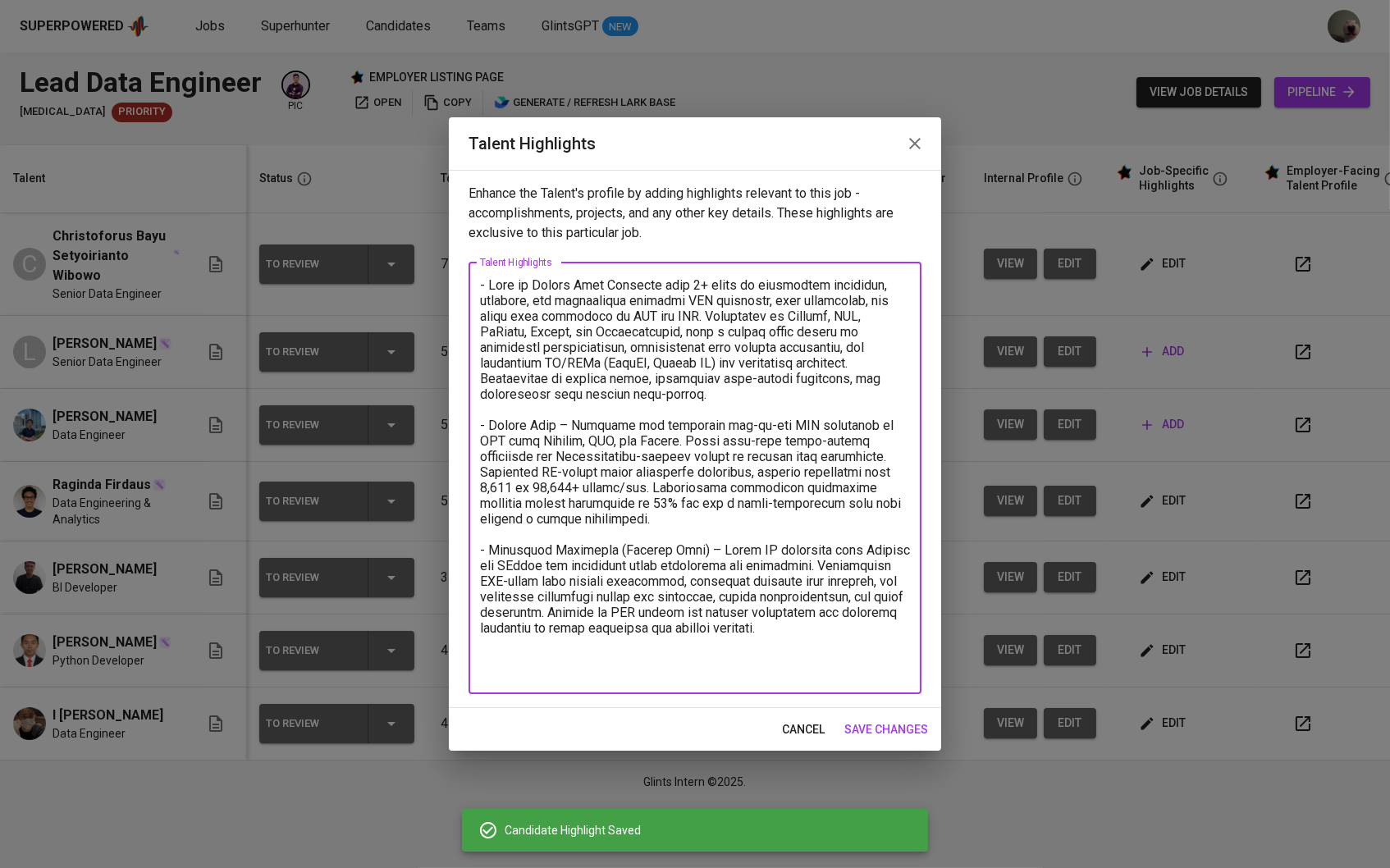
paste textarea "Education: Telkom University Bachelor of Informatics Engineering (2019) Salary …"
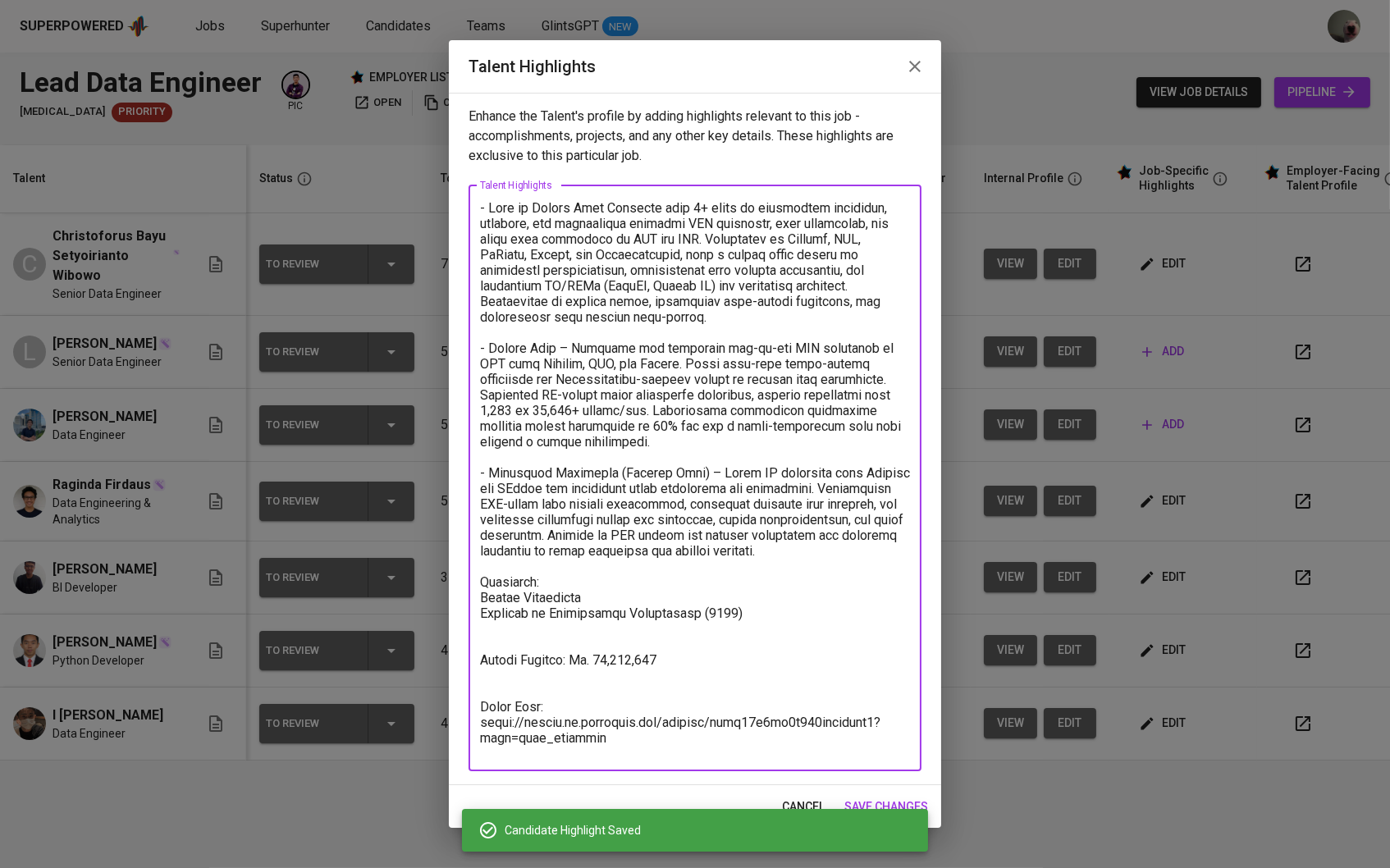
scroll to position [1, 0]
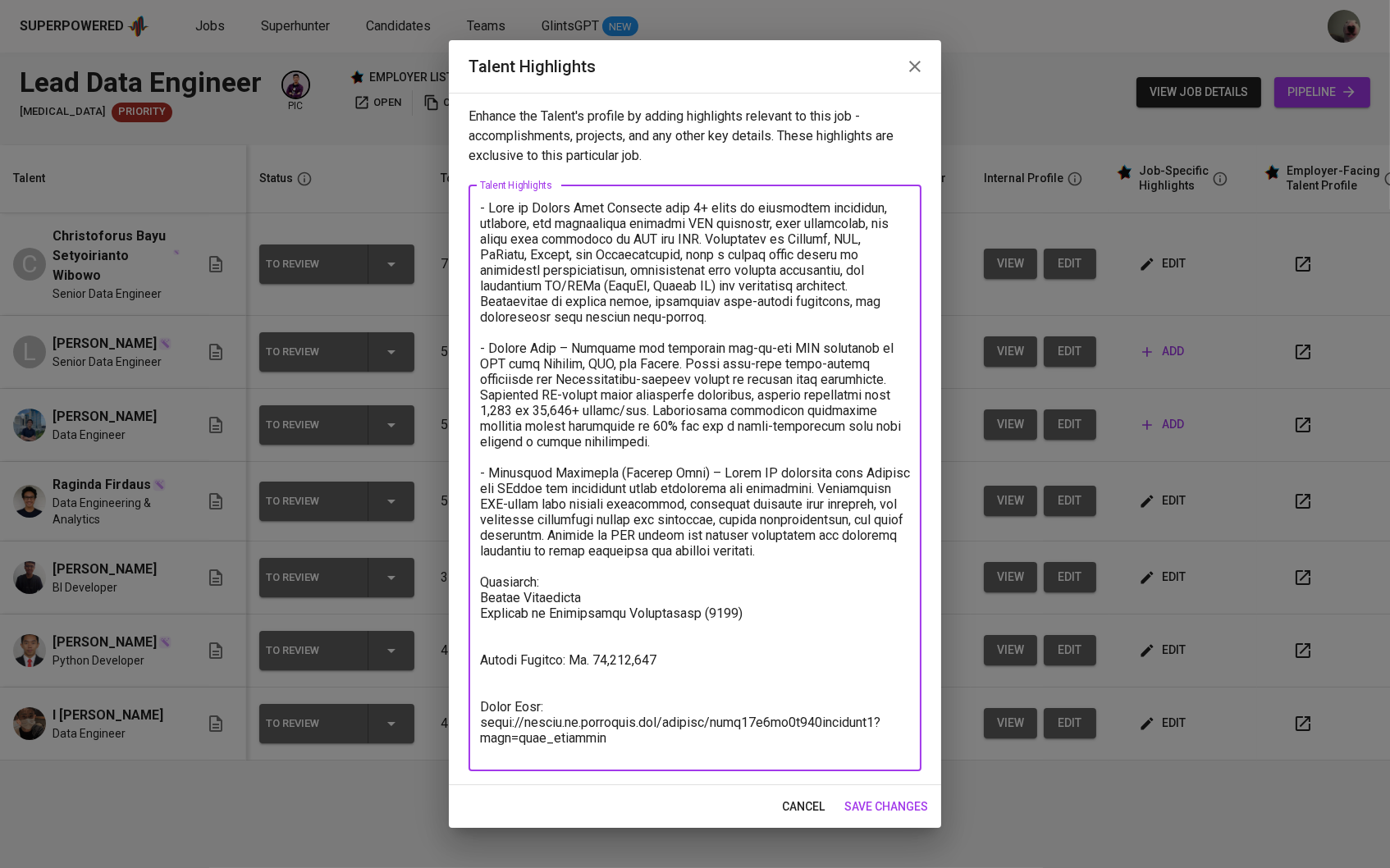
drag, startPoint x: 709, startPoint y: 235, endPoint x: 785, endPoint y: 278, distance: 87.3
click at [785, 278] on textarea at bounding box center [695, 478] width 430 height 555
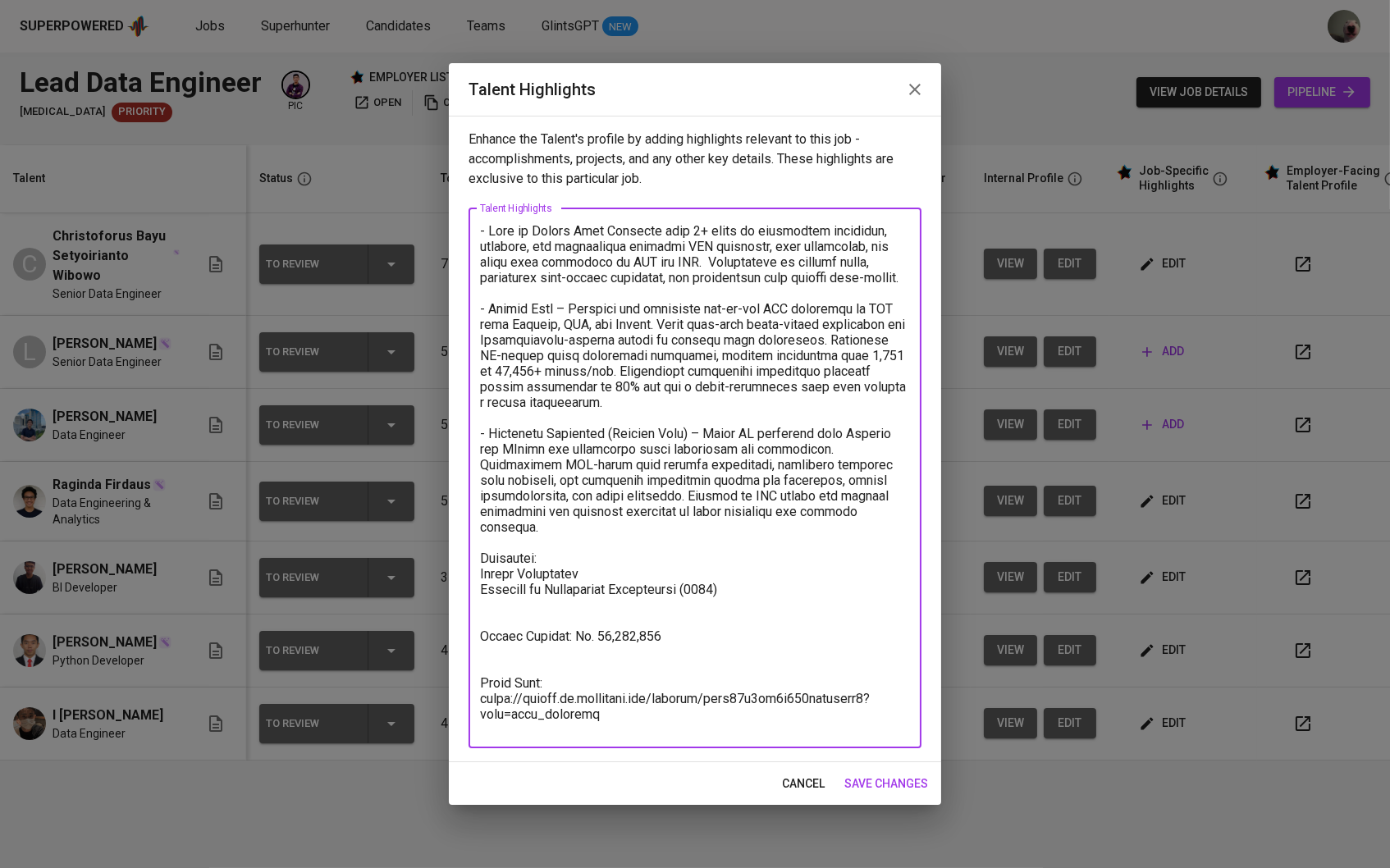
scroll to position [0, 0]
drag, startPoint x: 736, startPoint y: 594, endPoint x: 449, endPoint y: 581, distance: 287.3
click at [449, 581] on div "Enhance the Talent's profile by adding highlights relevant to this job - accomp…" at bounding box center [695, 438] width 493 height 647
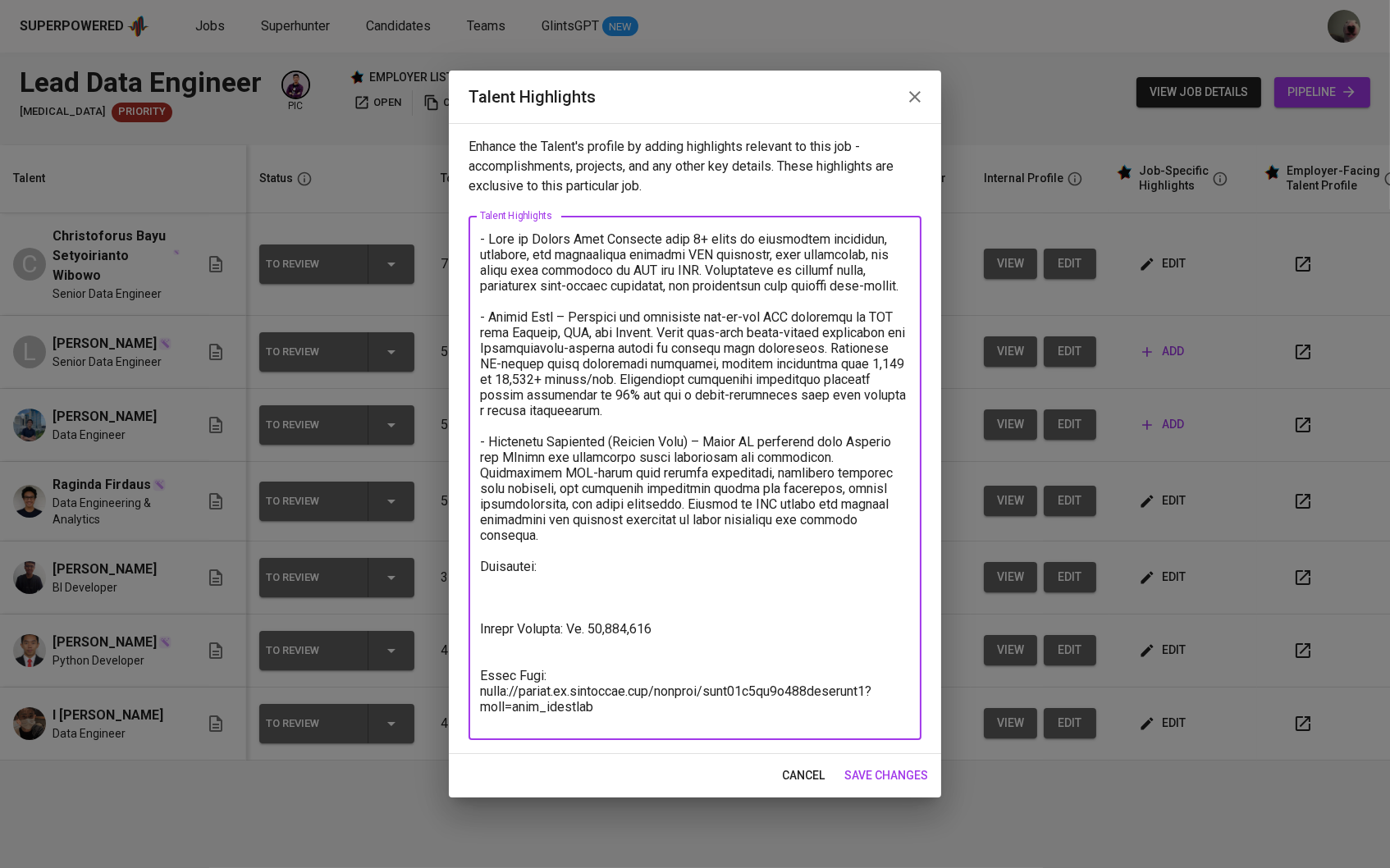
drag, startPoint x: 610, startPoint y: 718, endPoint x: 460, endPoint y: 704, distance: 150.7
click at [460, 704] on div "Enhance the Talent's profile by adding highlights relevant to this job - accomp…" at bounding box center [695, 438] width 493 height 631
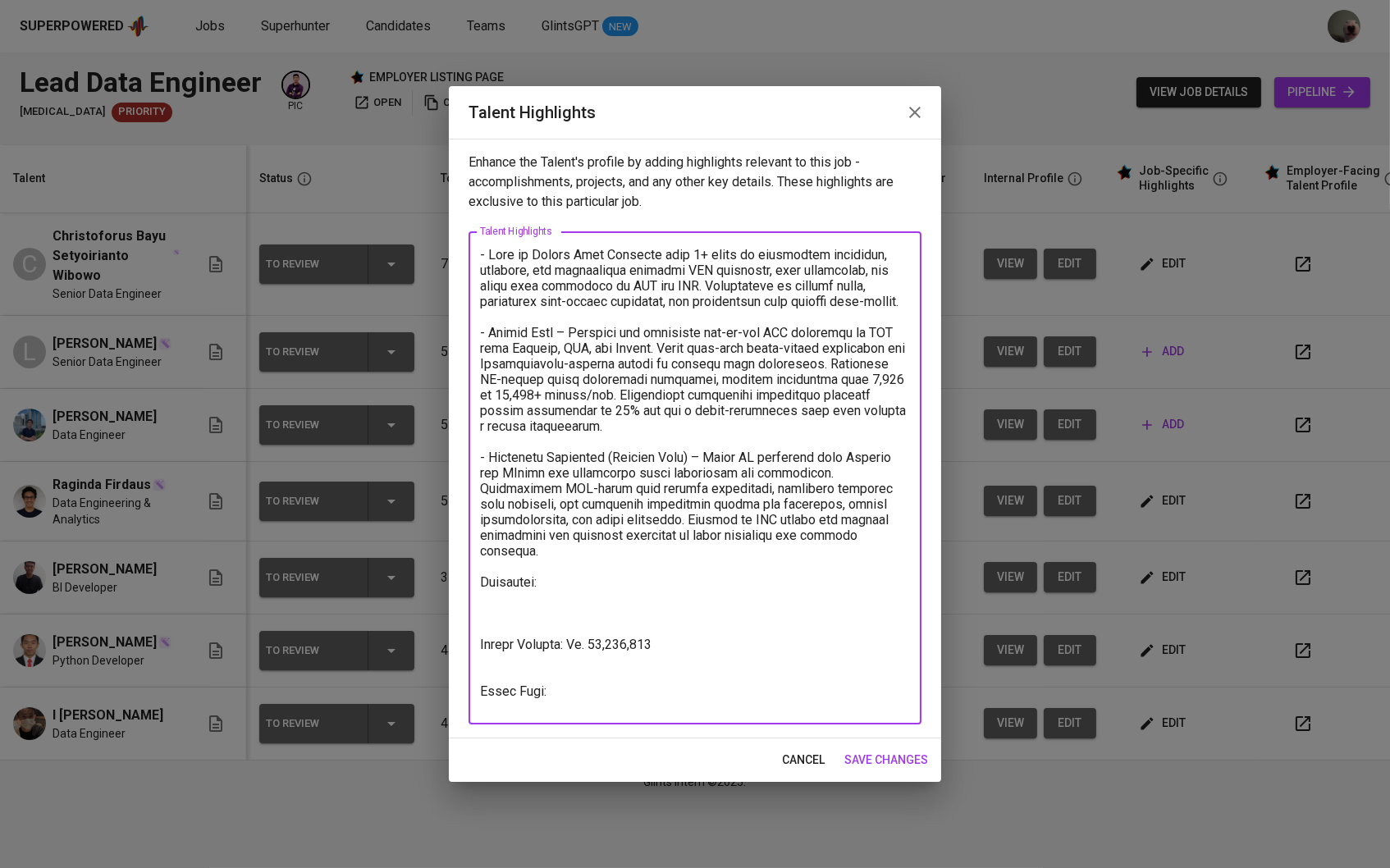
scroll to position [1, 0]
type textarea "- Bayu is Senior Data Engineer with 7+ years of experience designing, building,…"
click at [873, 759] on span "save changes" at bounding box center [886, 760] width 83 height 21
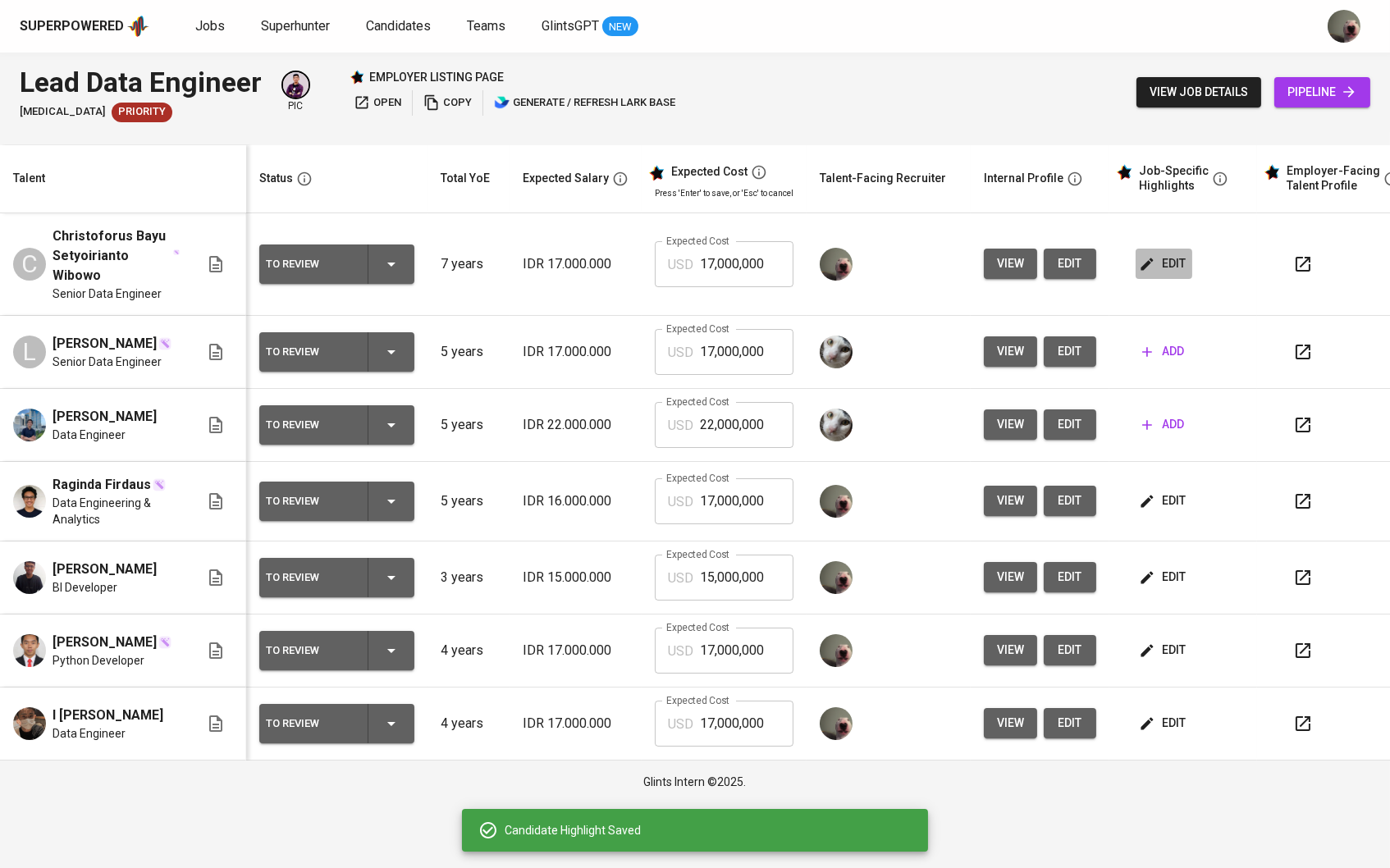
click at [1169, 248] on button "edit" at bounding box center [1163, 263] width 57 height 31
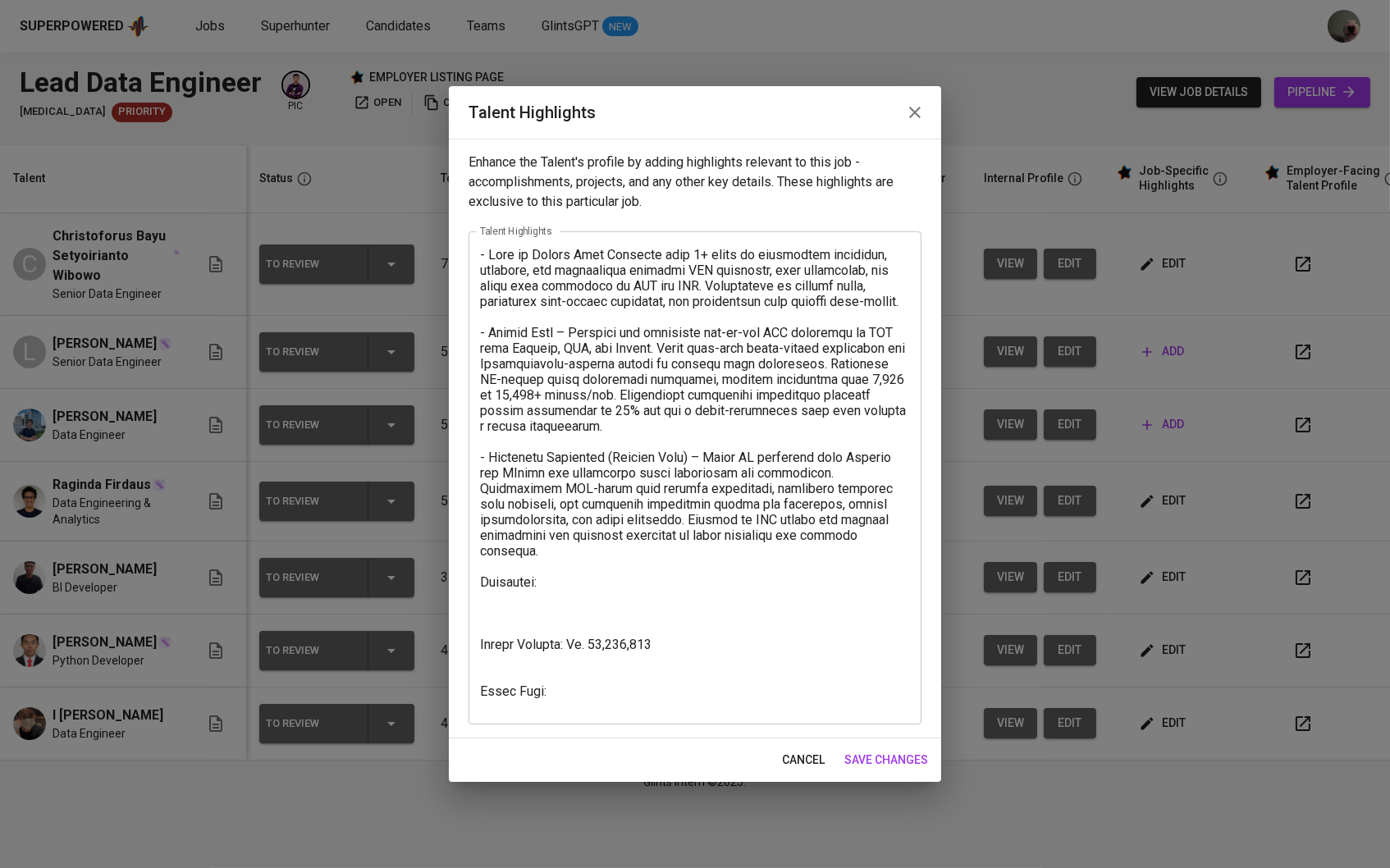
click at [783, 623] on textarea at bounding box center [695, 479] width 430 height 463
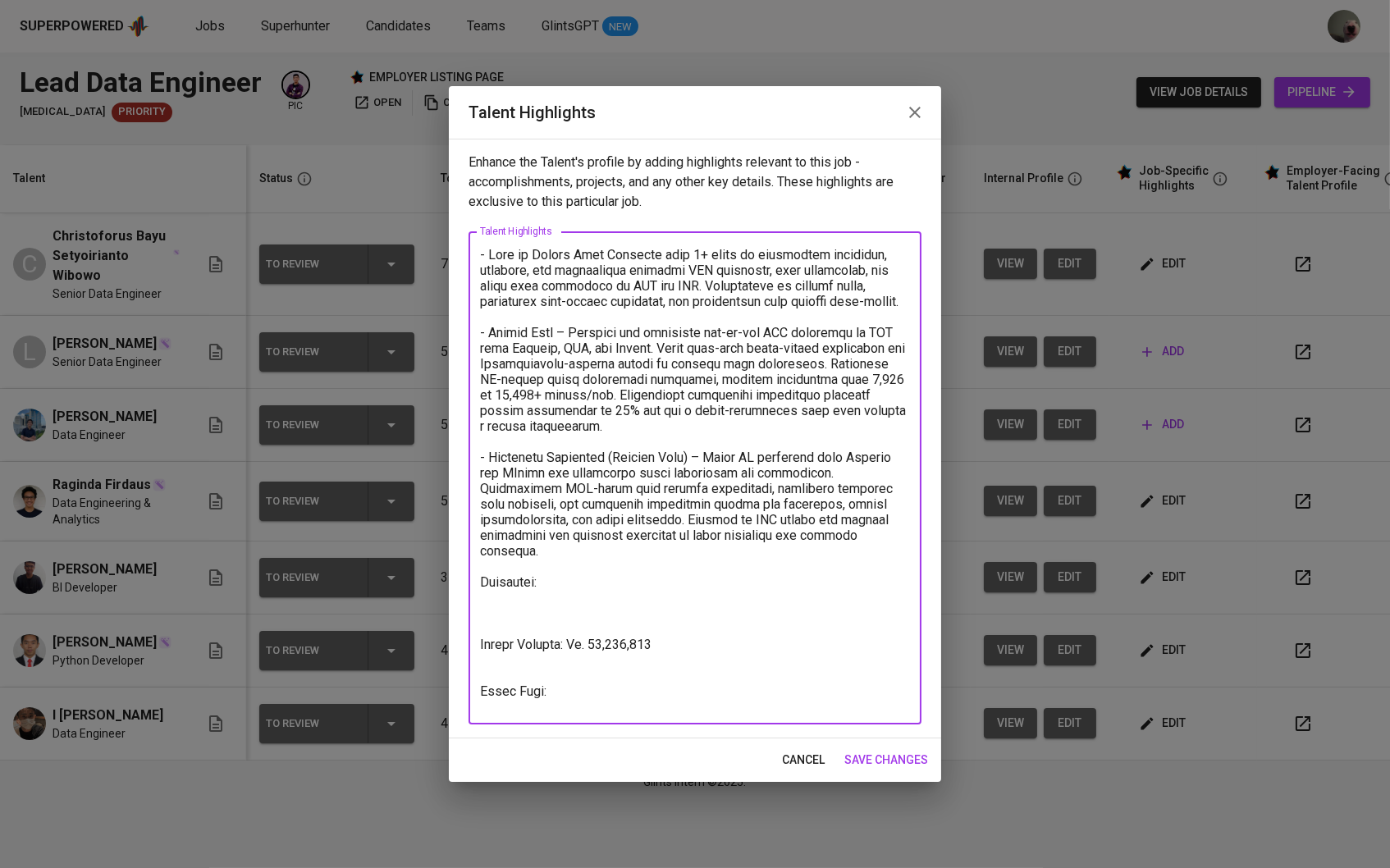
click at [905, 122] on icon "button" at bounding box center [915, 112] width 20 height 20
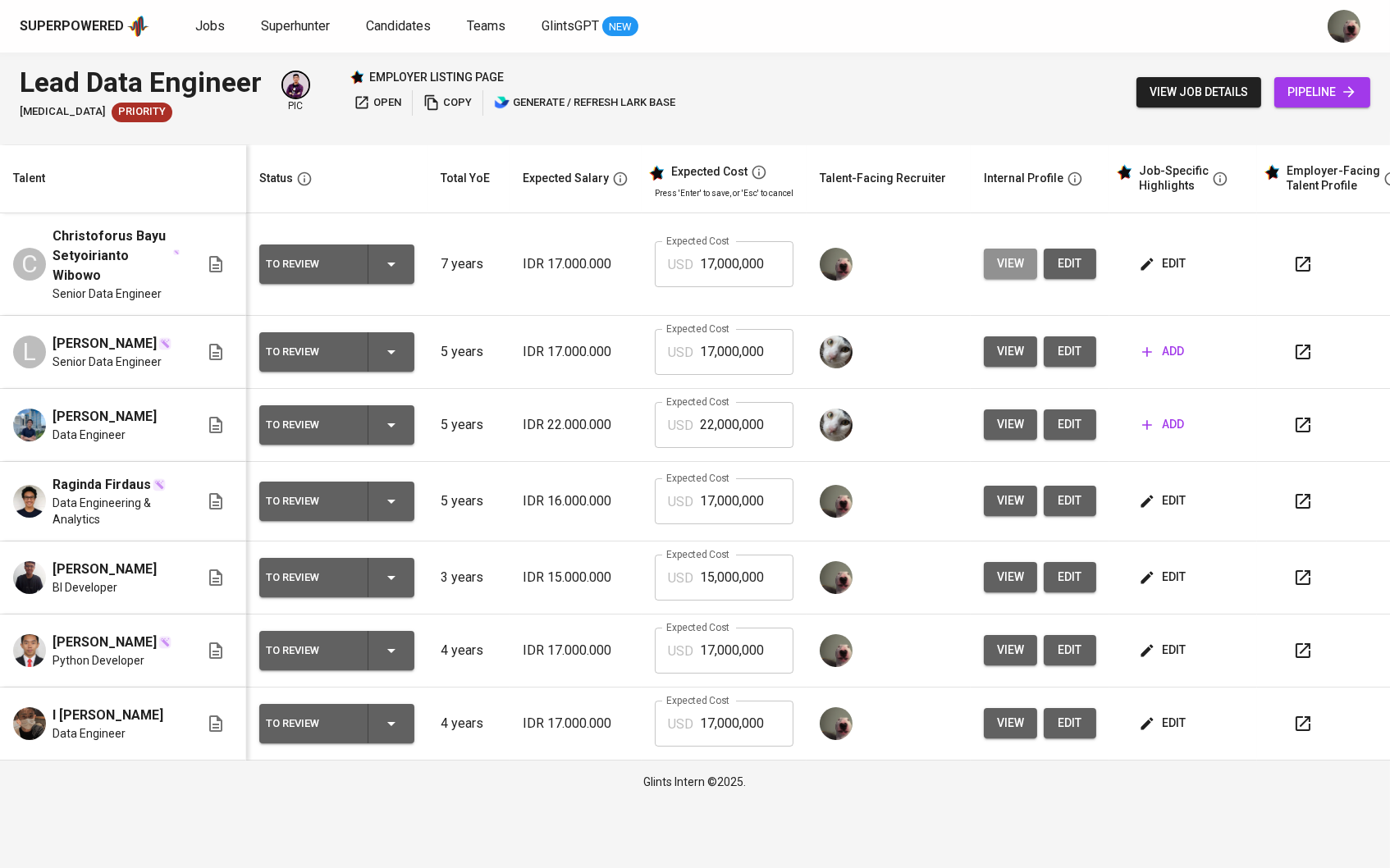
click at [998, 248] on button "view" at bounding box center [1010, 263] width 54 height 31
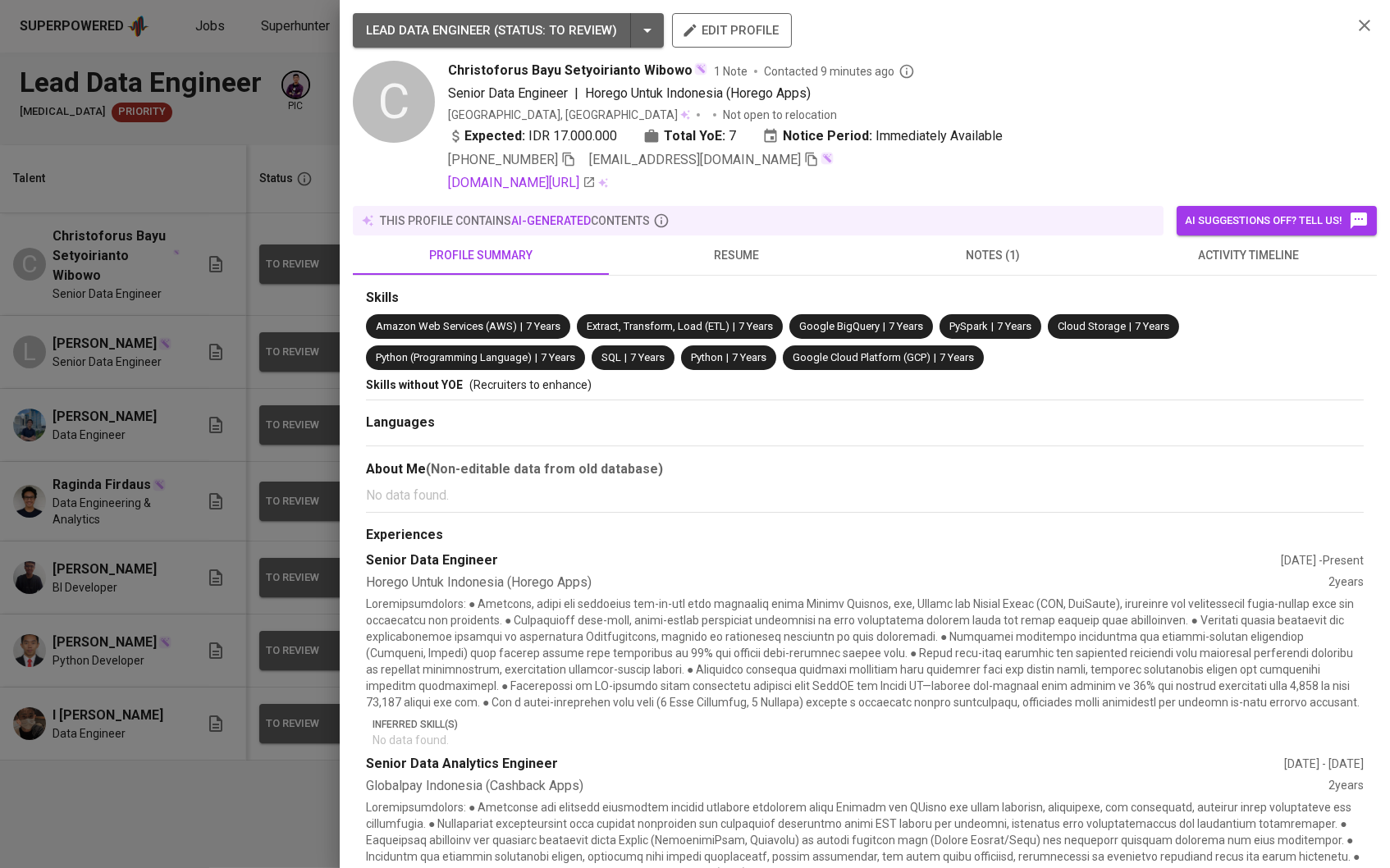
click at [783, 446] on hr at bounding box center [864, 445] width 998 height 1
click at [728, 245] on button "resume" at bounding box center [737, 255] width 256 height 40
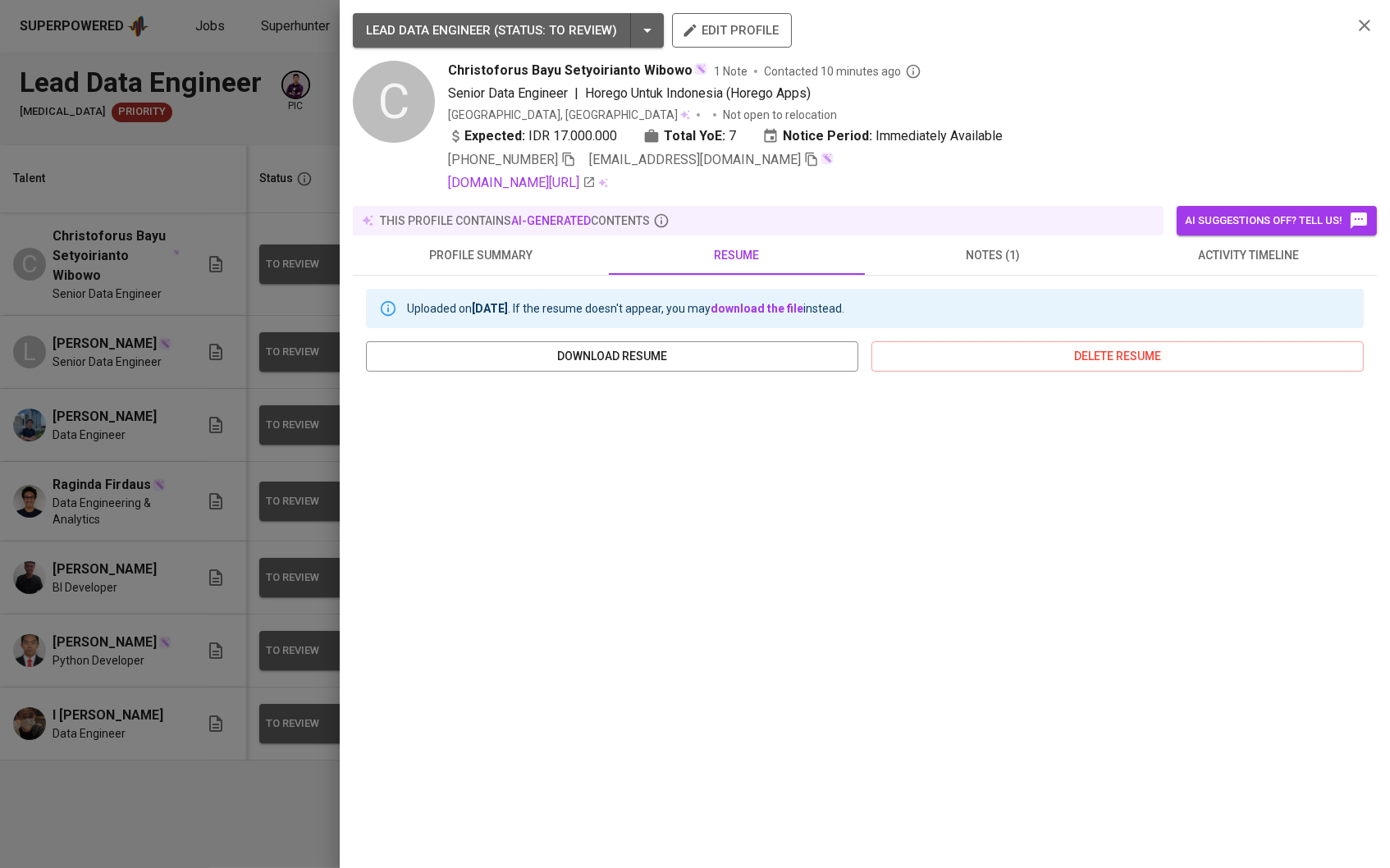
scroll to position [0, 0]
click at [233, 210] on div at bounding box center [695, 434] width 1390 height 868
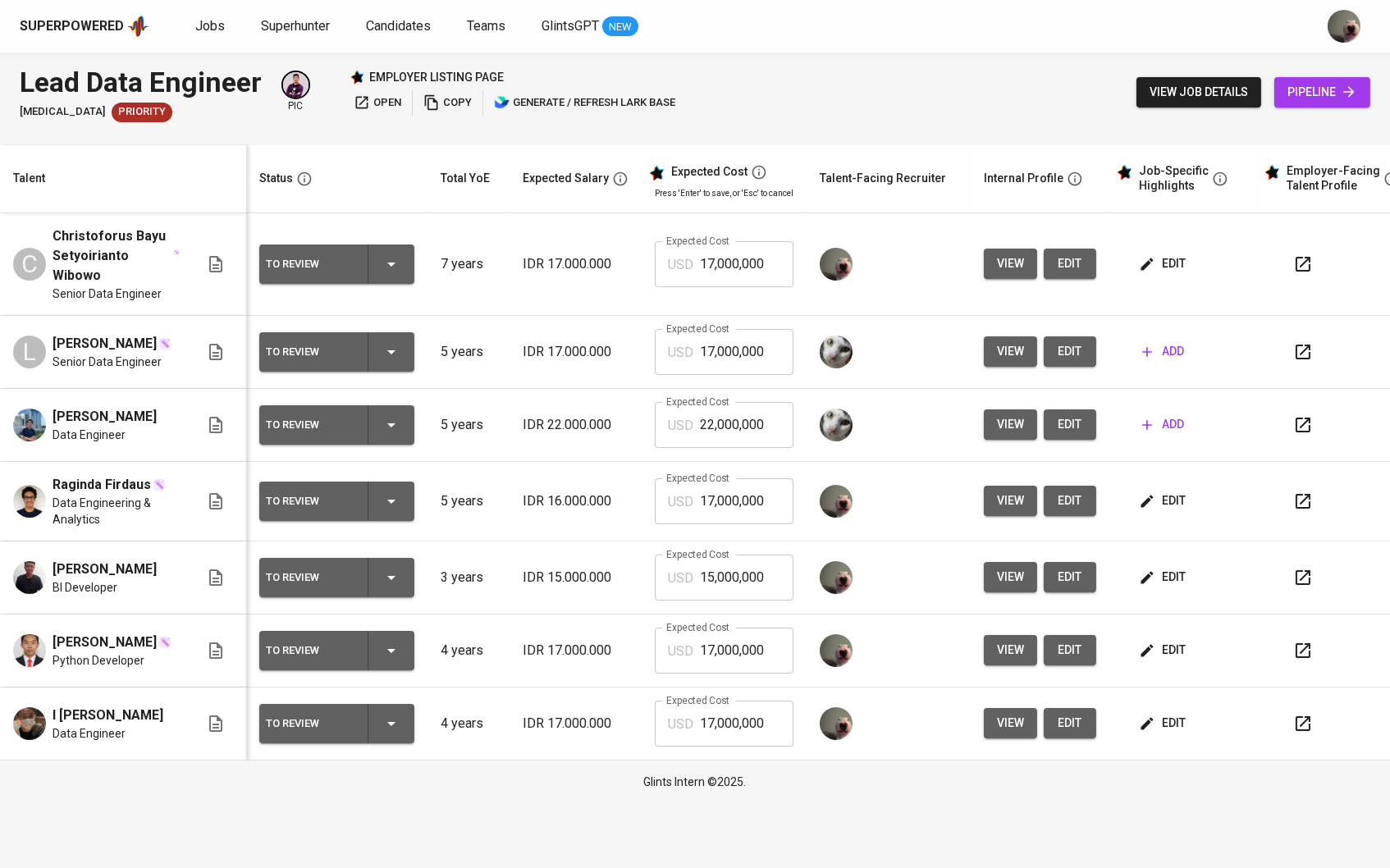
click at [1179, 255] on span "edit" at bounding box center [1164, 263] width 44 height 21
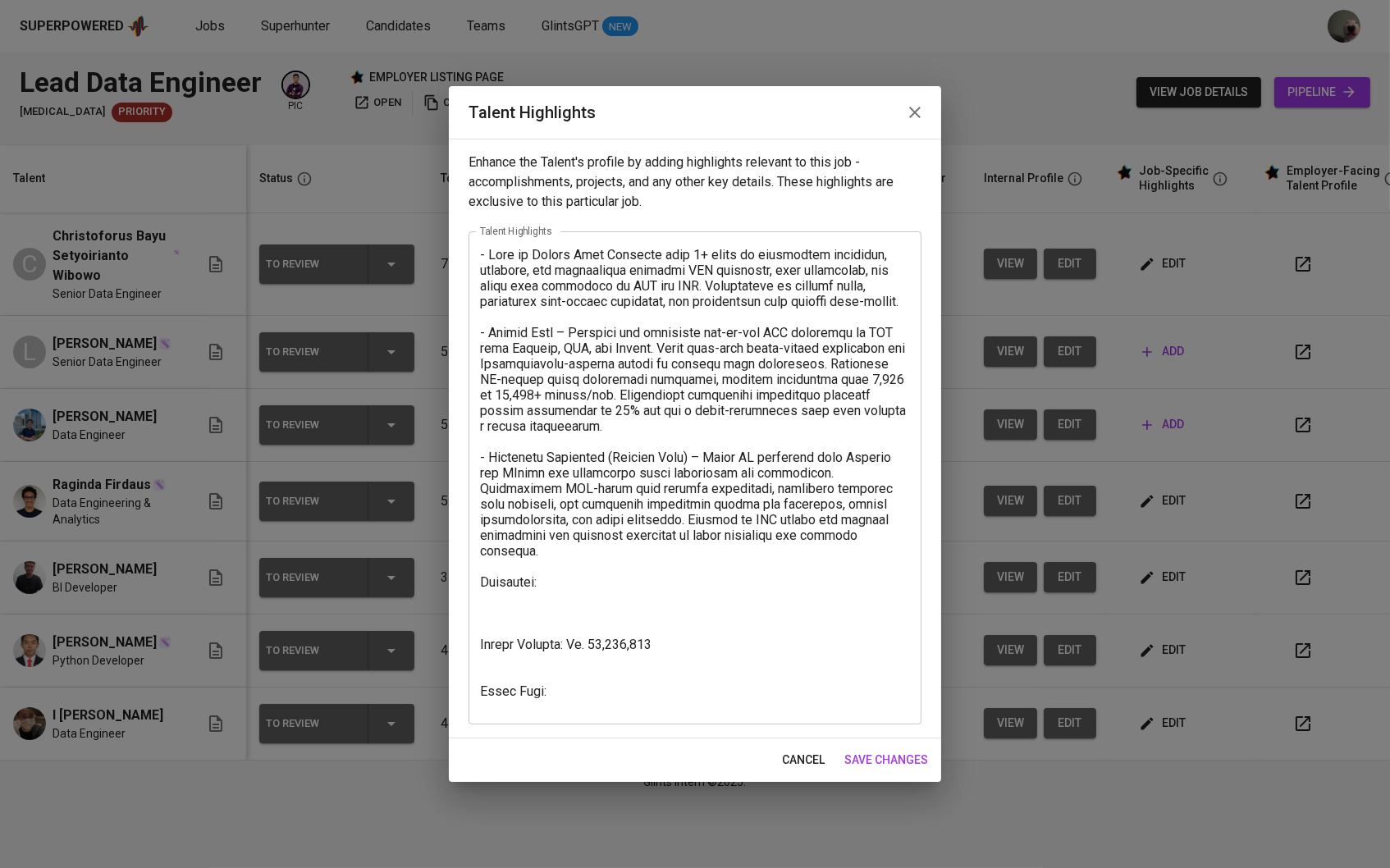
click at [608, 589] on textarea at bounding box center [695, 479] width 430 height 463
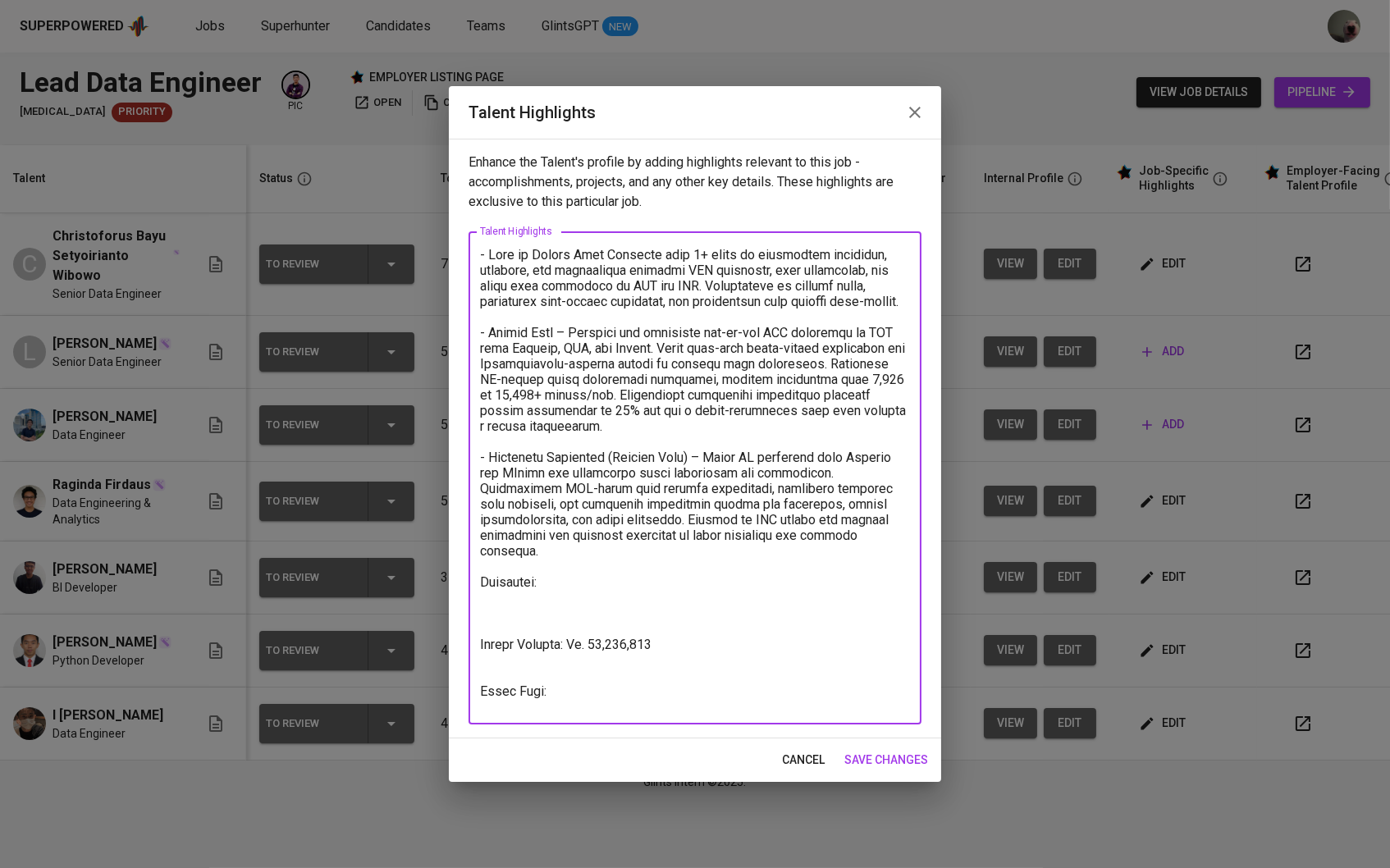
paste textarea "Sekolah Tinggi Teknik Surabaya, Bachelor of Informatics Engineering"
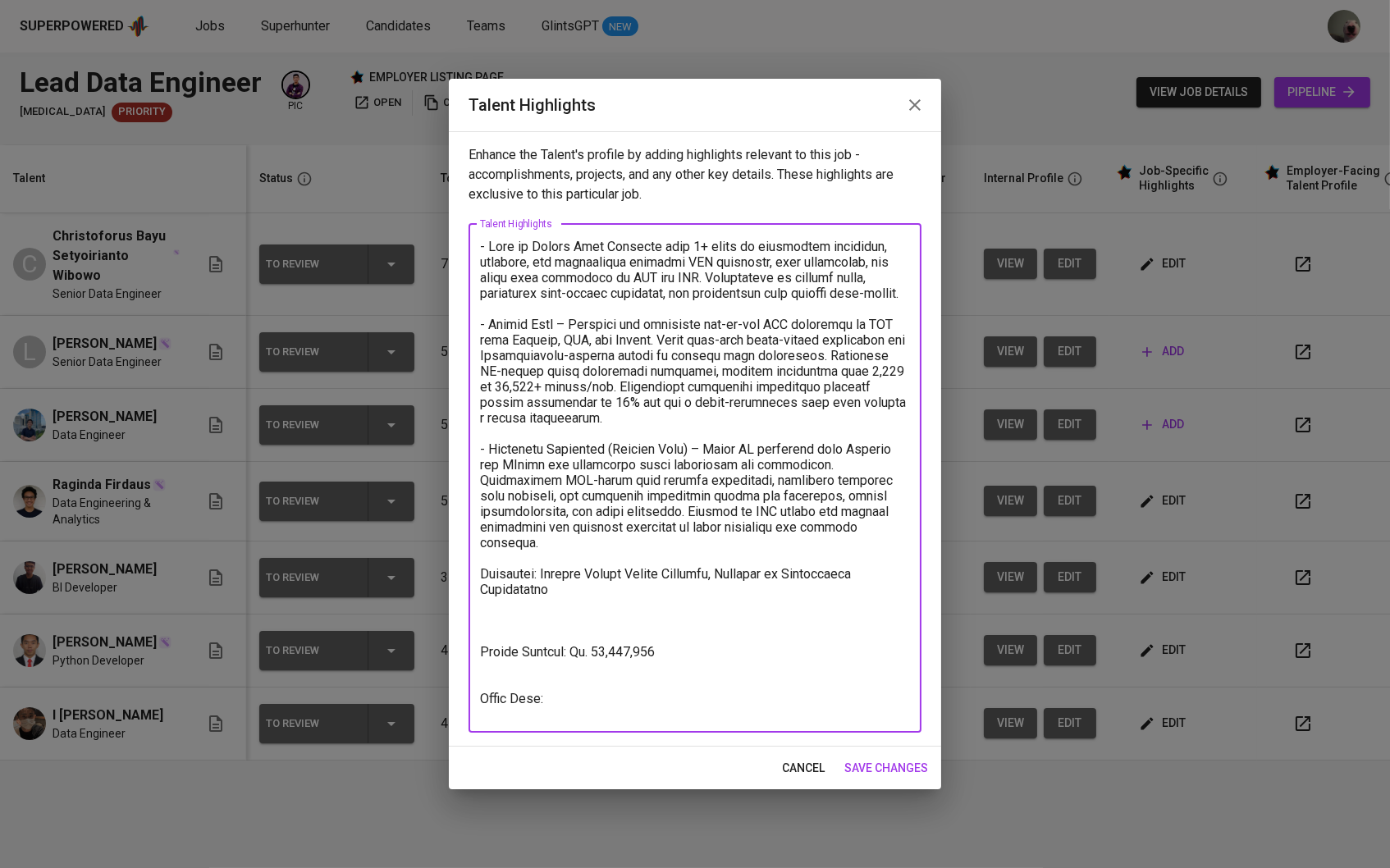
click at [733, 586] on textarea at bounding box center [695, 477] width 430 height 478
click at [543, 587] on textarea at bounding box center [695, 477] width 430 height 478
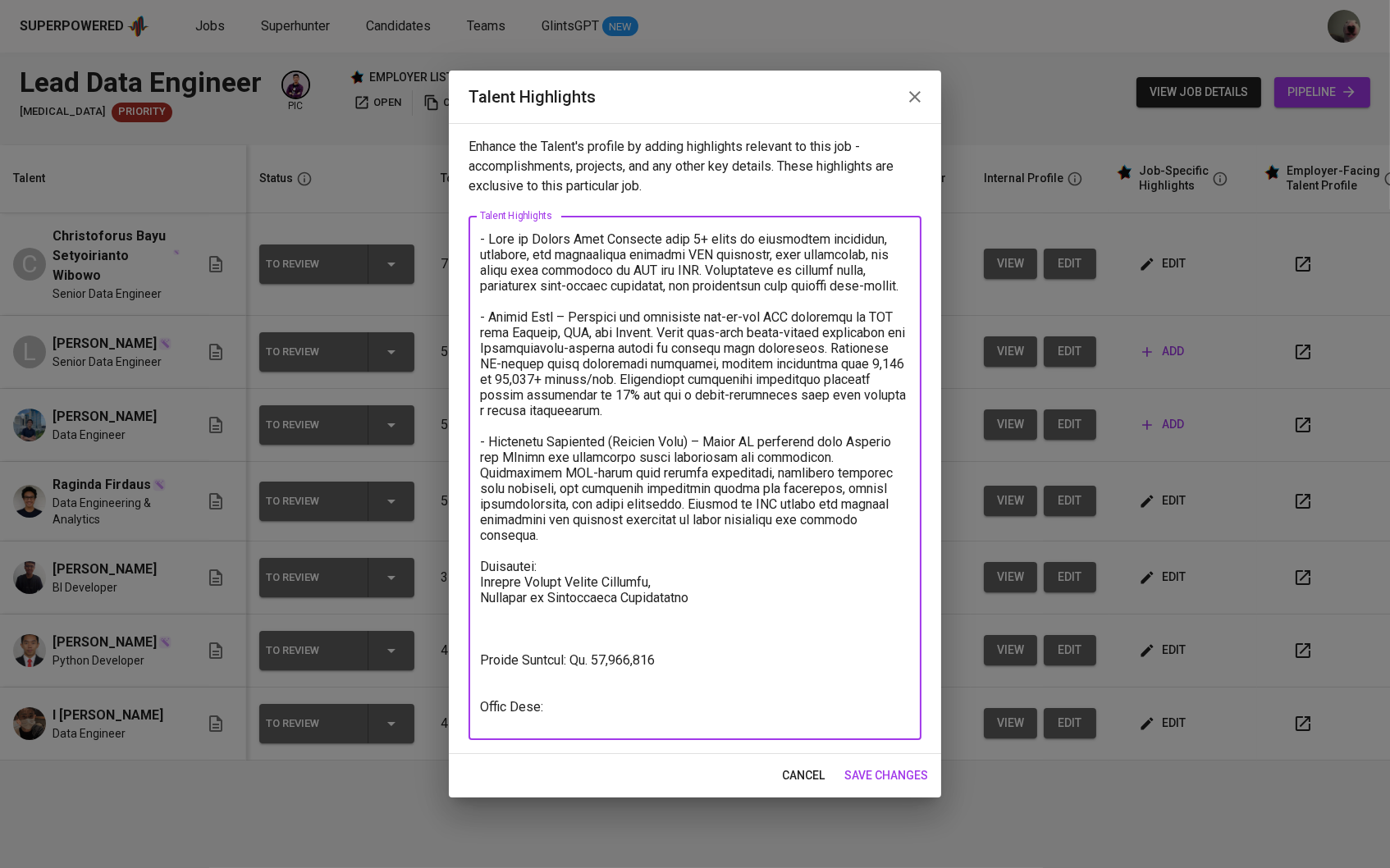
click at [683, 592] on textarea at bounding box center [695, 478] width 430 height 494
click at [709, 616] on textarea at bounding box center [695, 478] width 430 height 494
type textarea "- Bayu is Senior Data Engineer with 7+ years of experience designing, building,…"
click at [893, 785] on button "save changes" at bounding box center [885, 776] width 96 height 31
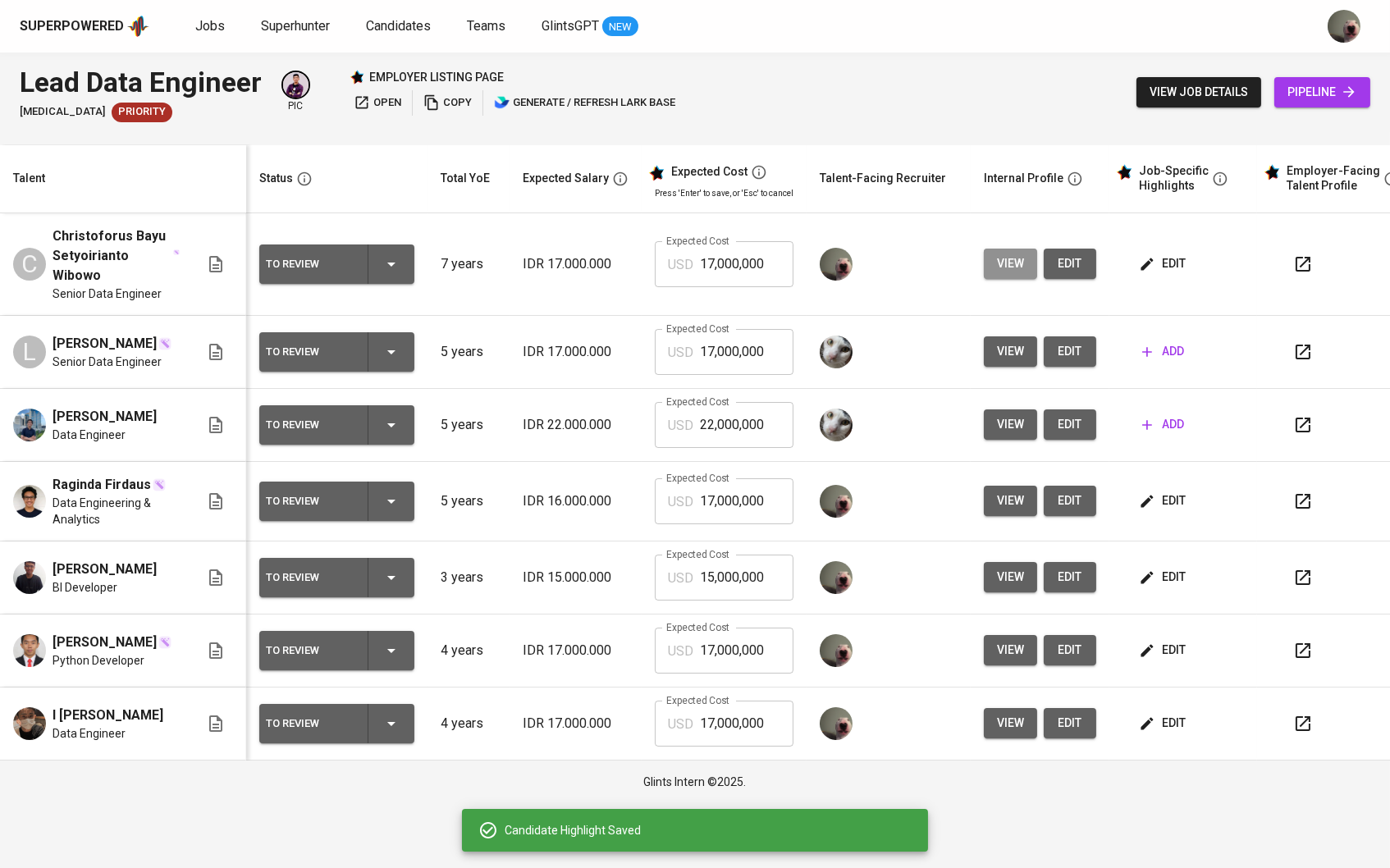
click at [1023, 260] on span "view" at bounding box center [1009, 263] width 27 height 21
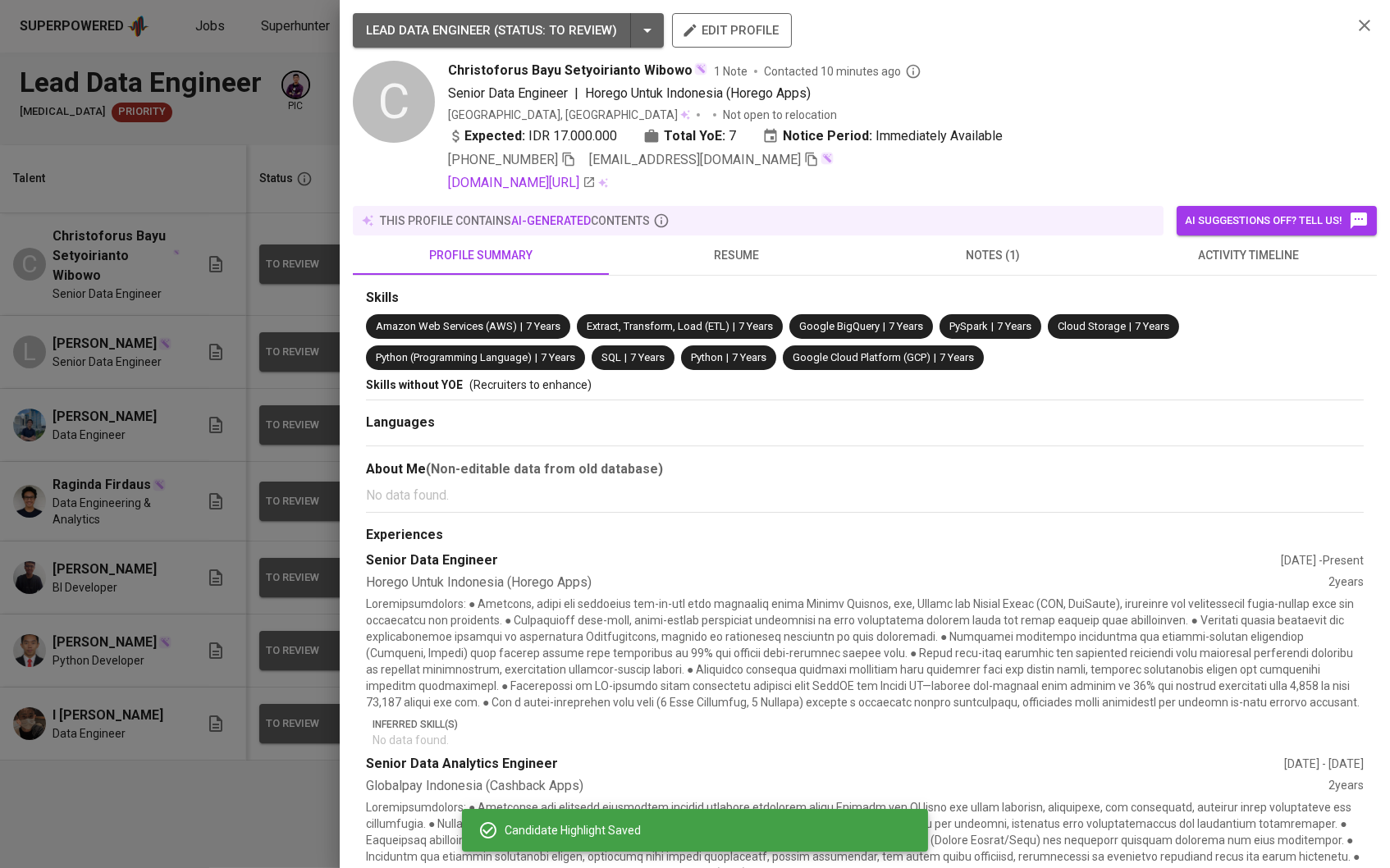
click at [769, 270] on button "resume" at bounding box center [737, 255] width 256 height 40
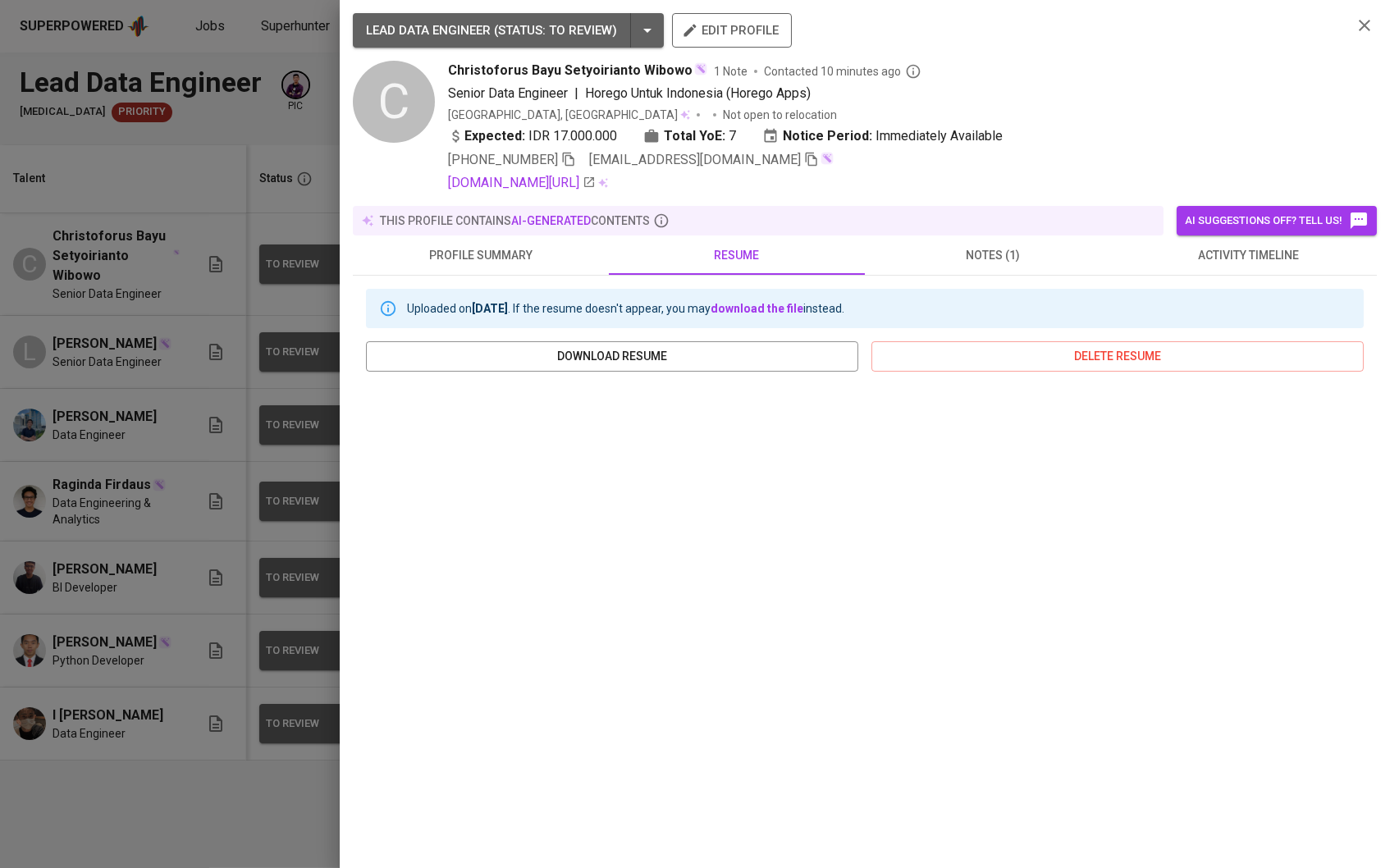
click at [260, 247] on div at bounding box center [695, 434] width 1390 height 868
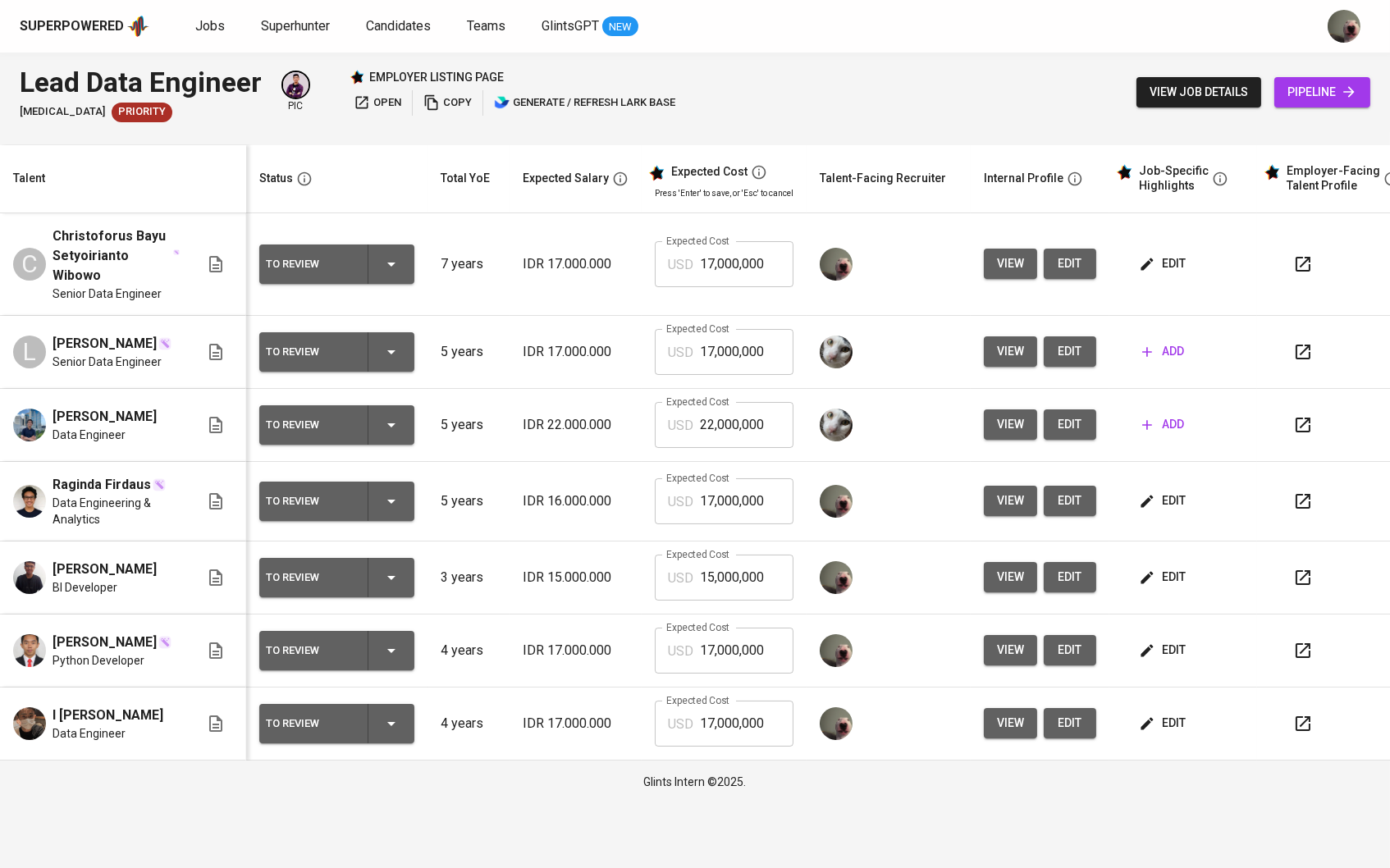
click at [1151, 257] on icon "button" at bounding box center [1147, 264] width 17 height 17
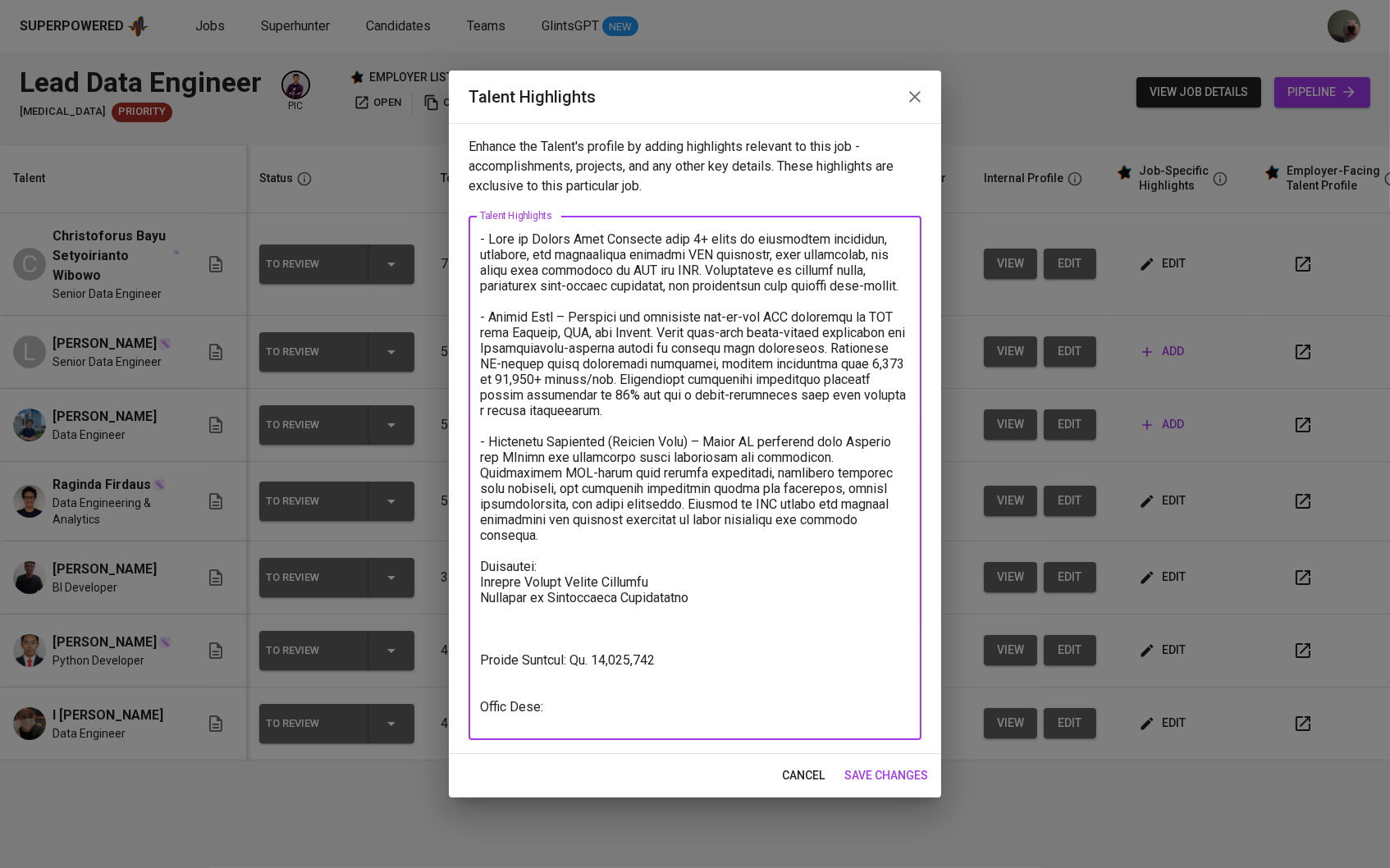
click at [698, 604] on textarea at bounding box center [695, 478] width 430 height 494
type textarea "- Bayu is Senior Data Engineer with 7+ years of experience designing, building,…"
click at [878, 790] on div "cancel save changes" at bounding box center [695, 776] width 493 height 44
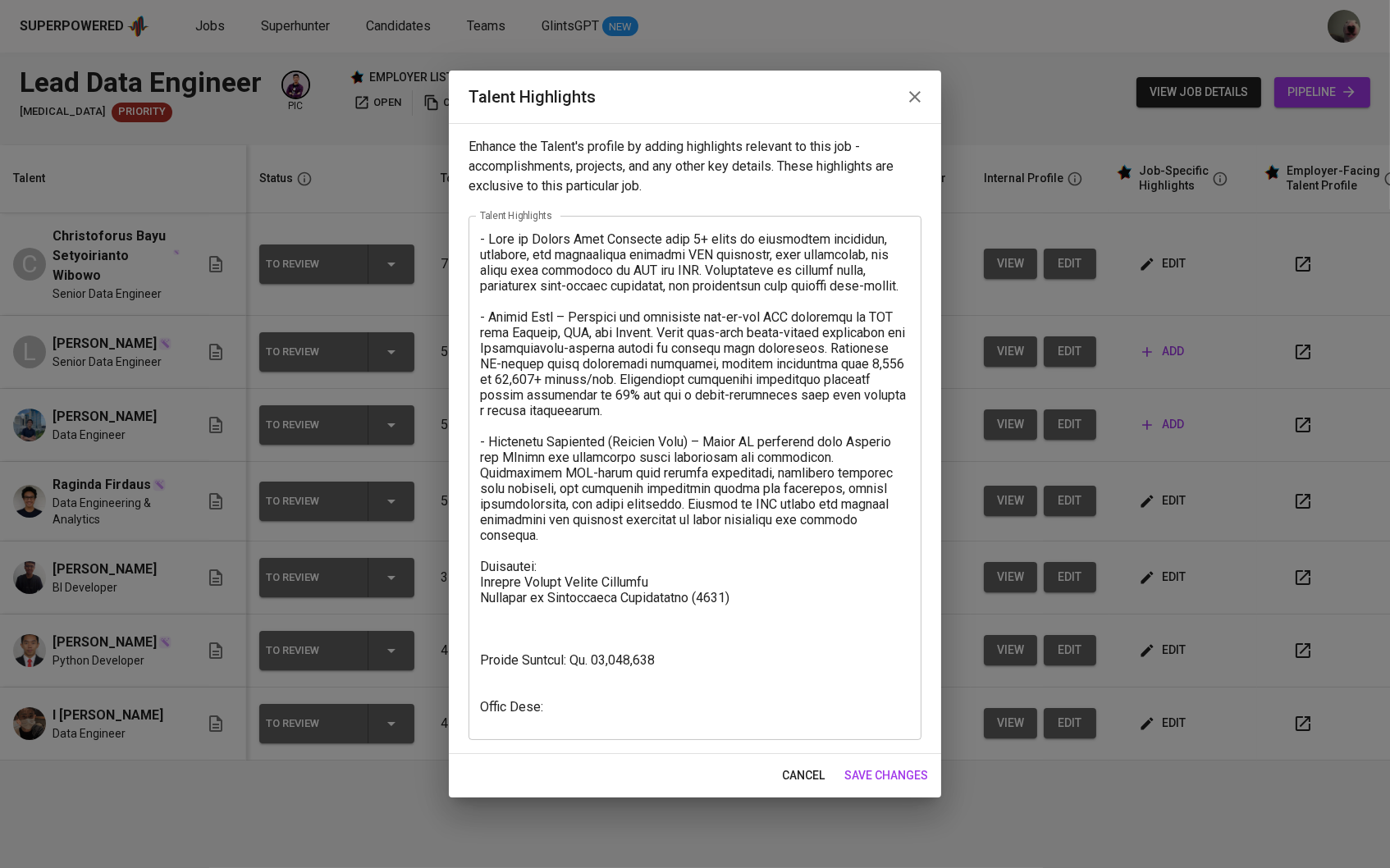
click at [881, 773] on span "save changes" at bounding box center [886, 776] width 83 height 21
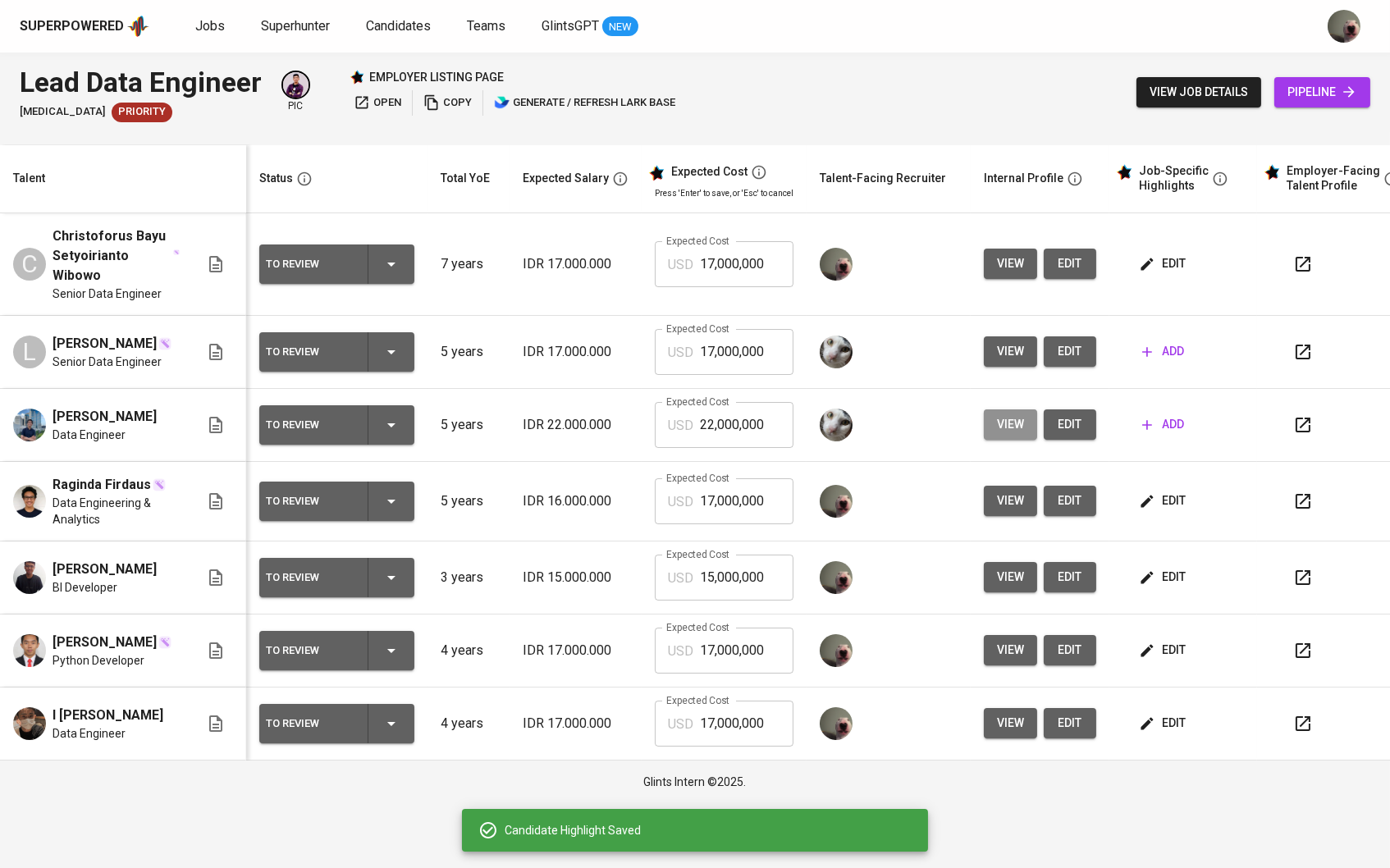
click at [1020, 426] on span "view" at bounding box center [1009, 424] width 27 height 21
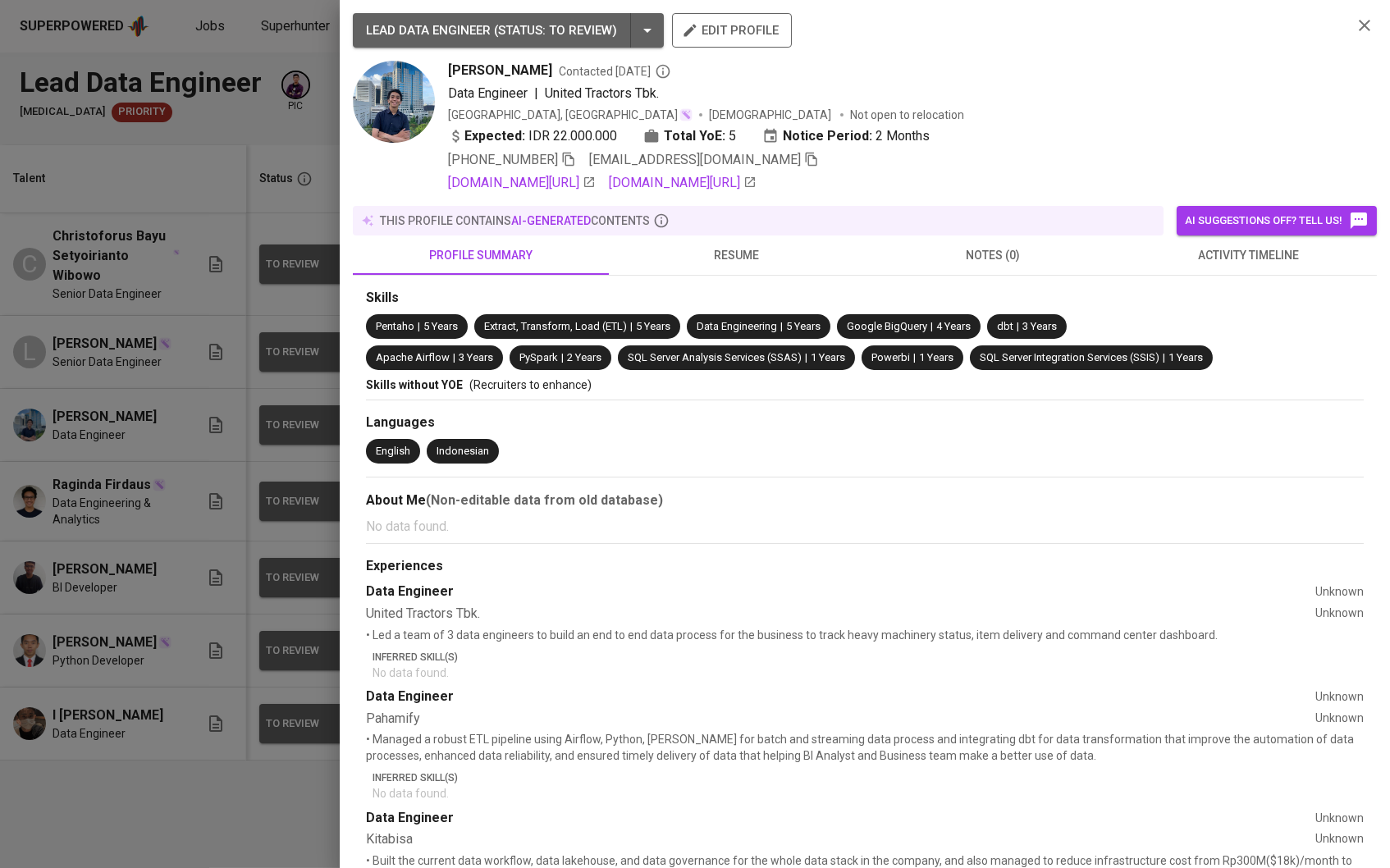
click at [742, 281] on div "Skills Pentaho | 5 Years Extract, Transform, Load (ETL) | 5 Years Data Engineer…" at bounding box center [864, 696] width 1024 height 842
click at [736, 271] on button "resume" at bounding box center [737, 255] width 256 height 40
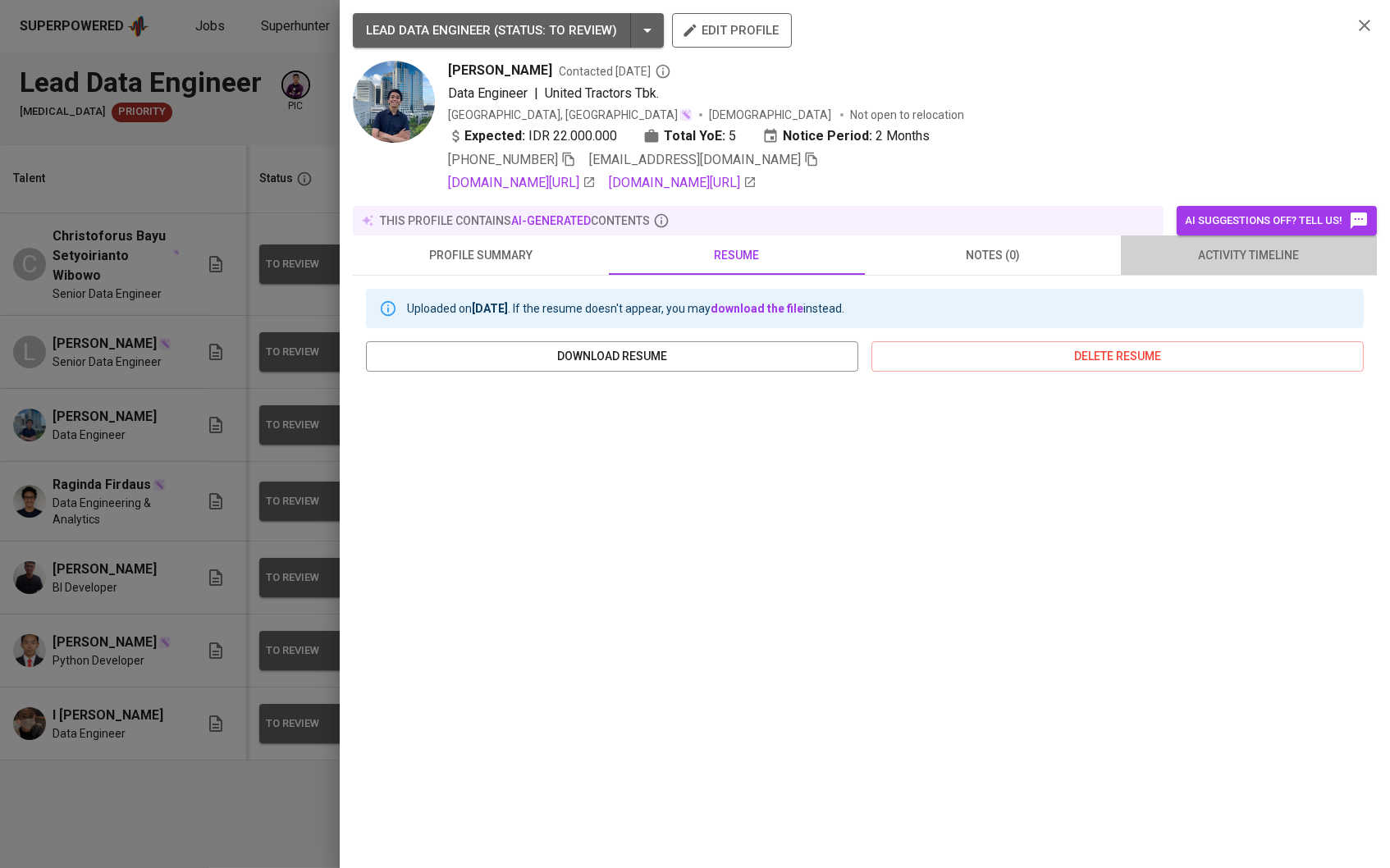
click at [1189, 266] on span "activity timeline" at bounding box center [1249, 255] width 236 height 21
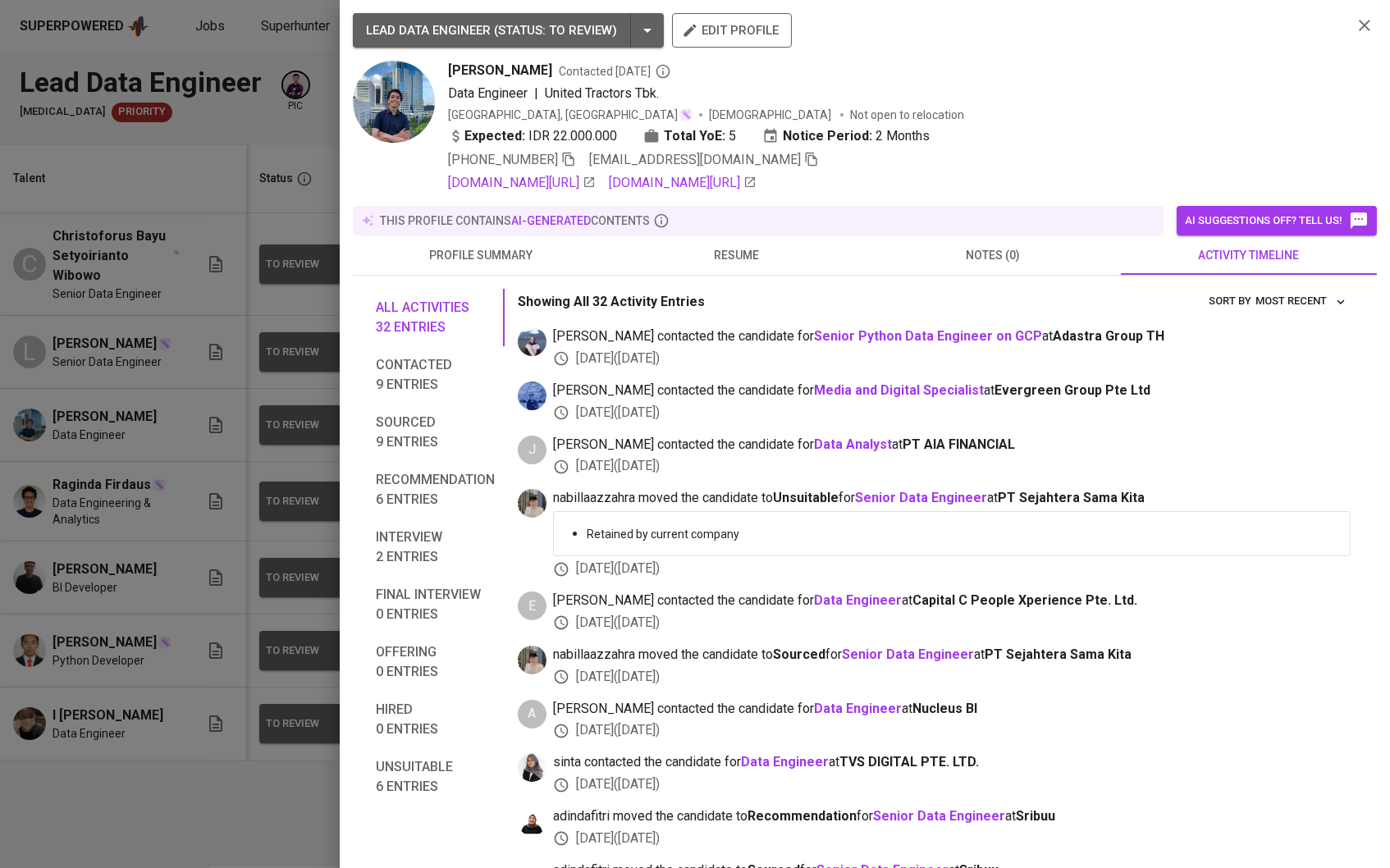
click at [569, 264] on span "profile summary" at bounding box center [481, 255] width 236 height 21
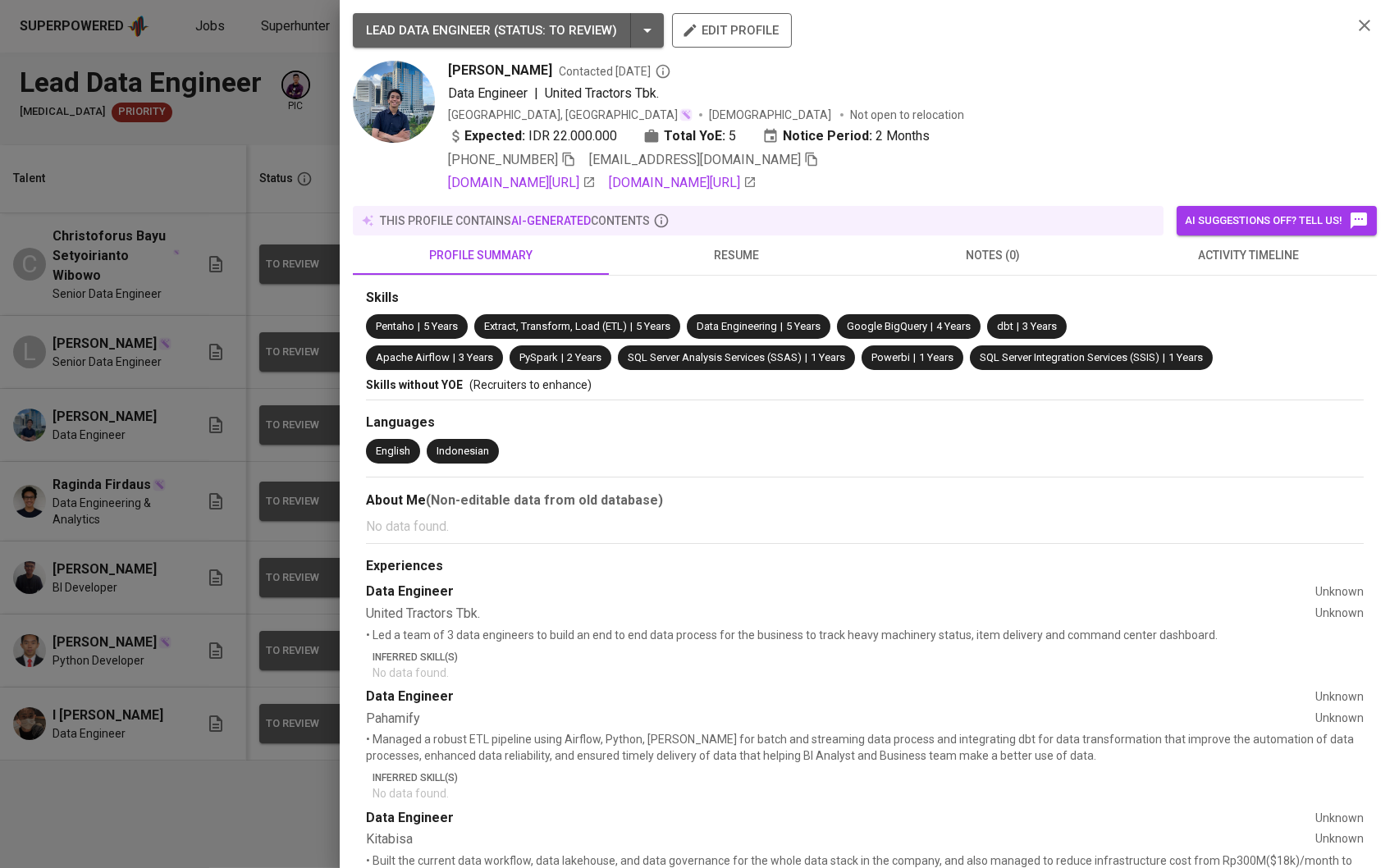
scroll to position [143, 0]
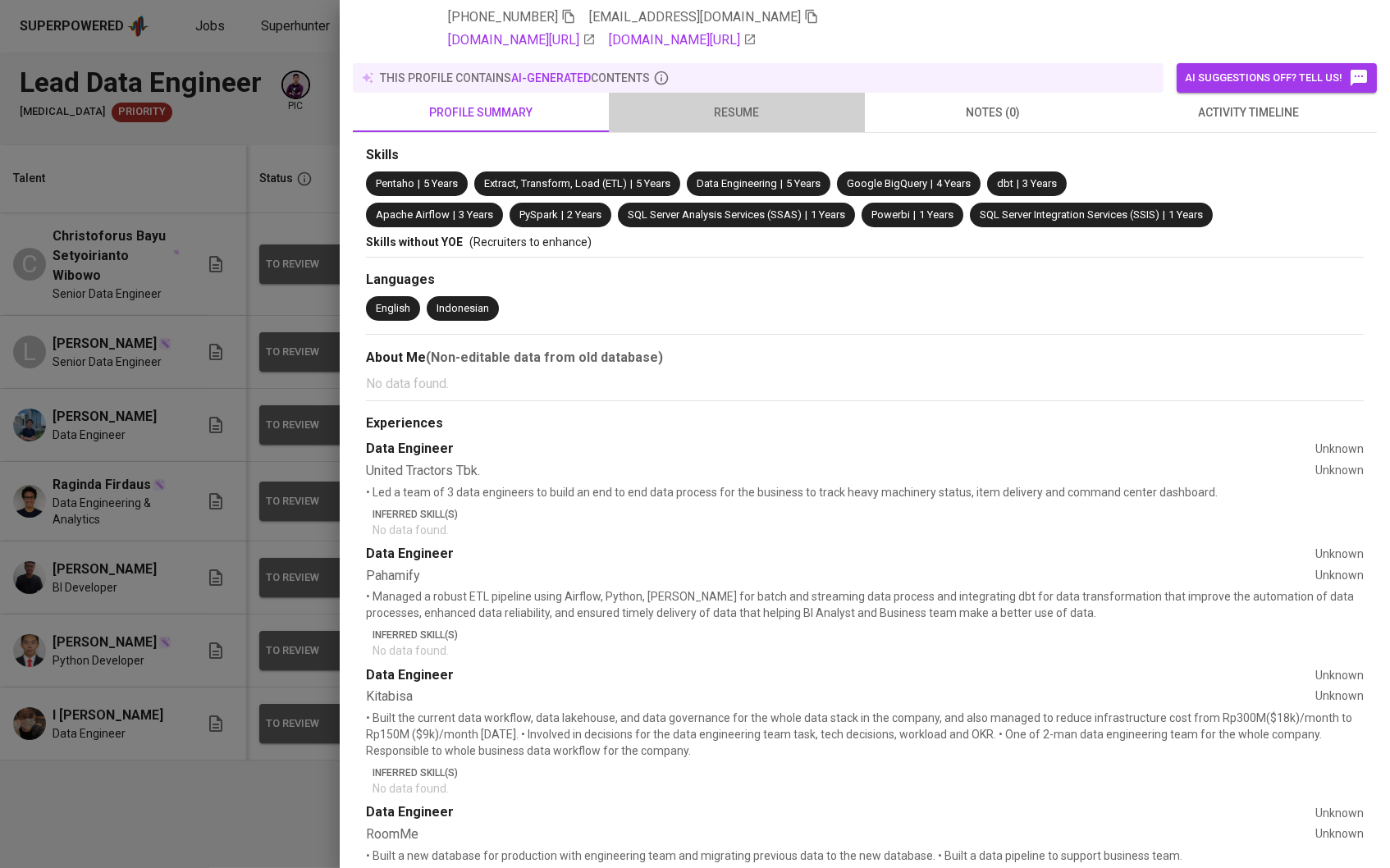
click at [777, 110] on span "resume" at bounding box center [737, 112] width 236 height 21
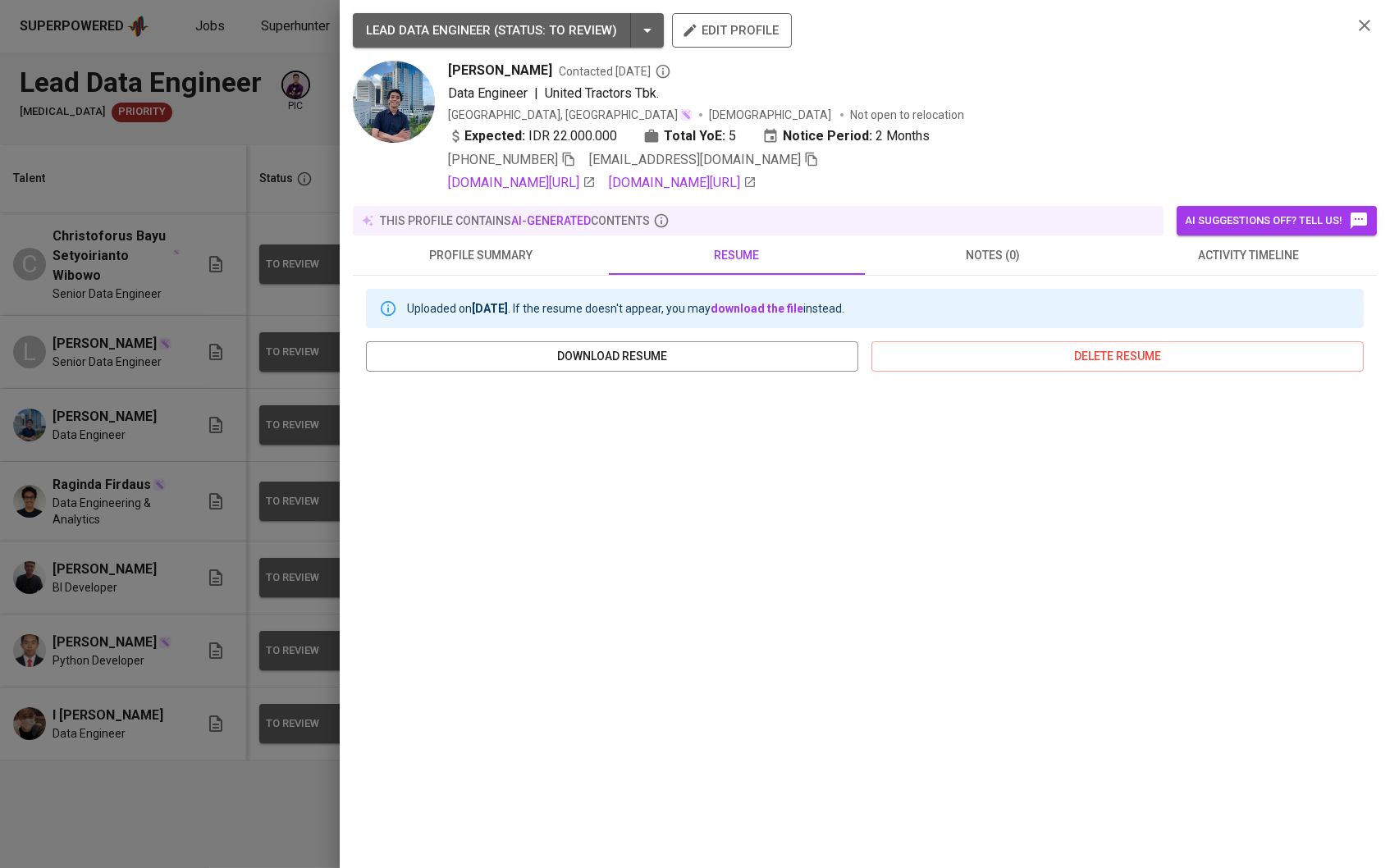
scroll to position [0, 0]
click at [1223, 256] on span "activity timeline" at bounding box center [1249, 255] width 236 height 21
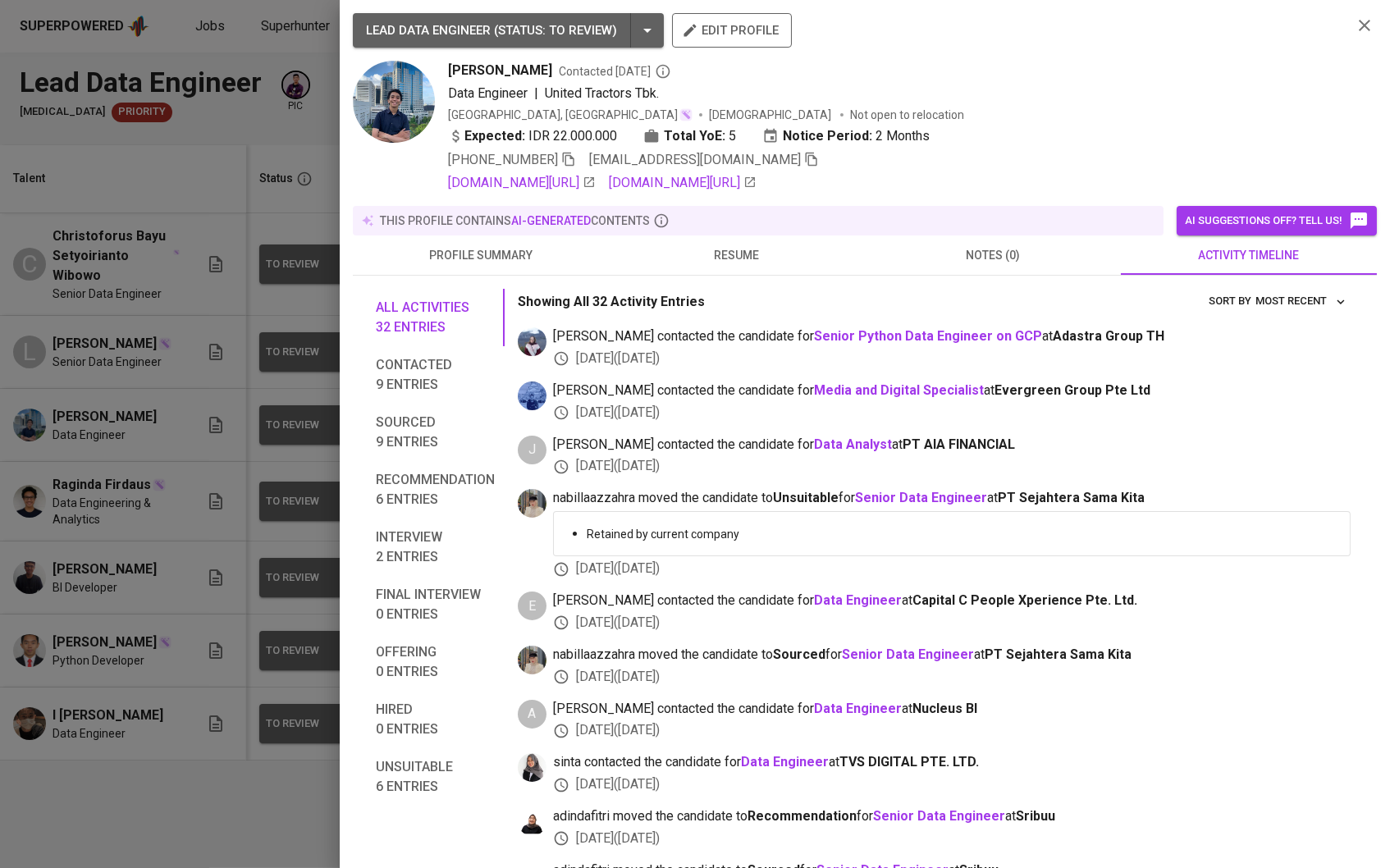
click at [474, 243] on button "profile summary" at bounding box center [481, 255] width 256 height 40
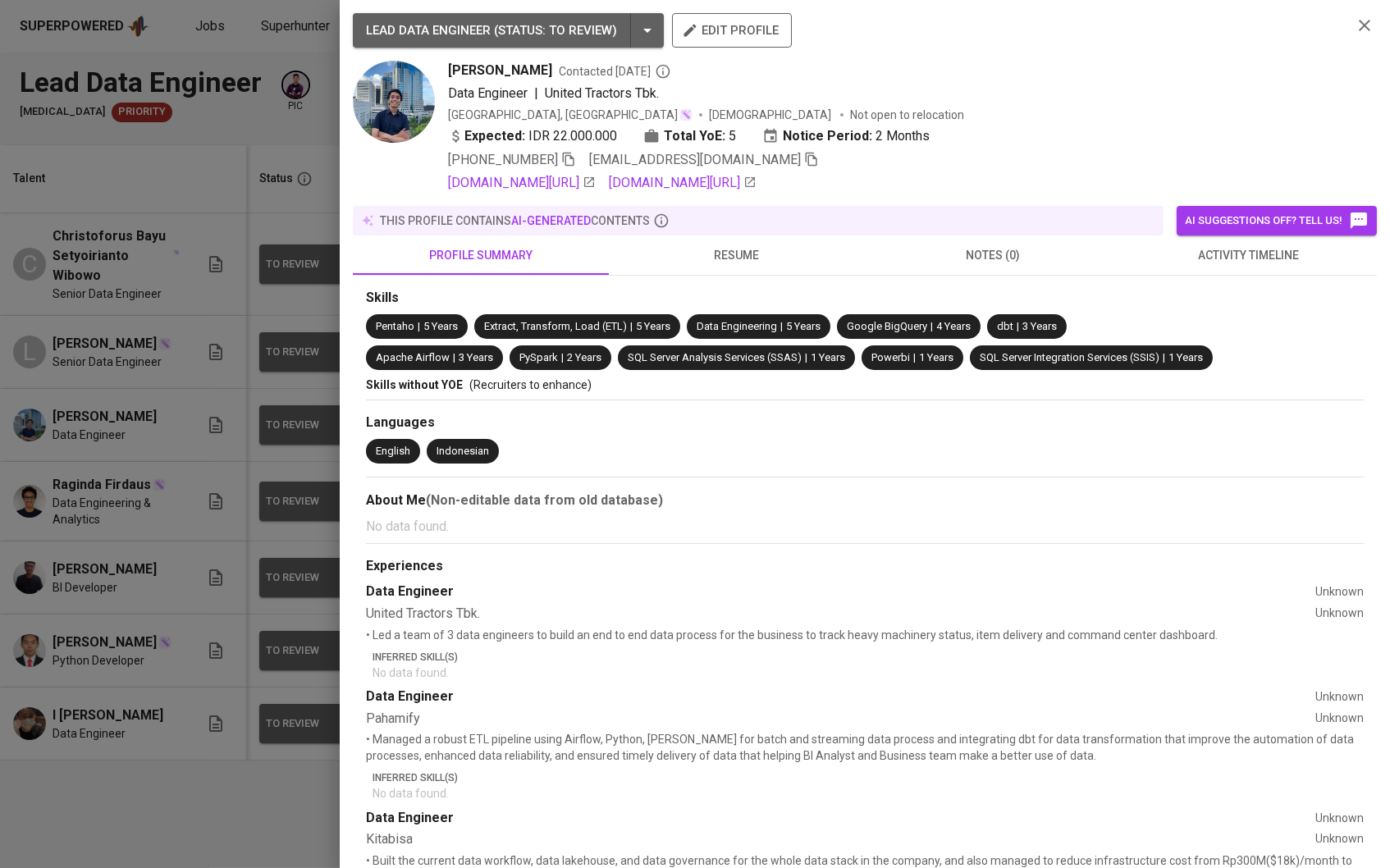
click at [215, 313] on div at bounding box center [695, 434] width 1390 height 868
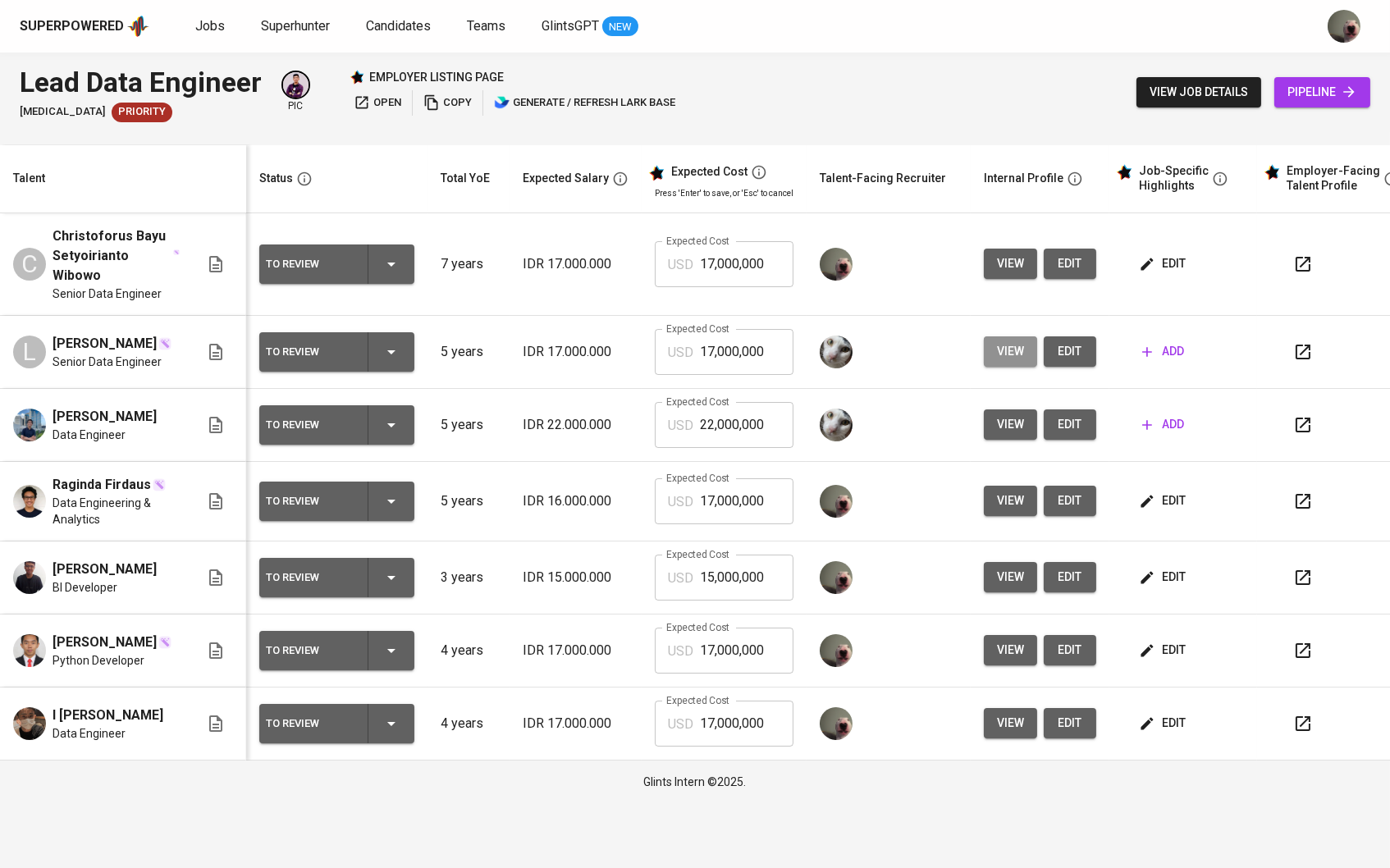
click at [1009, 347] on span "view" at bounding box center [1009, 352] width 27 height 21
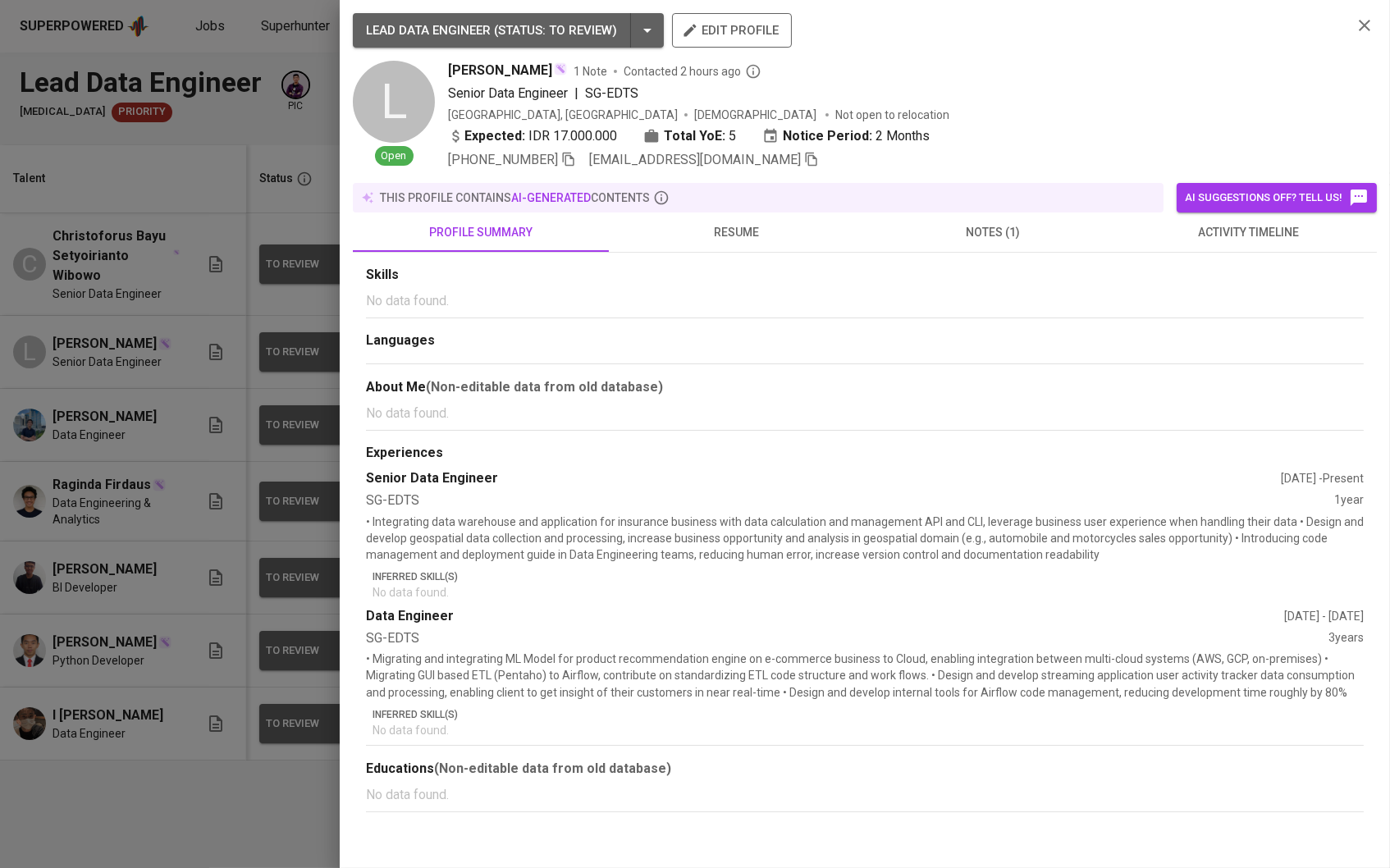
click at [714, 238] on span "resume" at bounding box center [737, 232] width 236 height 21
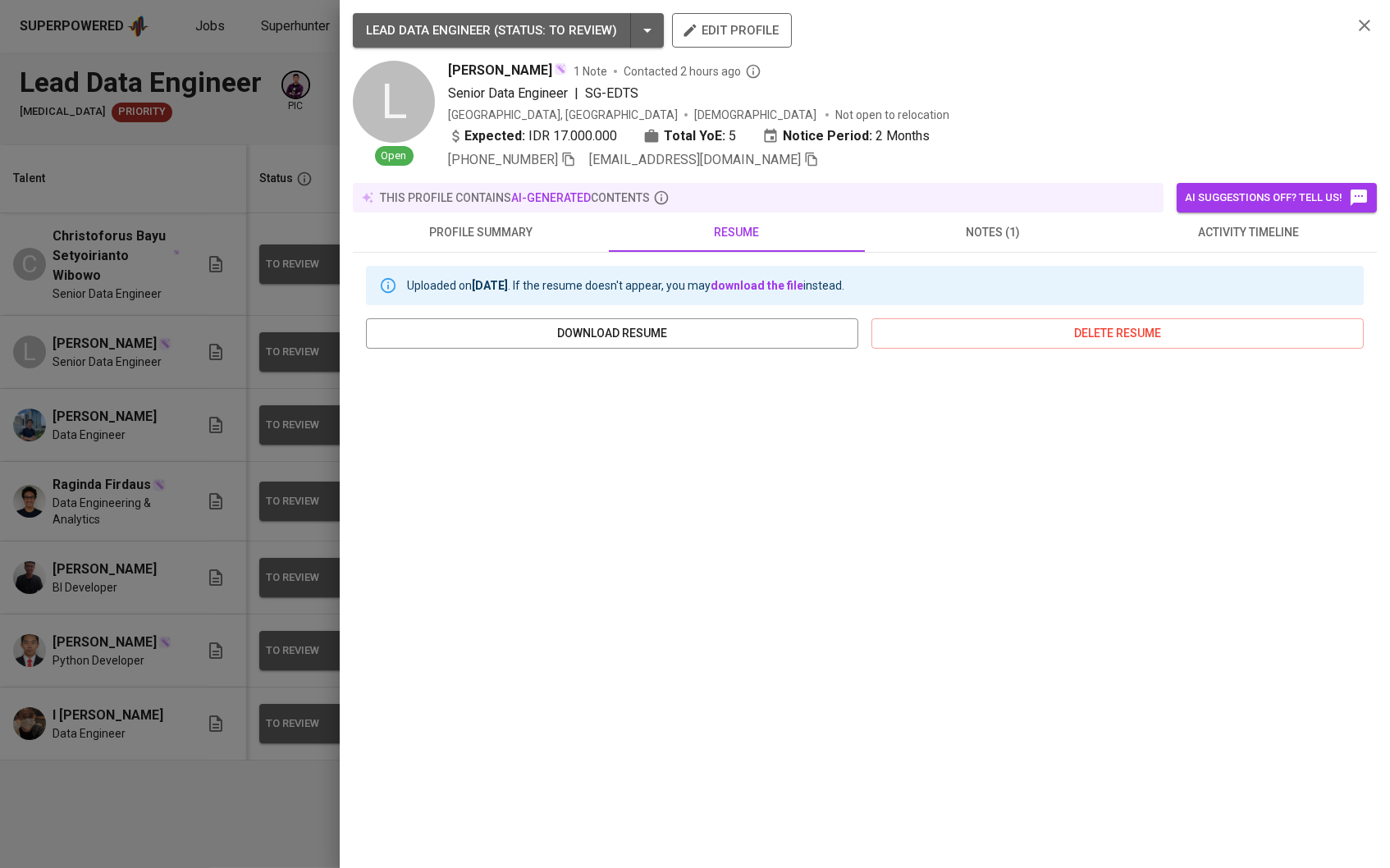
click at [1211, 219] on button "activity timeline" at bounding box center [1249, 232] width 256 height 40
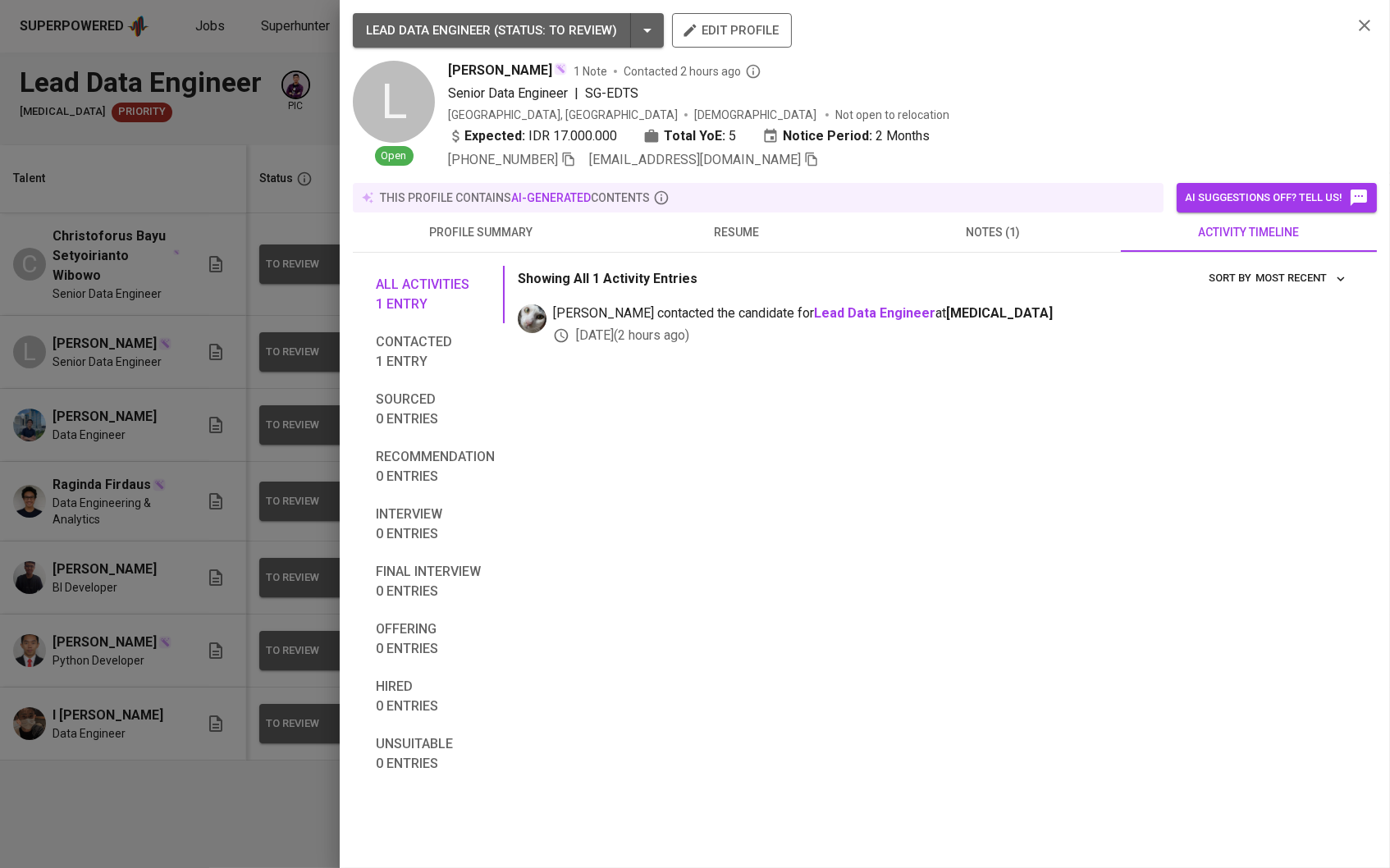
click at [173, 224] on div at bounding box center [695, 434] width 1390 height 868
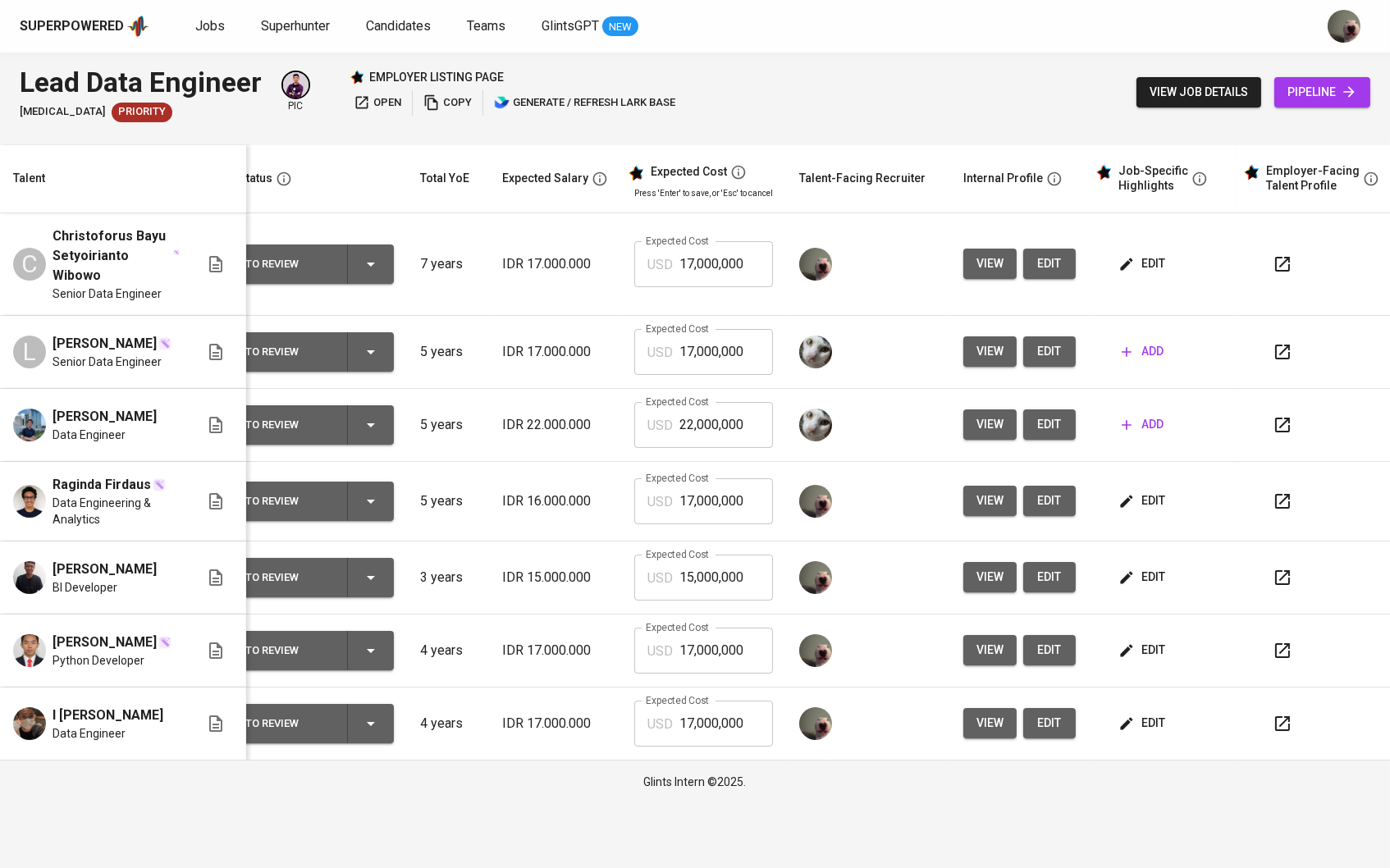
scroll to position [0, 17]
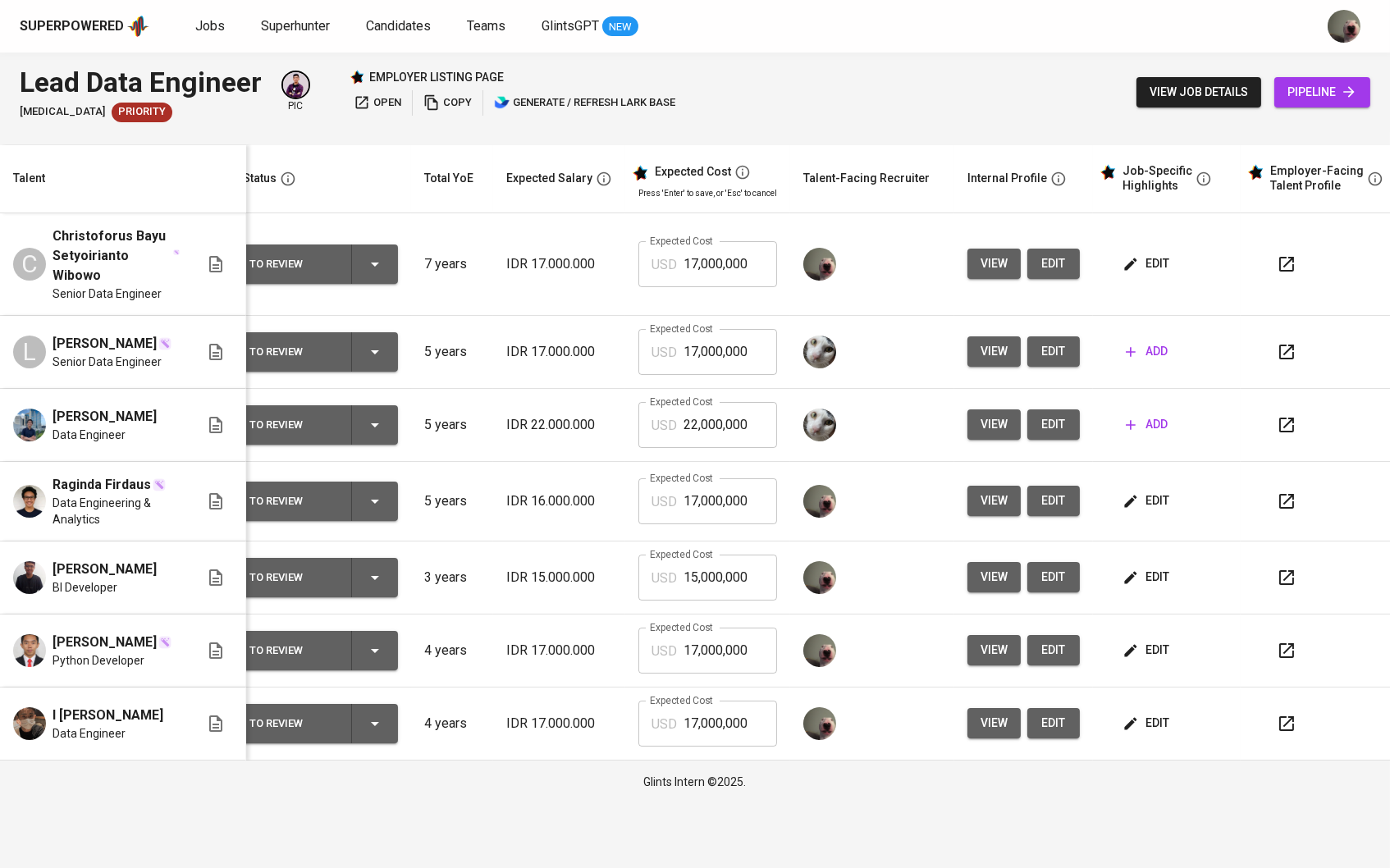
click at [1161, 728] on span "edit" at bounding box center [1148, 723] width 44 height 21
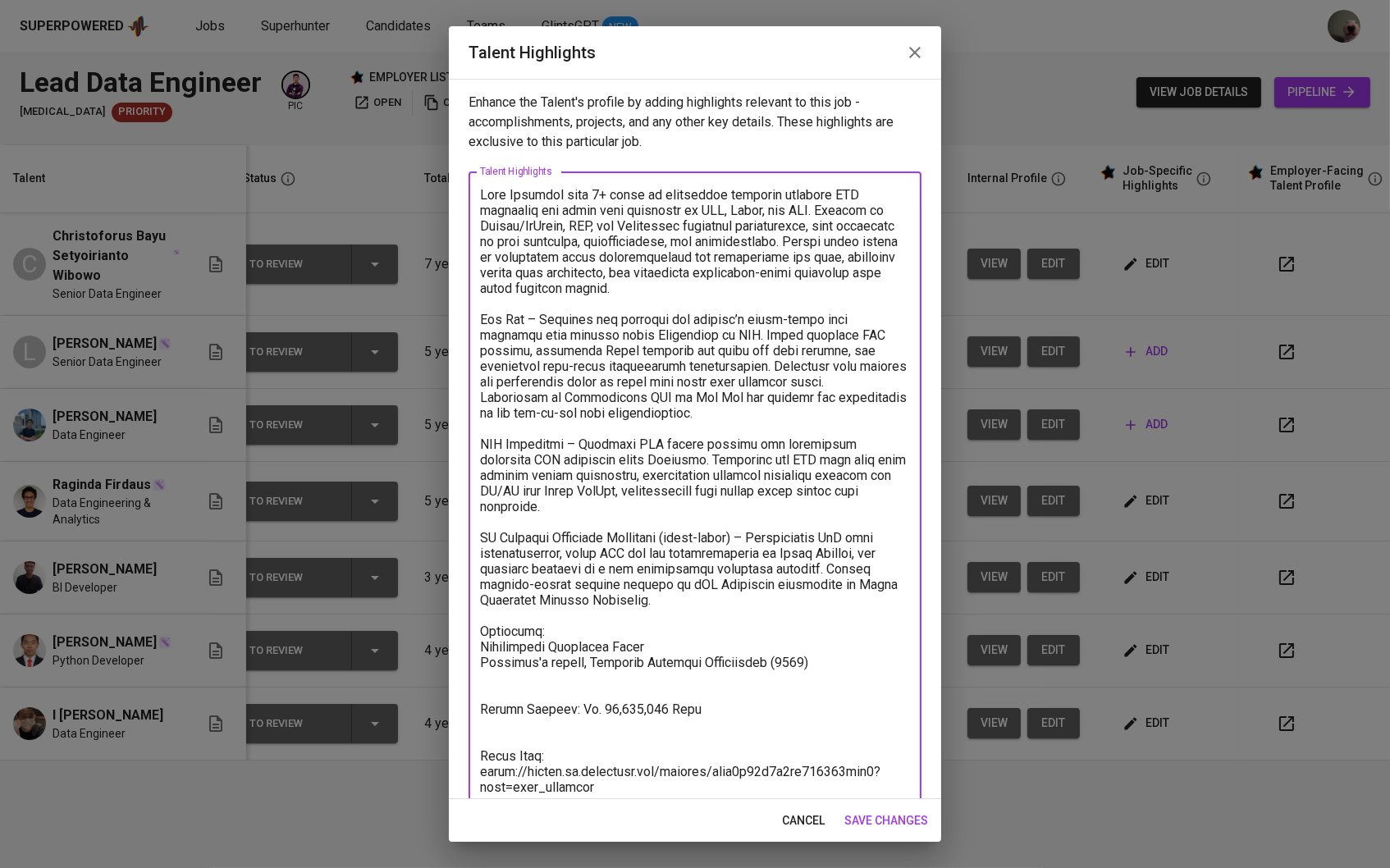
drag, startPoint x: 608, startPoint y: 193, endPoint x: 599, endPoint y: 193, distance: 9.0
click at [599, 193] on textarea at bounding box center [695, 495] width 430 height 617
click at [593, 195] on textarea at bounding box center [695, 495] width 430 height 617
drag, startPoint x: 566, startPoint y: 194, endPoint x: 620, endPoint y: 193, distance: 54.0
click at [620, 193] on textarea at bounding box center [695, 495] width 430 height 617
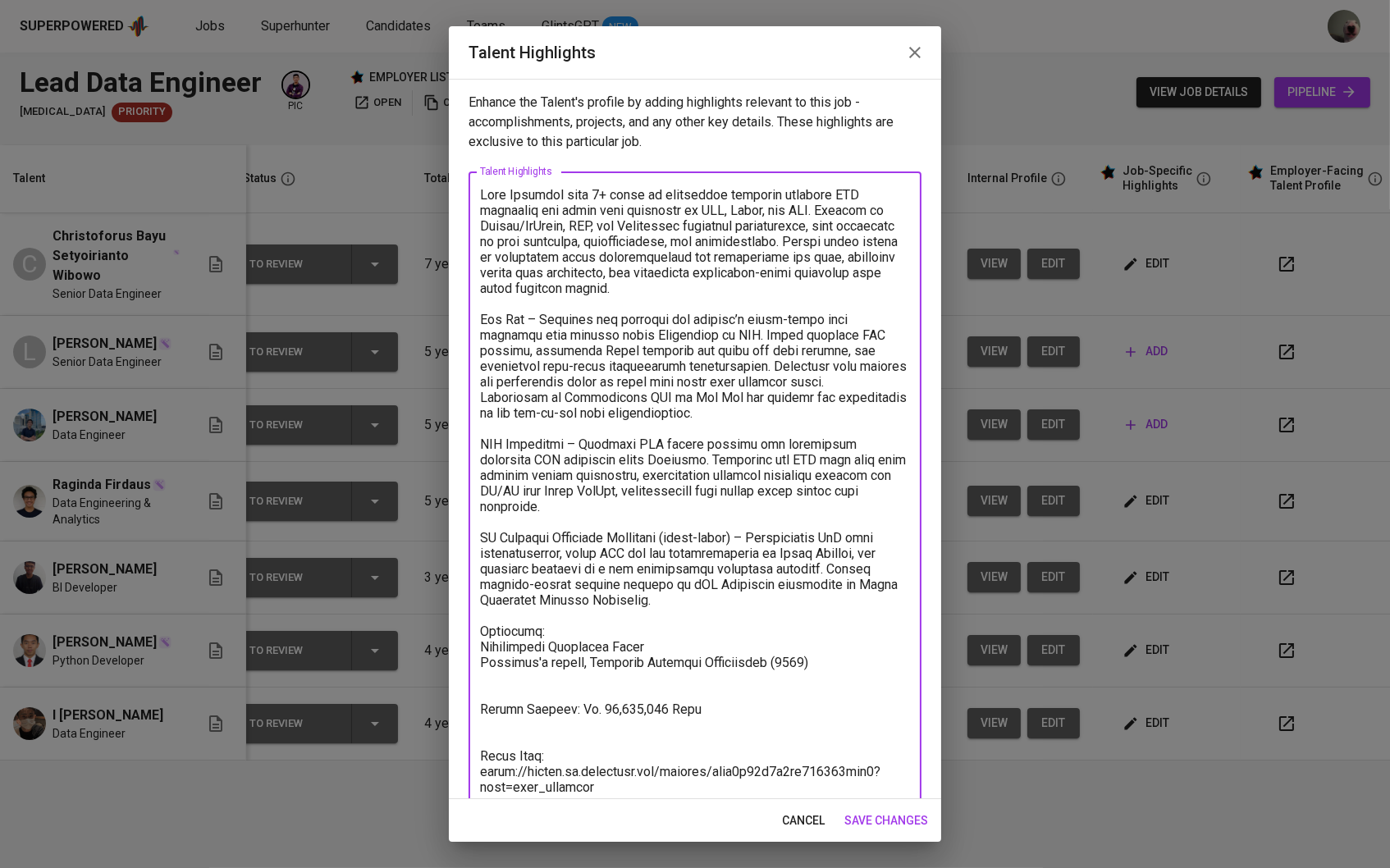
click at [603, 193] on textarea at bounding box center [695, 495] width 430 height 617
drag, startPoint x: 611, startPoint y: 193, endPoint x: 468, endPoint y: 192, distance: 143.0
click at [469, 192] on div "x Talent Highlights" at bounding box center [695, 496] width 453 height 648
drag, startPoint x: 686, startPoint y: 193, endPoint x: 736, endPoint y: 194, distance: 50.0
click at [736, 194] on textarea at bounding box center [695, 495] width 430 height 617
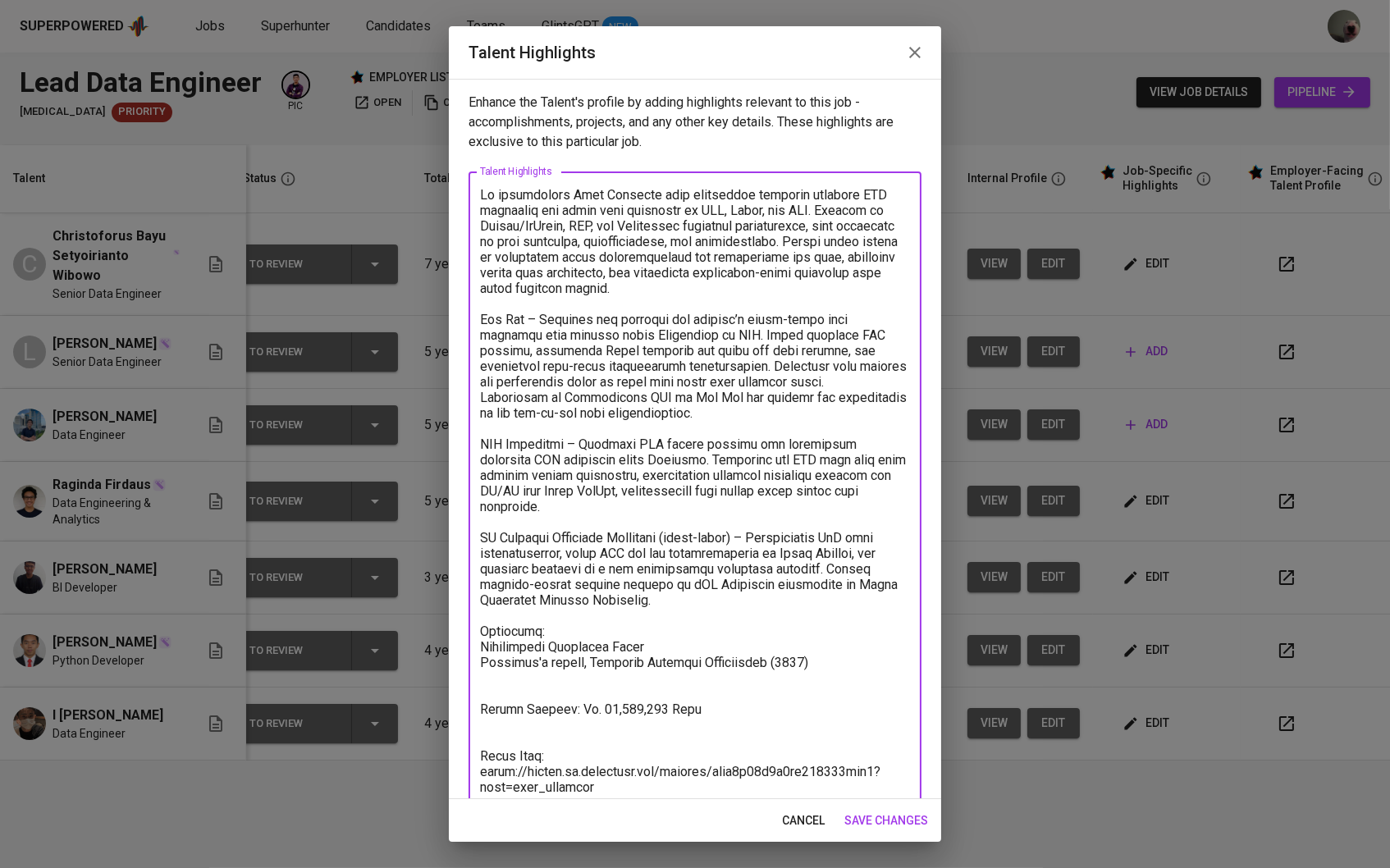
click at [750, 192] on textarea at bounding box center [695, 495] width 430 height 617
click at [521, 313] on textarea at bounding box center [695, 495] width 430 height 617
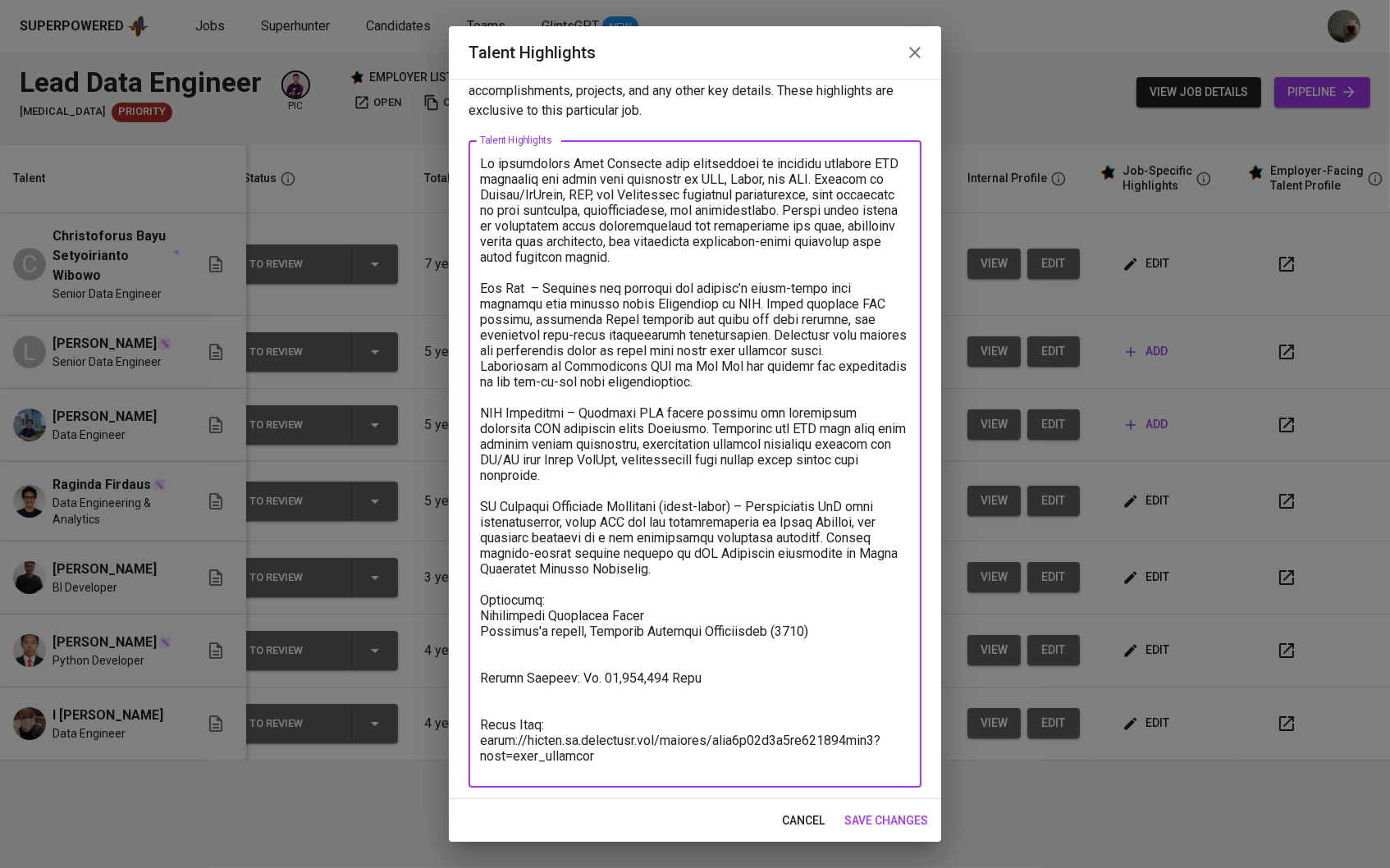
scroll to position [31, 0]
type textarea "An experienced Data Engineer with experiences in building scalable ETL pipeline…"
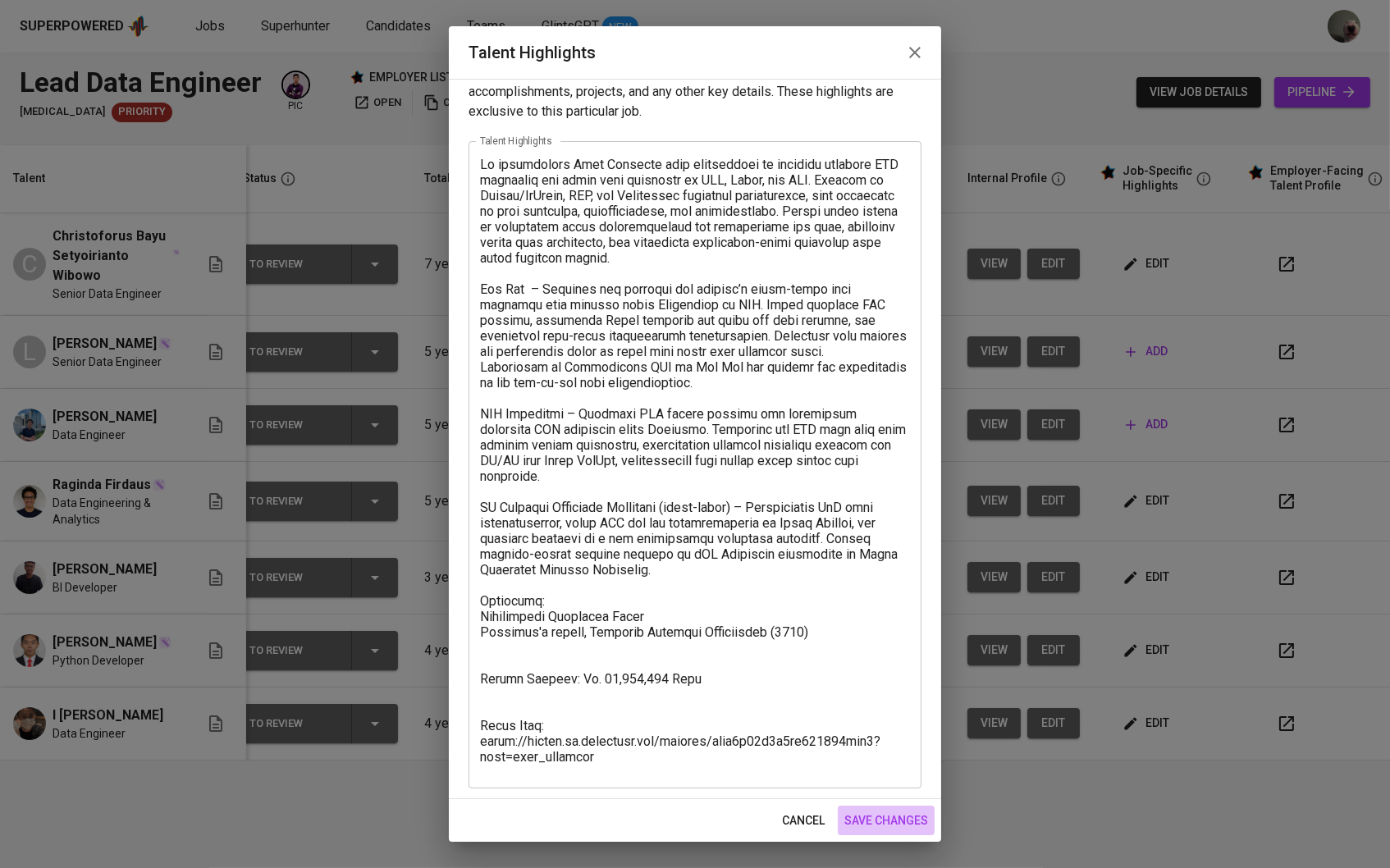
click at [879, 818] on span "save changes" at bounding box center [886, 820] width 83 height 21
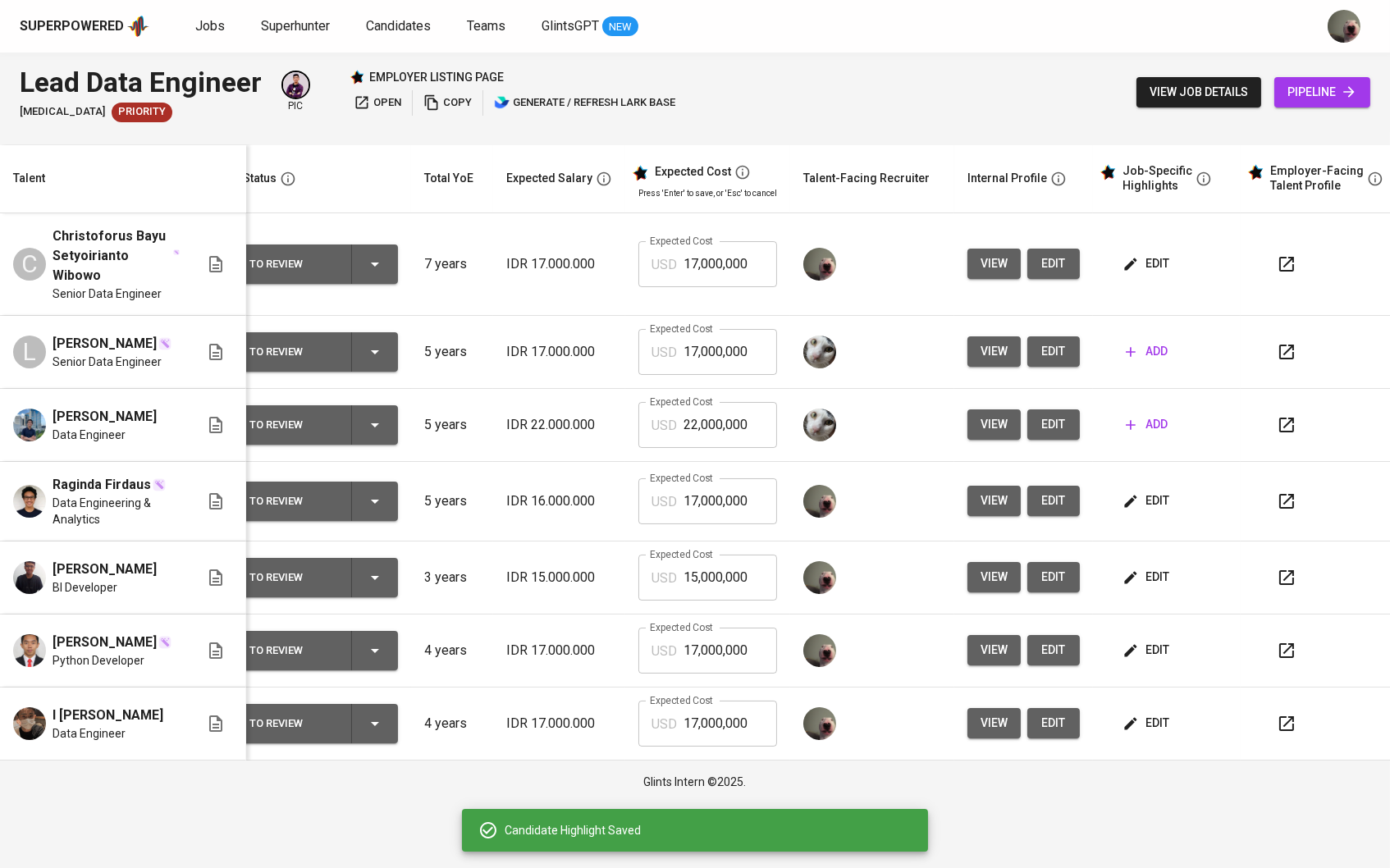
click at [1156, 726] on span "edit" at bounding box center [1148, 723] width 44 height 21
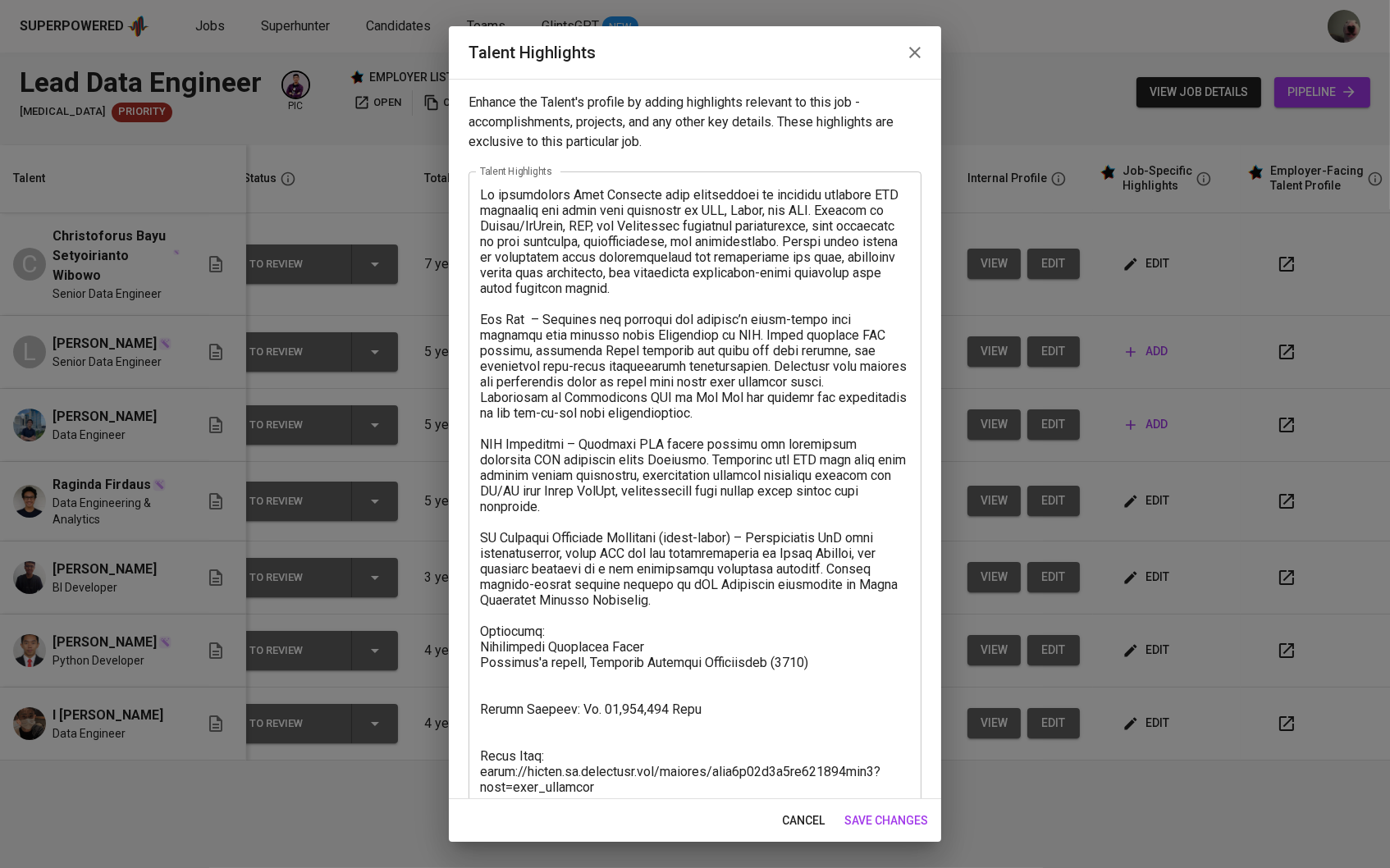
click at [803, 816] on span "cancel" at bounding box center [803, 820] width 43 height 21
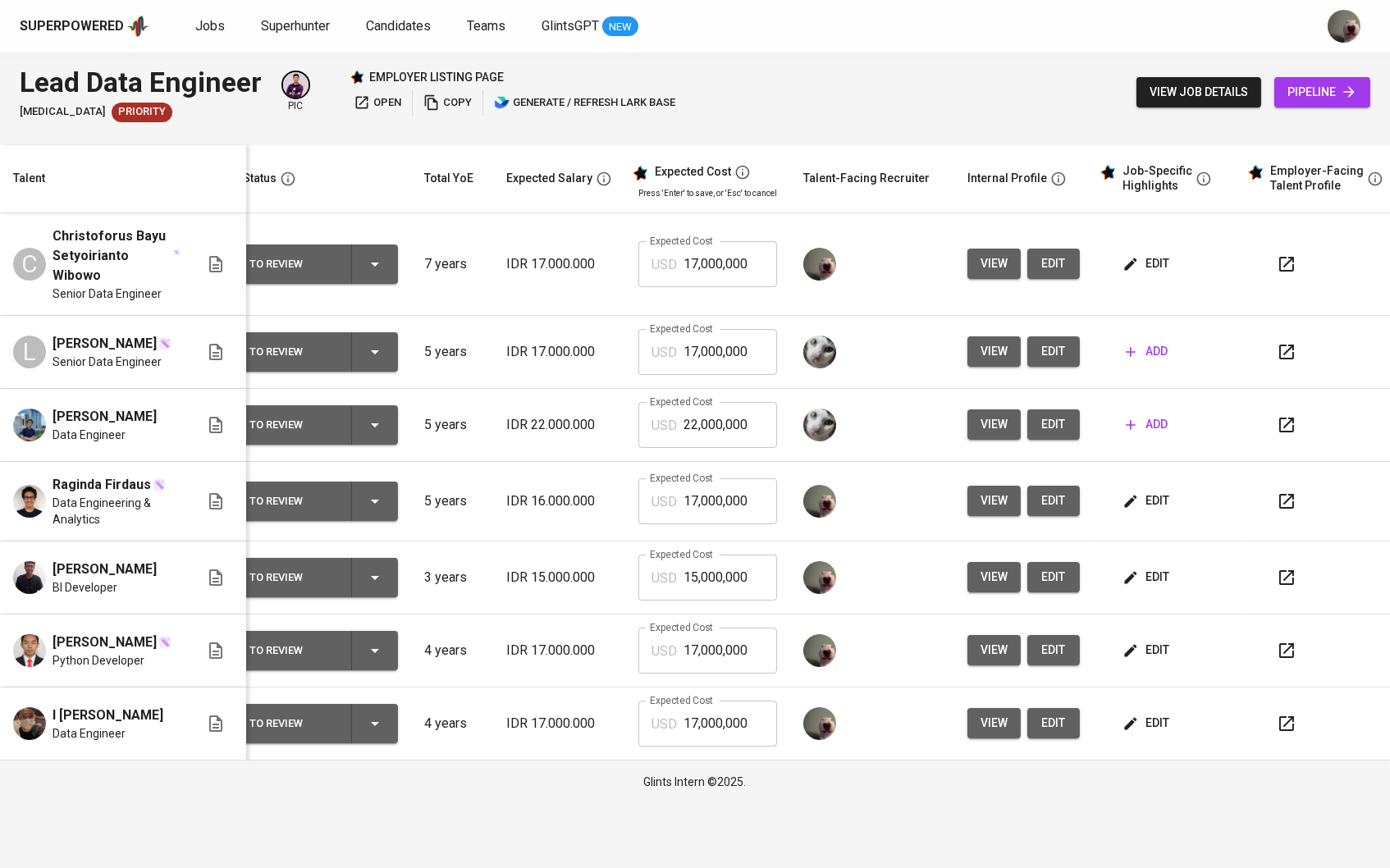
click at [1153, 733] on span "edit" at bounding box center [1148, 723] width 44 height 21
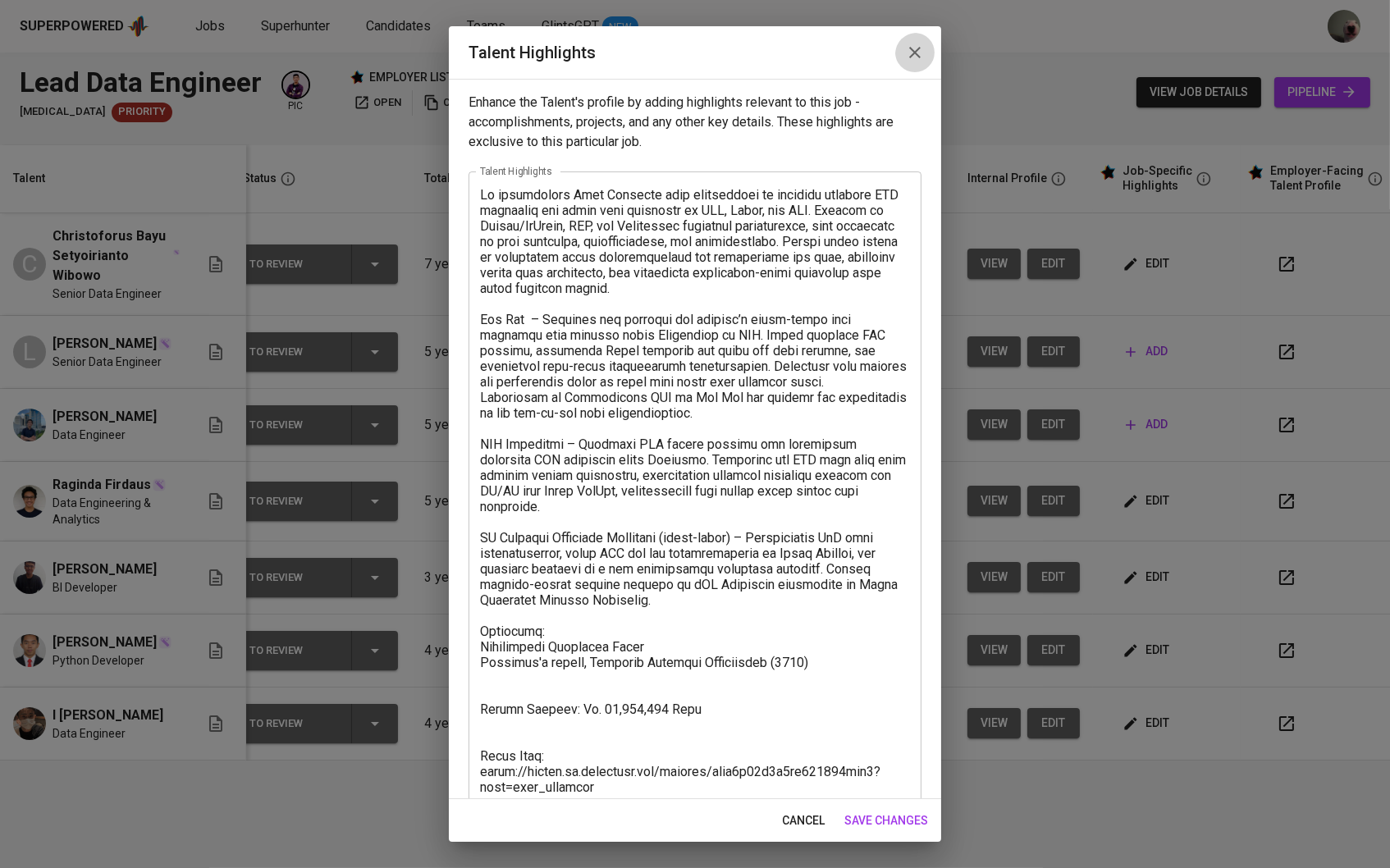
click at [898, 57] on button "button" at bounding box center [915, 53] width 40 height 40
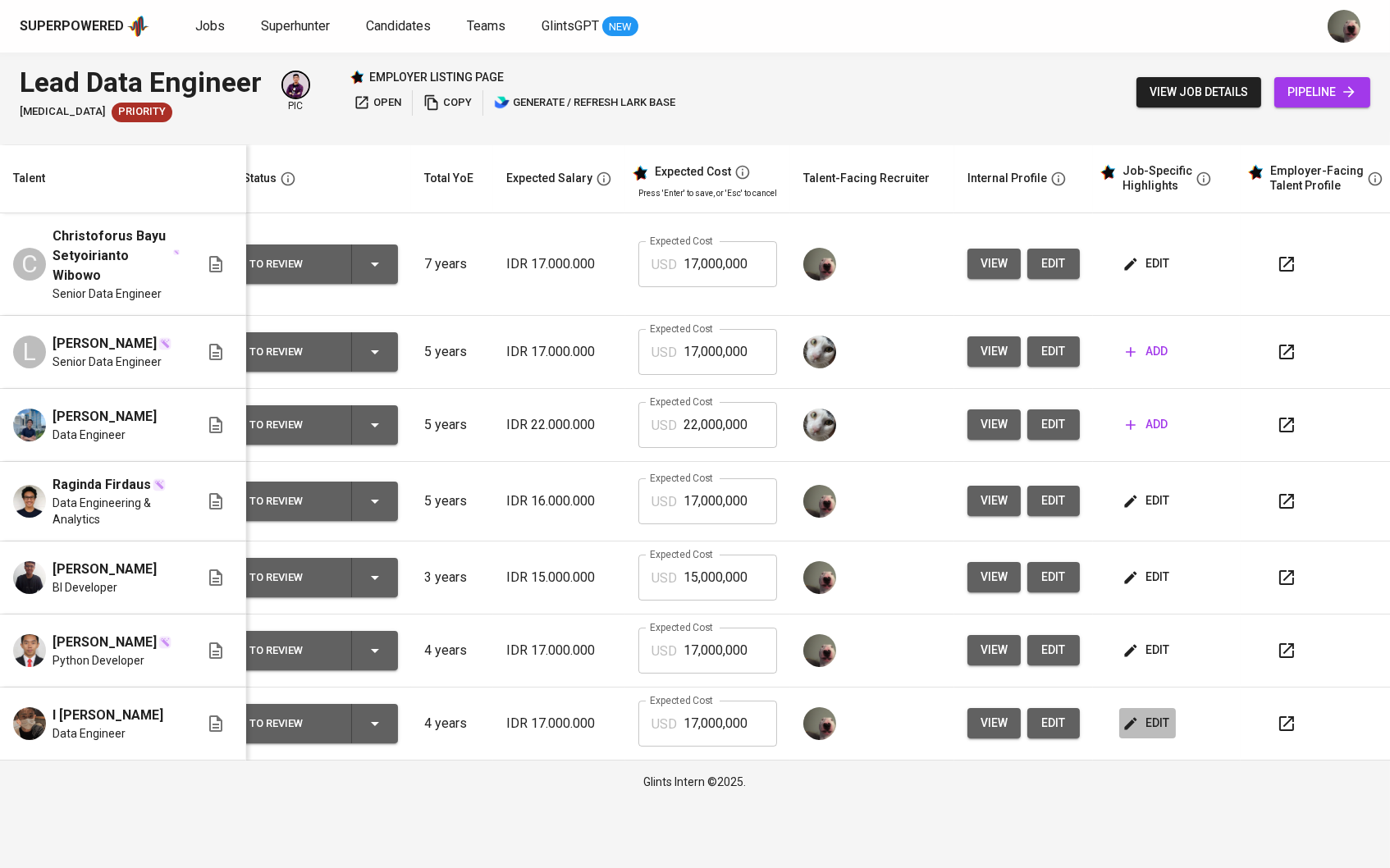
click at [1155, 733] on span "edit" at bounding box center [1148, 723] width 44 height 21
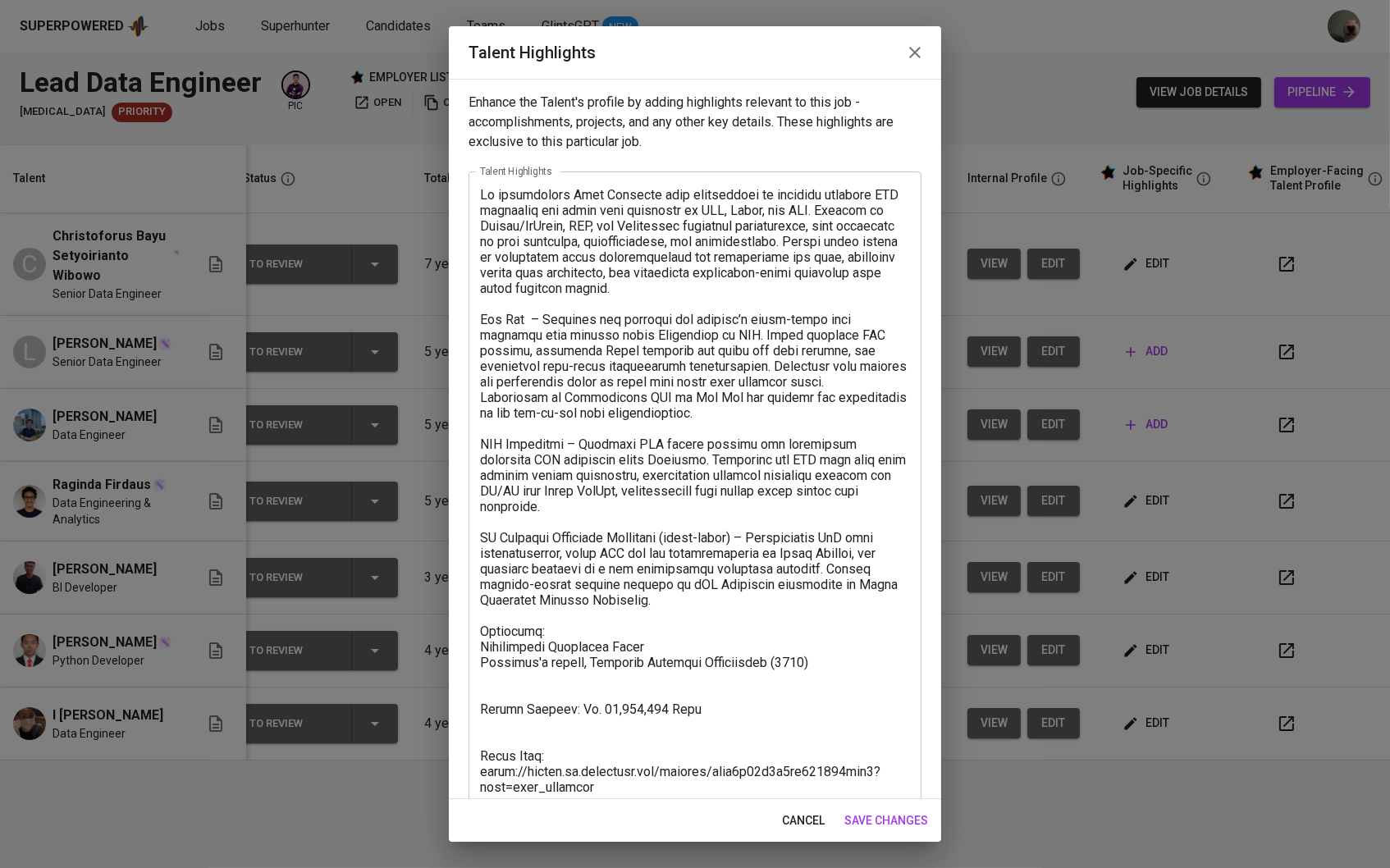
click at [817, 813] on span "cancel" at bounding box center [803, 820] width 43 height 21
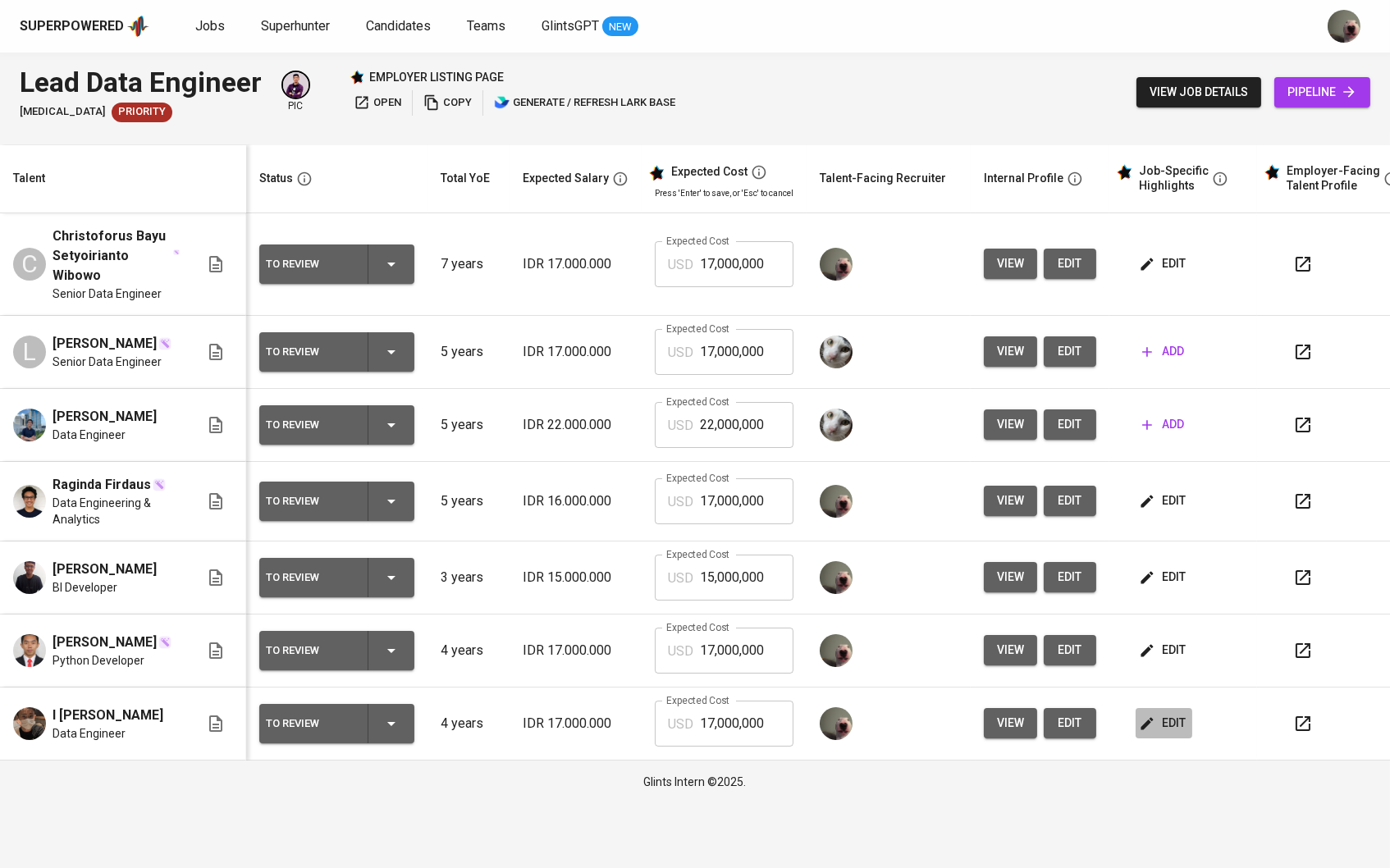
click at [1154, 729] on icon "button" at bounding box center [1148, 723] width 12 height 12
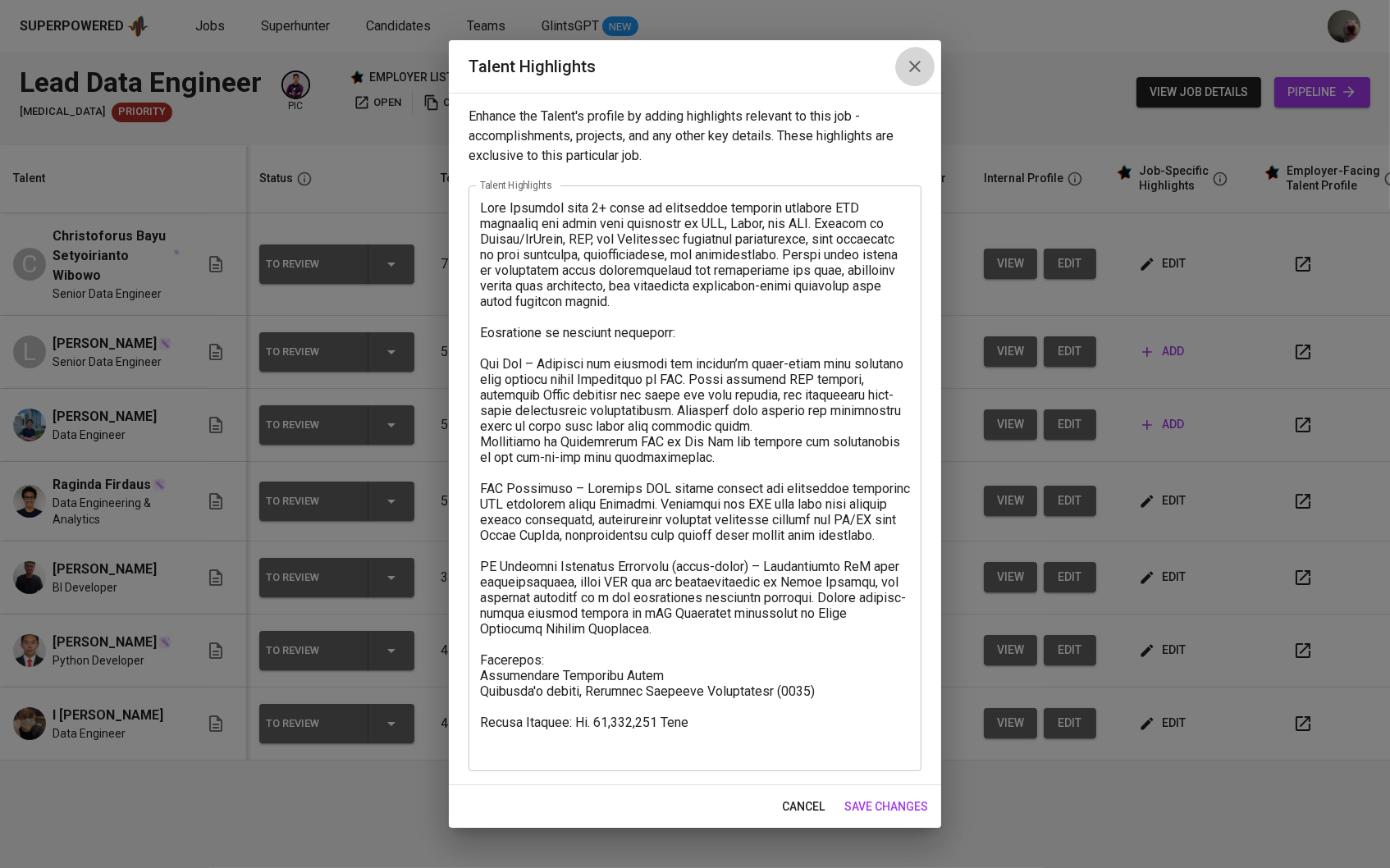
click at [907, 68] on icon "button" at bounding box center [915, 67] width 20 height 20
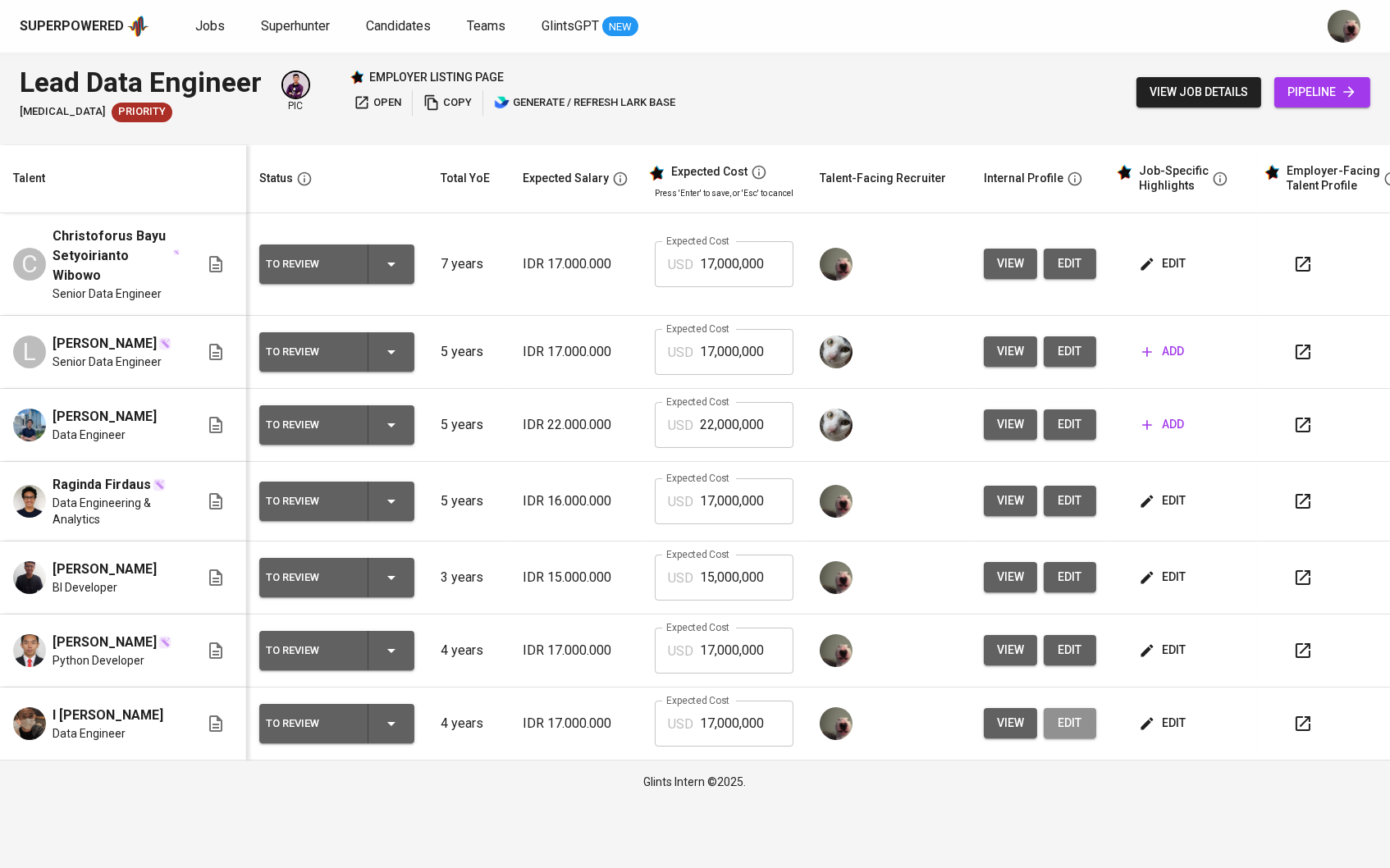
click at [1058, 728] on button "edit" at bounding box center [1070, 723] width 53 height 31
click at [1178, 723] on span "edit" at bounding box center [1164, 723] width 44 height 21
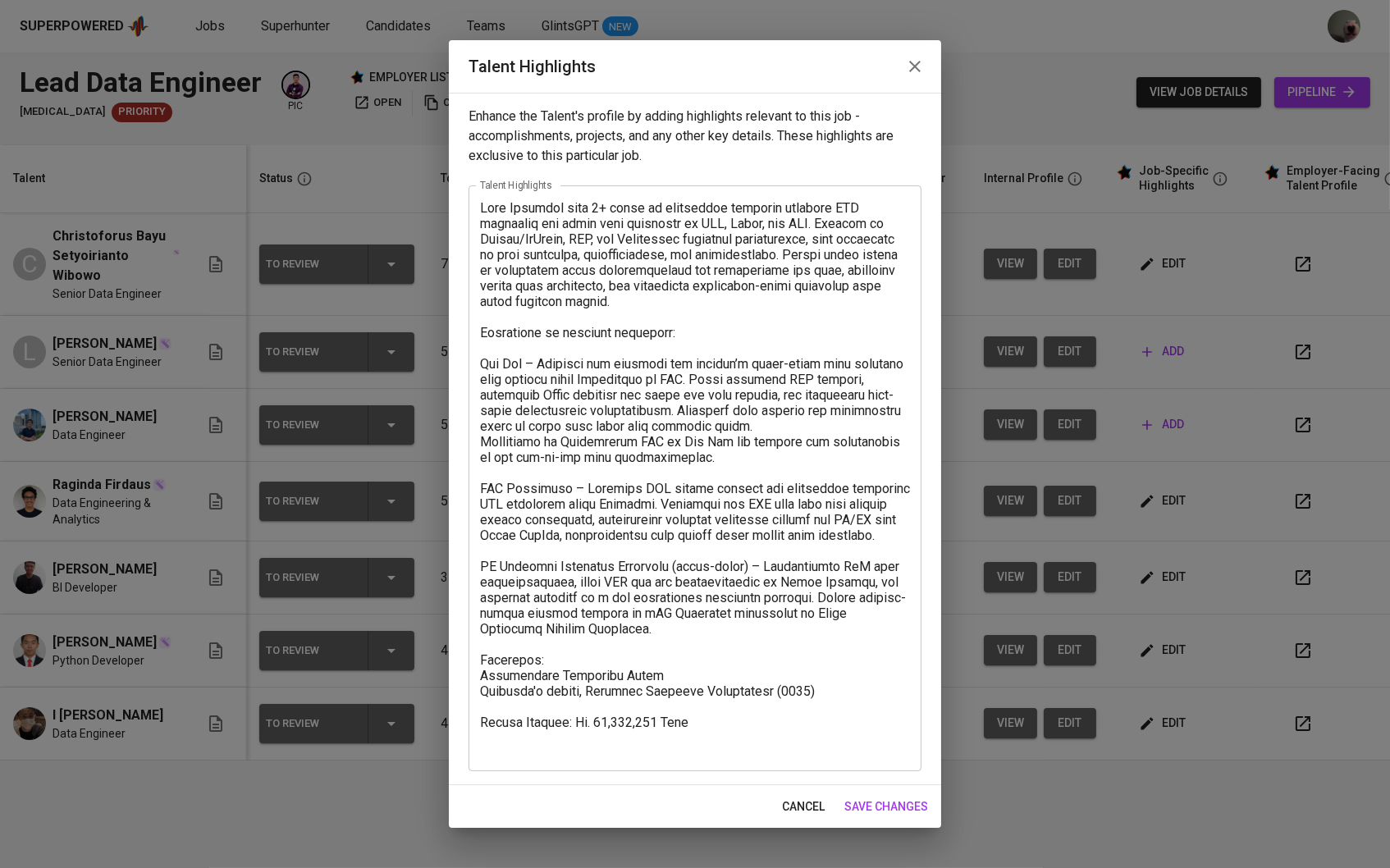
click at [895, 68] on button "button" at bounding box center [915, 67] width 40 height 40
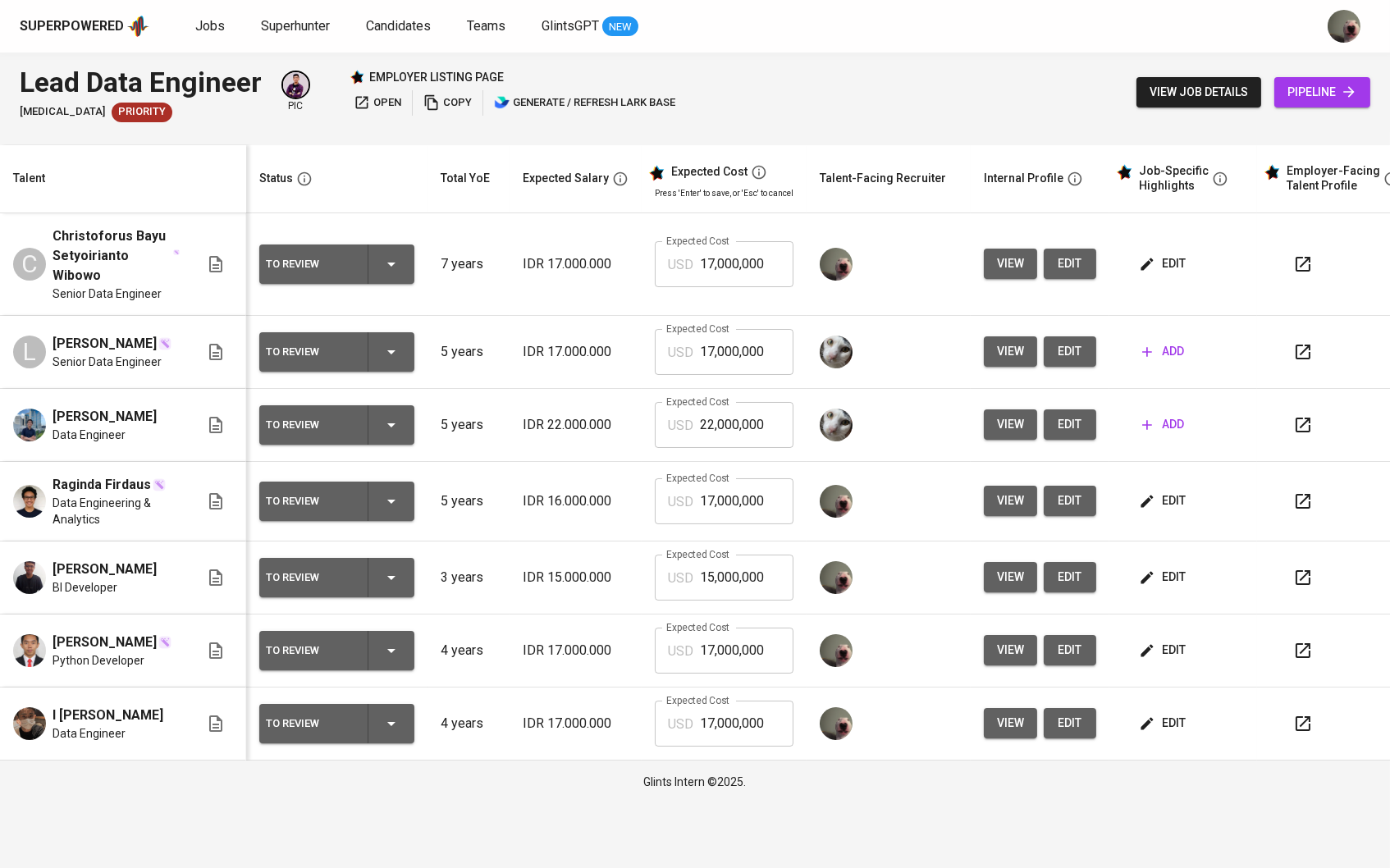
click at [1019, 731] on span "view" at bounding box center [1009, 723] width 27 height 21
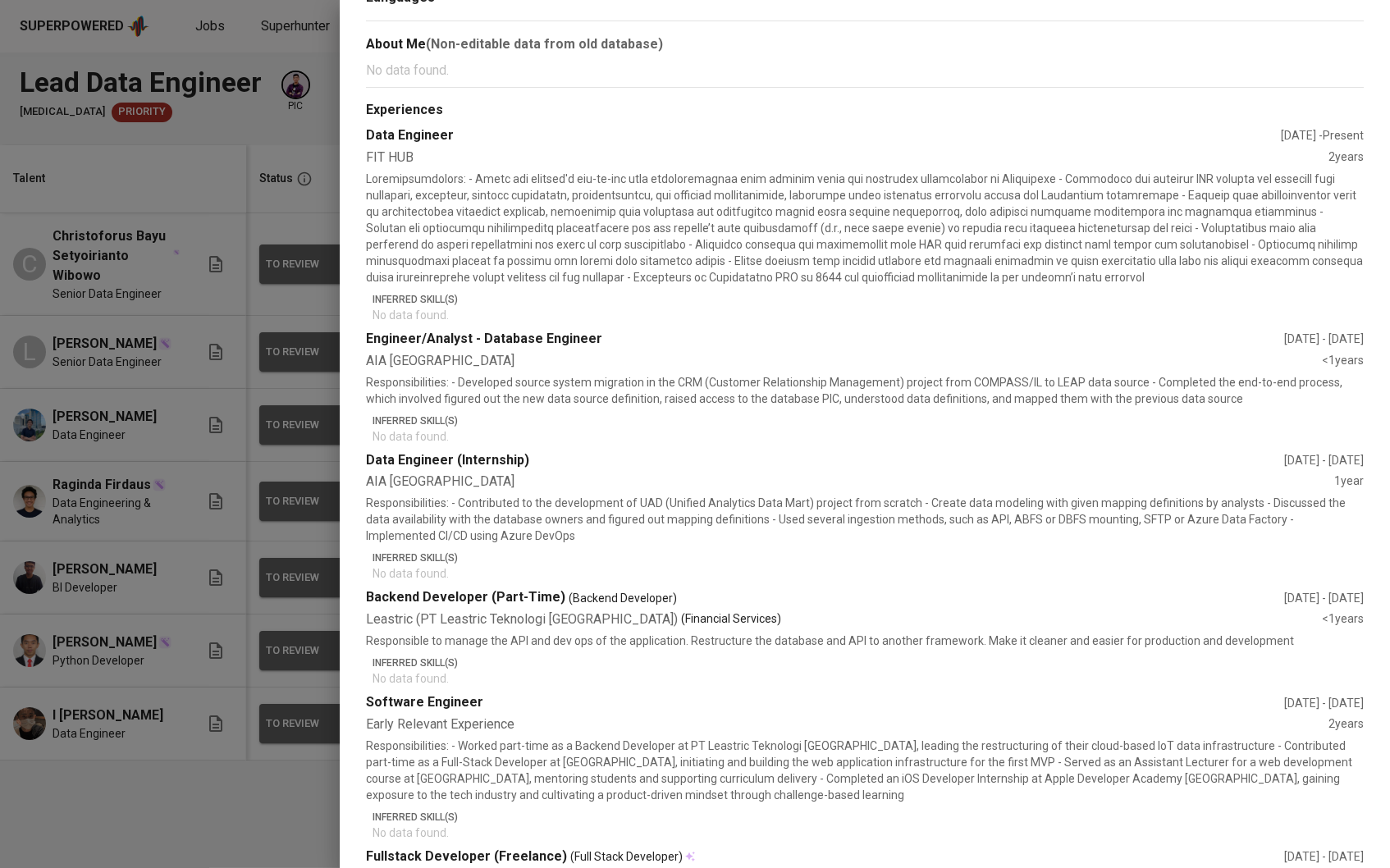
scroll to position [488, 0]
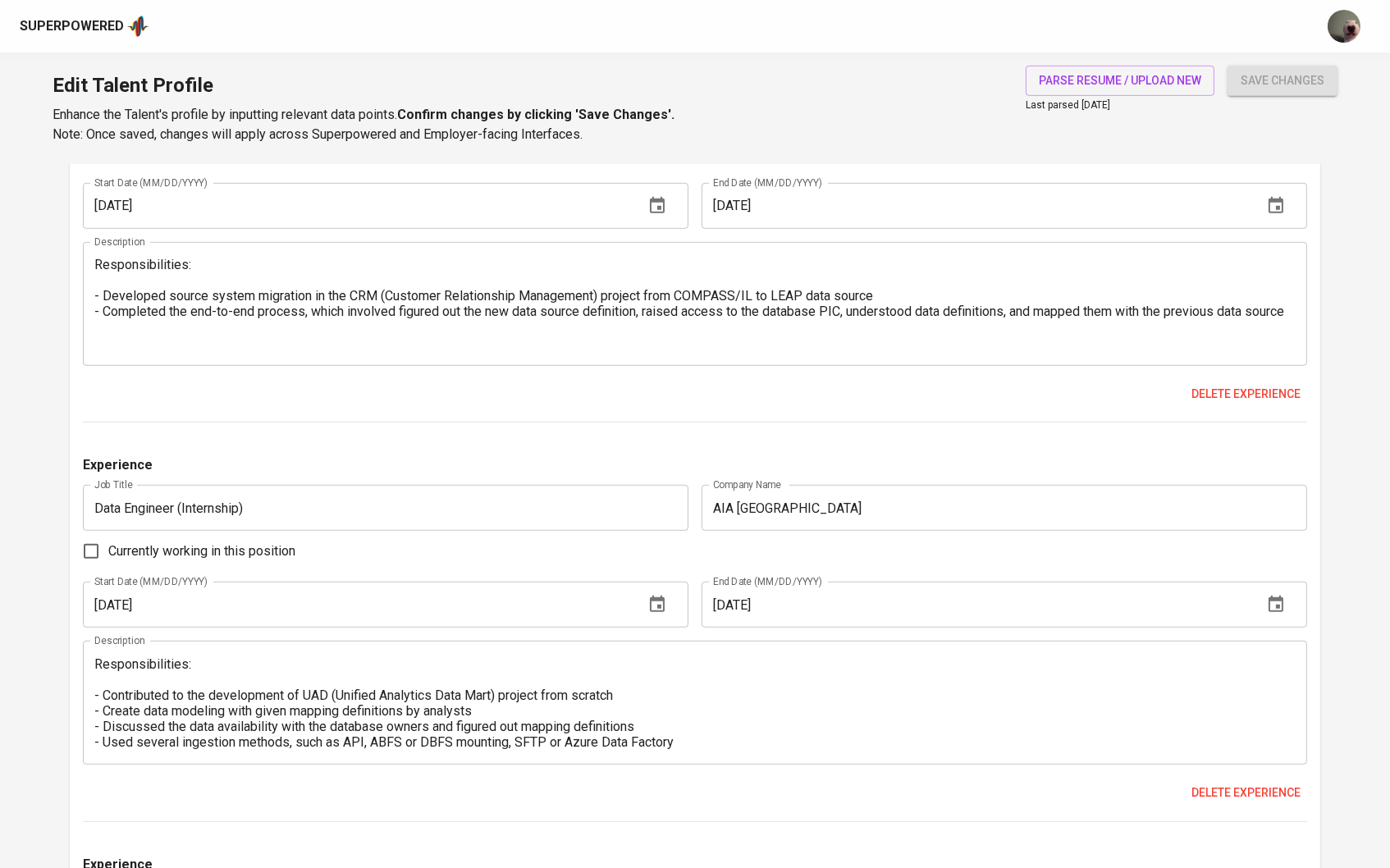
scroll to position [2015, 0]
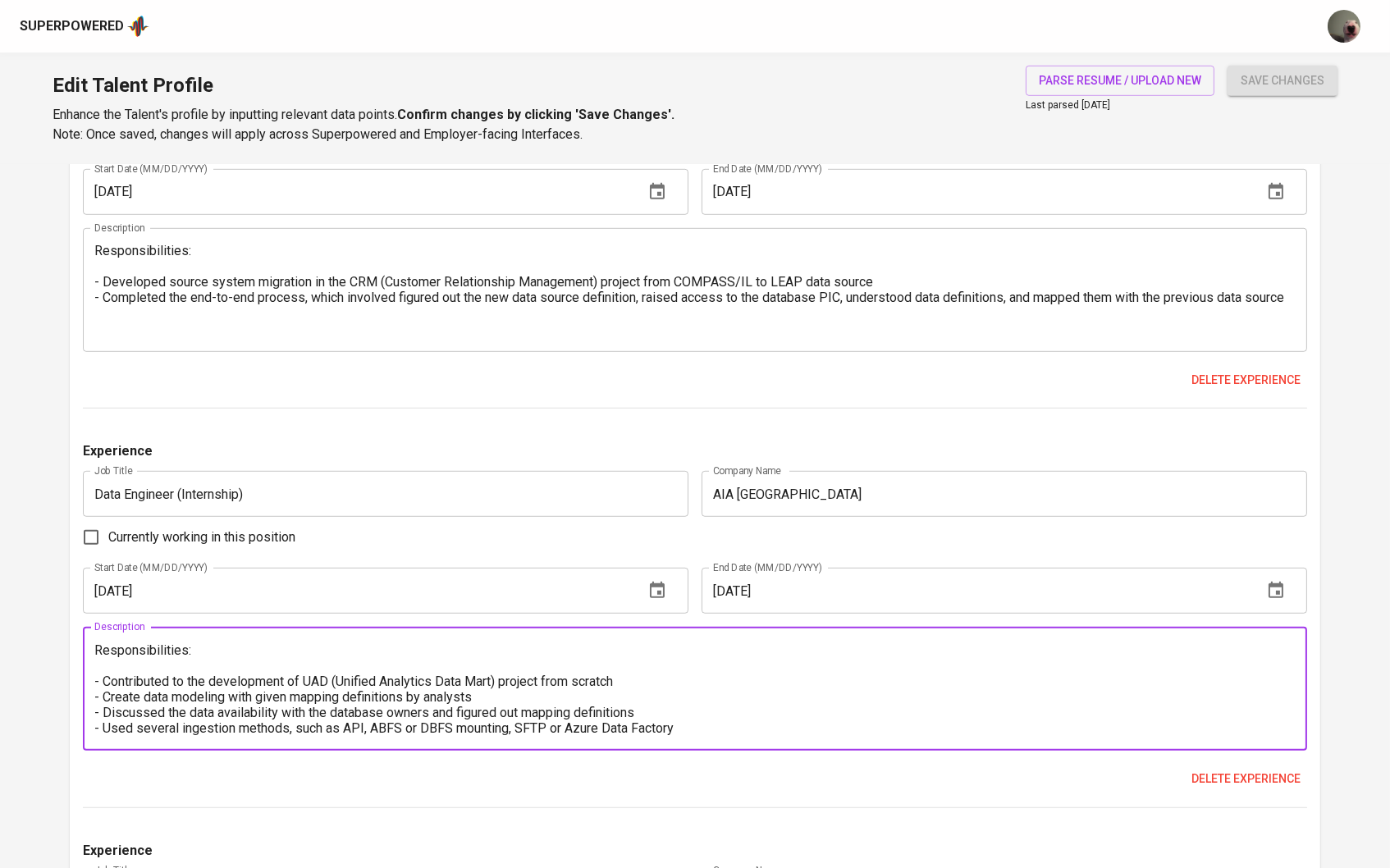
drag, startPoint x: 689, startPoint y: 739, endPoint x: 86, endPoint y: 684, distance: 605.5
click at [86, 684] on div "Responsibilities: - Contributed to the development of UAD (Unified Analytics Da…" at bounding box center [695, 688] width 1225 height 124
click at [1303, 294] on div "Responsibilities: - Developed source system migration in the CRM (Customer Rela…" at bounding box center [695, 290] width 1225 height 124
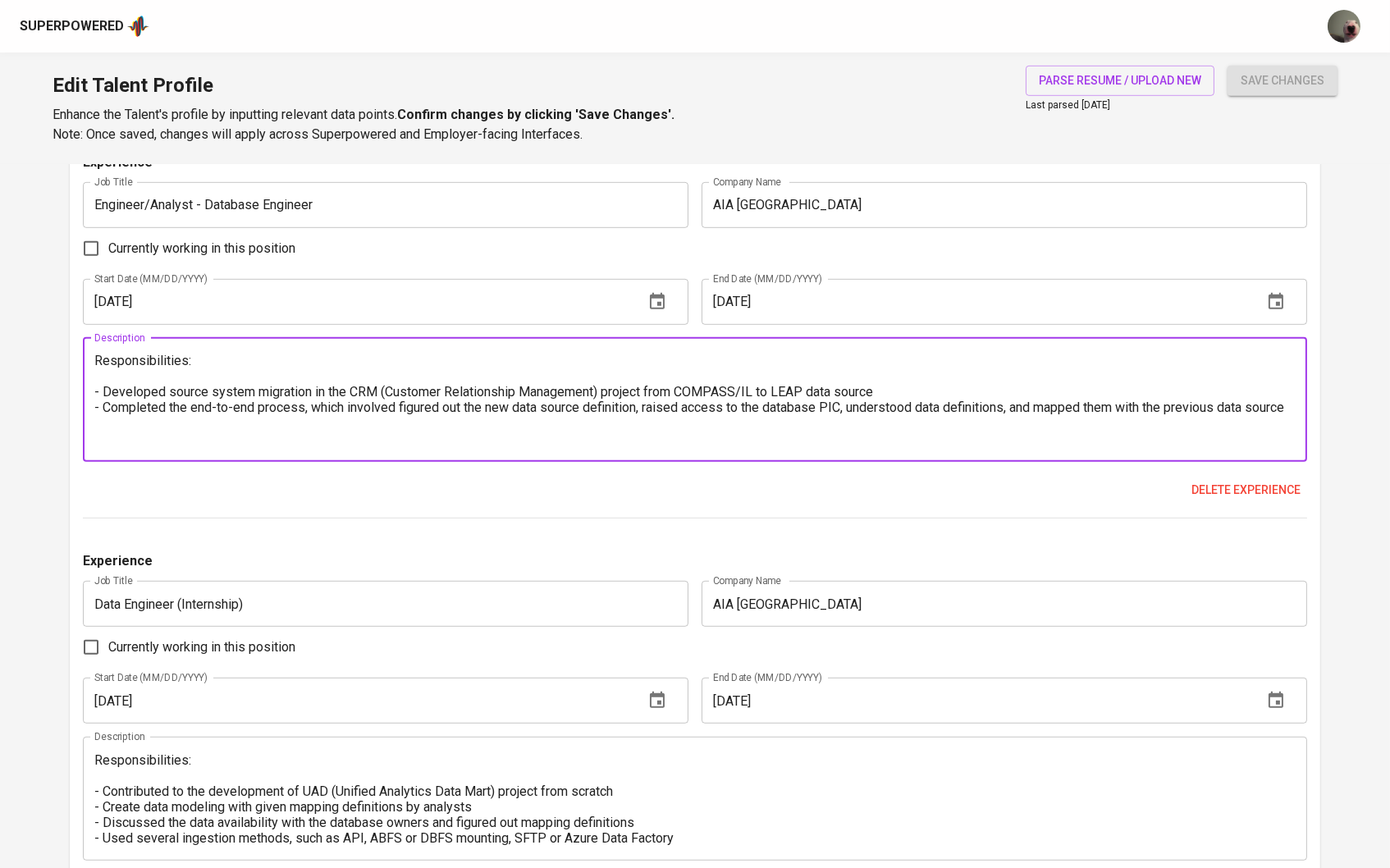
scroll to position [1904, 0]
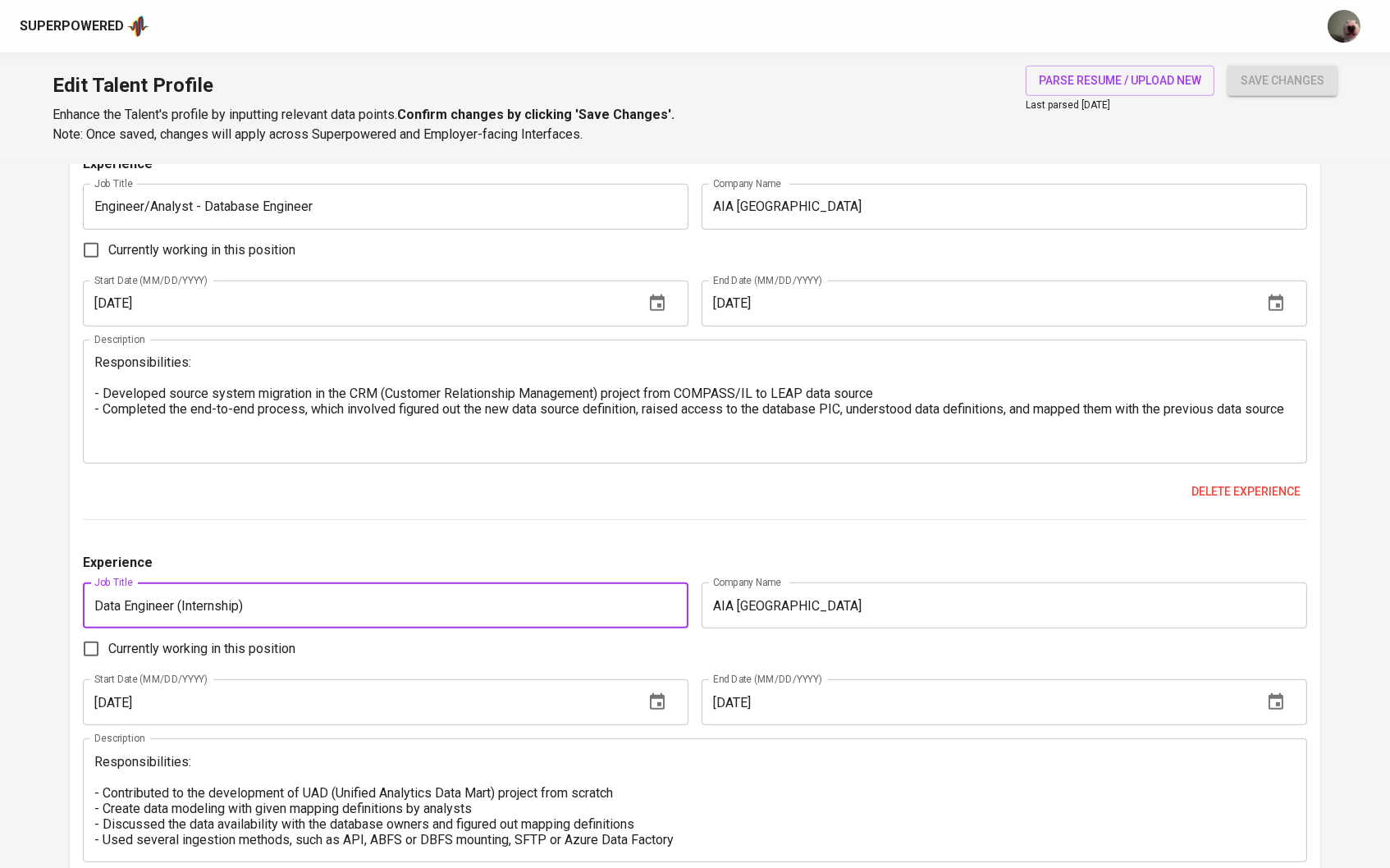
drag, startPoint x: 327, startPoint y: 599, endPoint x: 176, endPoint y: 602, distance: 151.0
type input "Data Engineer"
click at [1279, 84] on span "save changes" at bounding box center [1283, 80] width 83 height 21
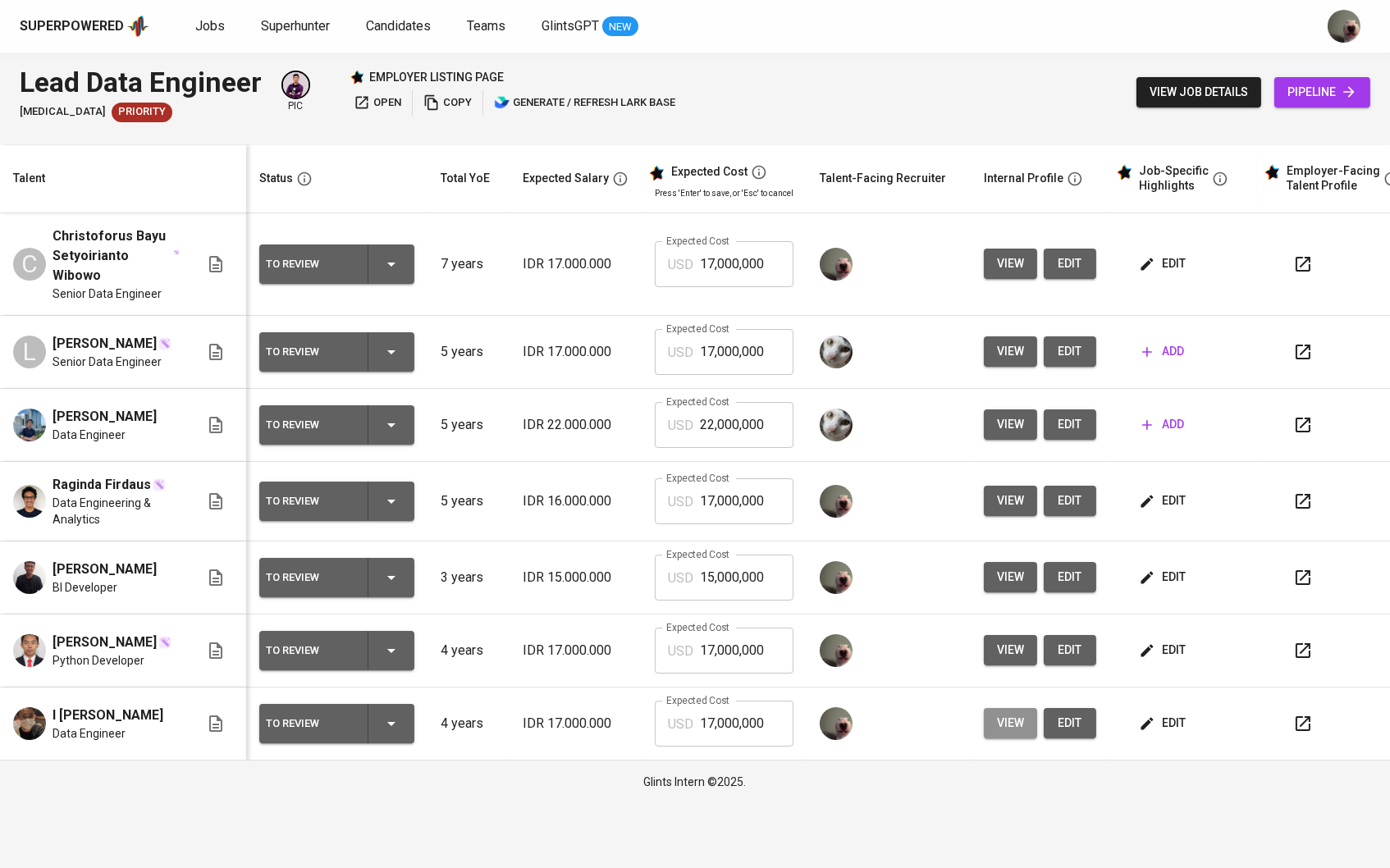
click at [1037, 728] on button "view" at bounding box center [1010, 723] width 54 height 31
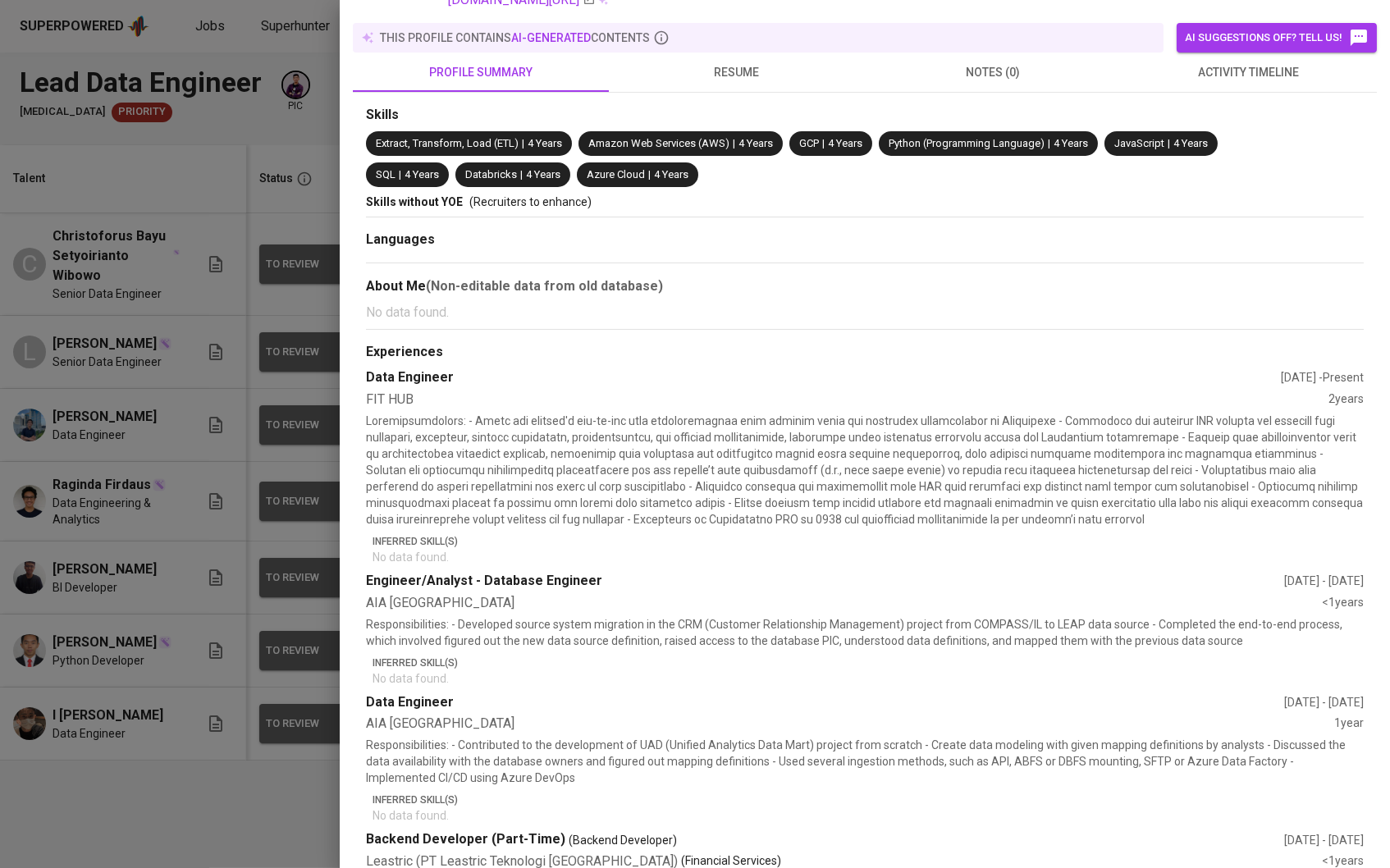
scroll to position [7, 0]
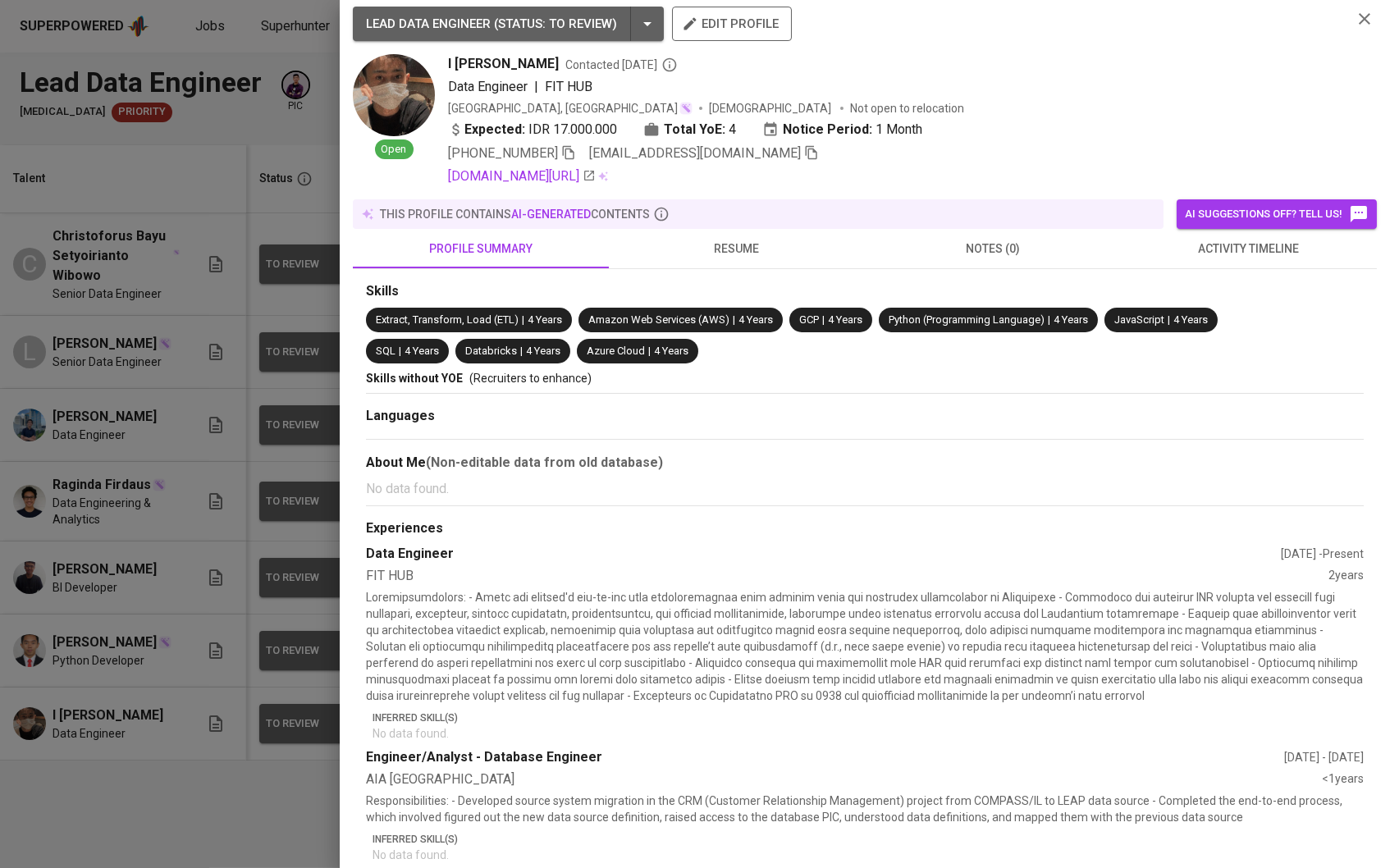
click at [201, 403] on div at bounding box center [695, 434] width 1390 height 868
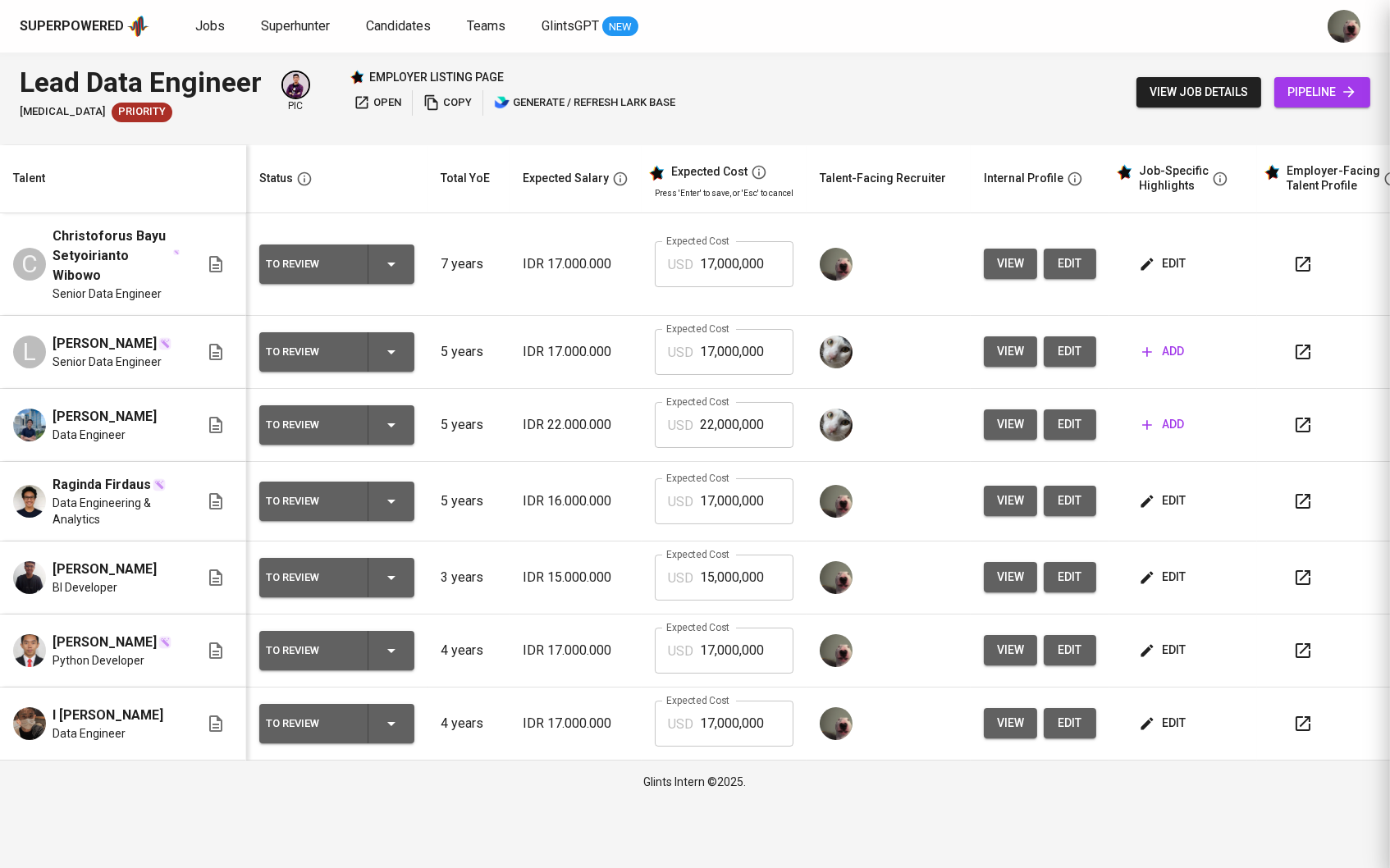
scroll to position [0, 0]
click at [1172, 733] on span "edit" at bounding box center [1164, 723] width 44 height 21
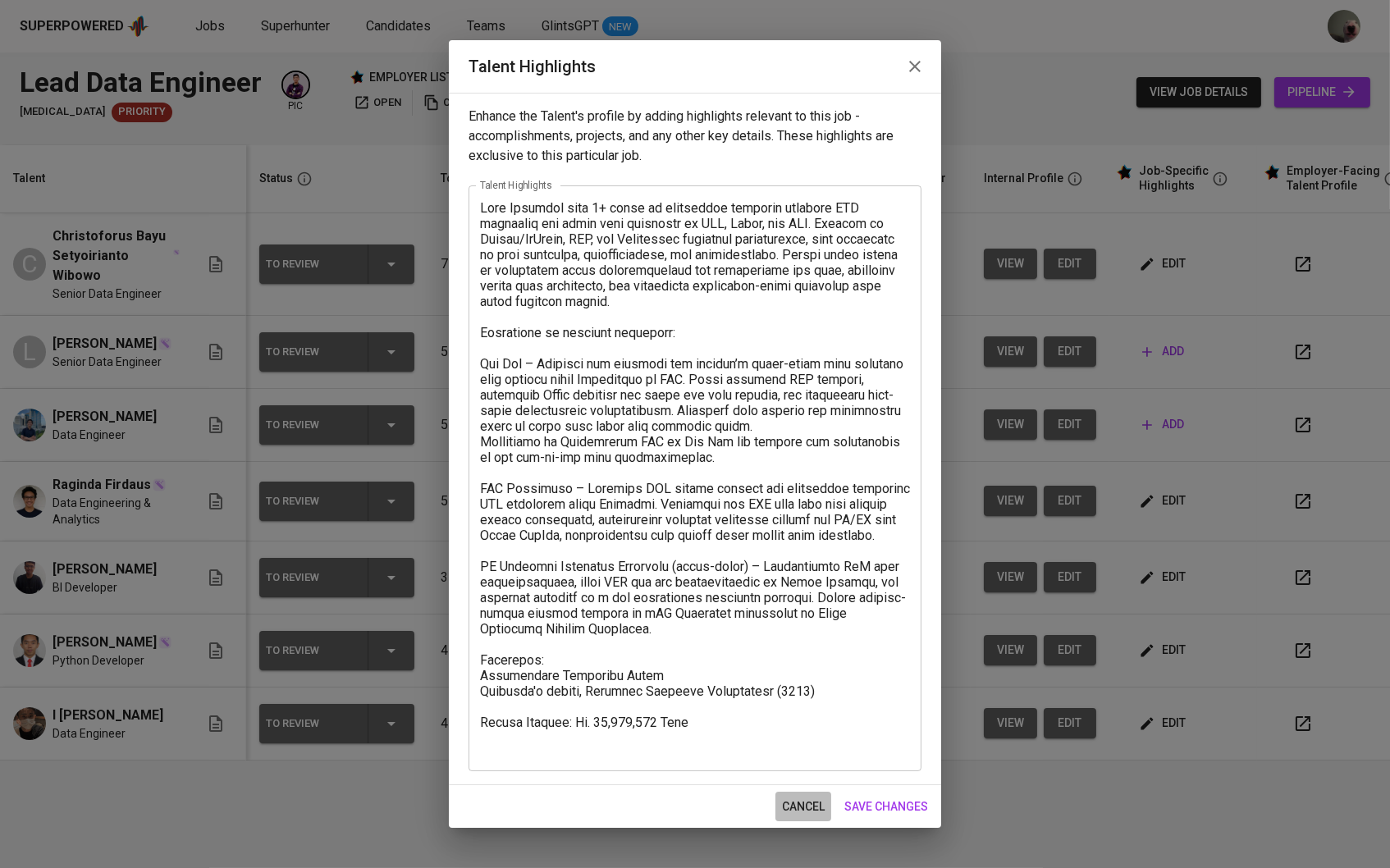
click at [805, 796] on span "cancel" at bounding box center [803, 806] width 43 height 21
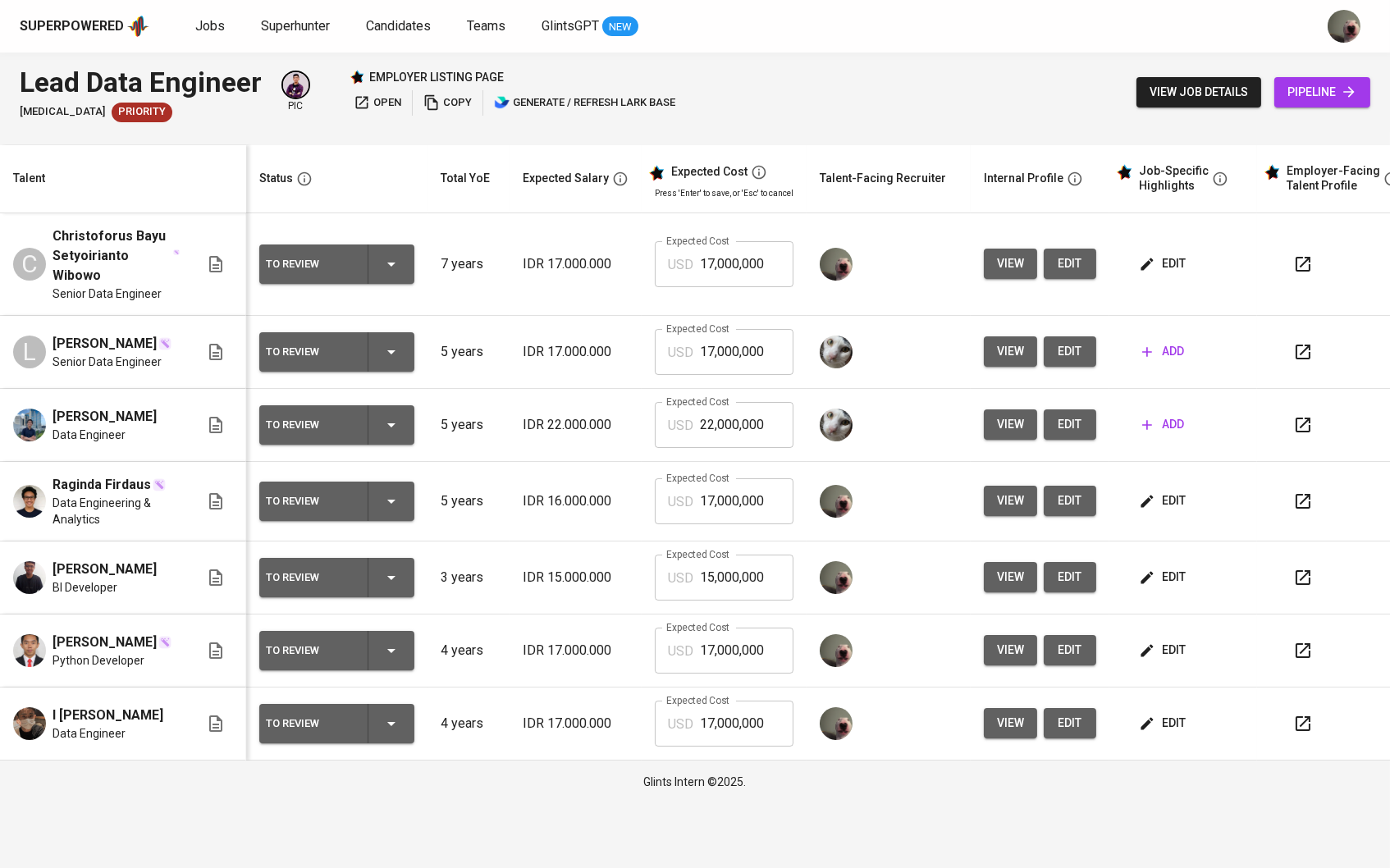
click at [1137, 471] on td "edit" at bounding box center [1183, 502] width 148 height 79
click at [1164, 489] on button "edit" at bounding box center [1163, 501] width 57 height 31
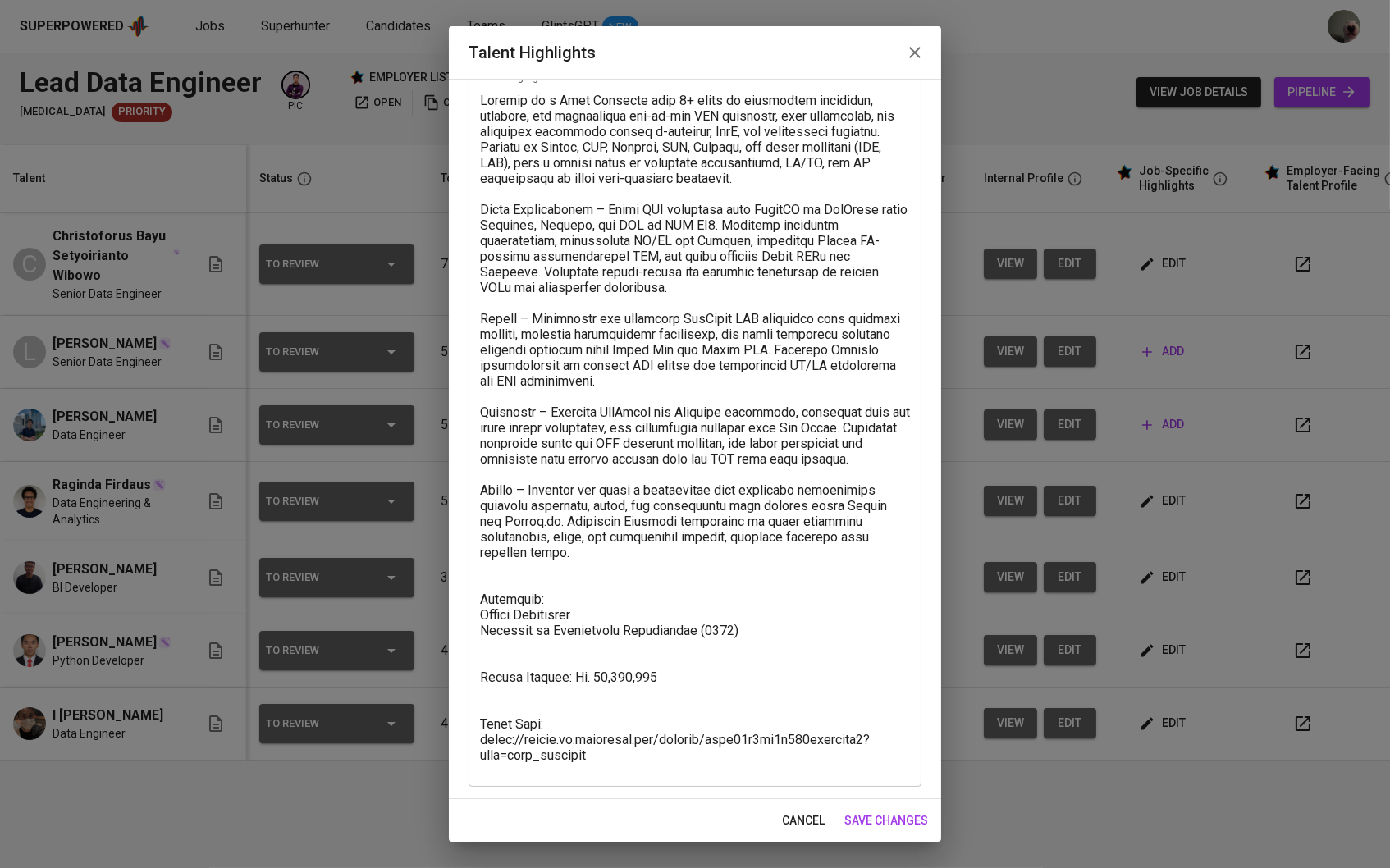
scroll to position [93, 0]
click at [893, 77] on div "Talent Highlights" at bounding box center [695, 52] width 493 height 53
click at [906, 36] on button "button" at bounding box center [915, 53] width 40 height 40
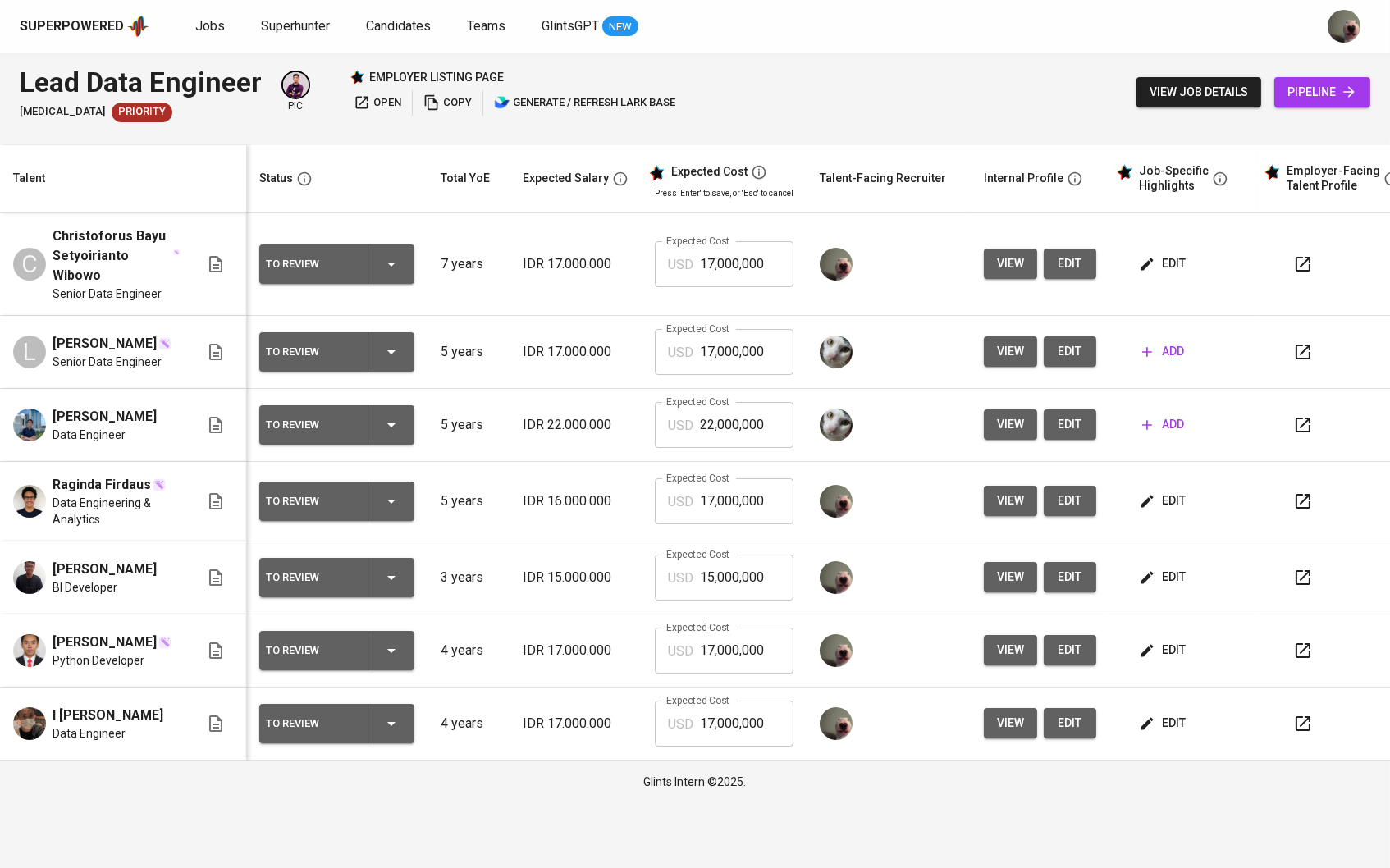
click at [1007, 480] on td "view edit" at bounding box center [1040, 502] width 139 height 79
click at [1007, 496] on span "view" at bounding box center [1009, 501] width 27 height 21
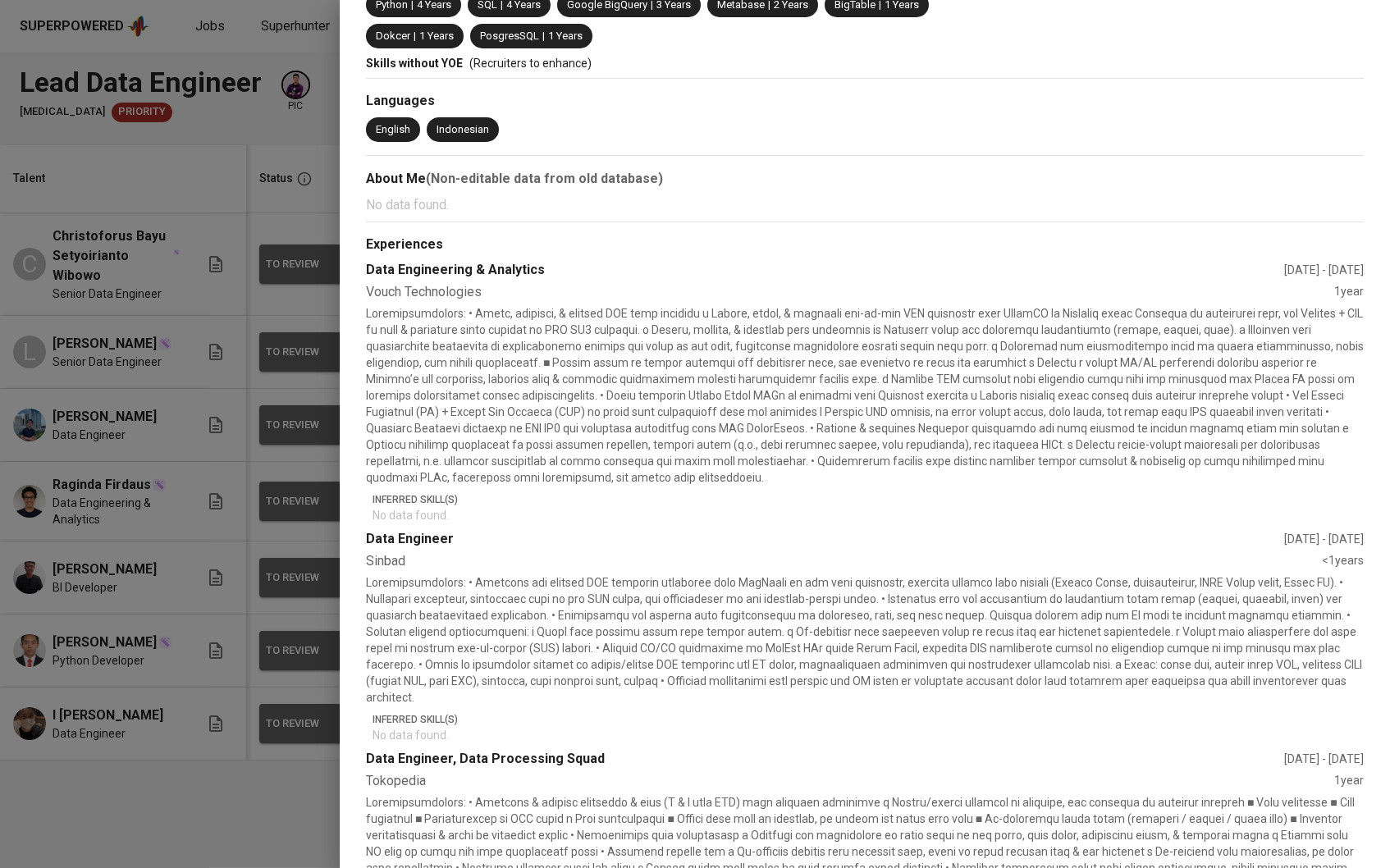
scroll to position [0, 0]
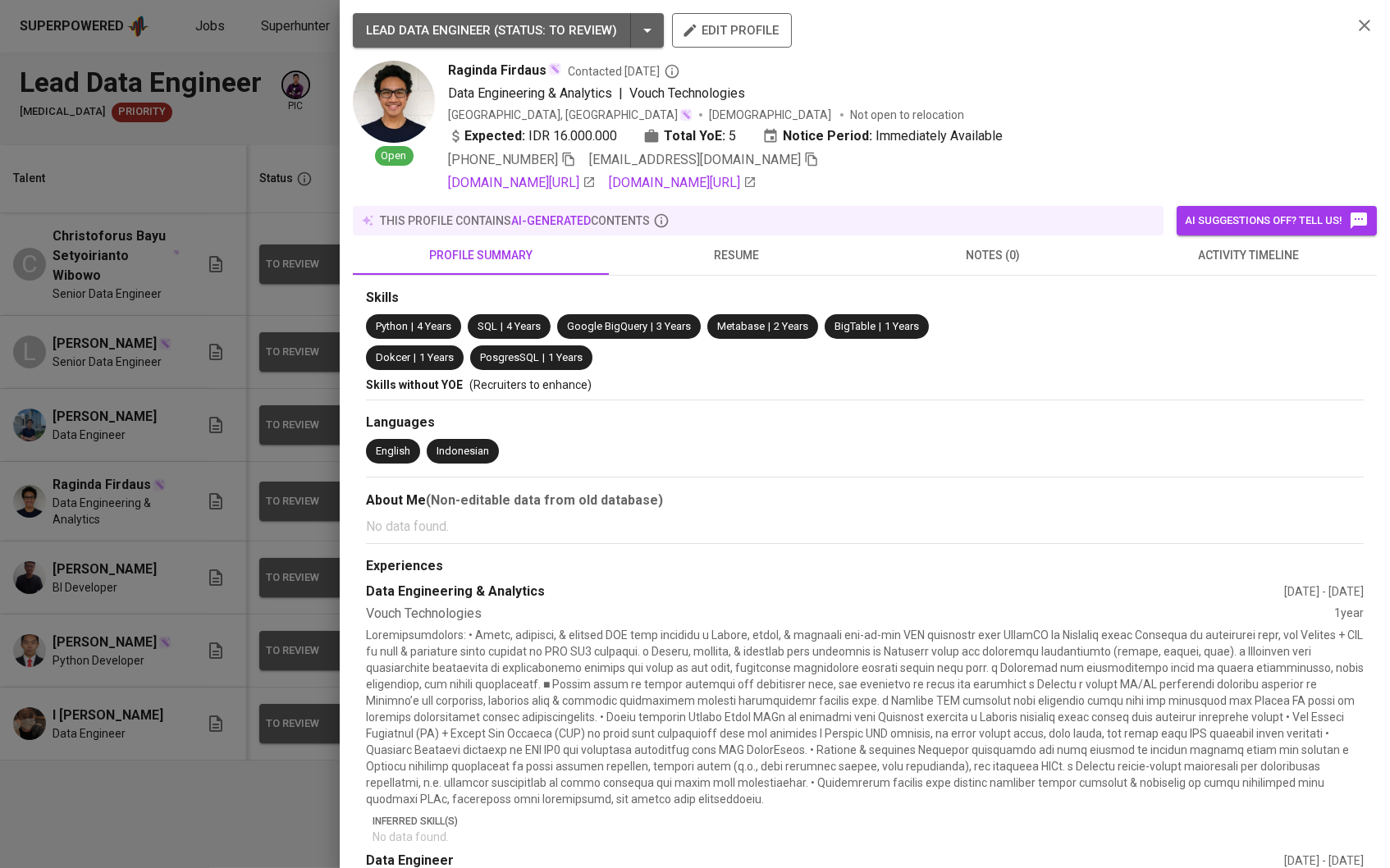
click at [714, 260] on span "resume" at bounding box center [737, 255] width 236 height 21
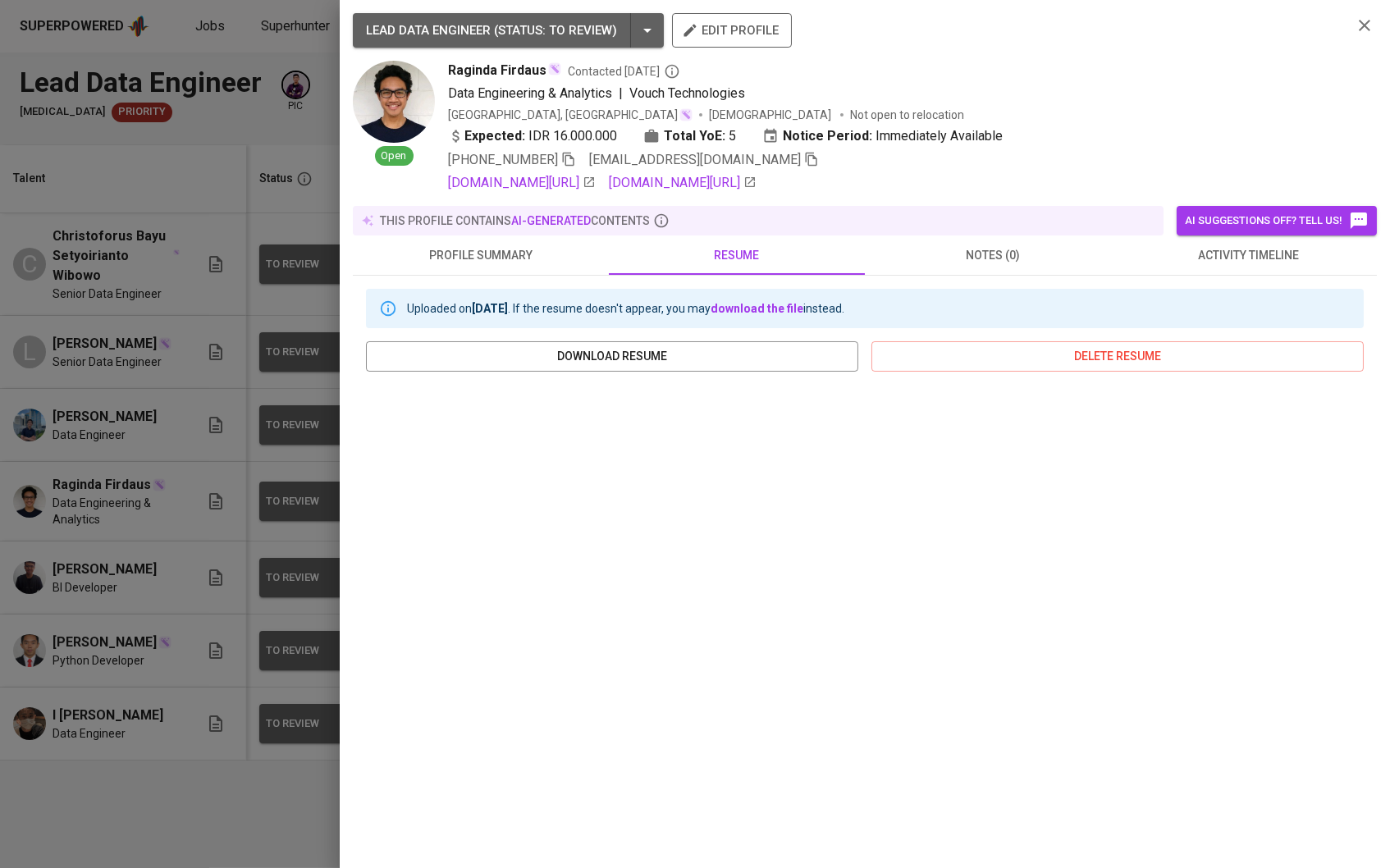
click at [309, 275] on div at bounding box center [695, 434] width 1390 height 868
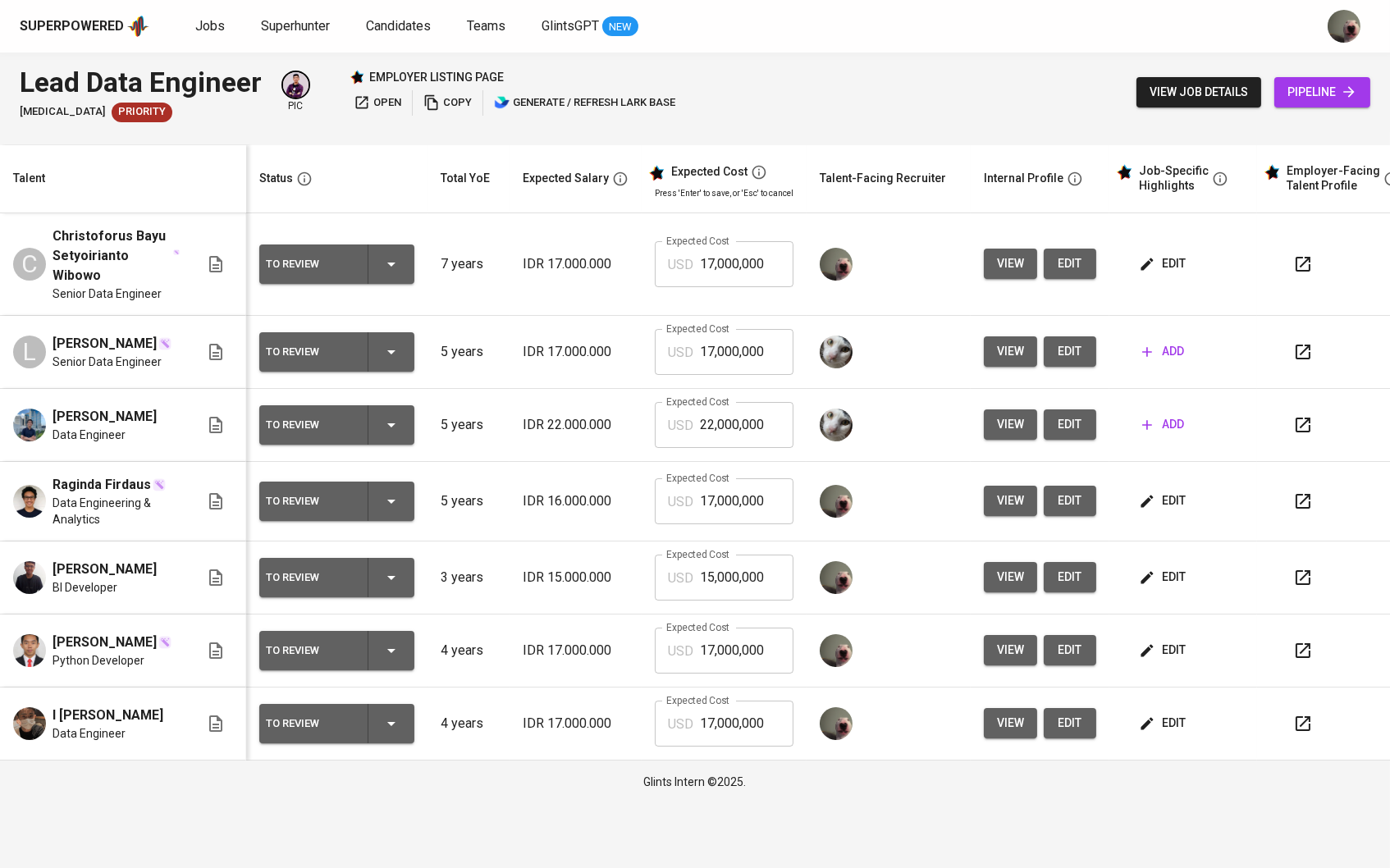
click at [1024, 583] on span "view" at bounding box center [1009, 577] width 27 height 21
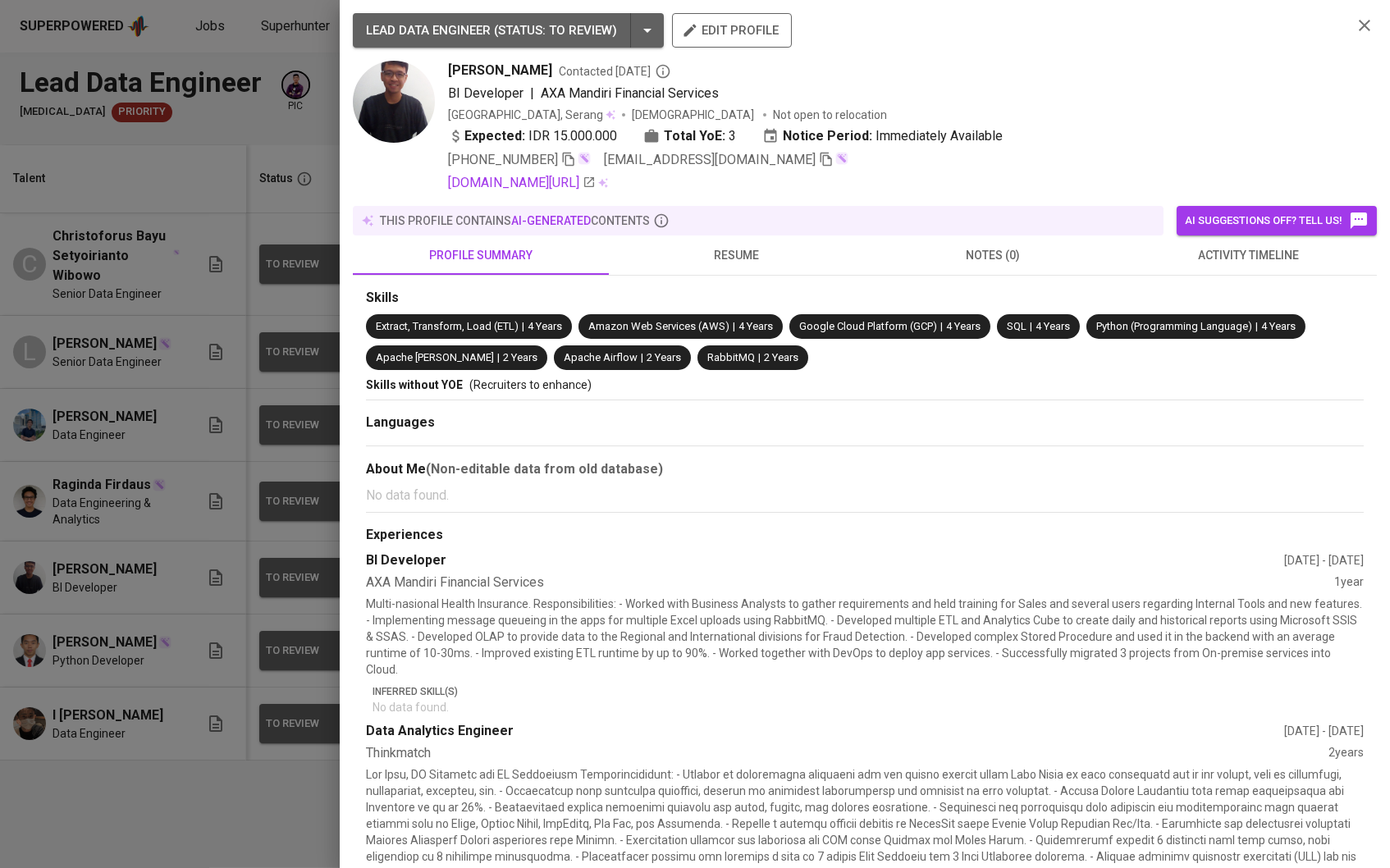
scroll to position [118, 0]
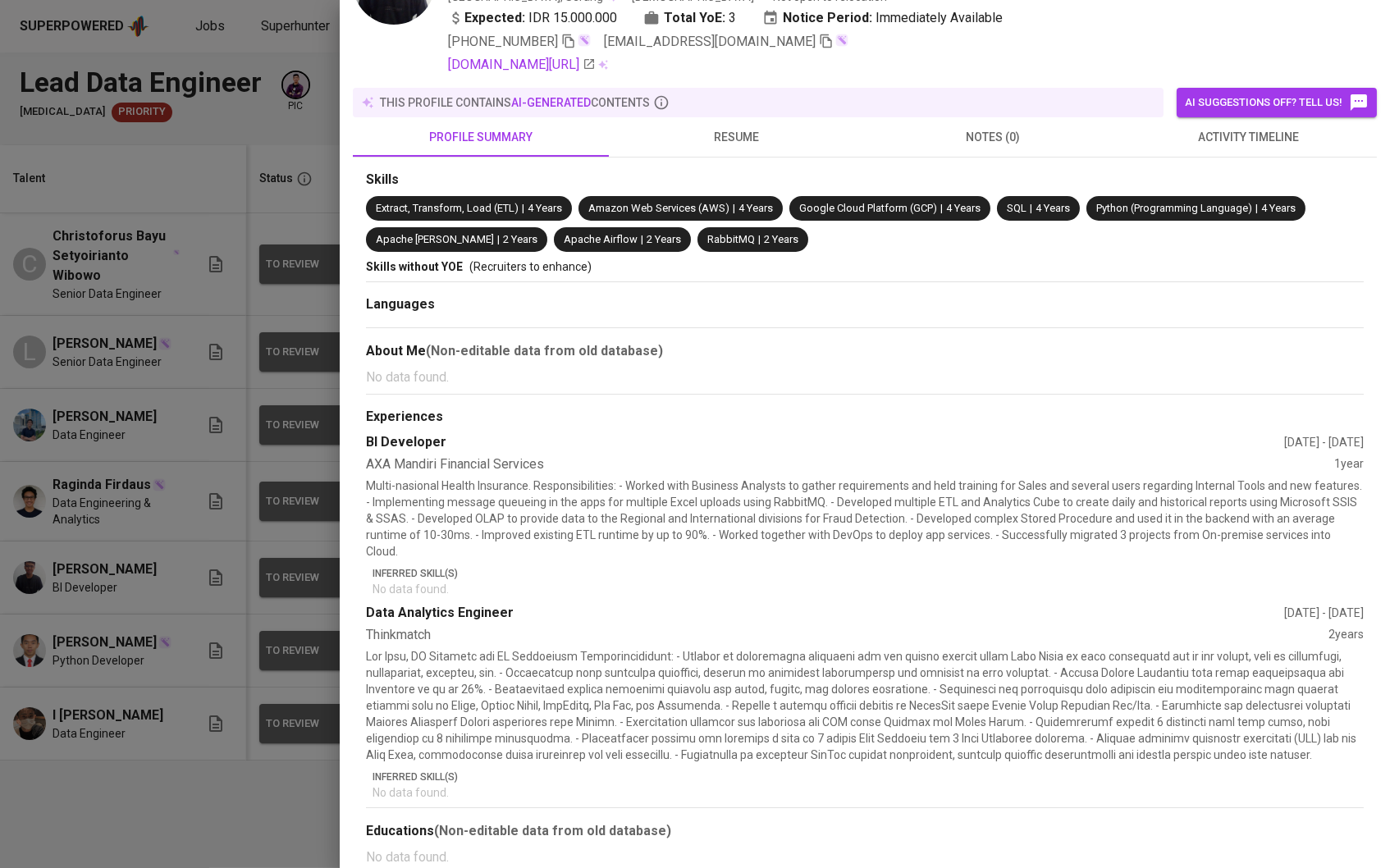
click at [199, 551] on div at bounding box center [695, 434] width 1390 height 868
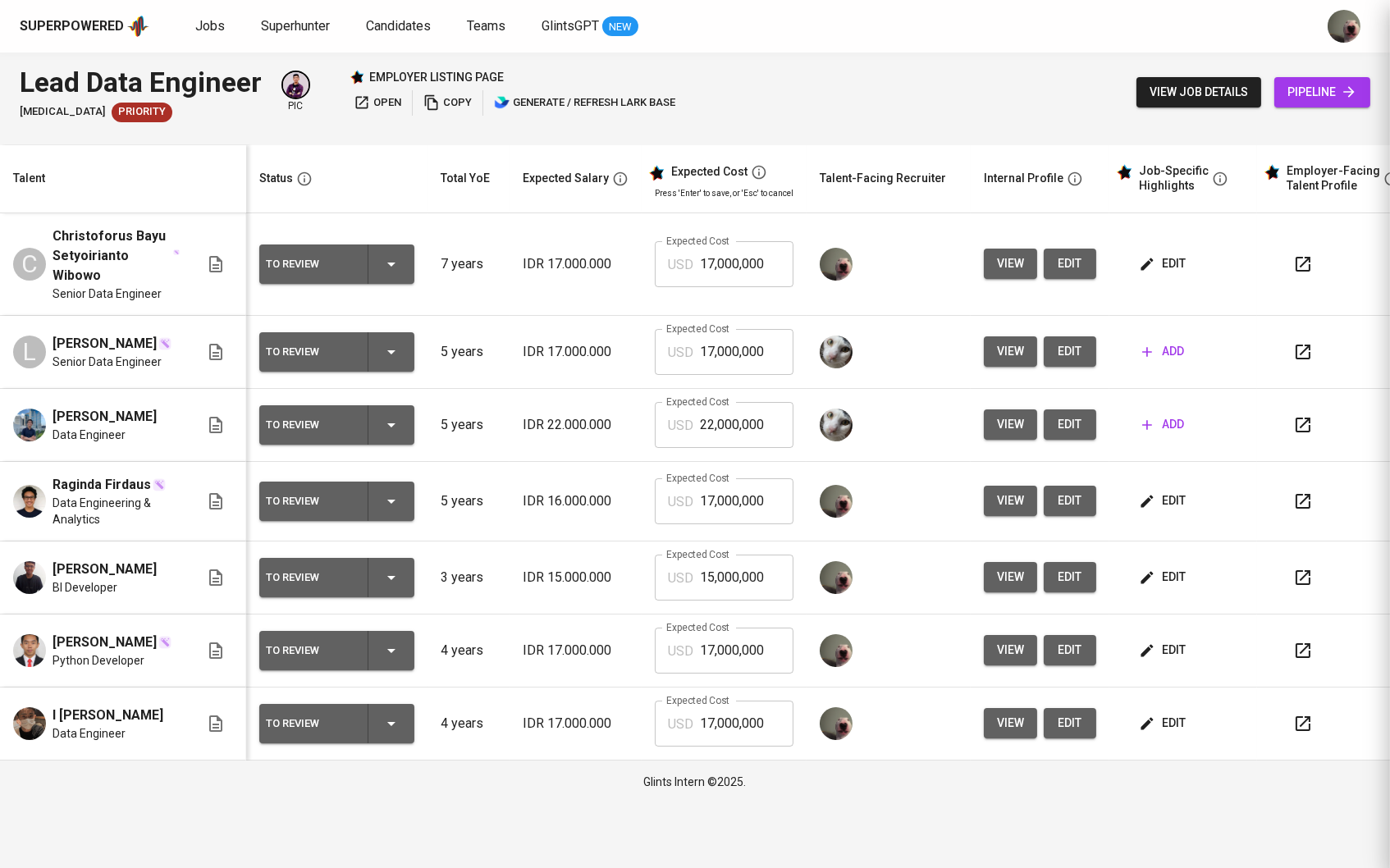
scroll to position [0, 0]
click at [1015, 592] on button "view" at bounding box center [1010, 577] width 54 height 31
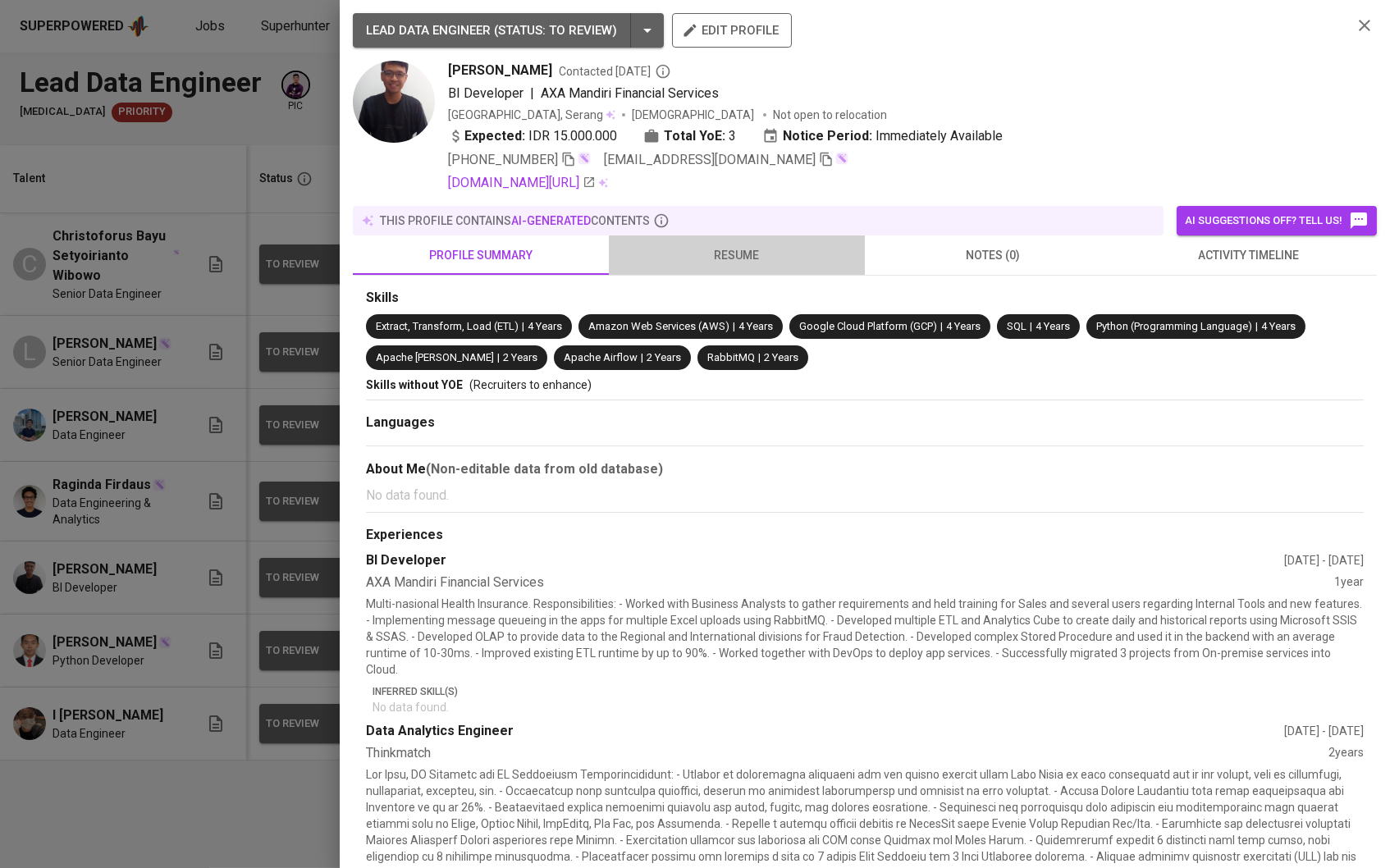
click at [741, 261] on span "resume" at bounding box center [737, 255] width 236 height 21
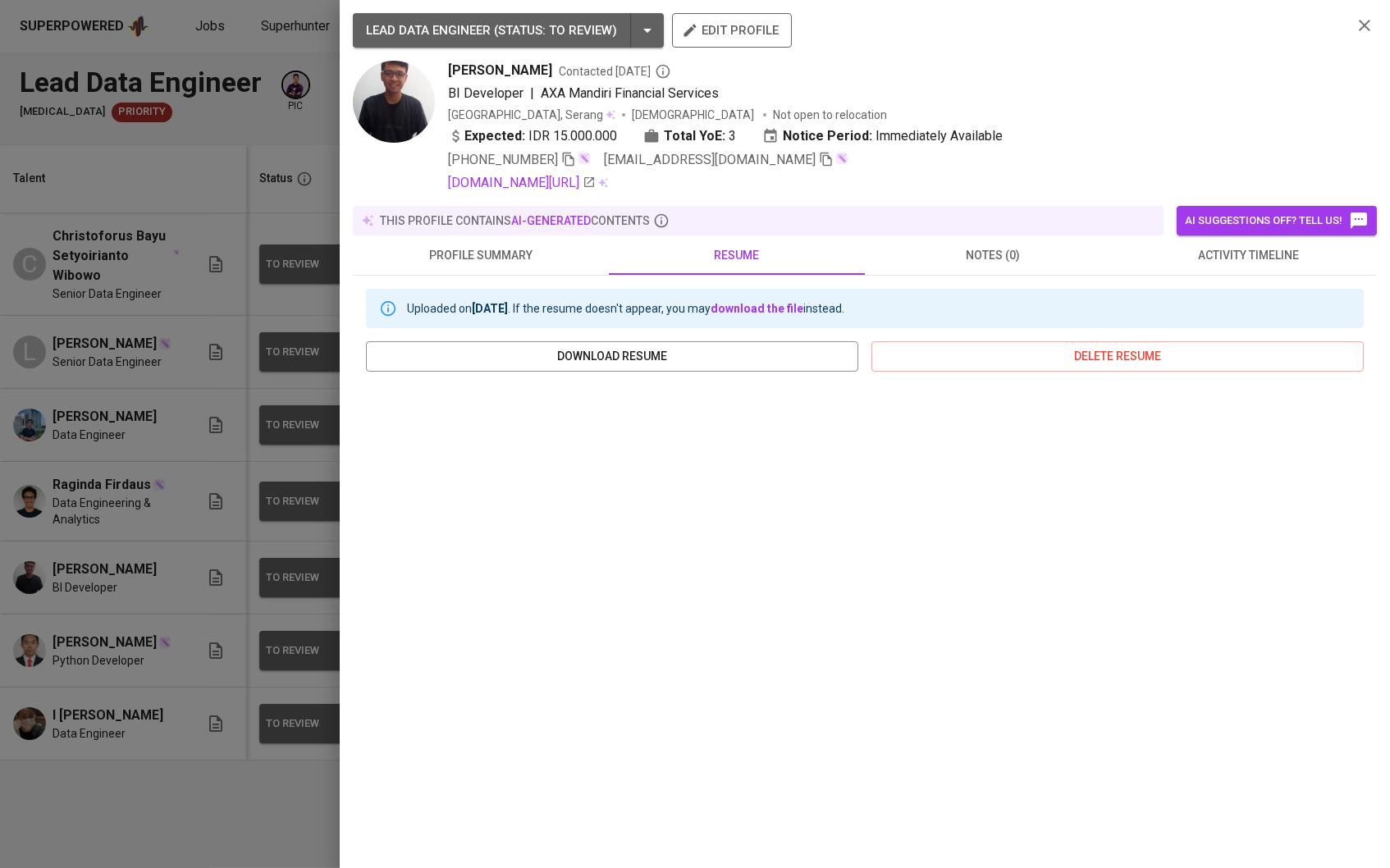
click at [242, 549] on div at bounding box center [695, 434] width 1390 height 868
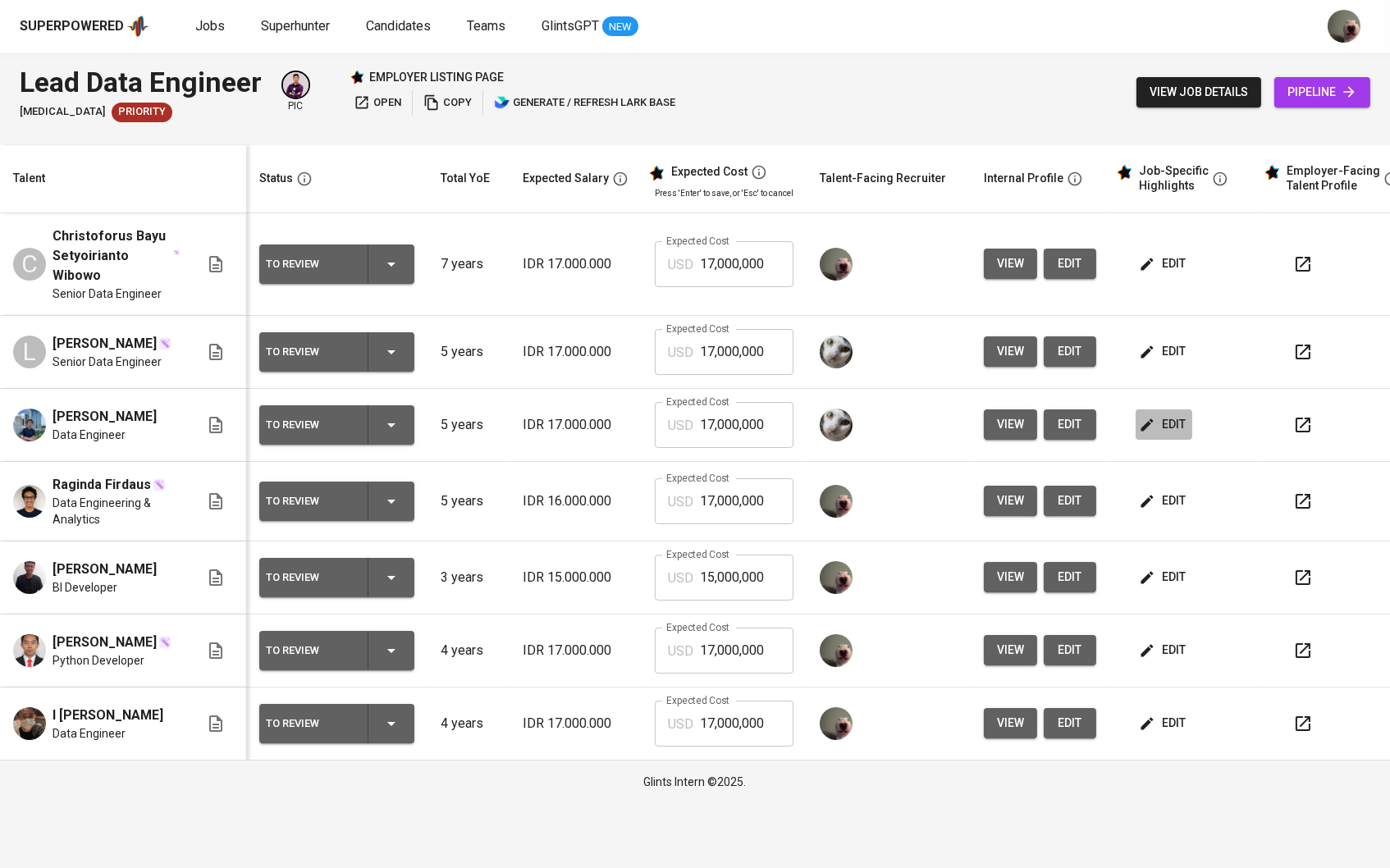
click at [1192, 431] on button "edit" at bounding box center [1163, 424] width 57 height 31
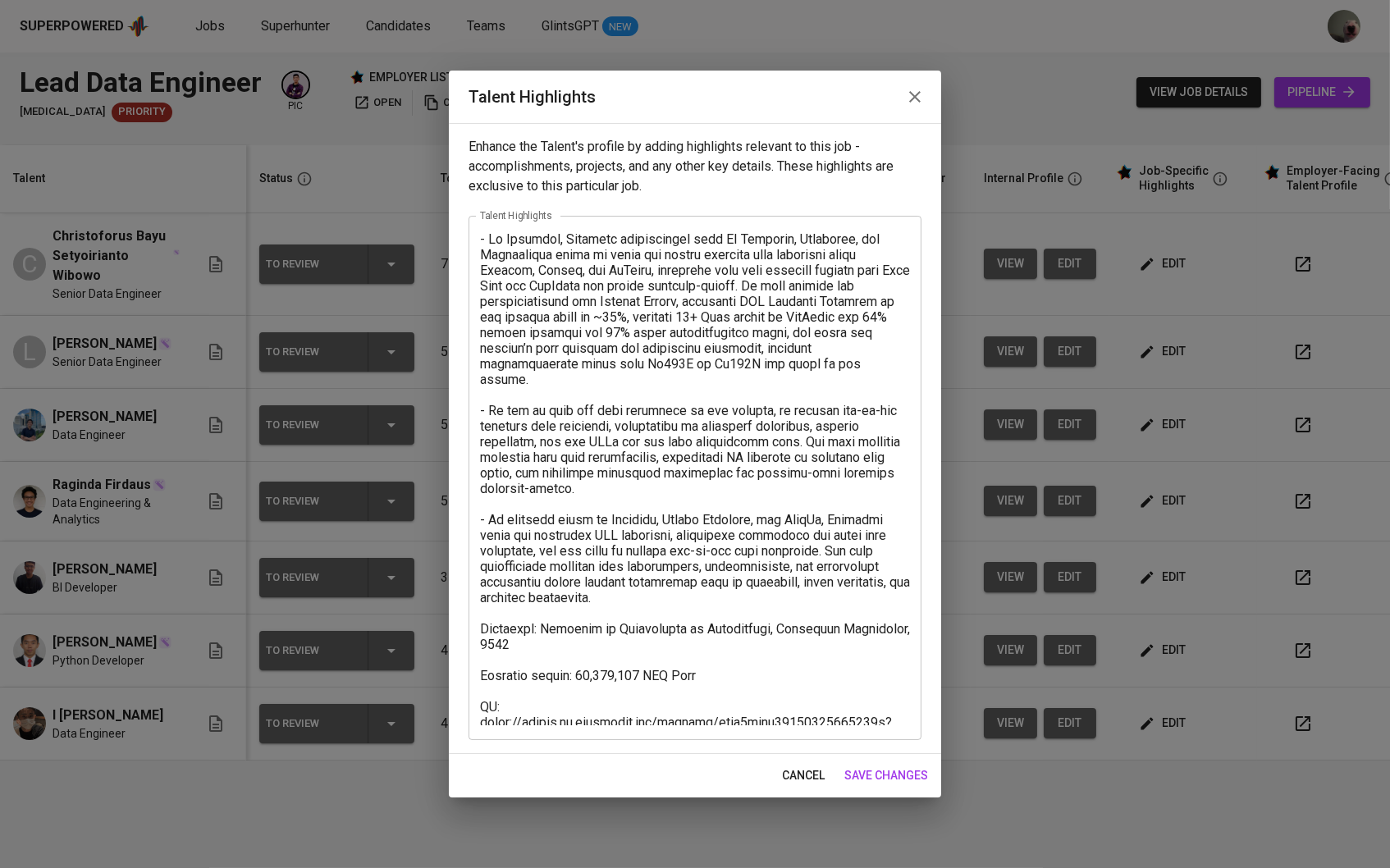
click at [912, 93] on icon "button" at bounding box center [915, 97] width 20 height 20
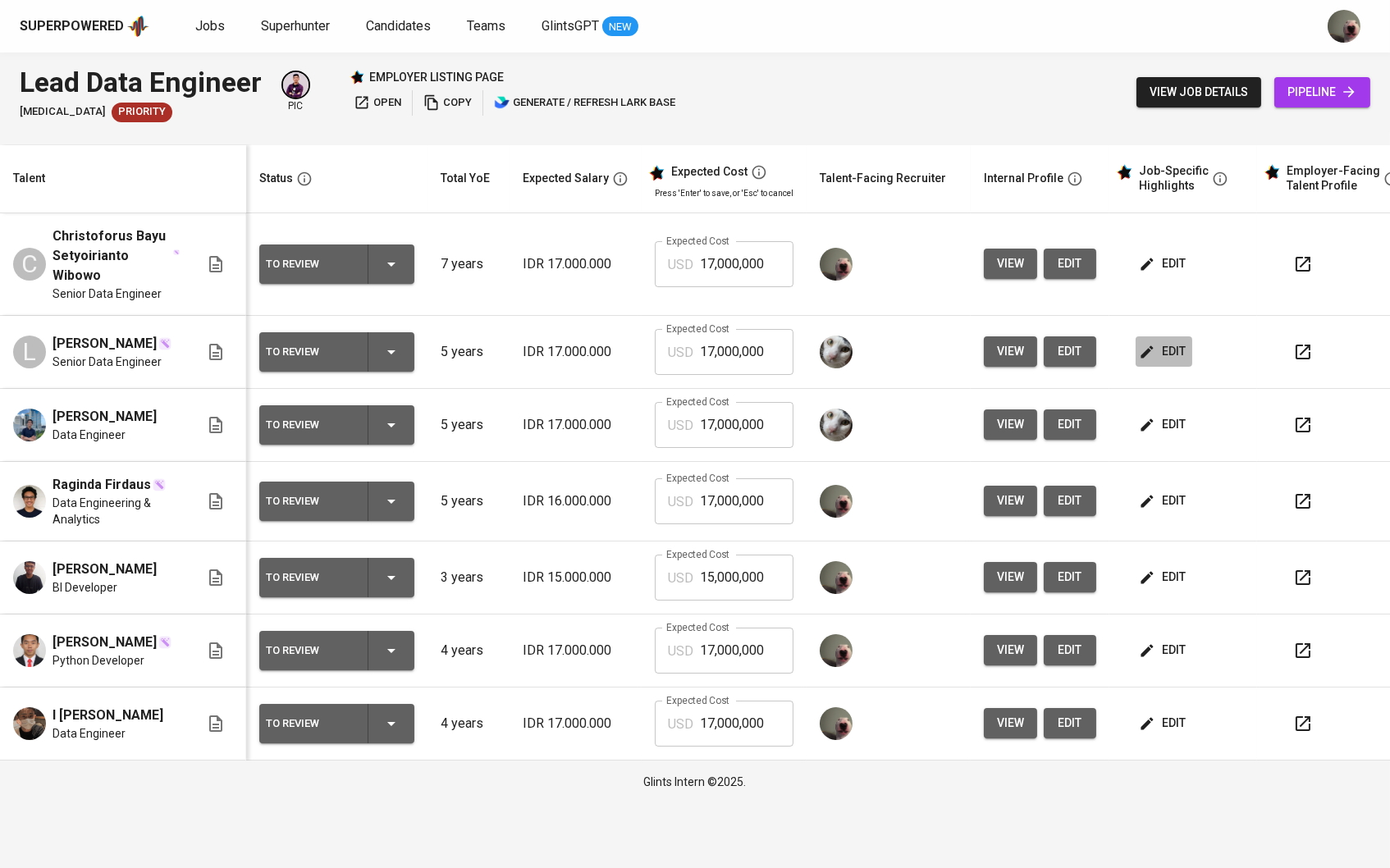
click at [1156, 347] on icon "button" at bounding box center [1147, 352] width 17 height 17
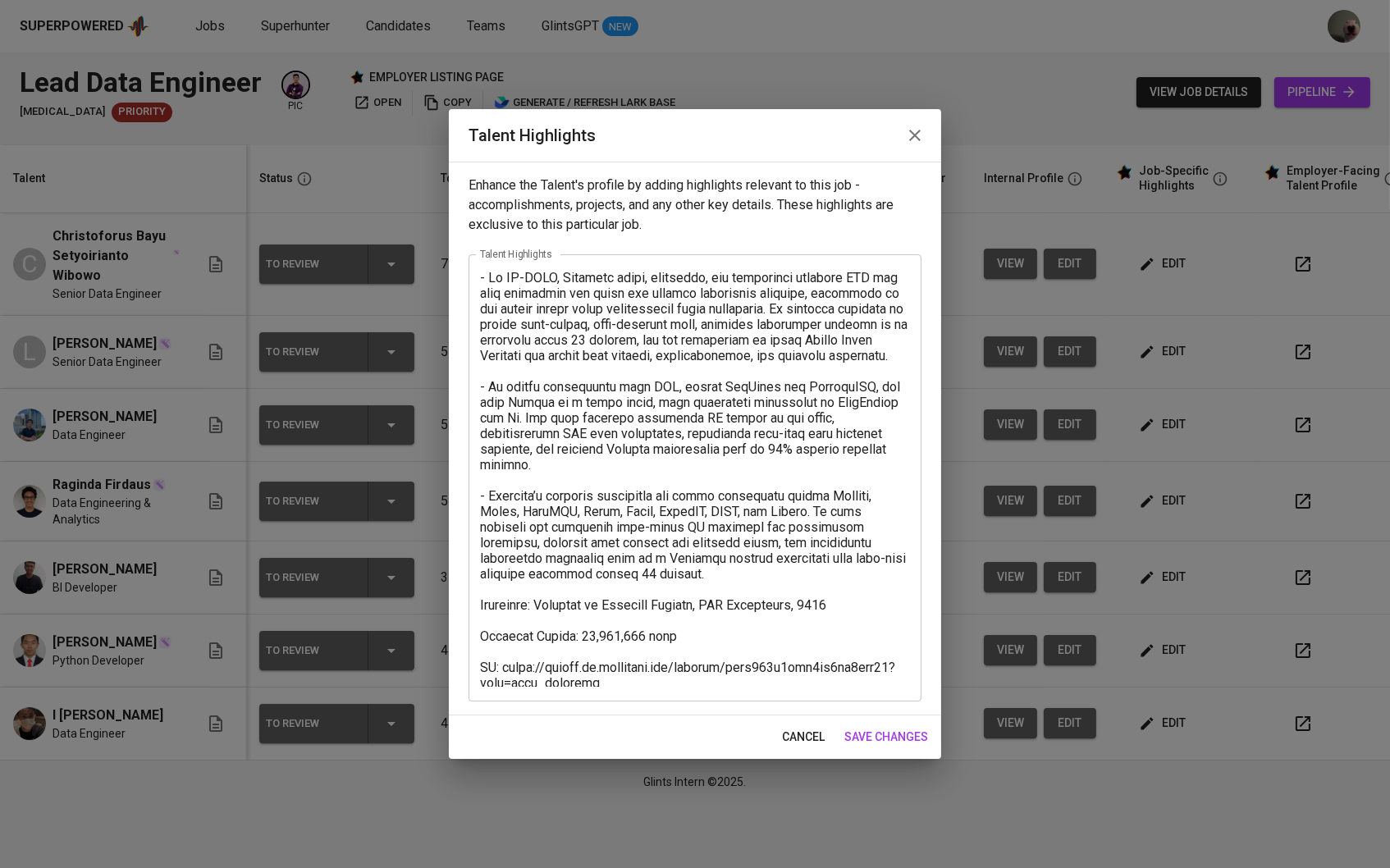
click at [921, 145] on icon "button" at bounding box center [915, 135] width 20 height 20
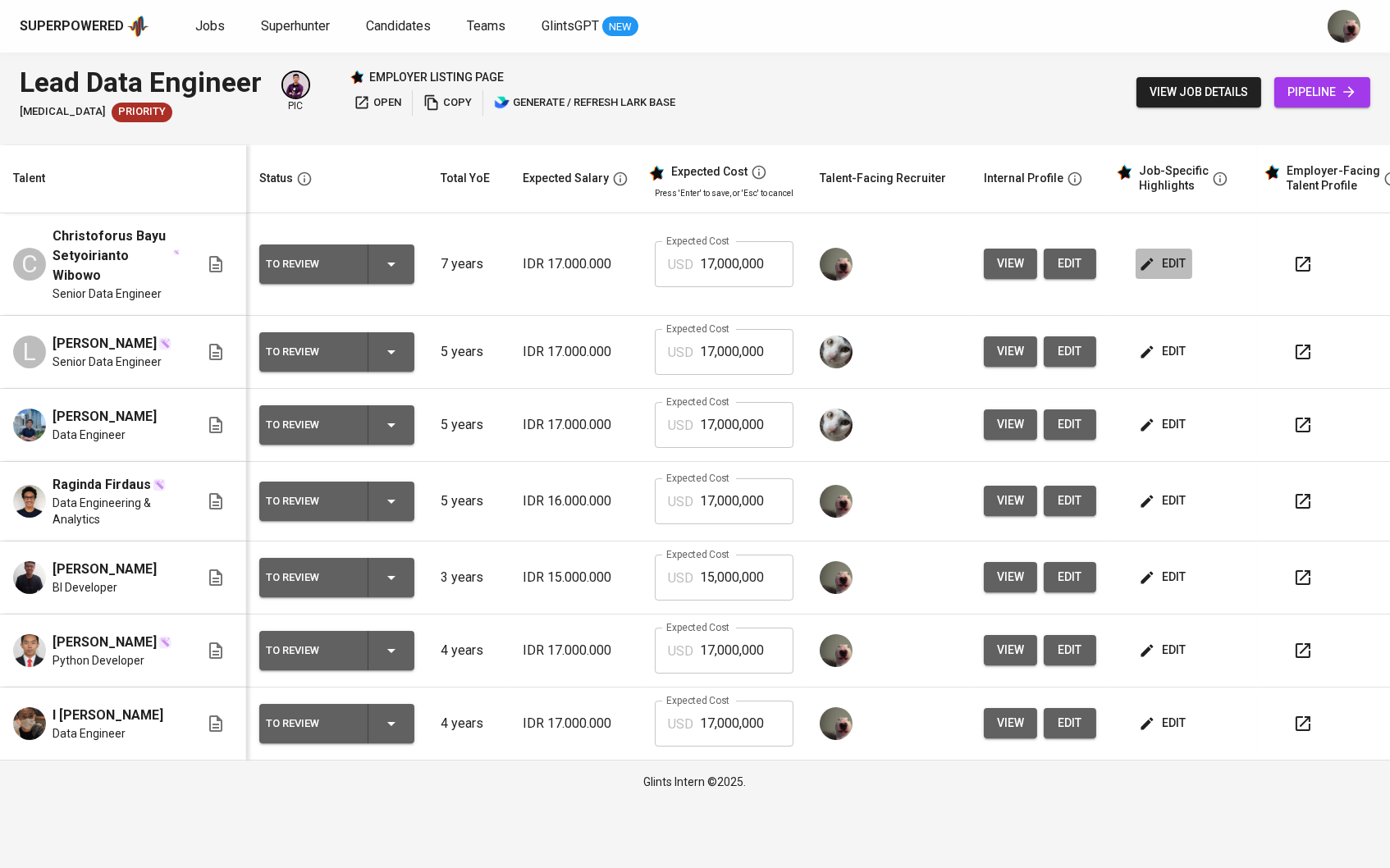
click at [1175, 266] on span "edit" at bounding box center [1164, 263] width 44 height 21
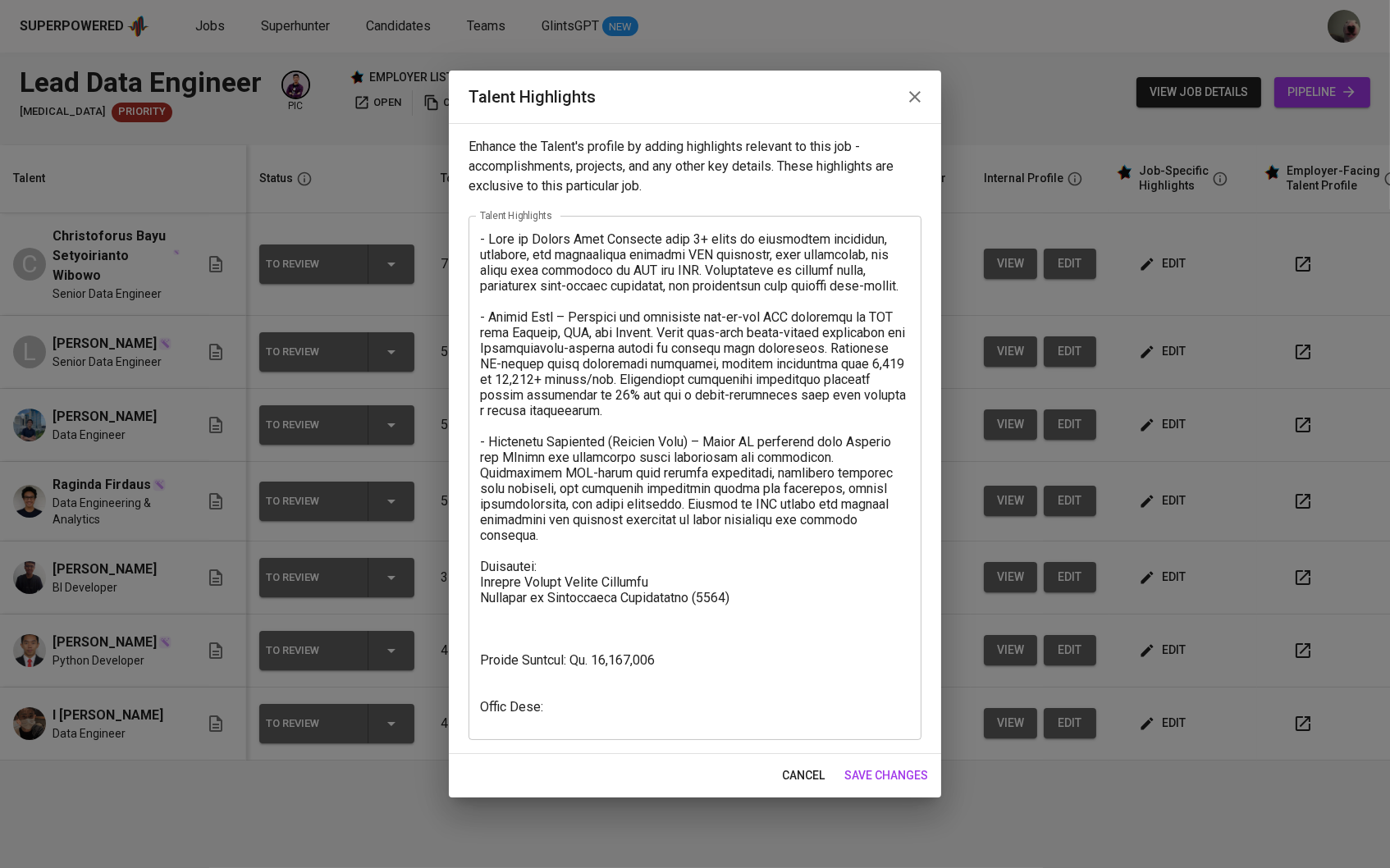
click at [912, 81] on button "button" at bounding box center [915, 97] width 40 height 40
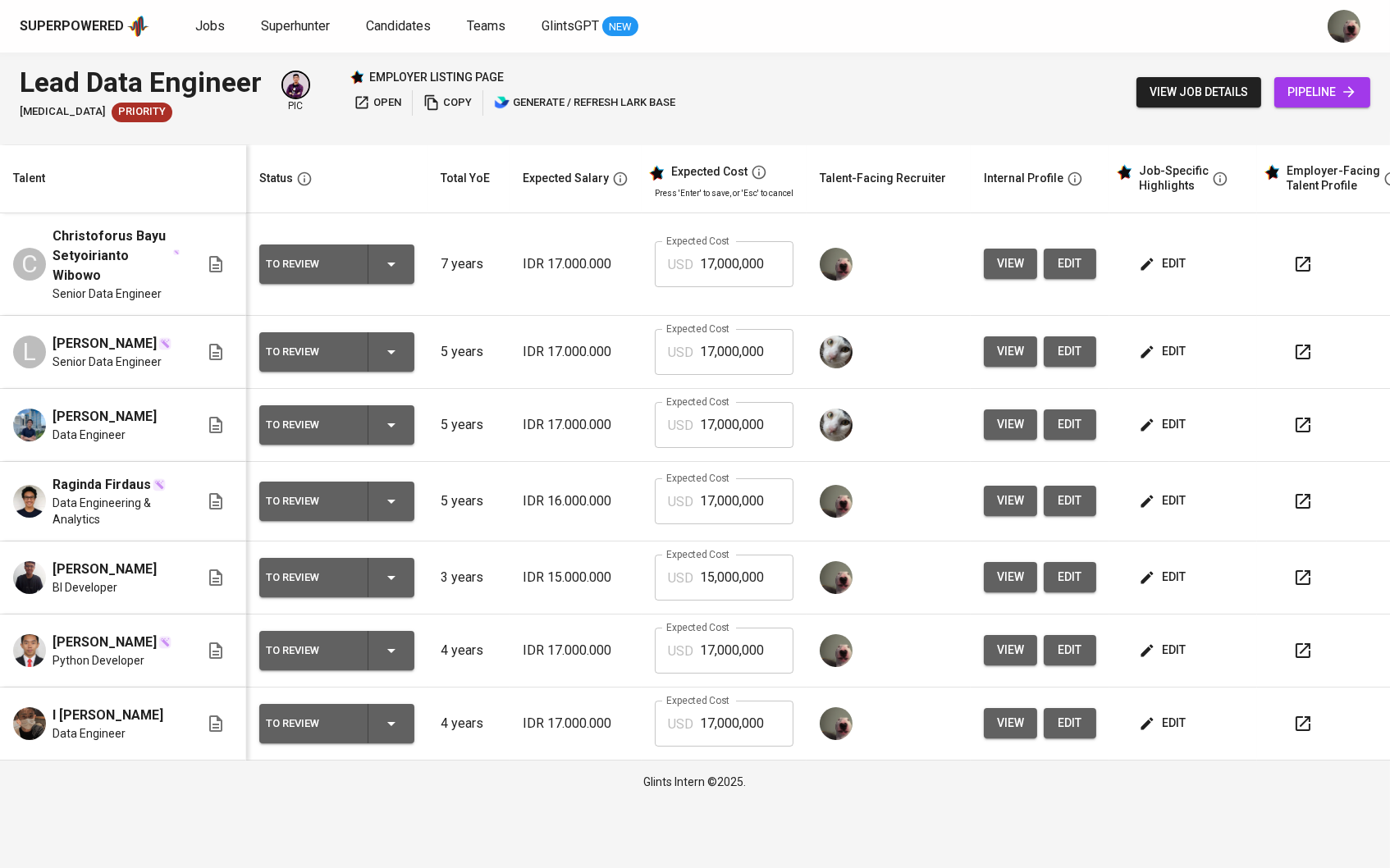
click at [1015, 436] on button "view" at bounding box center [1010, 424] width 54 height 31
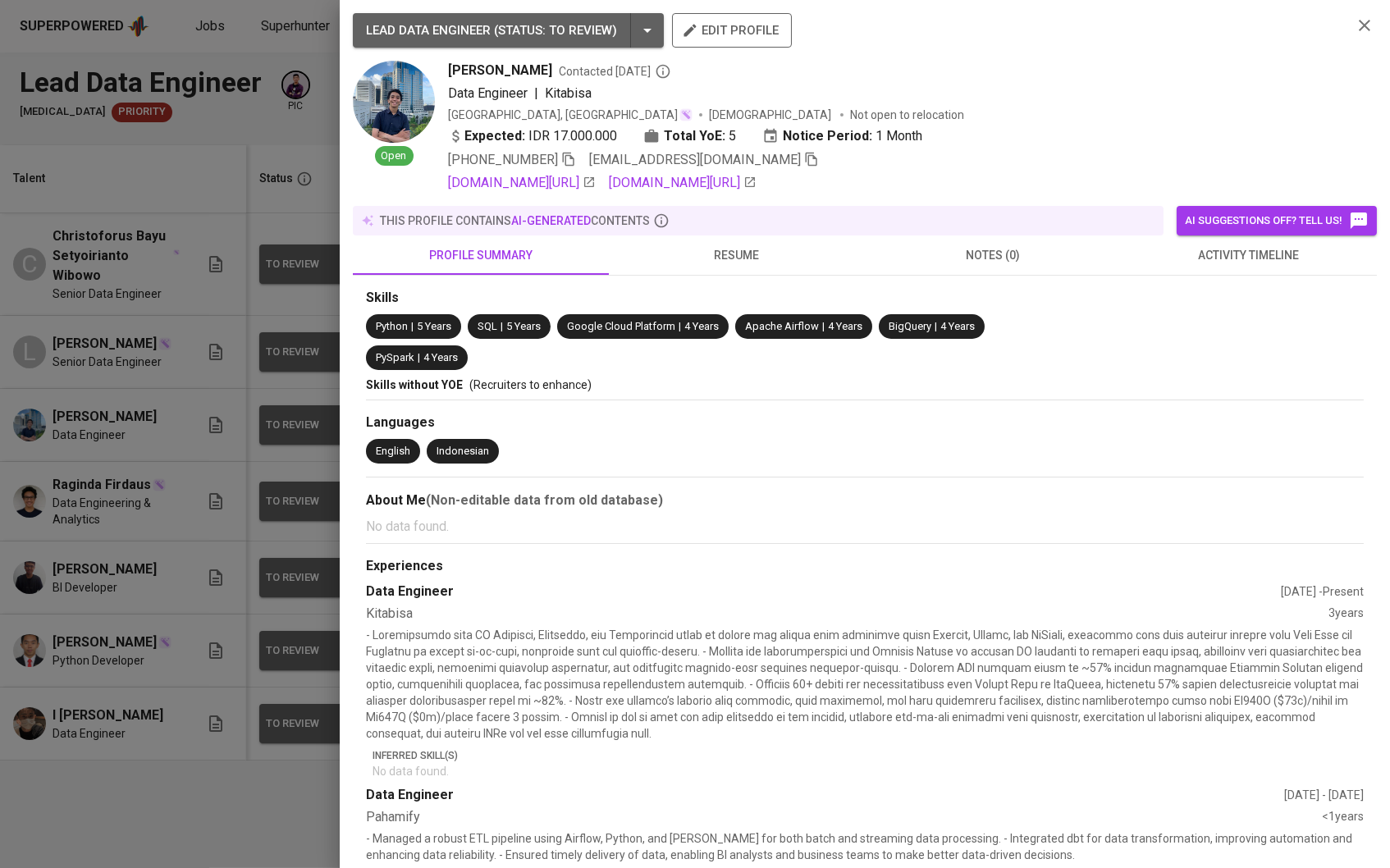
click at [127, 564] on div at bounding box center [695, 434] width 1390 height 868
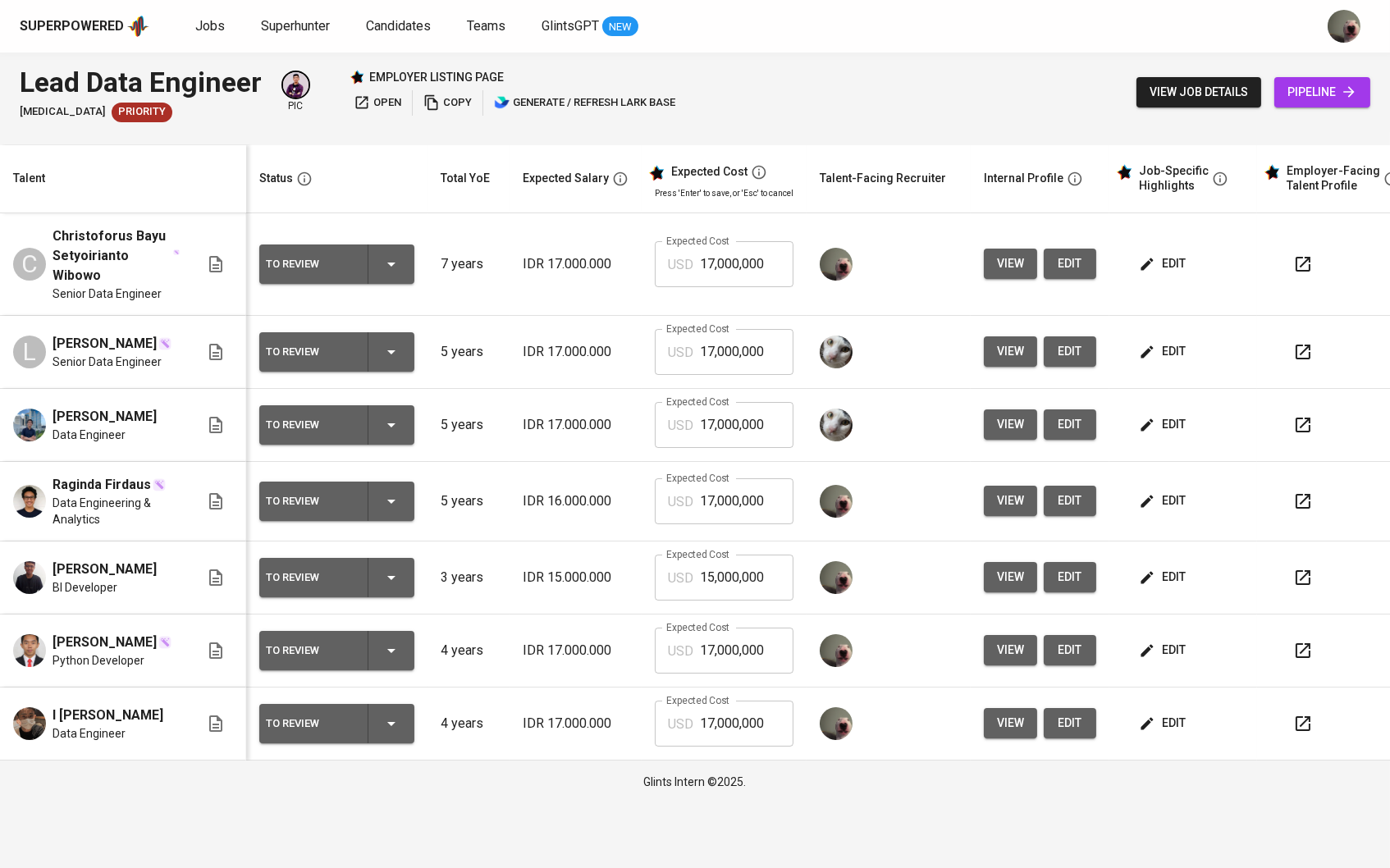
click at [1020, 351] on span "view" at bounding box center [1009, 352] width 27 height 21
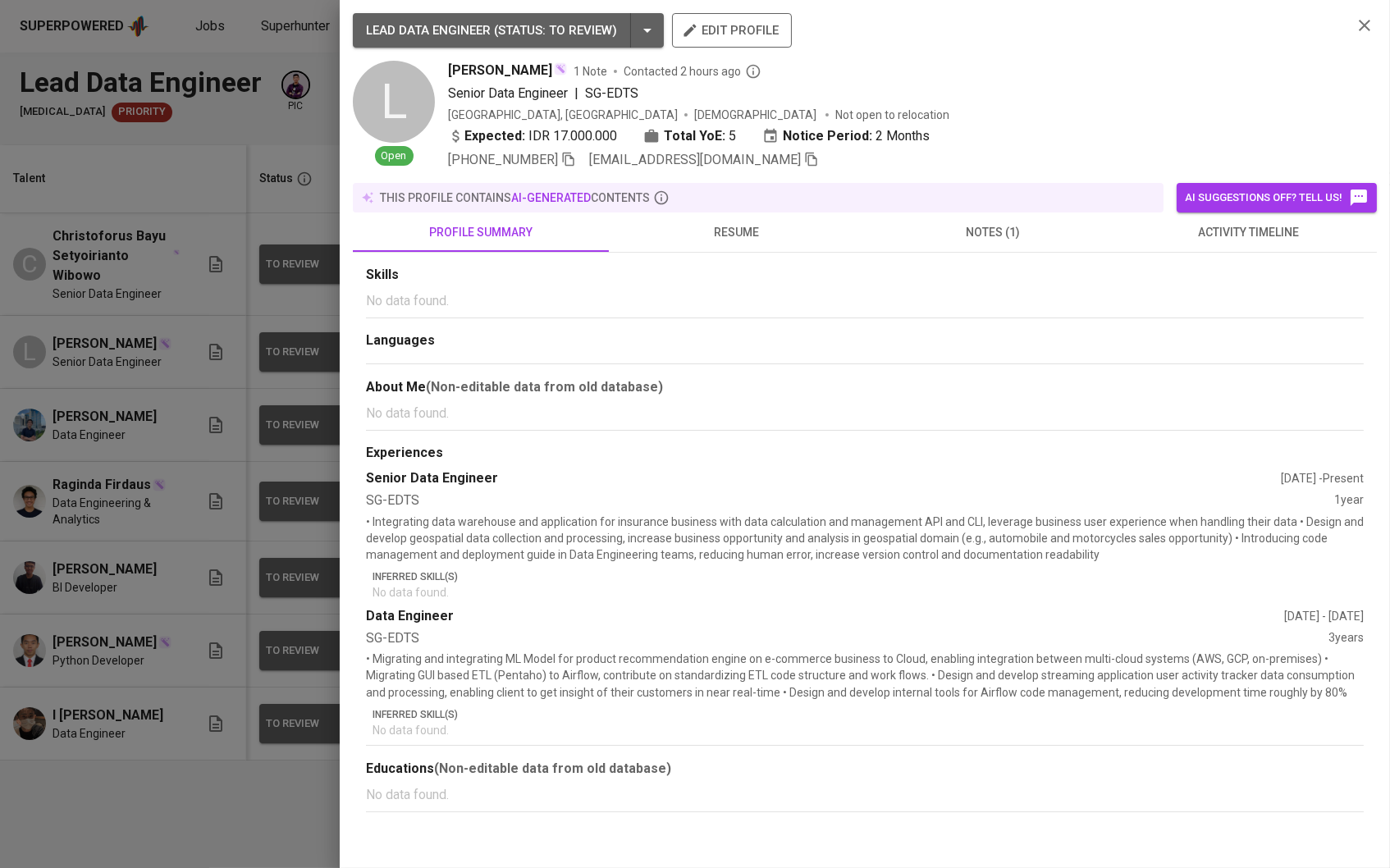
click at [718, 245] on button "resume" at bounding box center [737, 232] width 256 height 40
